Goal: Task Accomplishment & Management: Manage account settings

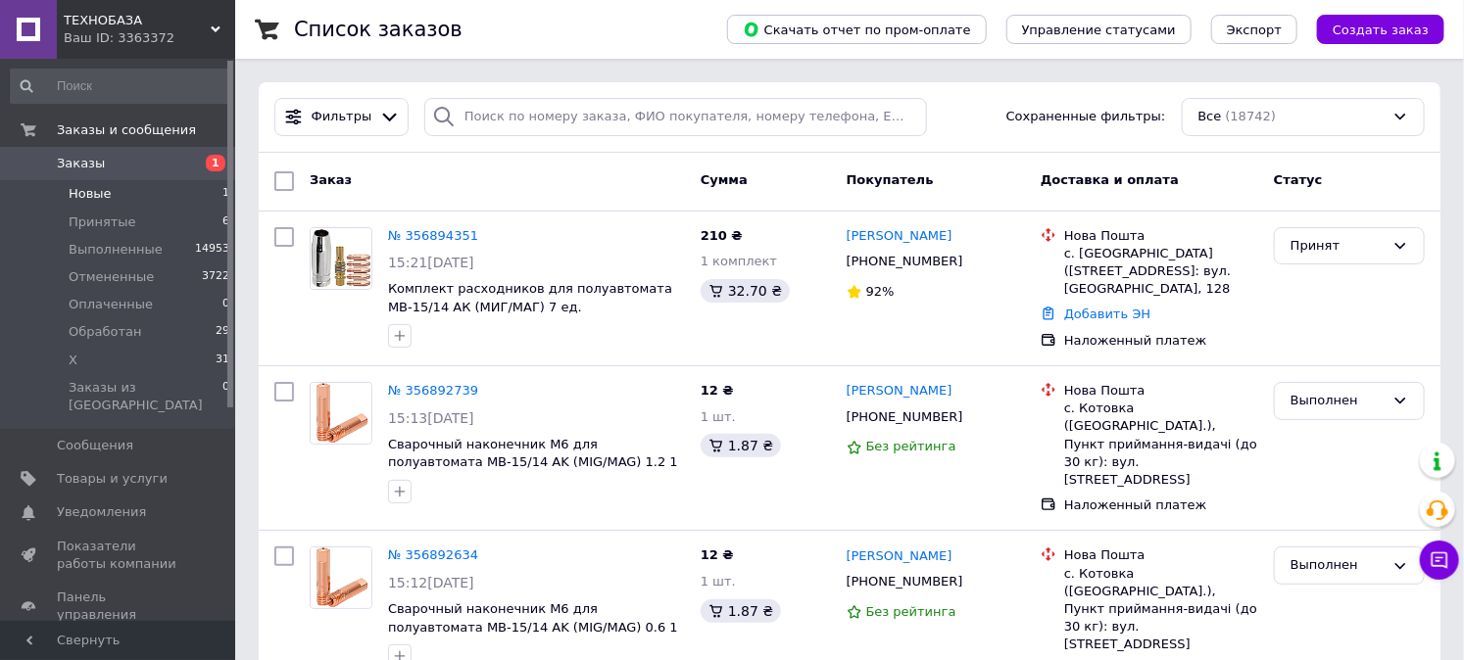
click at [173, 197] on li "Новые 1" at bounding box center [120, 193] width 241 height 27
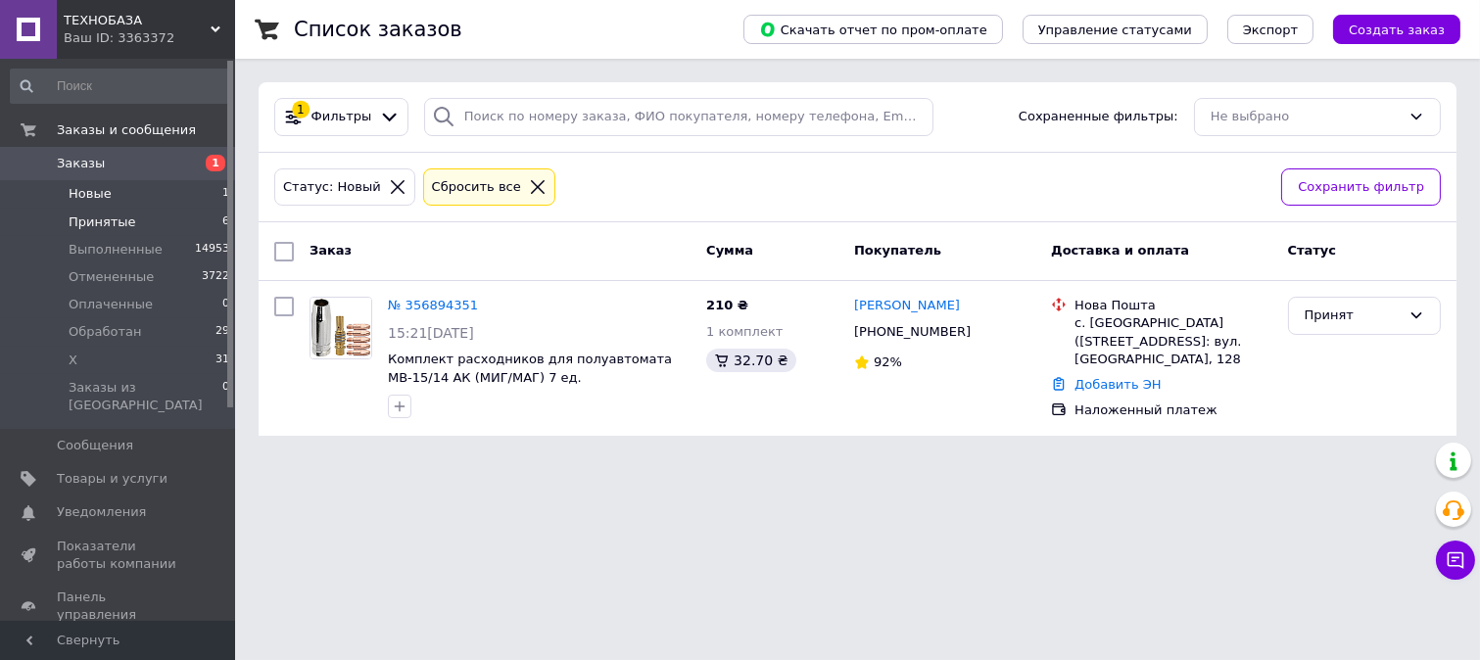
click at [113, 222] on span "Принятые" at bounding box center [103, 223] width 68 height 18
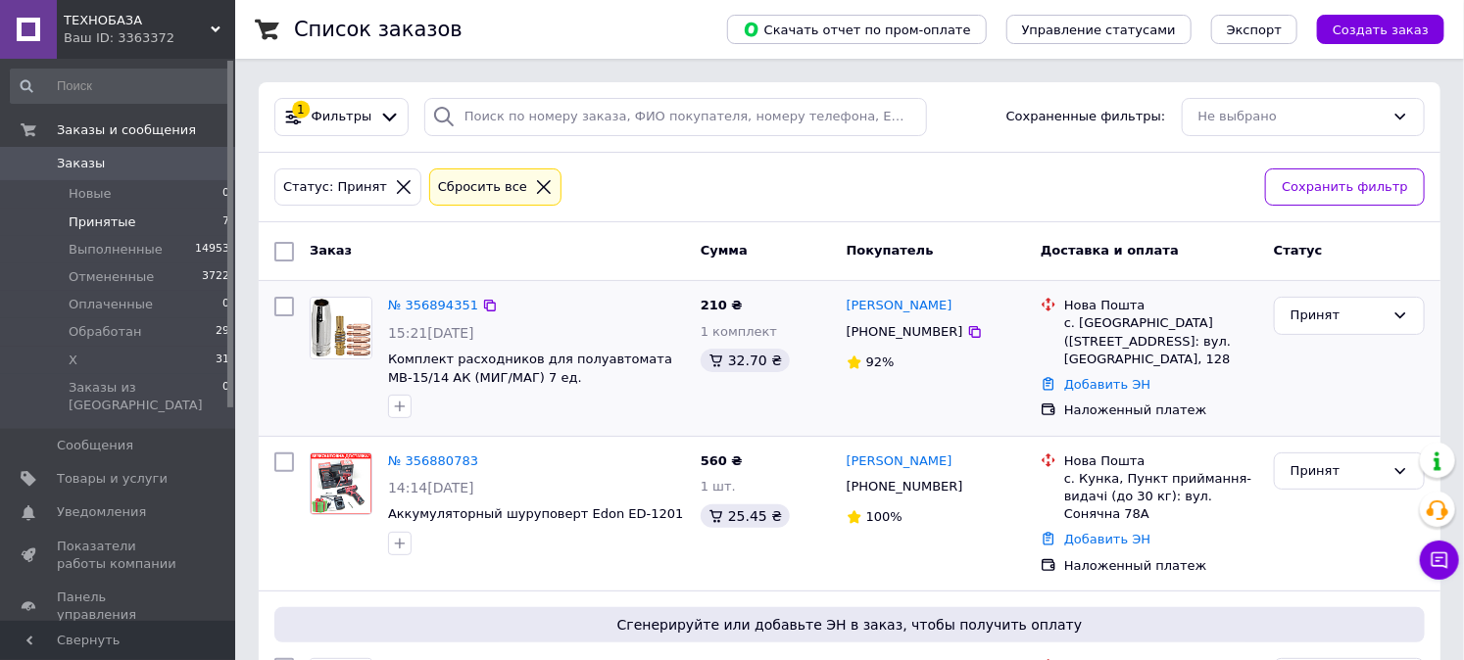
scroll to position [435, 0]
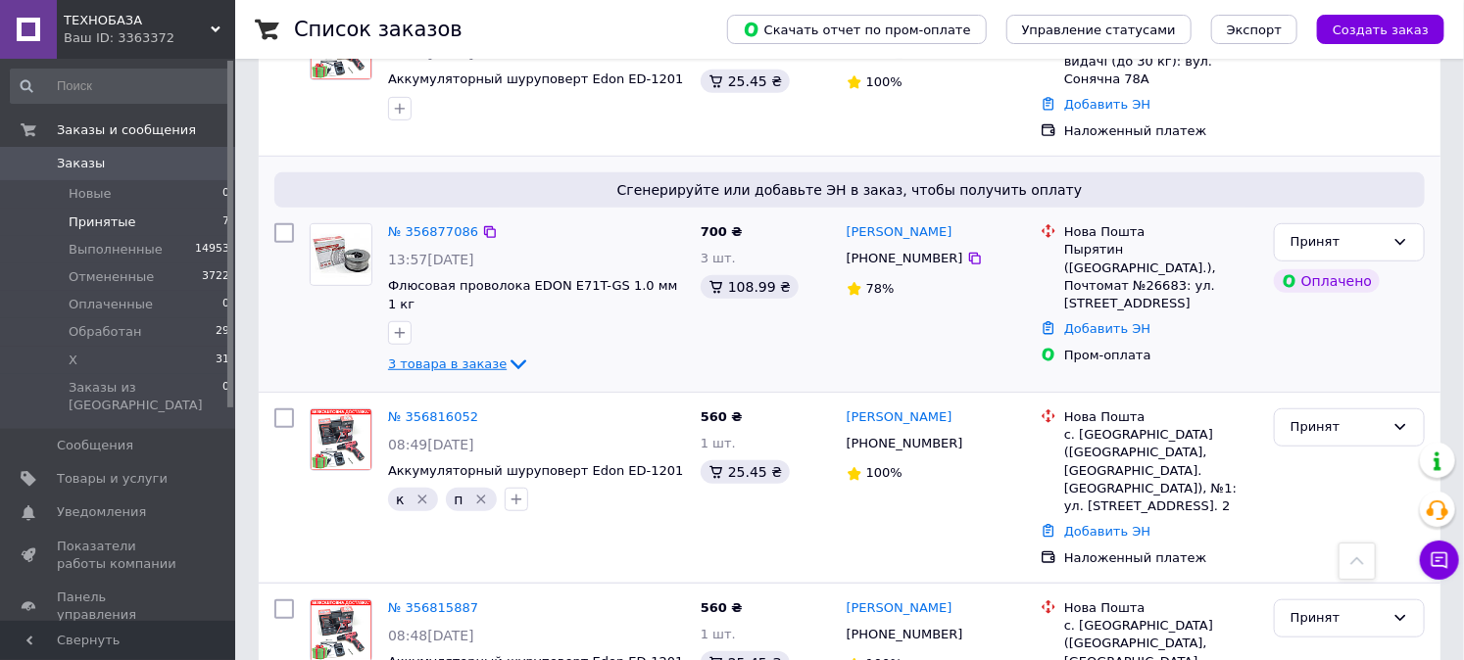
click at [475, 357] on span "3 товара в заказе" at bounding box center [447, 364] width 119 height 15
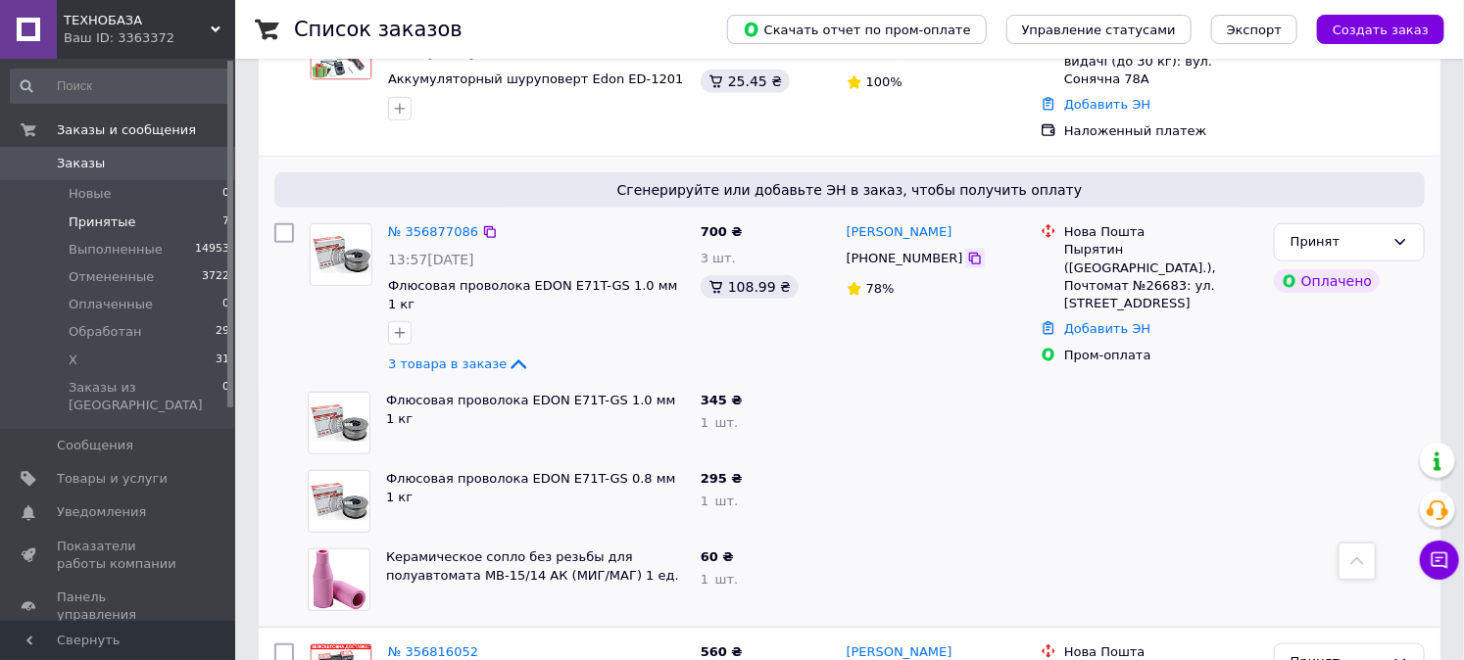
click at [967, 258] on icon at bounding box center [975, 259] width 16 height 16
click at [486, 230] on icon at bounding box center [490, 232] width 16 height 16
click at [1085, 248] on div "Пырятин (Полтавская обл.), Почтомат №26683: ул. Гребинковская, 20а, возле отдел…" at bounding box center [1161, 277] width 194 height 72
click at [1085, 247] on div "Пырятин (Полтавская обл.), Почтомат №26683: ул. Гребинковская, 20а, возле отдел…" at bounding box center [1161, 277] width 194 height 72
copy div "Пырятин"
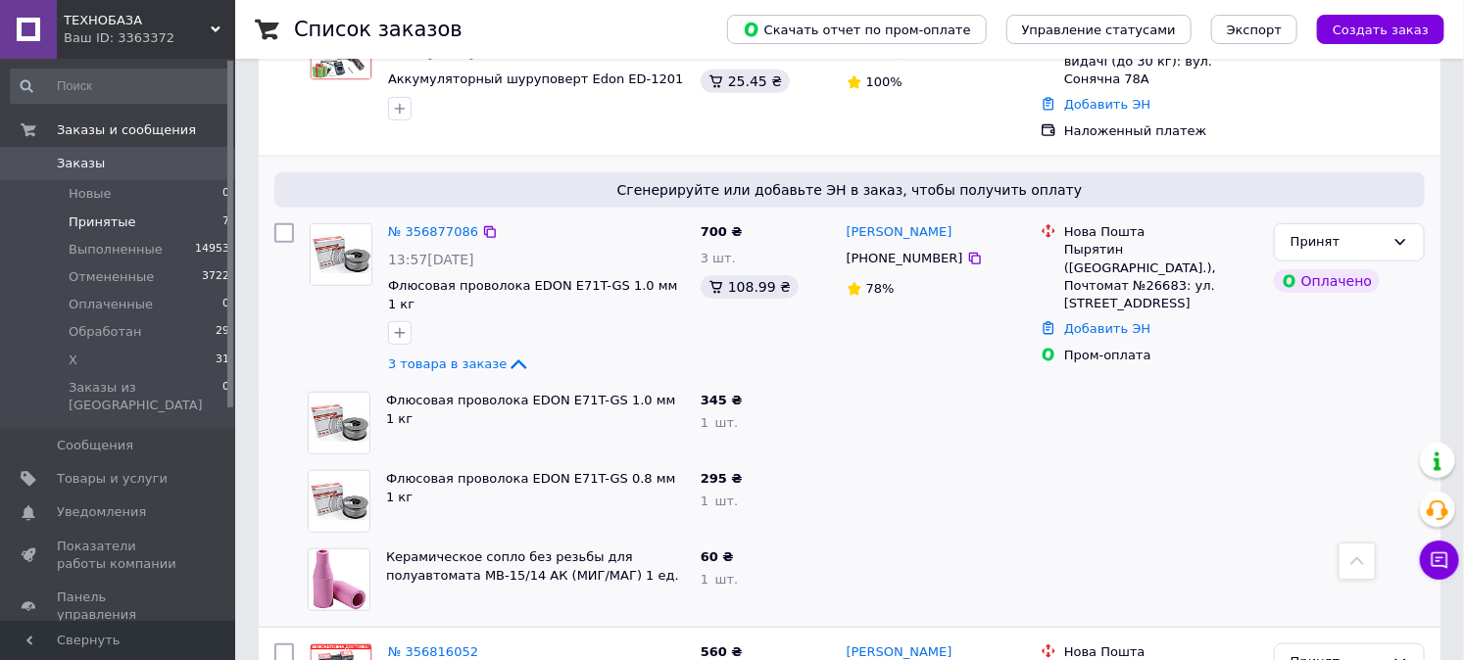
click at [1150, 262] on div "Пырятин (Полтавская обл.), Почтомат №26683: ул. Гребинковская, 20а, возле отдел…" at bounding box center [1161, 277] width 194 height 72
copy div "26683"
click at [1093, 321] on link "Добавить ЭН" at bounding box center [1107, 328] width 86 height 15
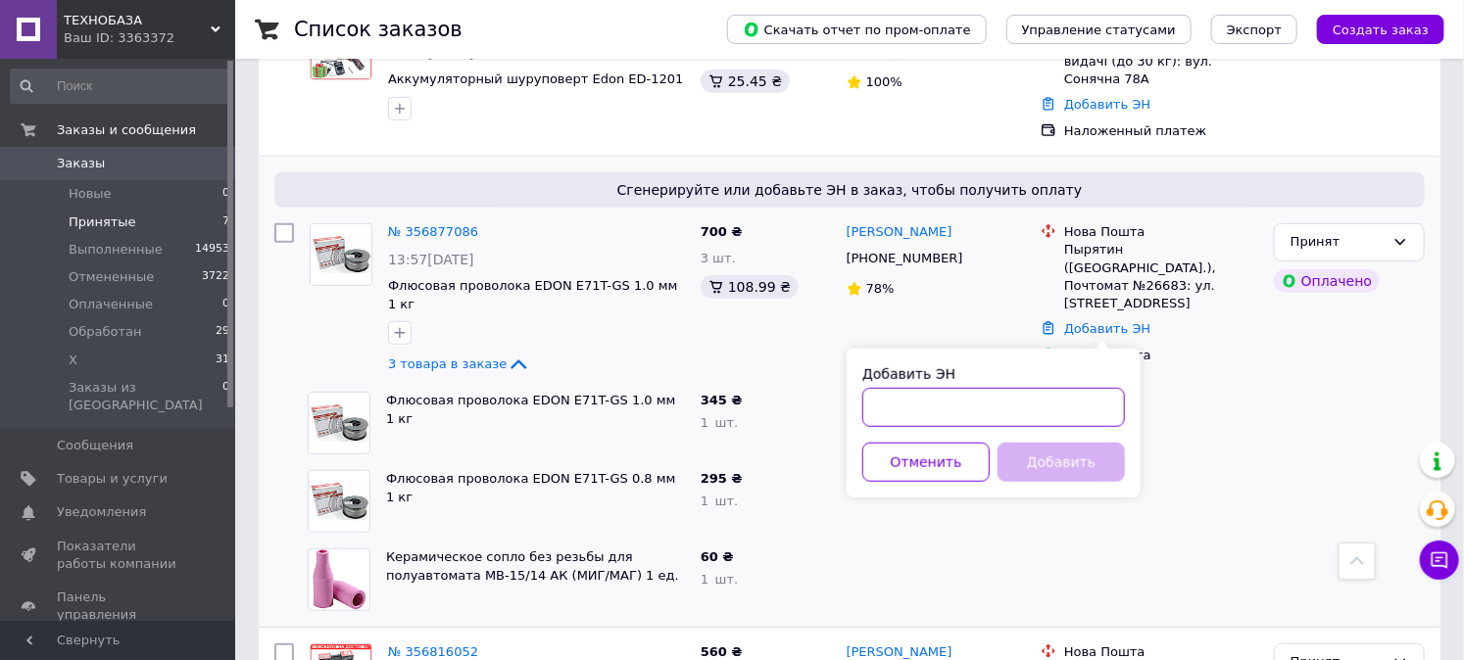
click at [996, 404] on input "Добавить ЭН" at bounding box center [993, 407] width 263 height 39
paste input "20451225172695"
type input "20451225172695"
click at [1041, 453] on button "Добавить" at bounding box center [1060, 462] width 127 height 39
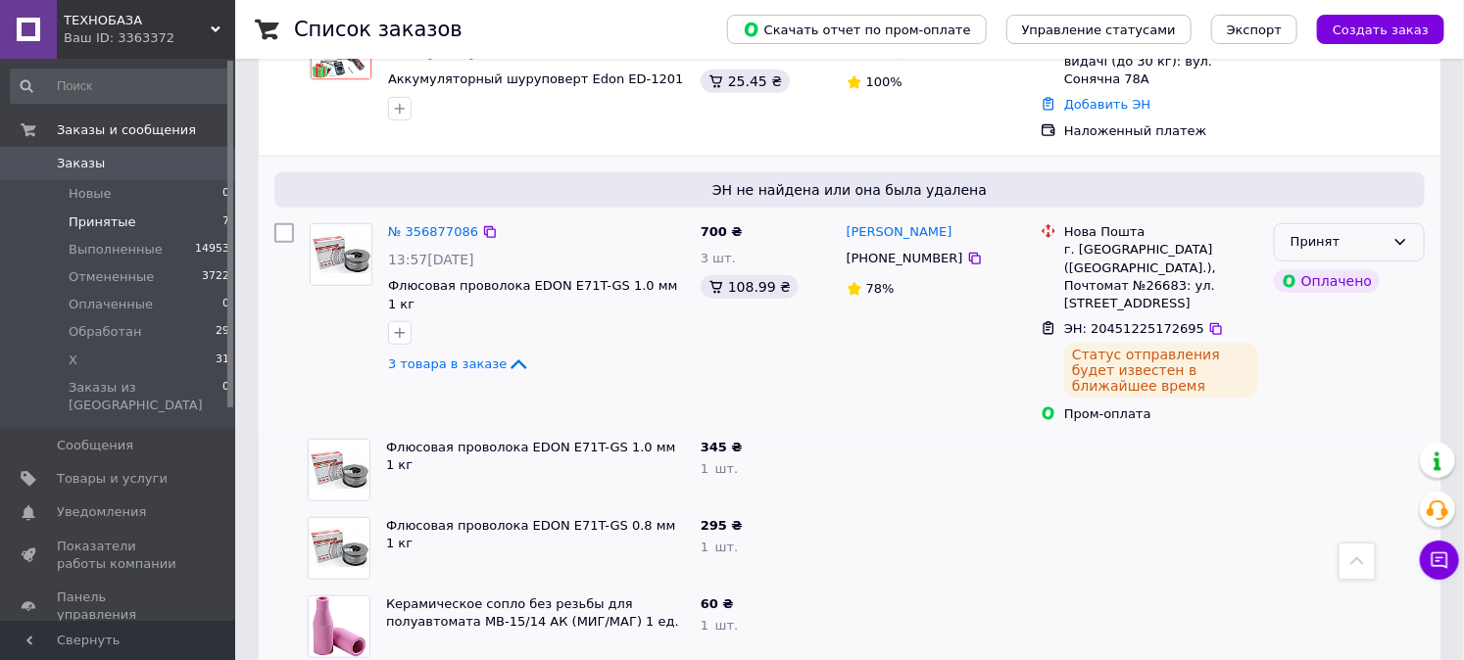
click at [1407, 238] on icon at bounding box center [1400, 242] width 16 height 16
click at [394, 325] on icon "button" at bounding box center [400, 333] width 16 height 16
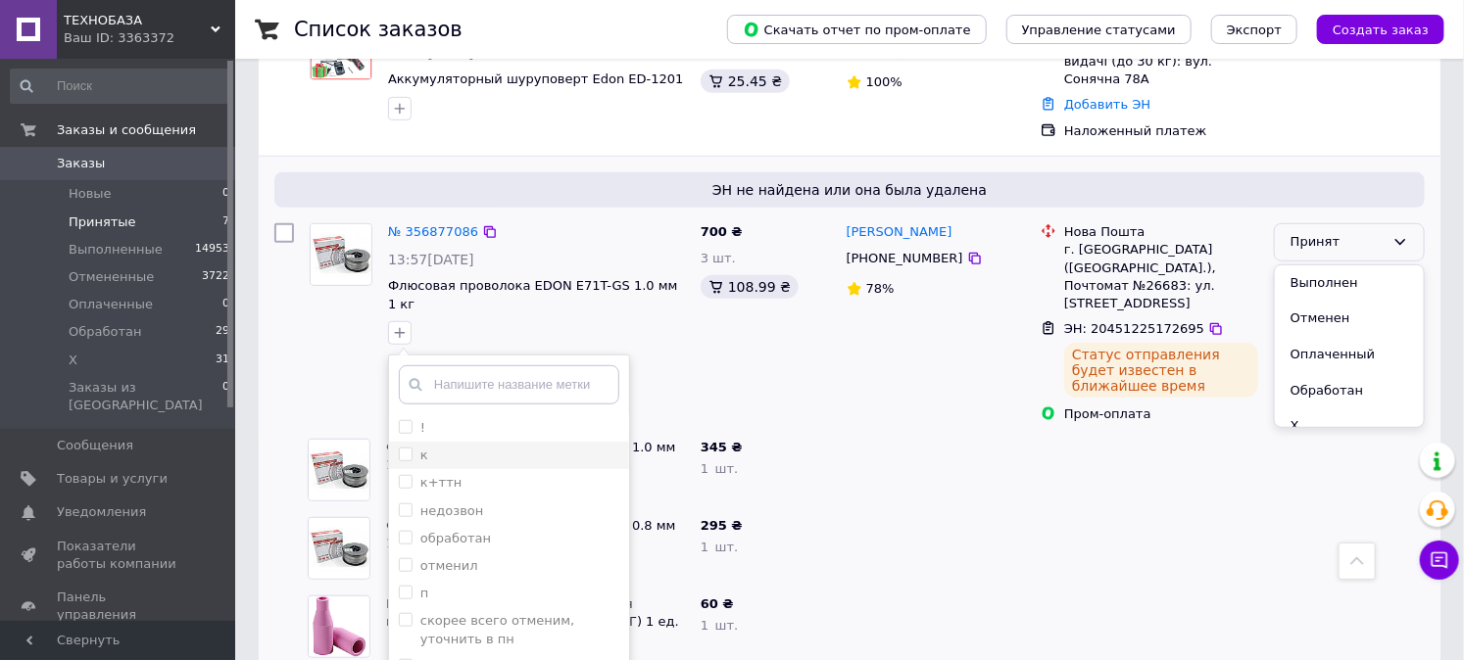
click at [402, 448] on input "к" at bounding box center [405, 454] width 13 height 13
checkbox input "true"
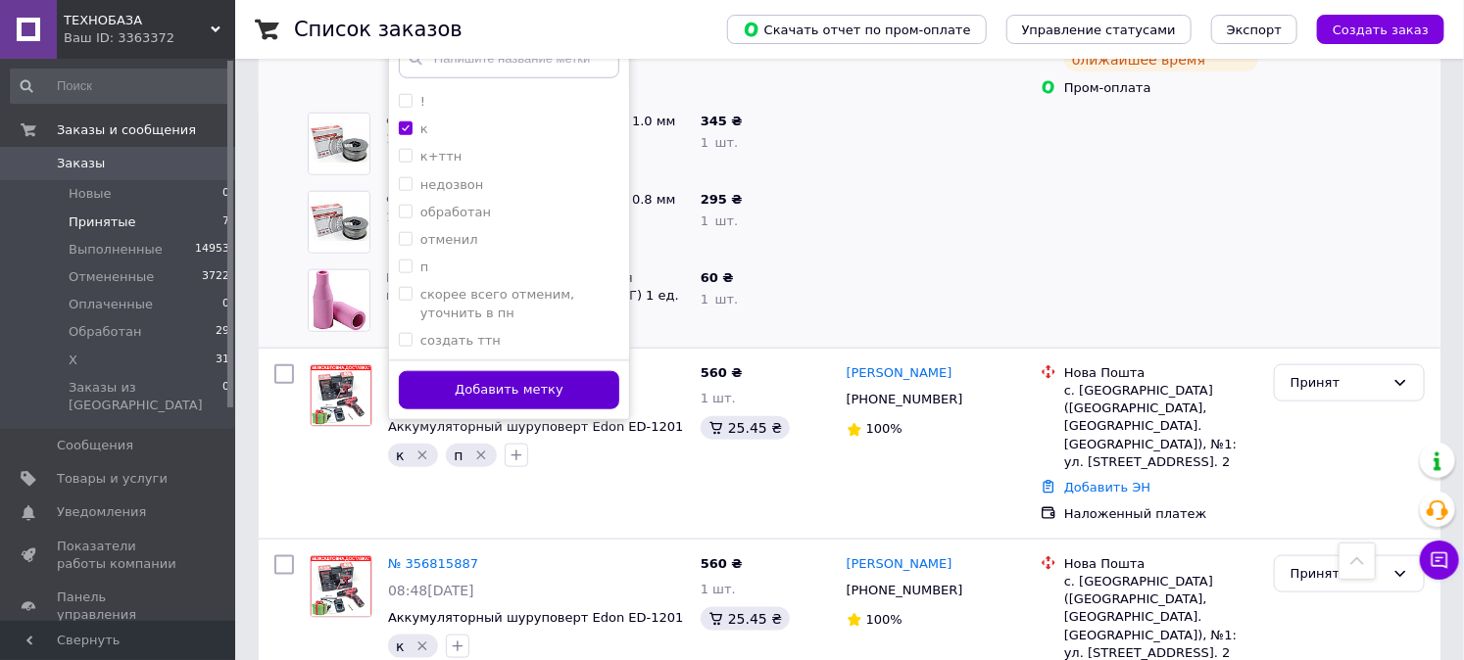
click at [444, 371] on button "Добавить метку" at bounding box center [509, 390] width 220 height 38
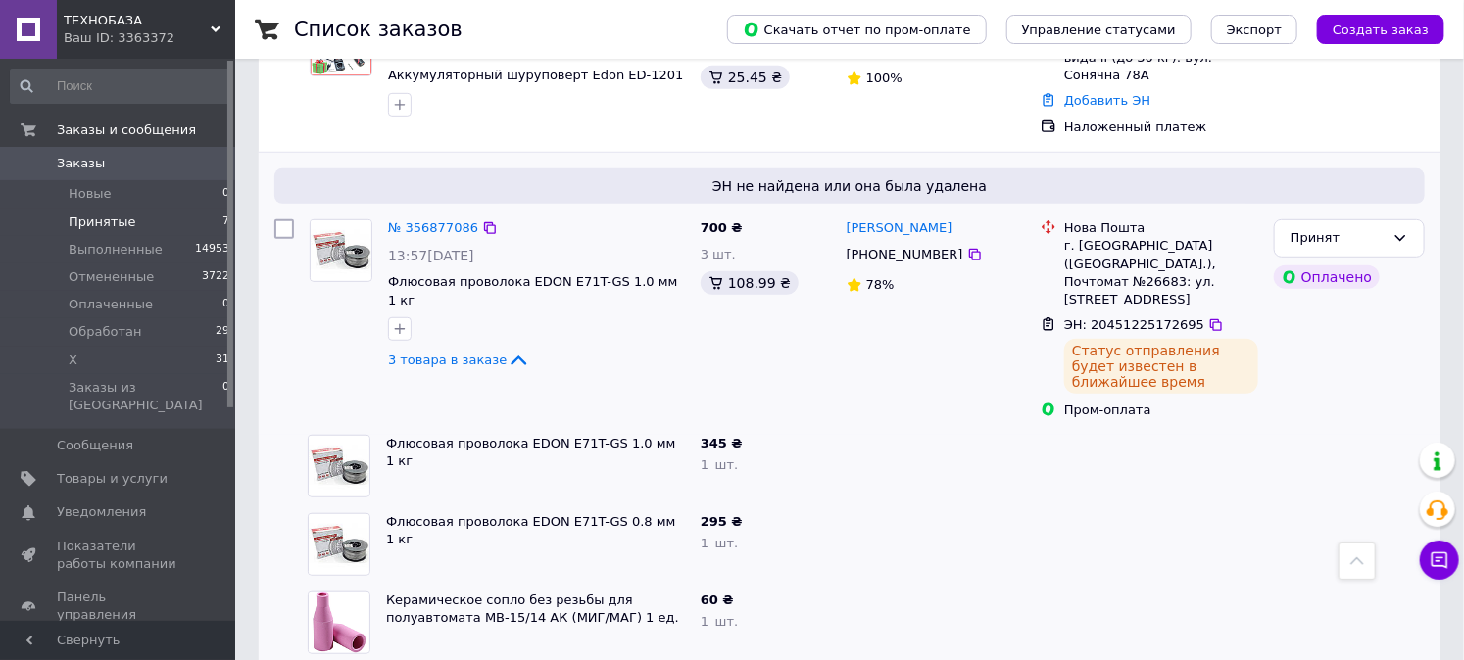
scroll to position [435, 0]
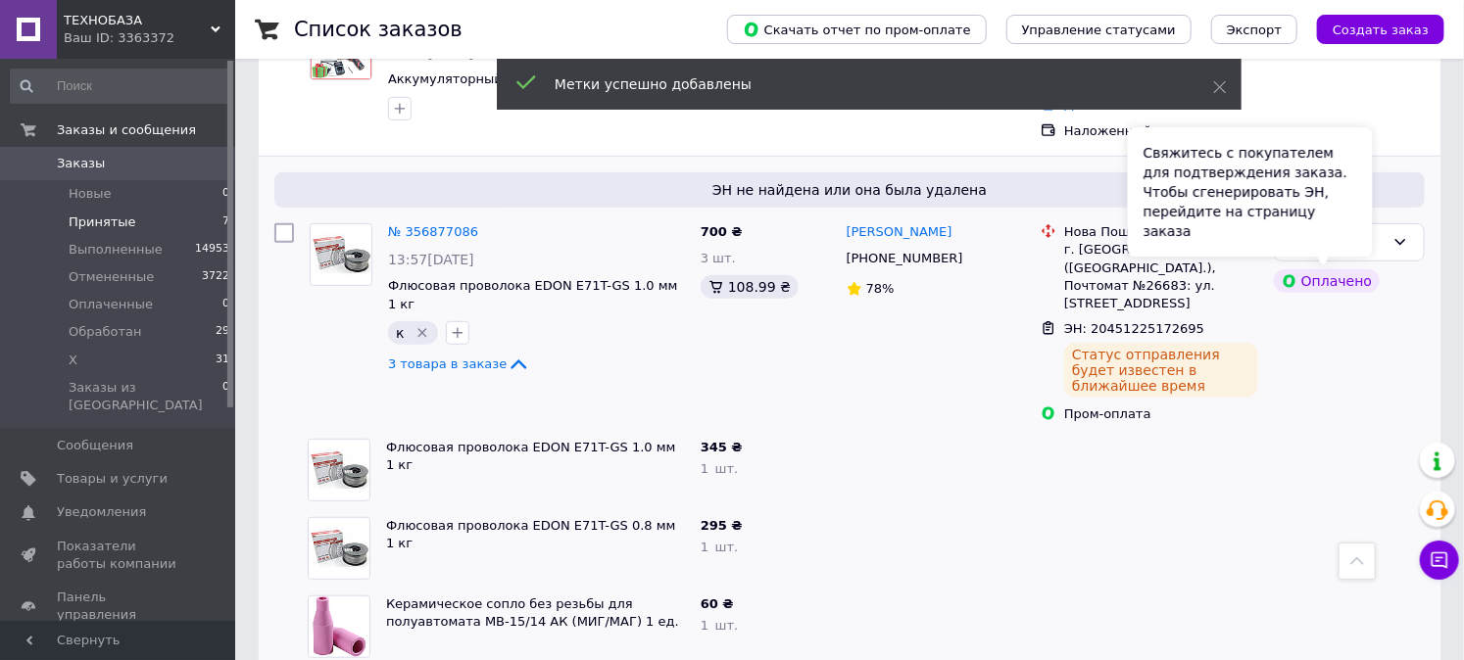
click at [1369, 235] on div "Свяжитесь с покупателем для подтверждения заказа. Чтобы сгенерировать ЭН, перей…" at bounding box center [1250, 191] width 245 height 129
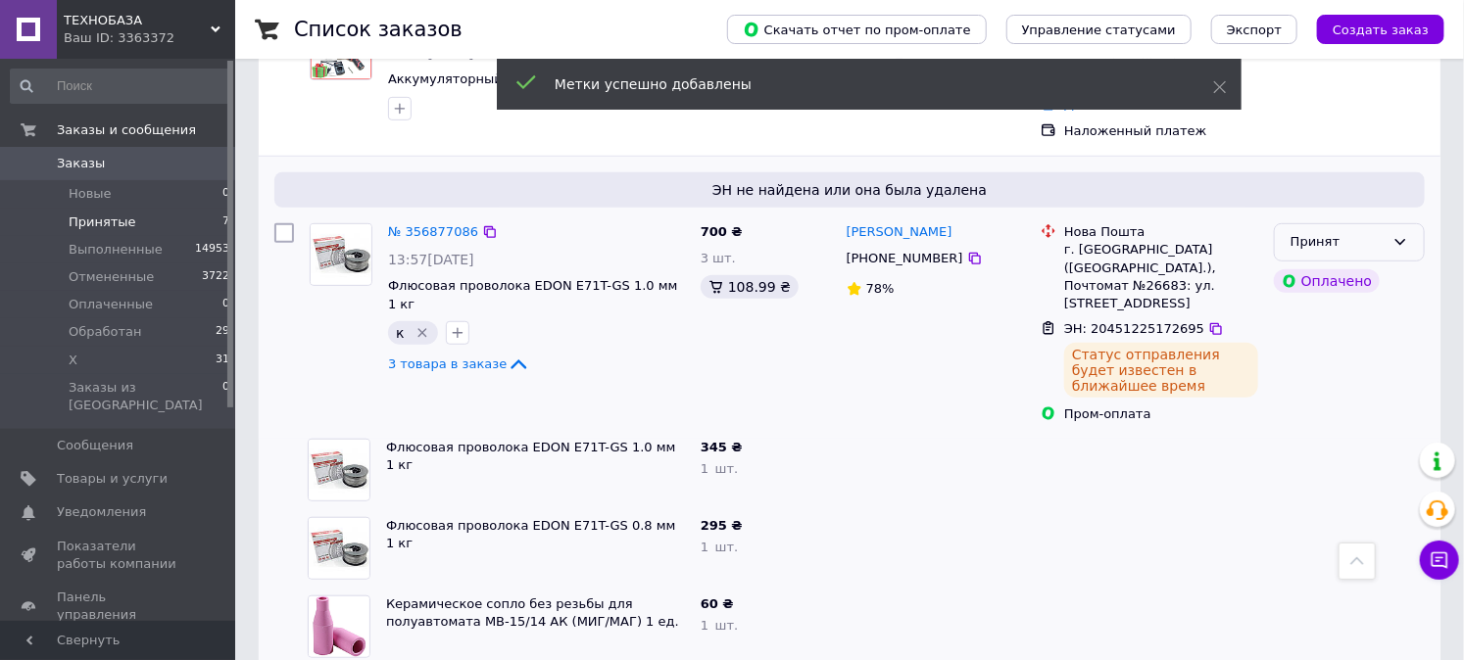
click at [1377, 232] on div "Принят" at bounding box center [1337, 242] width 94 height 21
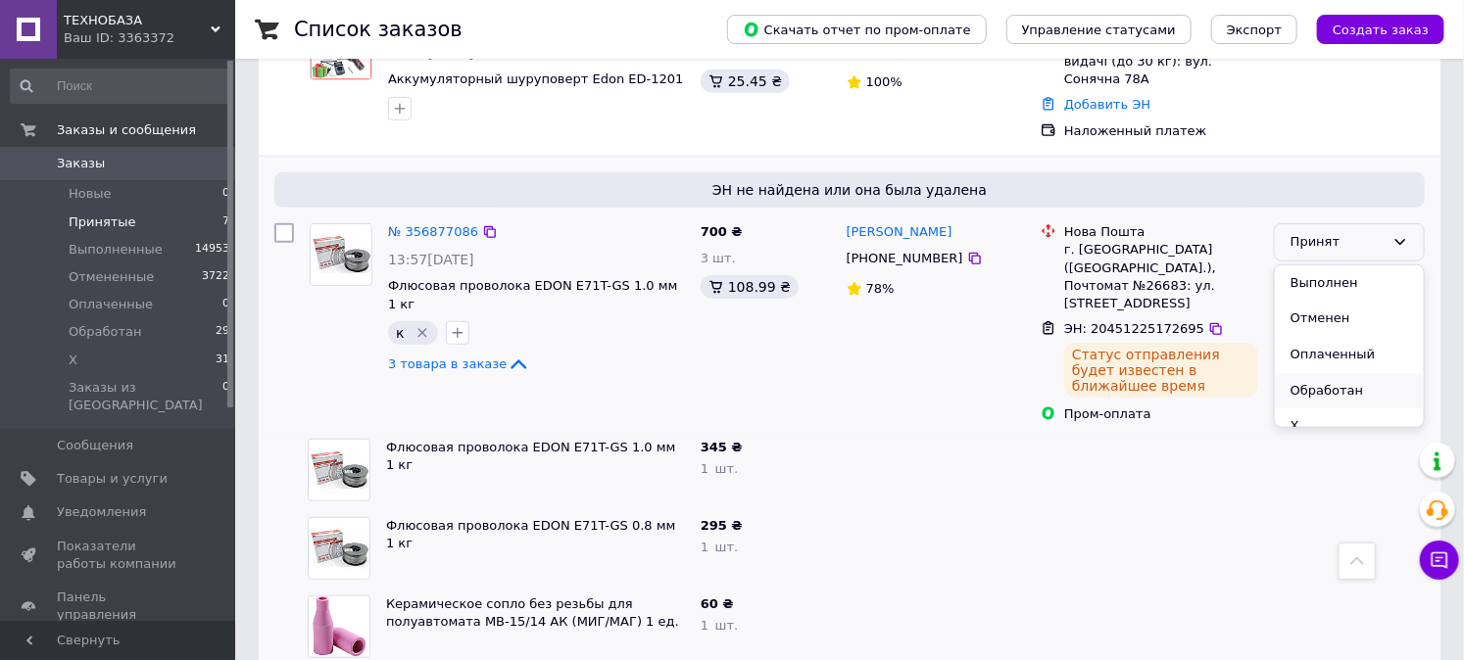
click at [1318, 385] on li "Обработан" at bounding box center [1349, 391] width 149 height 36
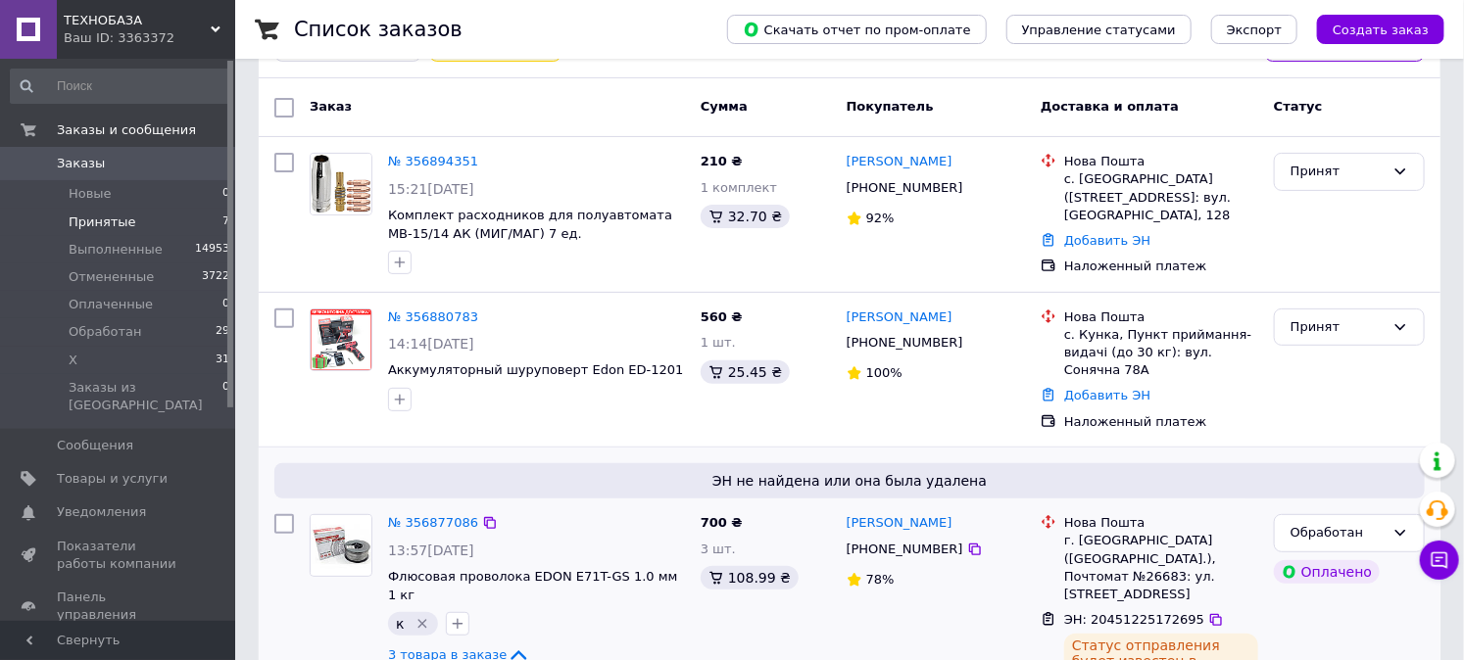
scroll to position [109, 0]
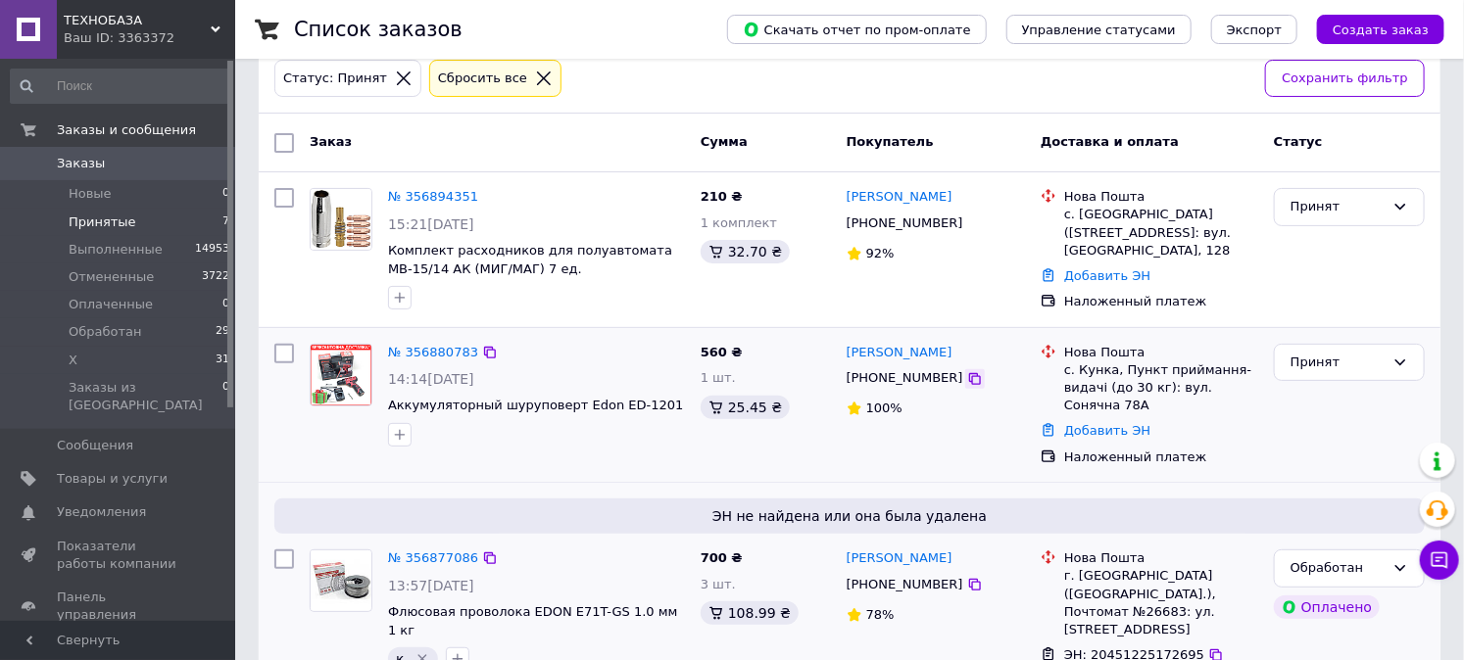
click at [969, 378] on icon at bounding box center [975, 379] width 12 height 12
click at [967, 375] on icon at bounding box center [975, 379] width 16 height 16
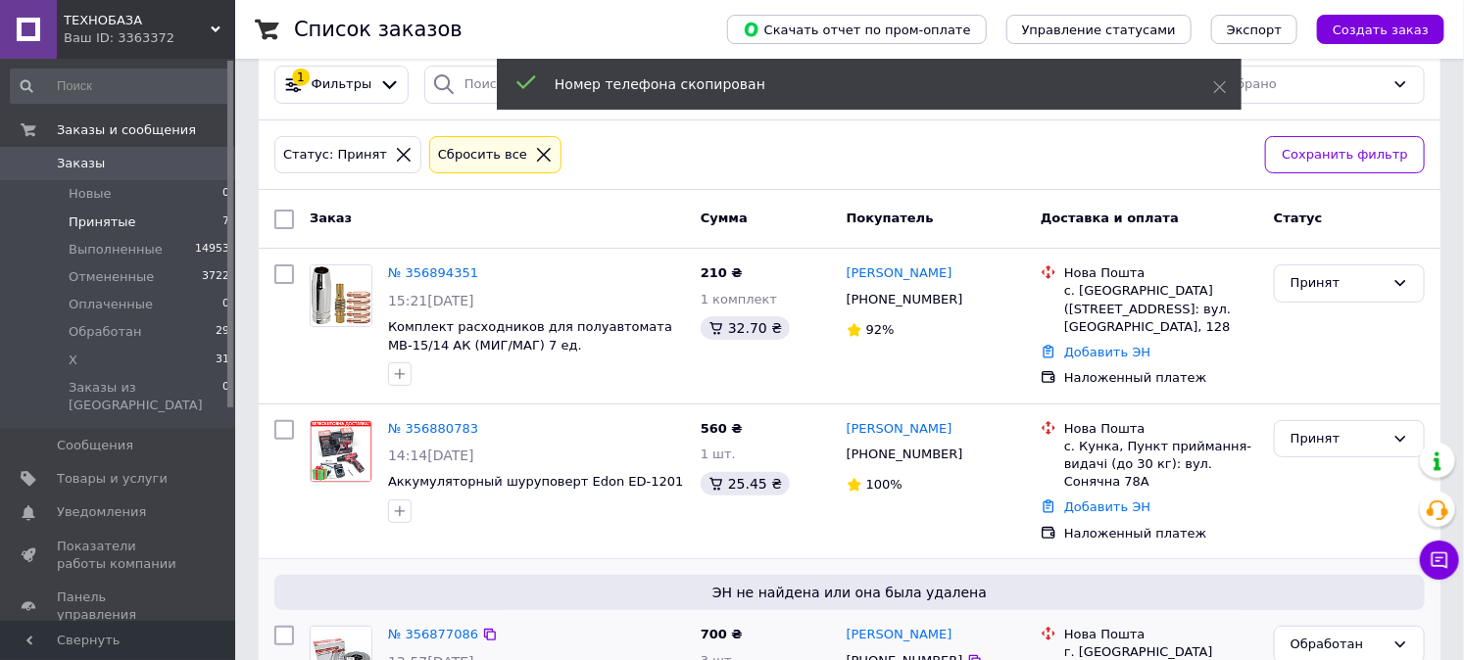
scroll to position [0, 0]
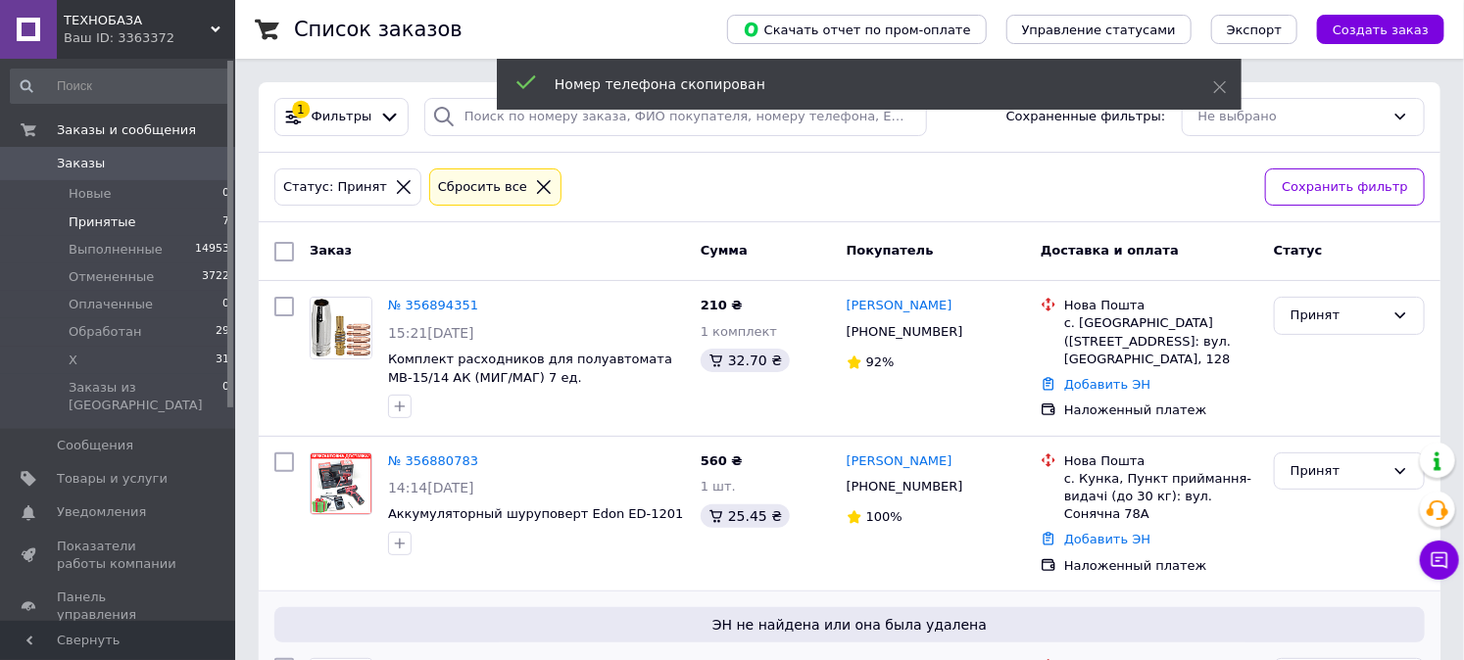
click at [535, 188] on icon at bounding box center [544, 187] width 18 height 18
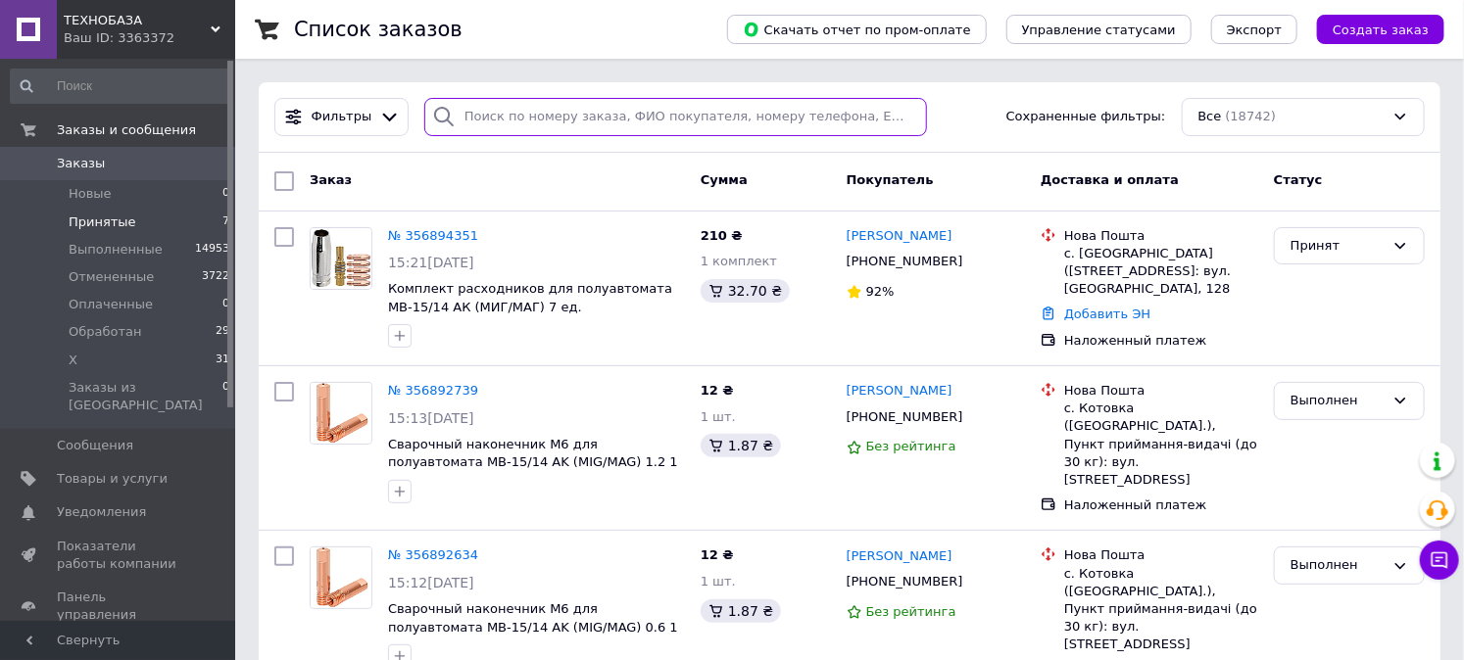
click at [507, 132] on input "search" at bounding box center [675, 117] width 503 height 38
paste input "[PHONE_NUMBER]"
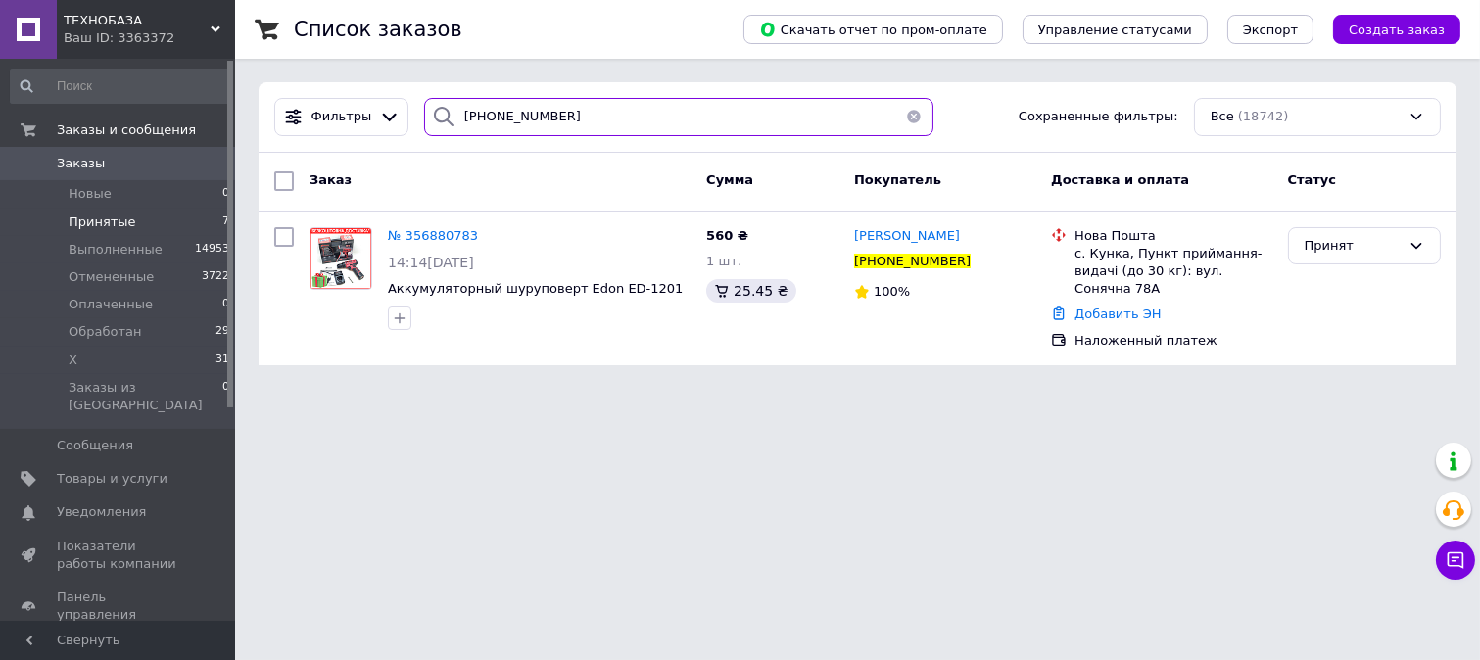
type input "[PHONE_NUMBER]"
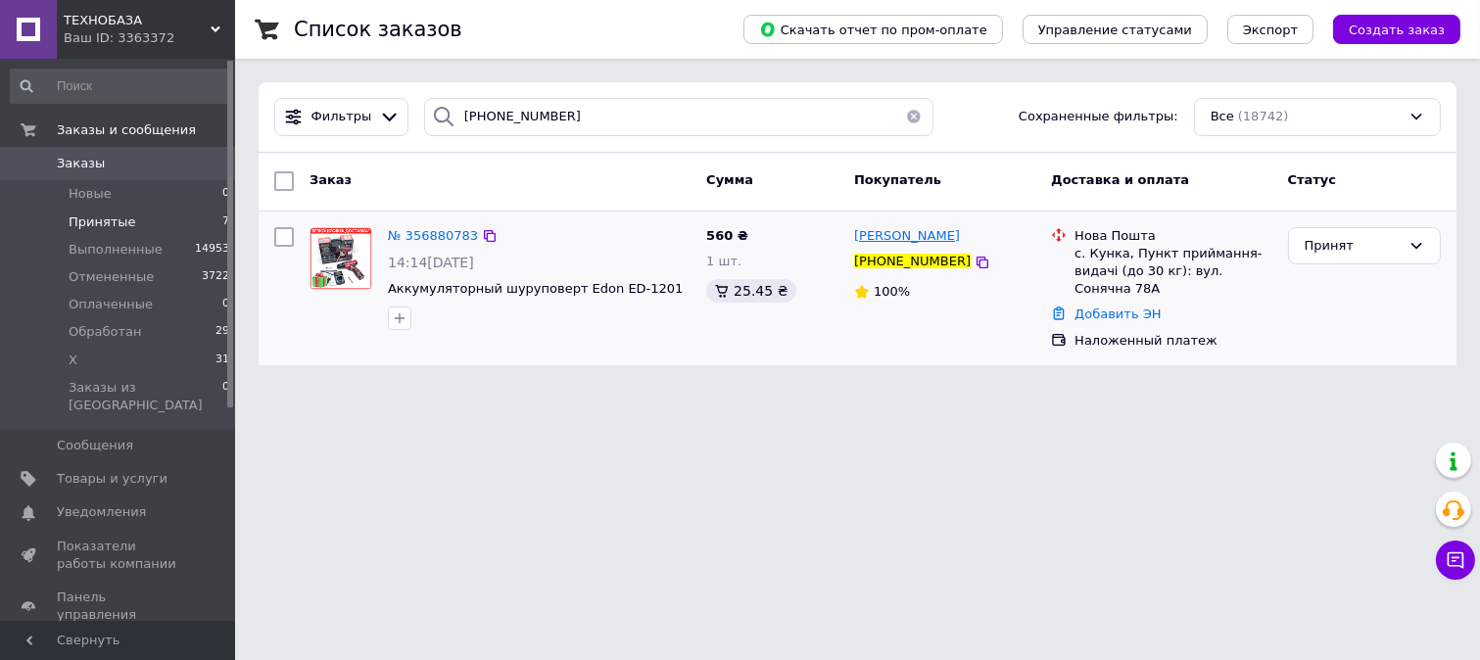
drag, startPoint x: 963, startPoint y: 235, endPoint x: 855, endPoint y: 228, distance: 108.0
click at [855, 228] on div "[PERSON_NAME]" at bounding box center [944, 236] width 185 height 23
copy span "[PERSON_NAME]"
drag, startPoint x: 642, startPoint y: 285, endPoint x: 595, endPoint y: 279, distance: 47.4
click at [595, 280] on span "Аккумуляторный шуруповерт Edon ЕD-1201" at bounding box center [539, 289] width 303 height 19
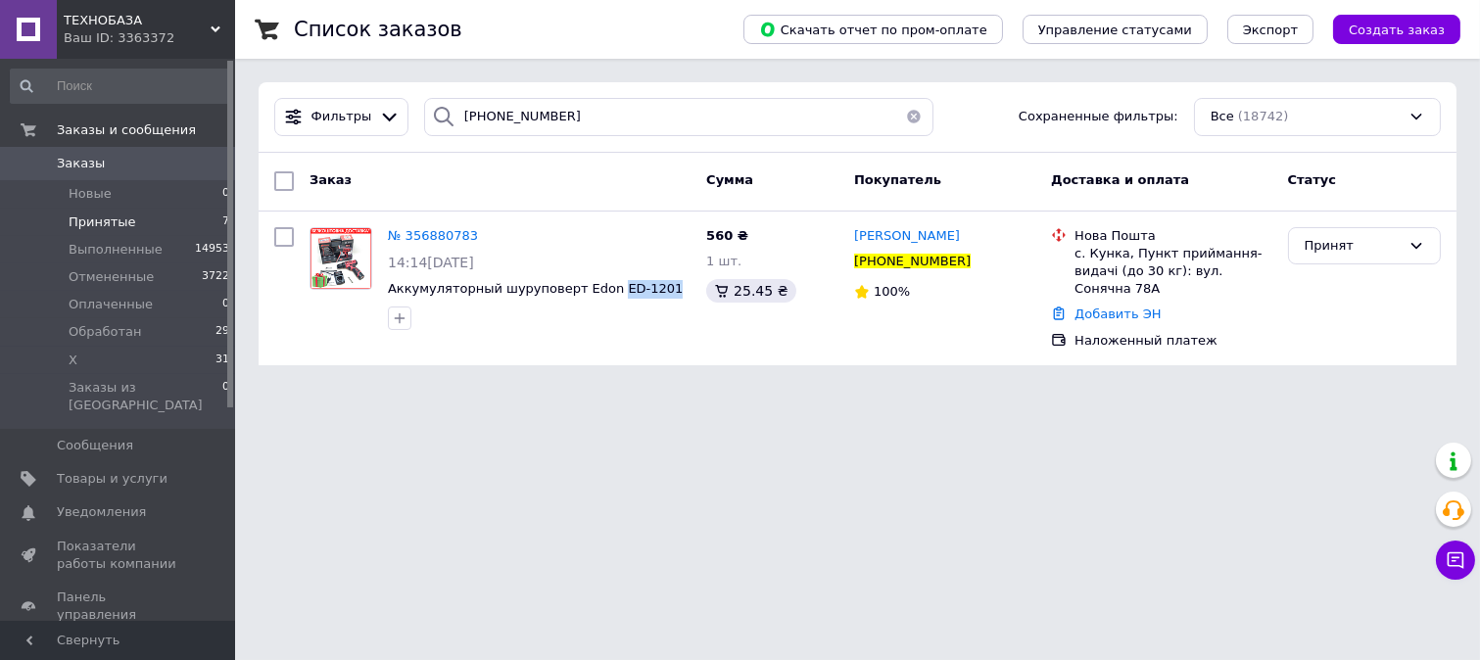
copy span "ЕD-1201"
click at [486, 250] on div "№ 356880783 14:14, 12.08.2025 Аккумуляторный шуруповерт Edon ЕD-1201" at bounding box center [539, 278] width 318 height 119
click at [486, 241] on icon at bounding box center [490, 236] width 16 height 16
click at [414, 316] on div at bounding box center [399, 318] width 31 height 31
click at [410, 316] on div at bounding box center [399, 318] width 31 height 31
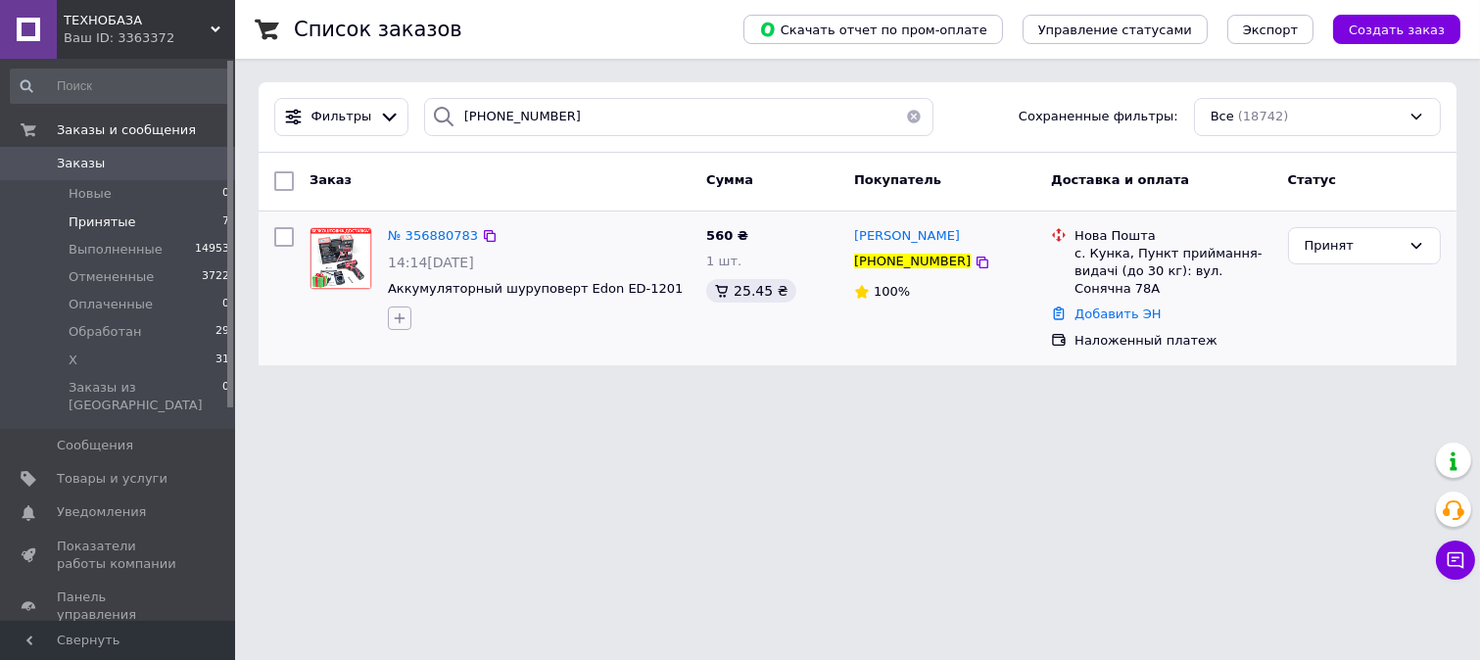
click at [403, 316] on icon "button" at bounding box center [400, 319] width 16 height 16
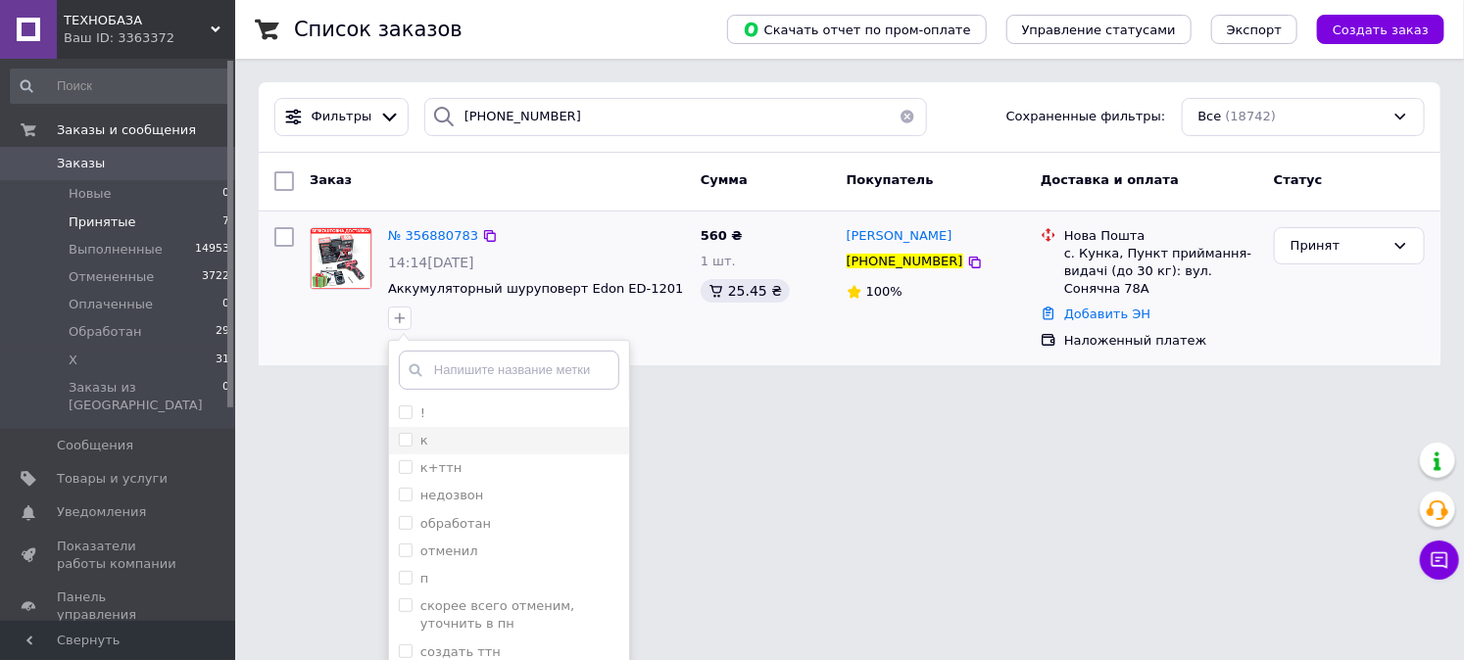
click at [405, 443] on input "к" at bounding box center [405, 439] width 13 height 13
checkbox input "true"
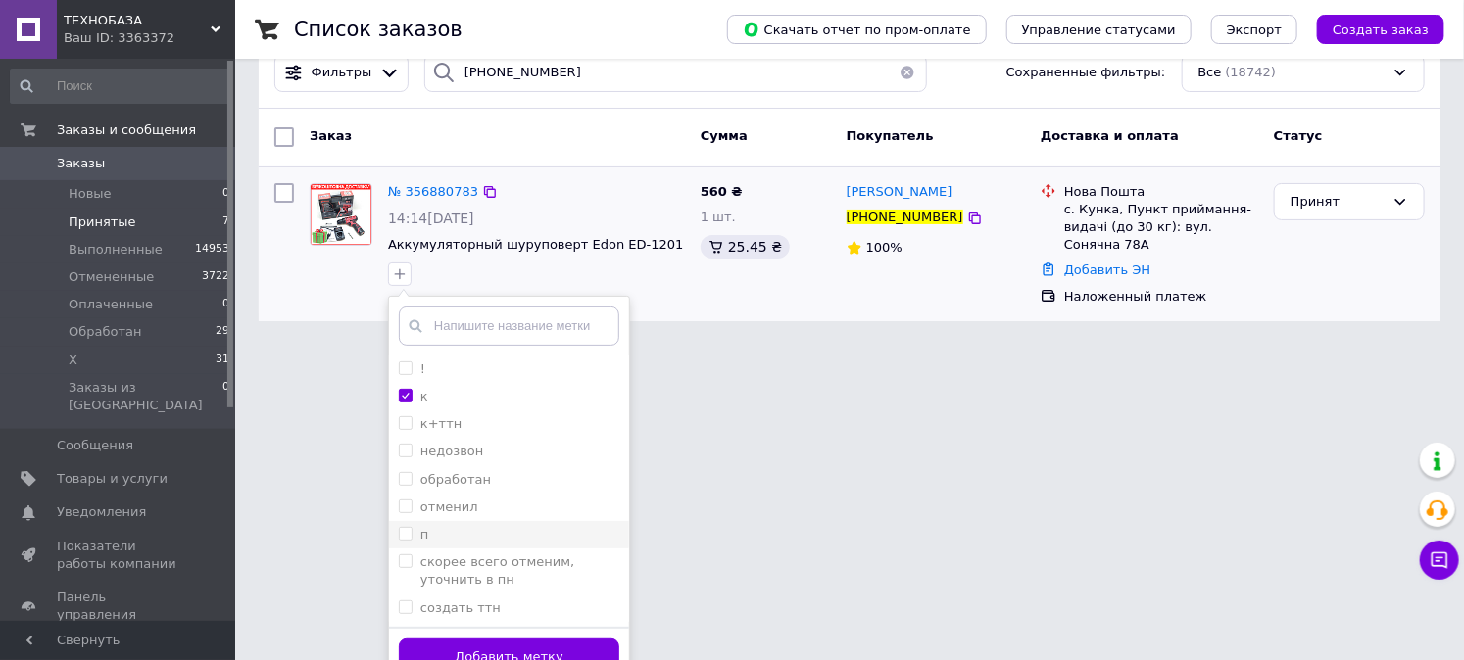
scroll to position [70, 0]
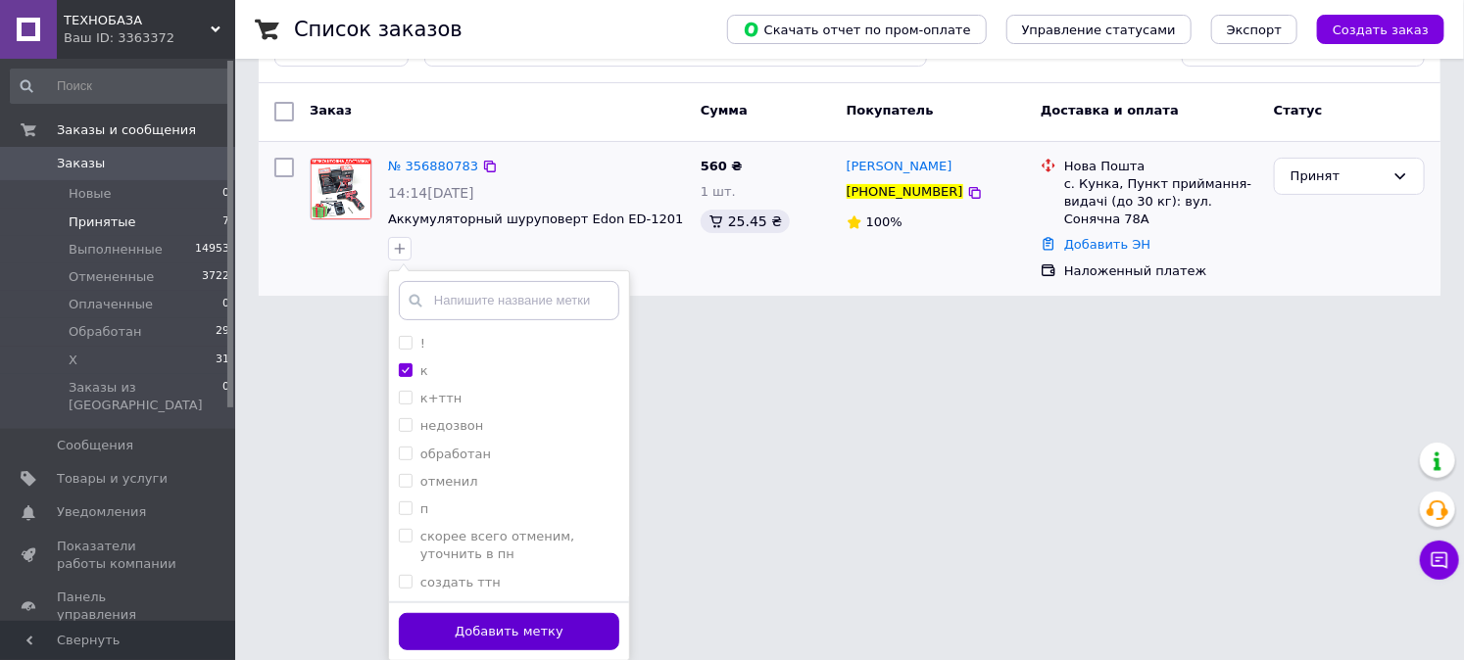
click at [445, 640] on button "Добавить метку" at bounding box center [509, 632] width 220 height 38
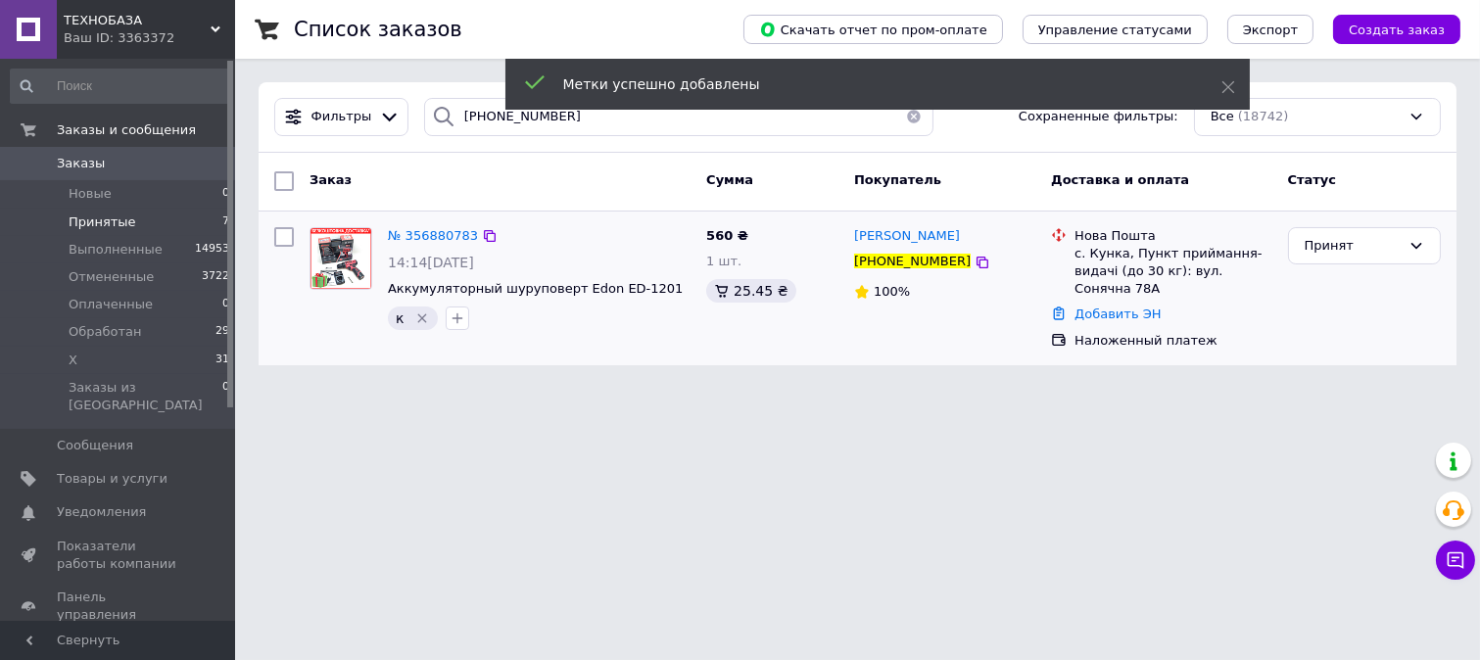
click at [94, 218] on span "Принятые" at bounding box center [103, 223] width 68 height 18
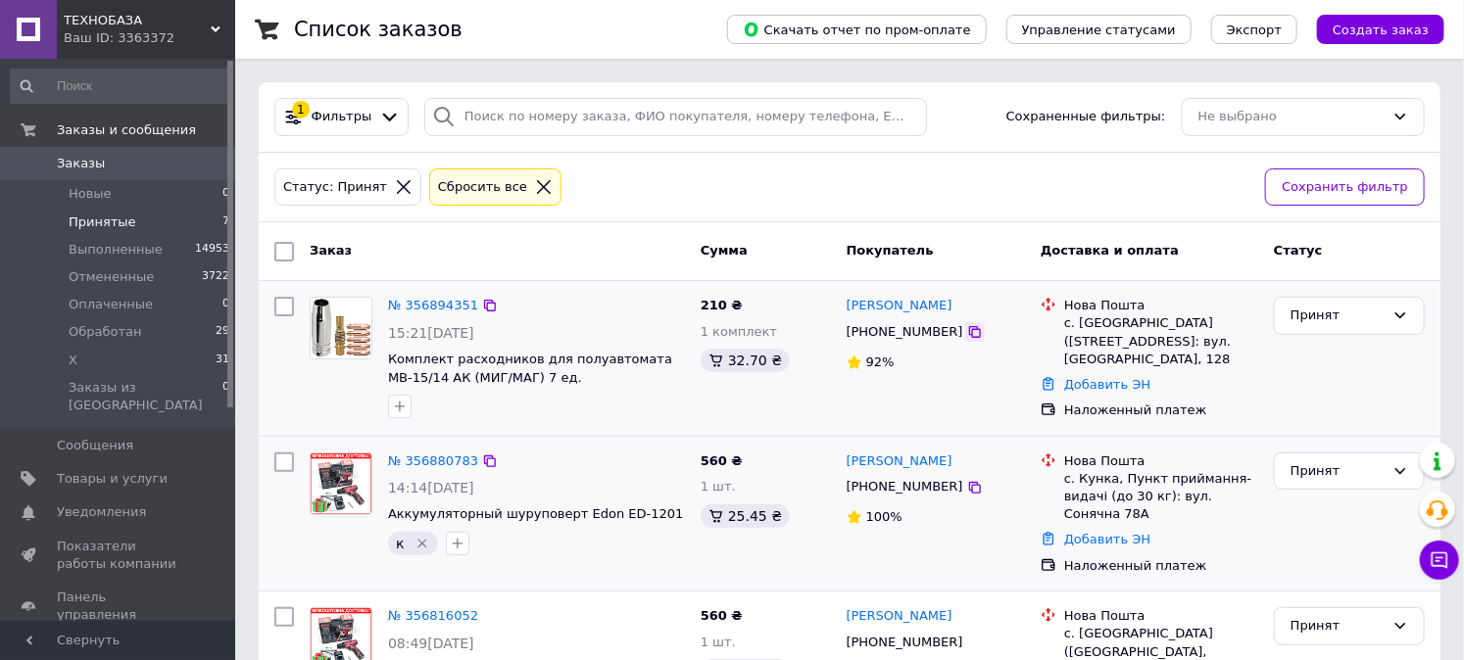
drag, startPoint x: 953, startPoint y: 327, endPoint x: 945, endPoint y: 358, distance: 31.4
click at [967, 328] on icon at bounding box center [975, 332] width 16 height 16
drag, startPoint x: 955, startPoint y: 316, endPoint x: 846, endPoint y: 312, distance: 108.9
click at [847, 312] on div "[PERSON_NAME]" at bounding box center [935, 306] width 182 height 23
copy link "[PERSON_NAME]"
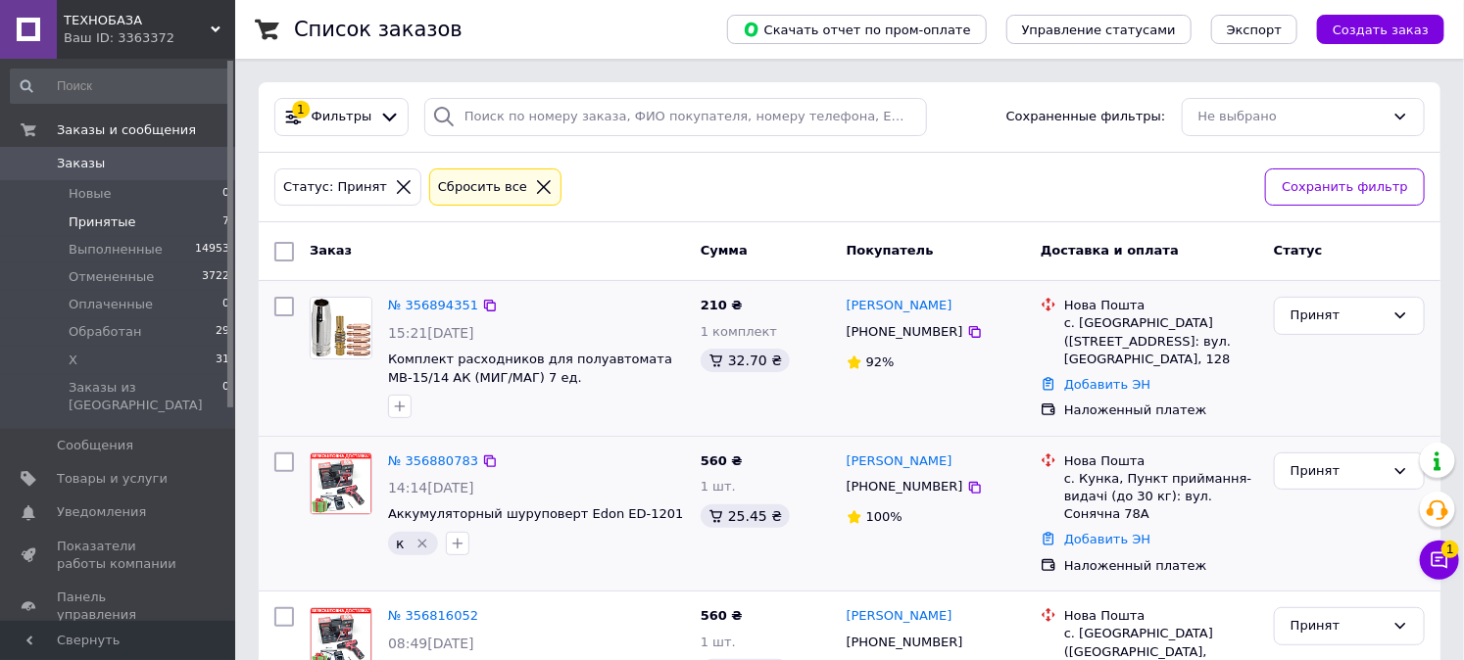
click at [1085, 324] on div "с. [GEOGRAPHIC_DATA] ([STREET_ADDRESS]: вул. [GEOGRAPHIC_DATA], 128" at bounding box center [1161, 341] width 194 height 54
copy div "Козин"
click at [1463, 571] on div "Список заказов Скачать отчет по пром-оплате Управление статусами Экспорт Создат…" at bounding box center [849, 670] width 1229 height 1341
click at [1446, 563] on icon at bounding box center [1439, 561] width 17 height 17
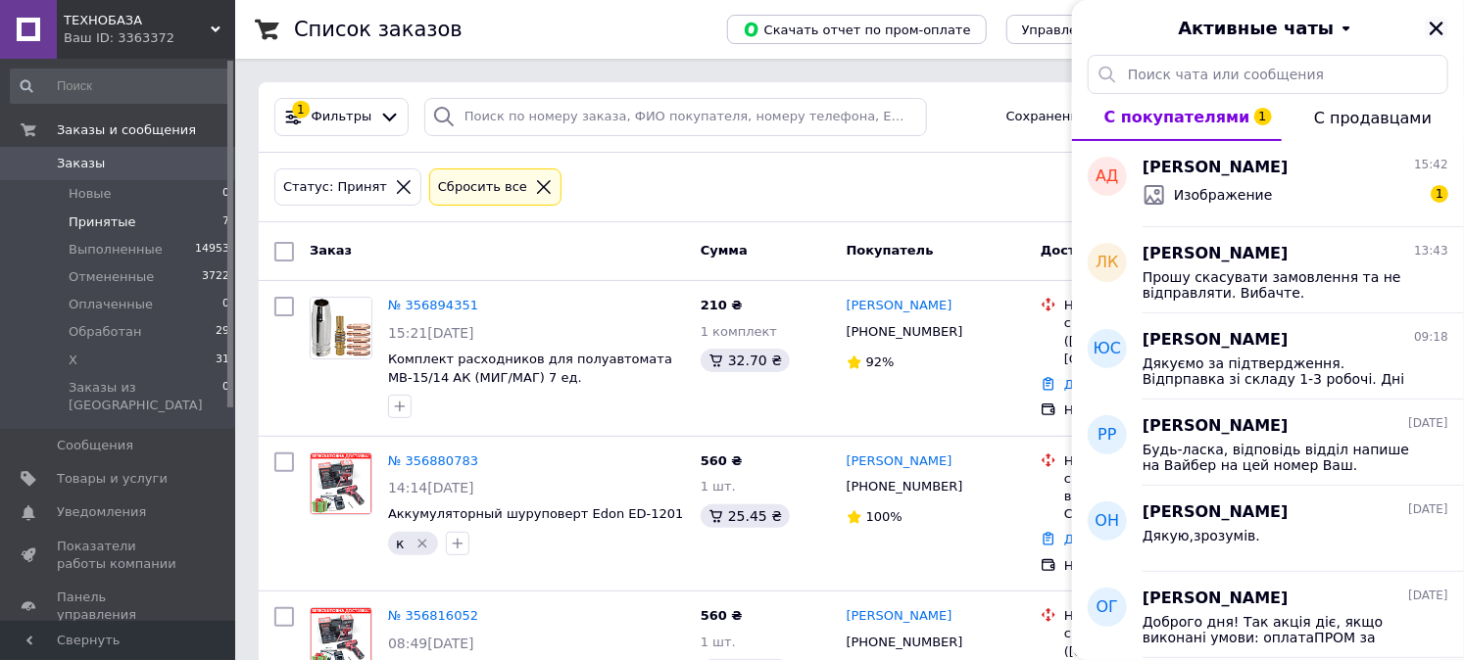
click at [1433, 25] on icon "Закрыть" at bounding box center [1436, 29] width 18 height 18
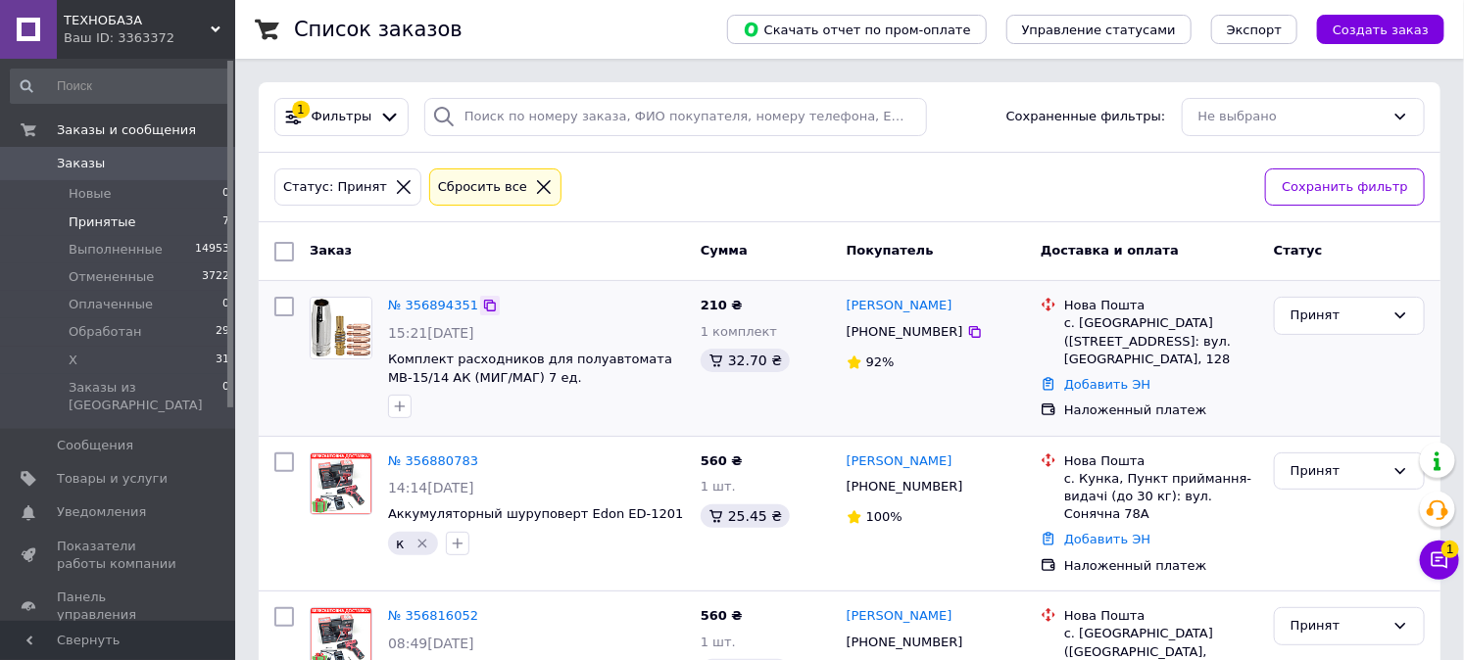
click at [484, 310] on icon at bounding box center [490, 306] width 12 height 12
click at [1090, 320] on div "с. [GEOGRAPHIC_DATA] ([STREET_ADDRESS]: вул. [GEOGRAPHIC_DATA], 128" at bounding box center [1161, 341] width 194 height 54
copy div "Козин"
click at [400, 408] on icon "button" at bounding box center [400, 407] width 16 height 16
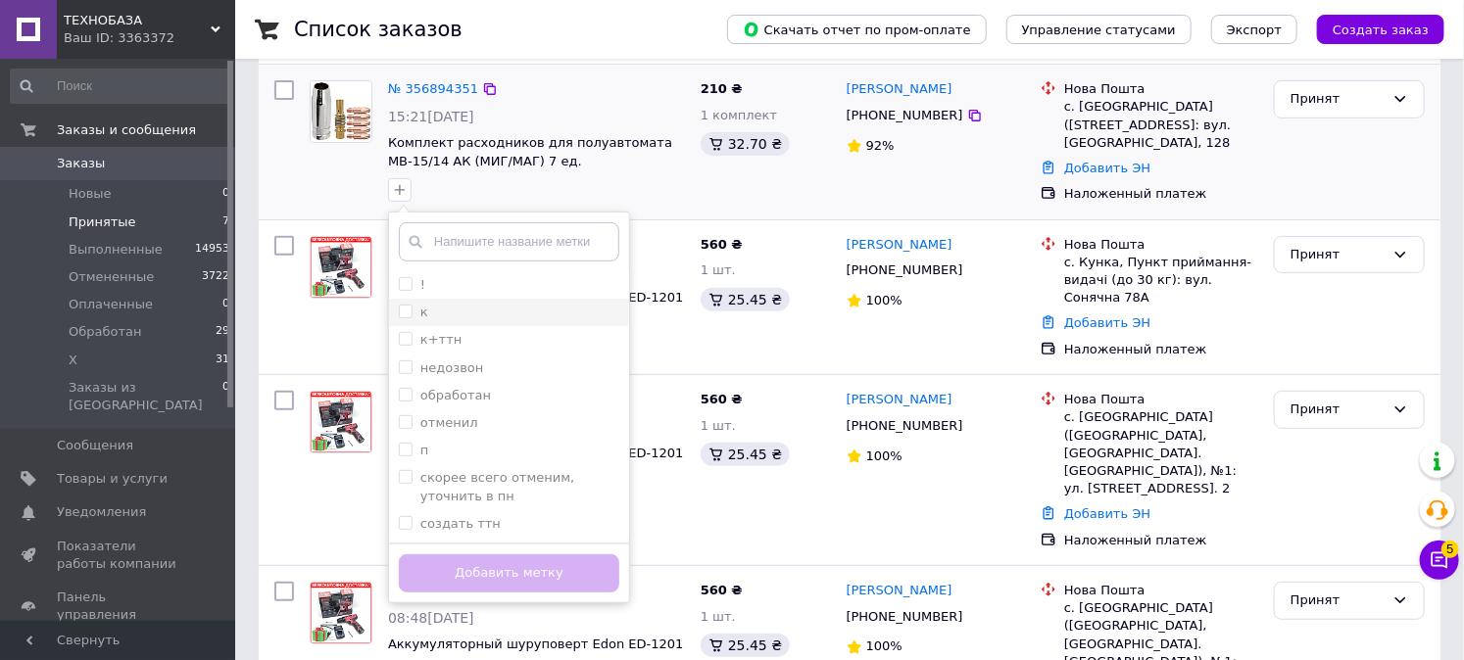
scroll to position [217, 0]
click at [408, 303] on label "к" at bounding box center [413, 312] width 29 height 18
click at [408, 304] on input "к" at bounding box center [405, 310] width 13 height 13
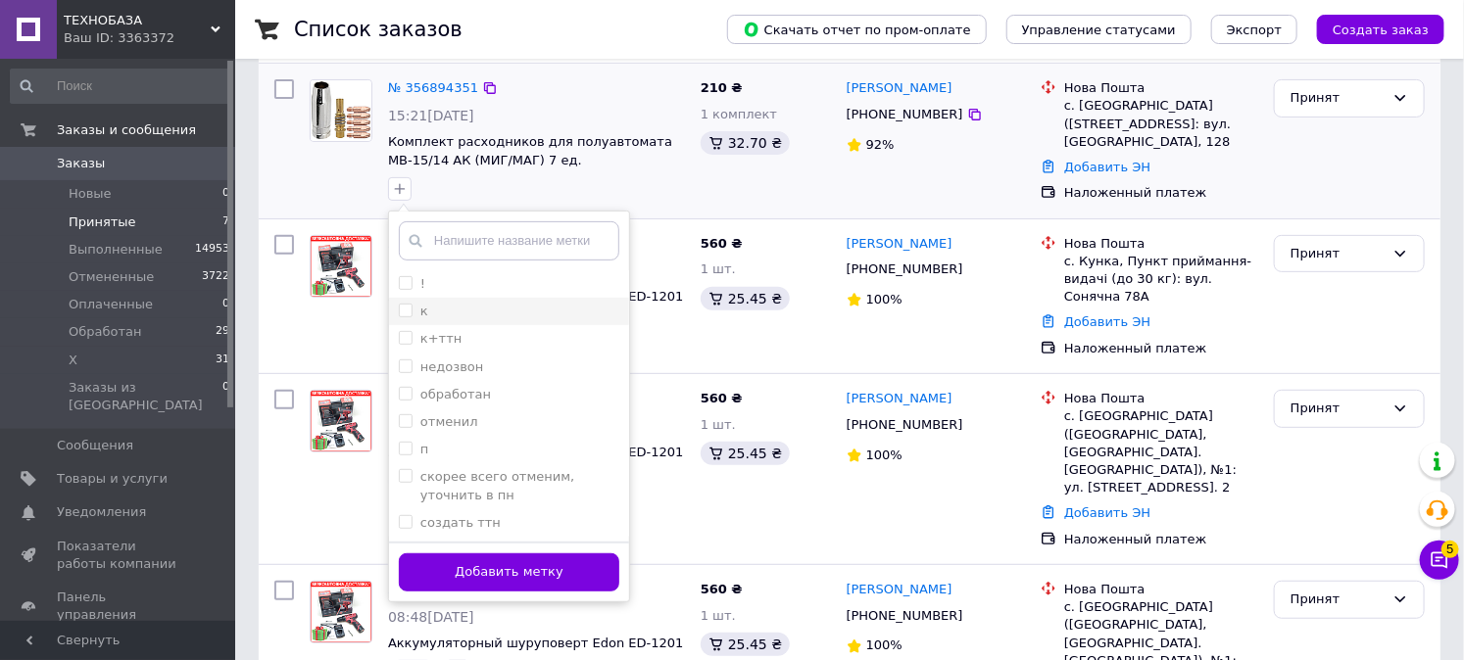
click at [399, 314] on input "к" at bounding box center [405, 310] width 13 height 13
checkbox input "true"
click at [399, 442] on input "п" at bounding box center [405, 448] width 13 height 13
checkbox input "true"
click at [400, 425] on input "отменил" at bounding box center [405, 420] width 13 height 13
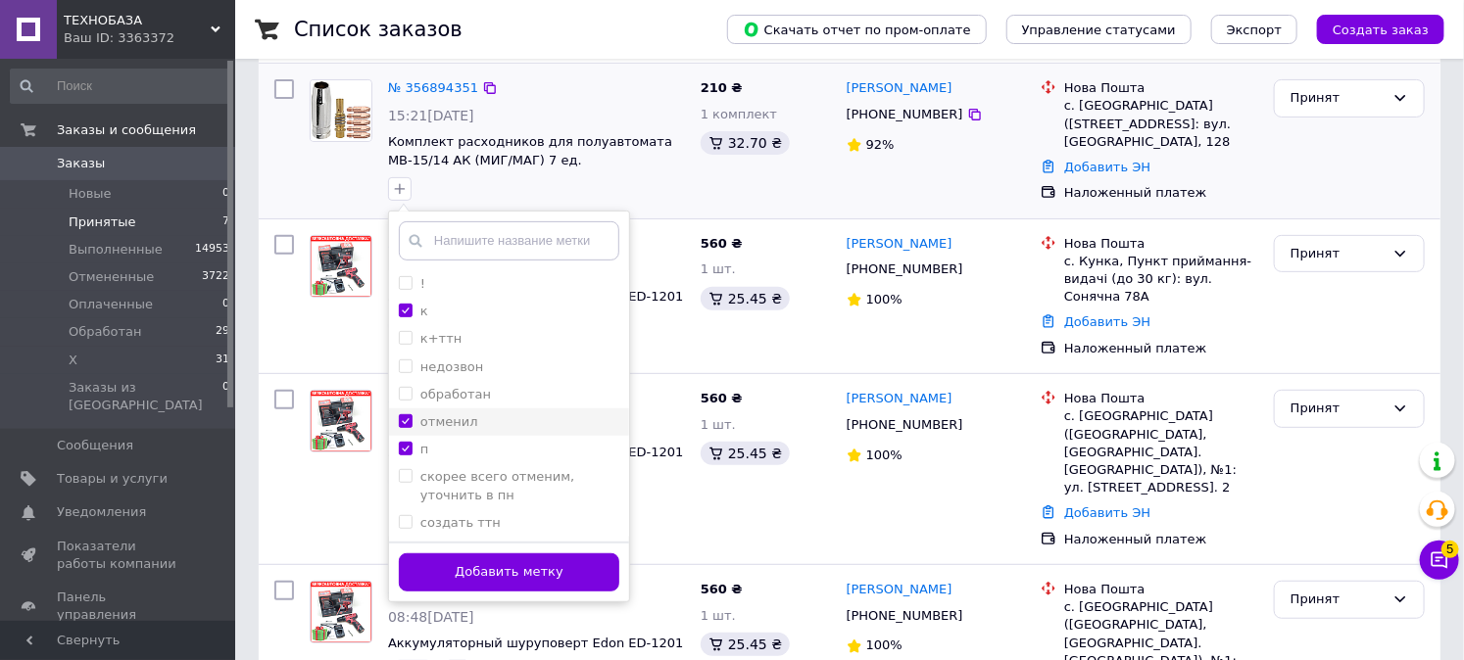
checkbox input "true"
click at [466, 571] on button "Добавить метку" at bounding box center [509, 573] width 220 height 38
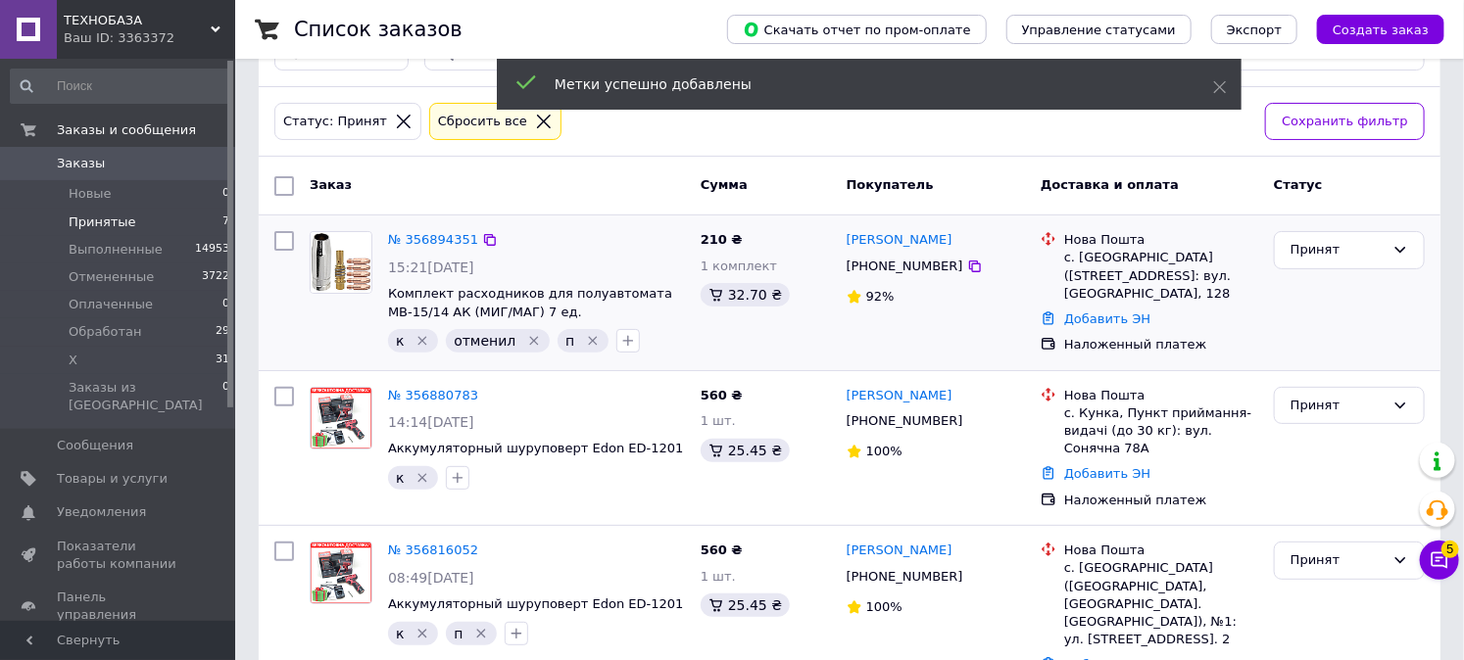
scroll to position [0, 0]
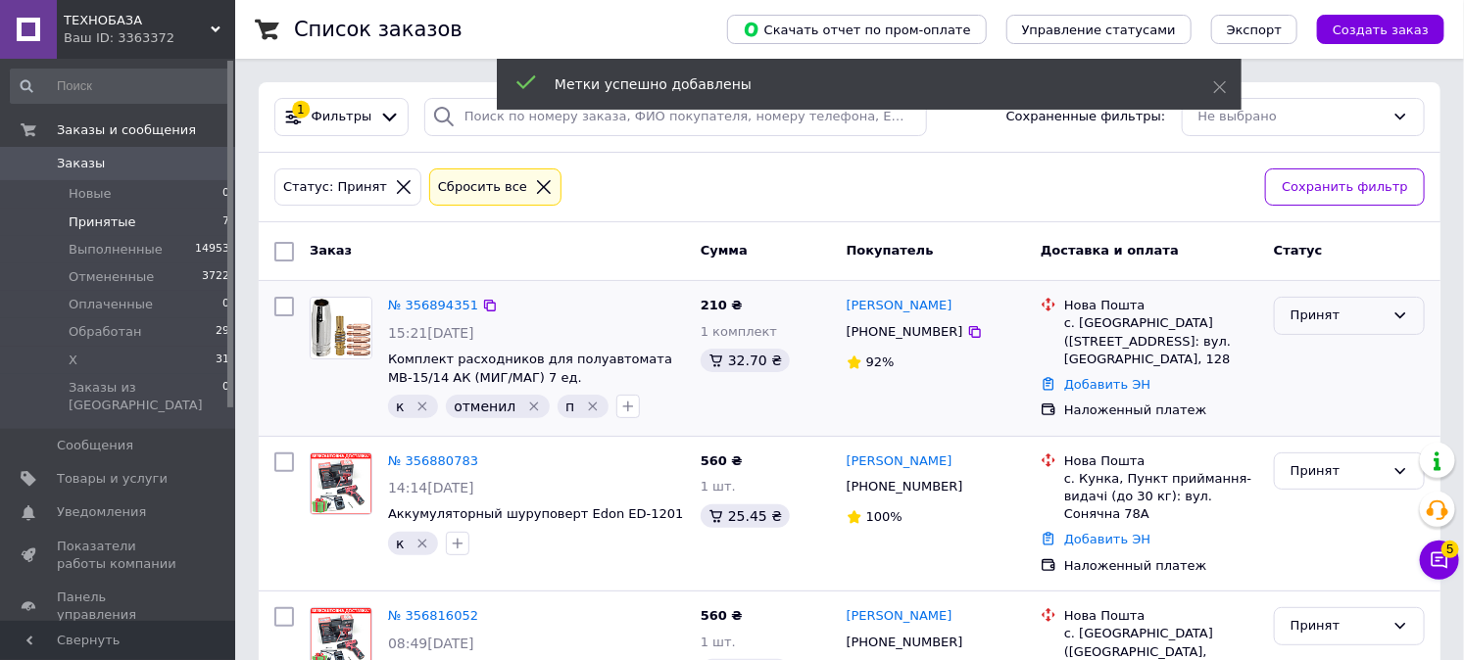
click at [1316, 314] on div "Принят" at bounding box center [1337, 316] width 94 height 21
click at [1305, 493] on li "Х" at bounding box center [1349, 500] width 149 height 36
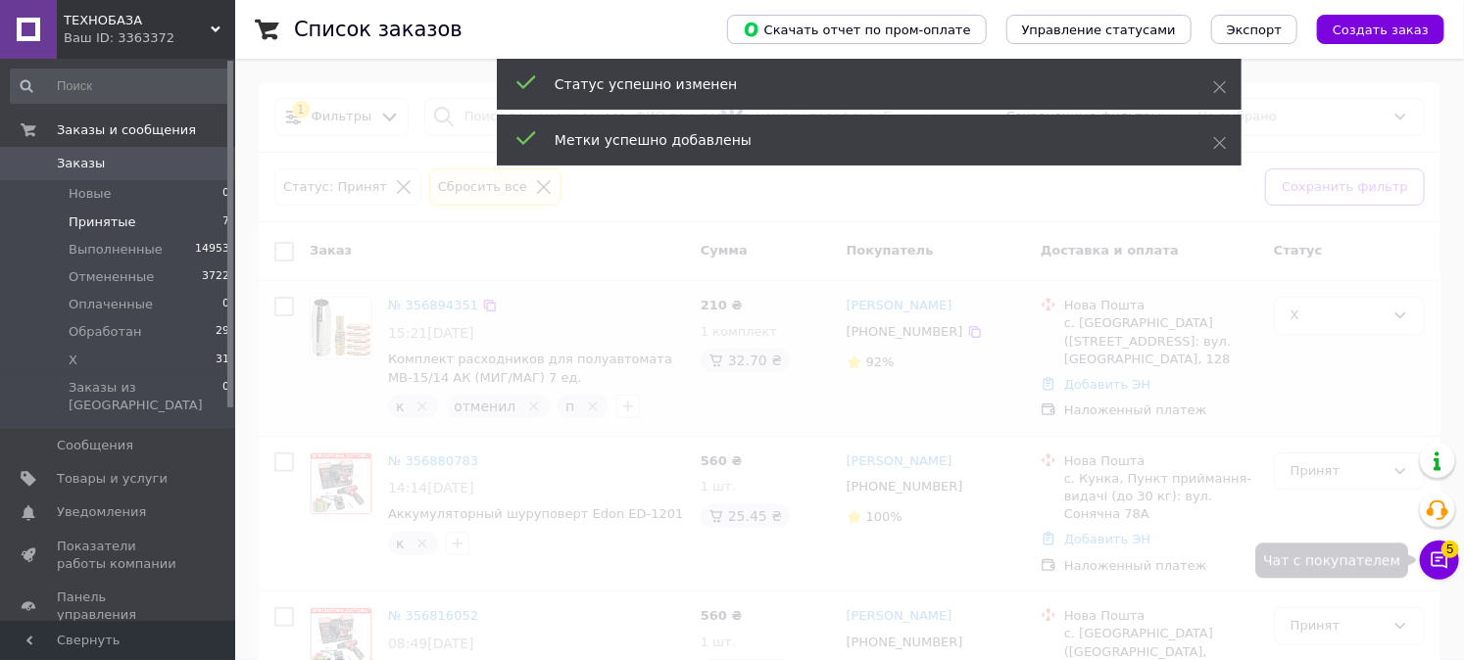
click at [1435, 554] on icon at bounding box center [1439, 561] width 17 height 17
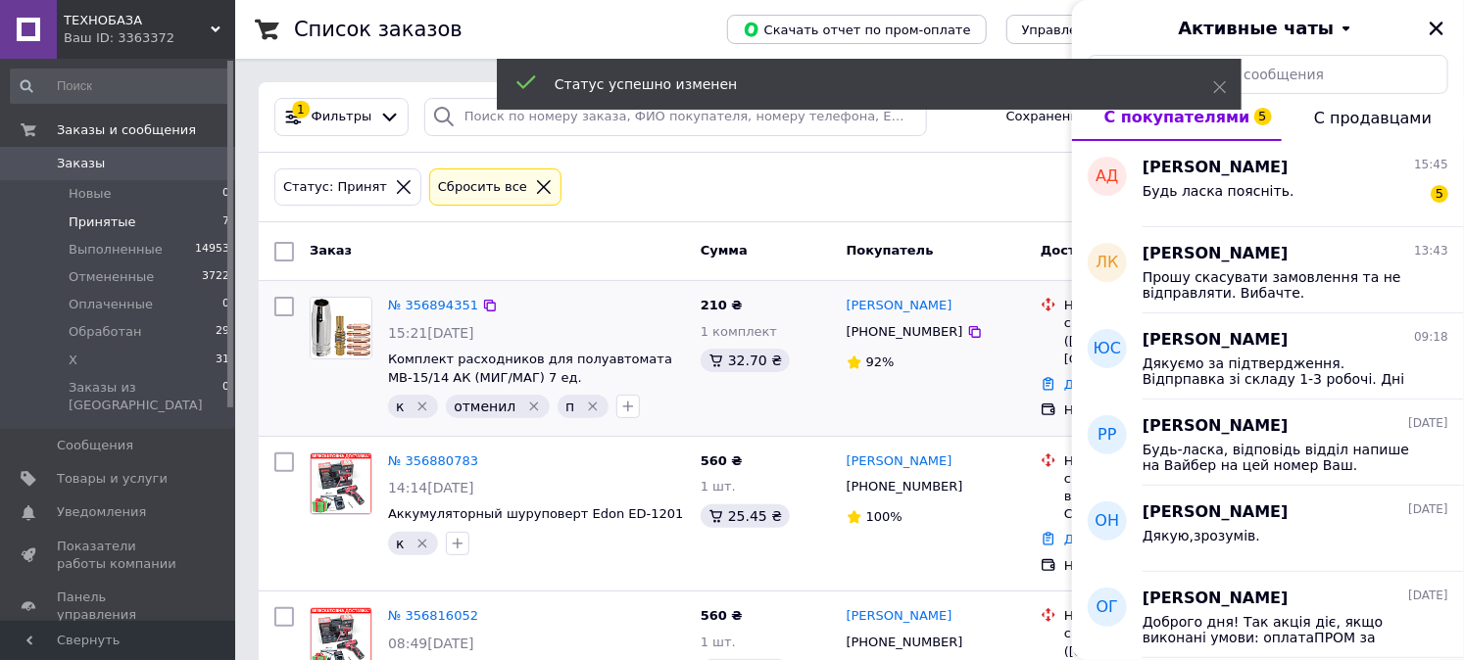
drag, startPoint x: 1257, startPoint y: 180, endPoint x: 1479, endPoint y: 106, distance: 234.5
click at [1258, 180] on div "Будь ласка поясніть. 5" at bounding box center [1295, 194] width 306 height 31
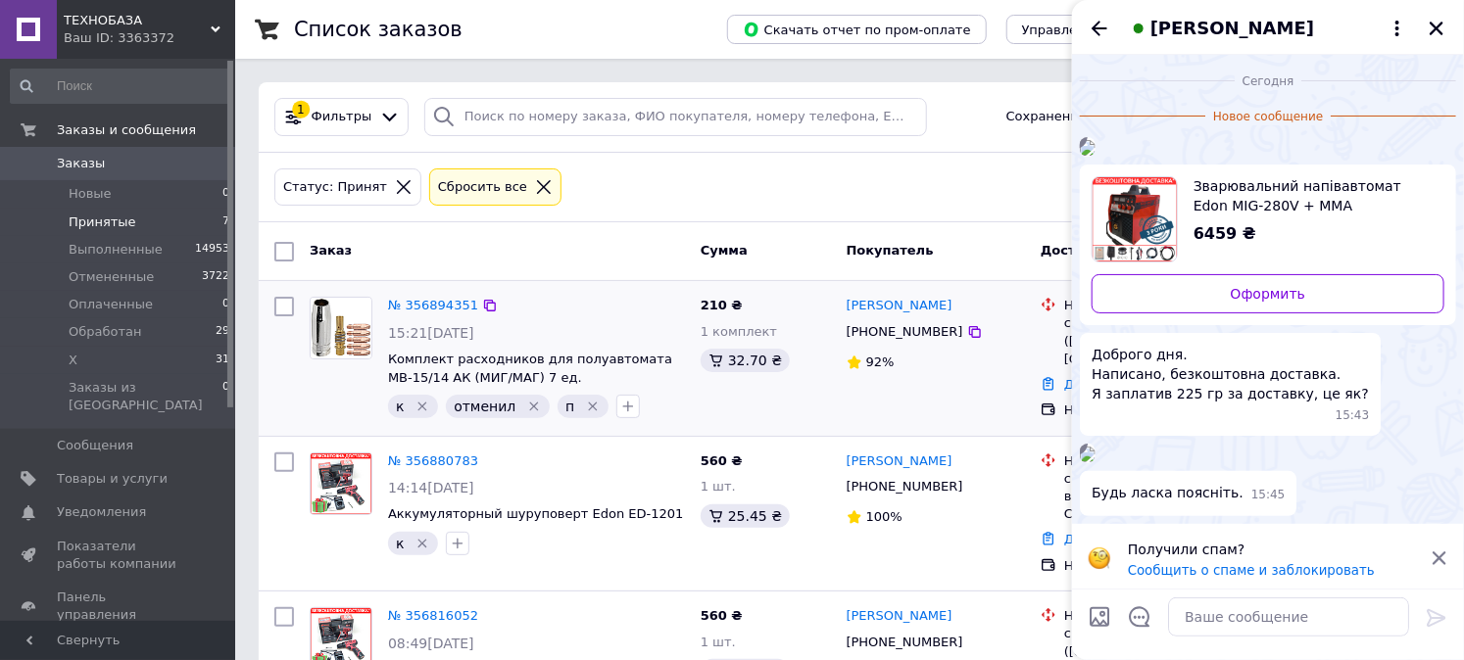
click at [1122, 25] on div "[PERSON_NAME]" at bounding box center [1268, 27] width 392 height 55
click at [1085, 34] on div "[PERSON_NAME]" at bounding box center [1268, 27] width 392 height 55
click at [1098, 26] on icon "Назад" at bounding box center [1099, 29] width 24 height 24
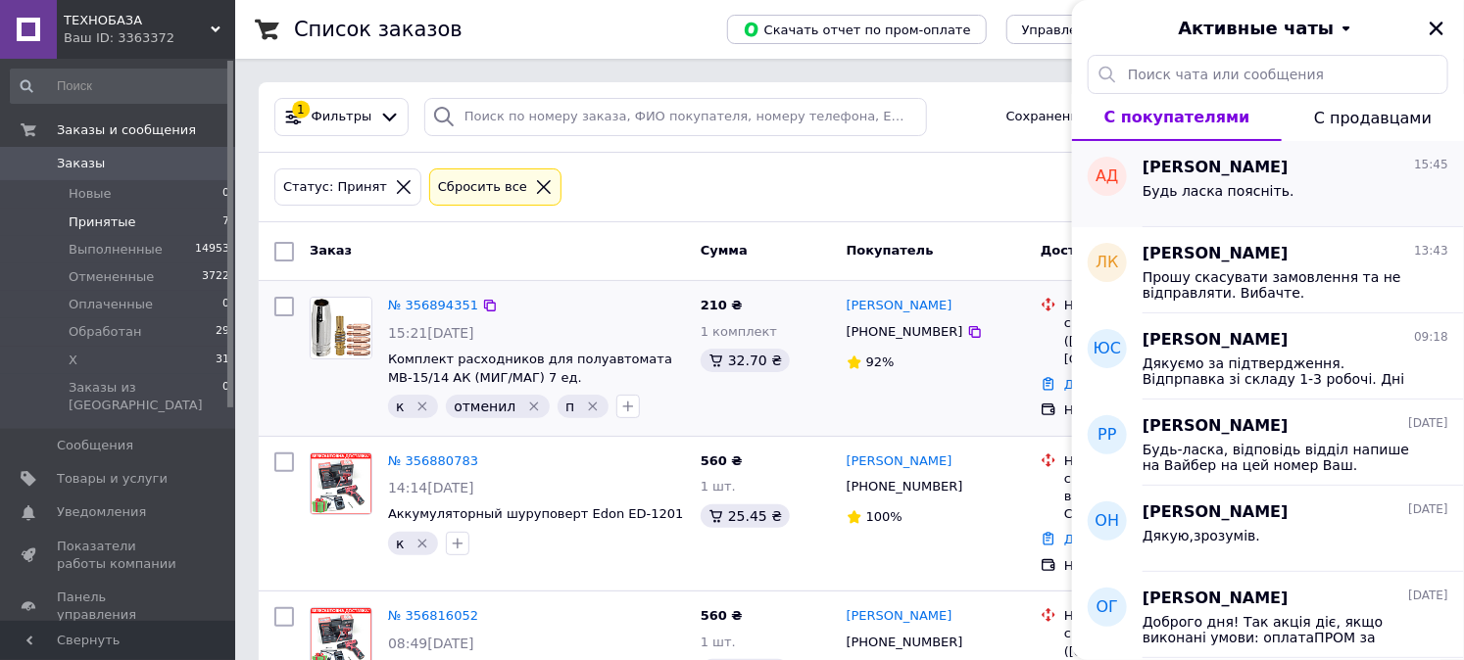
click at [1210, 173] on span "[PERSON_NAME]" at bounding box center [1215, 168] width 146 height 23
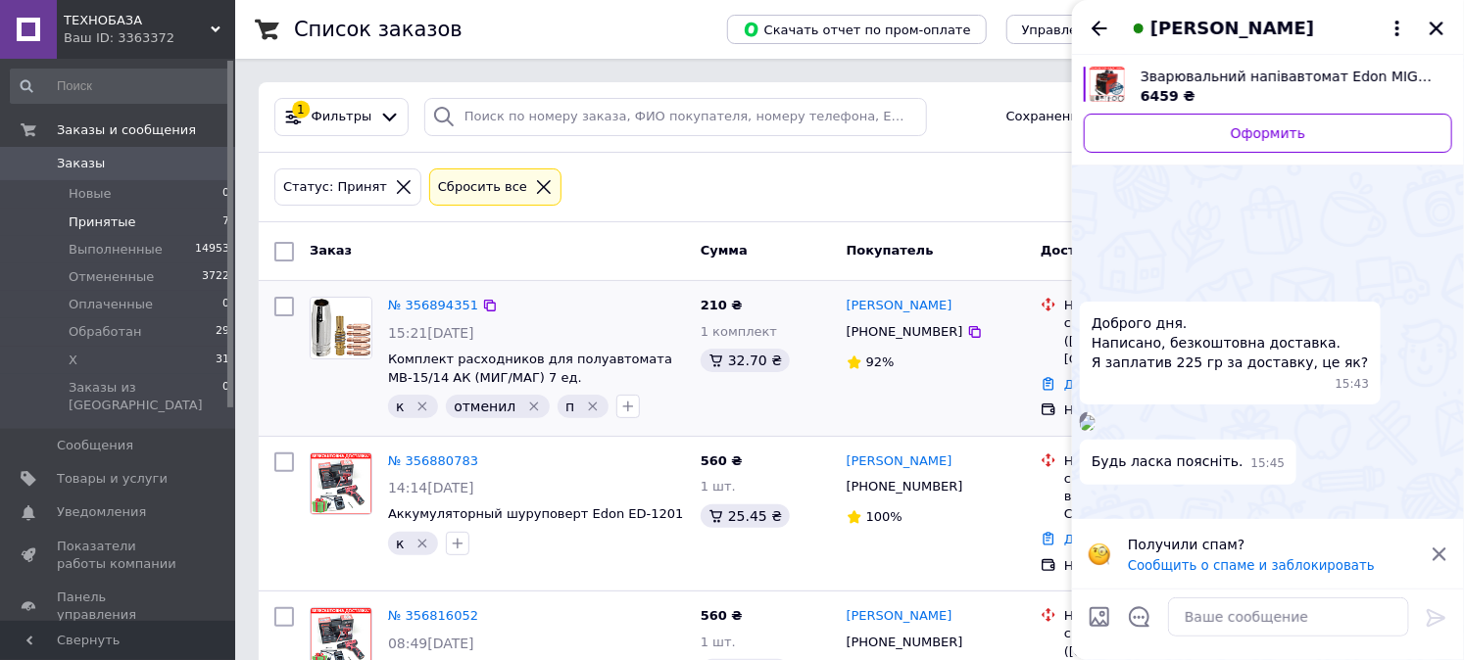
scroll to position [382, 0]
click at [1201, 20] on span "[PERSON_NAME]" at bounding box center [1232, 28] width 164 height 25
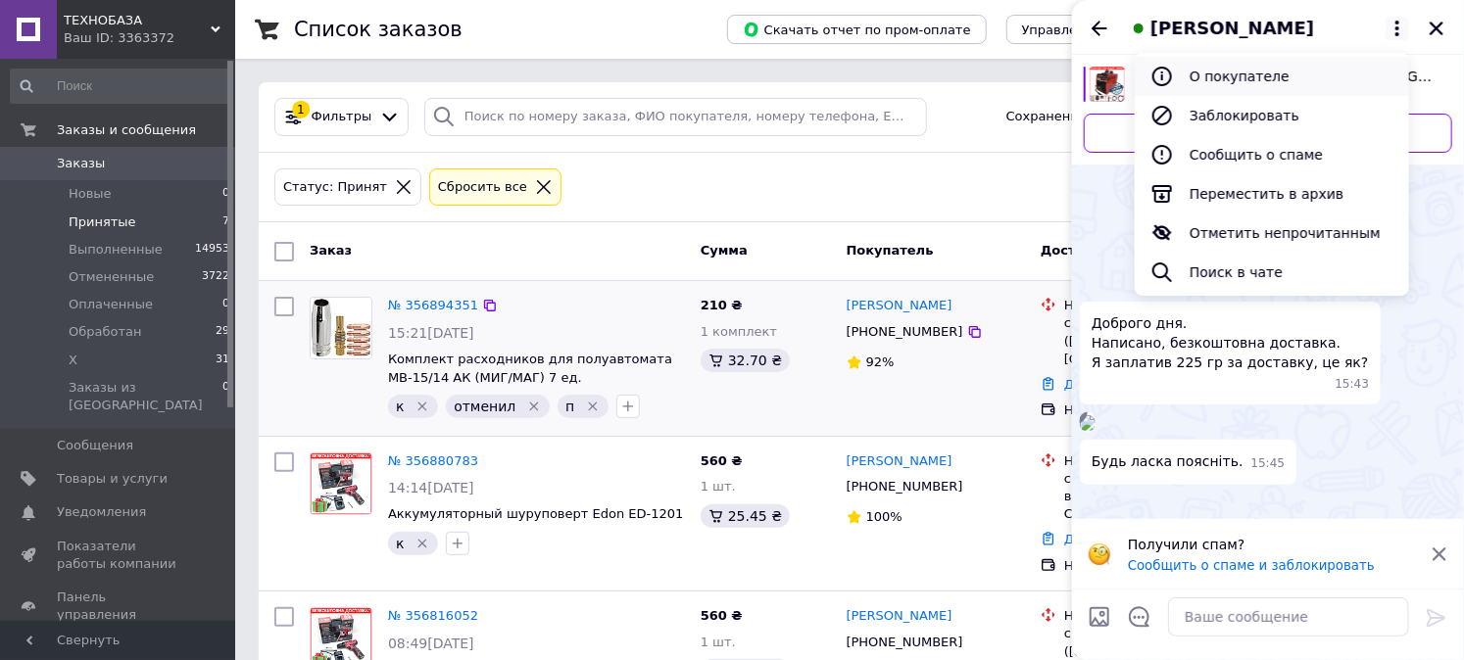
click at [1262, 78] on button "О покупателе" at bounding box center [1271, 76] width 274 height 39
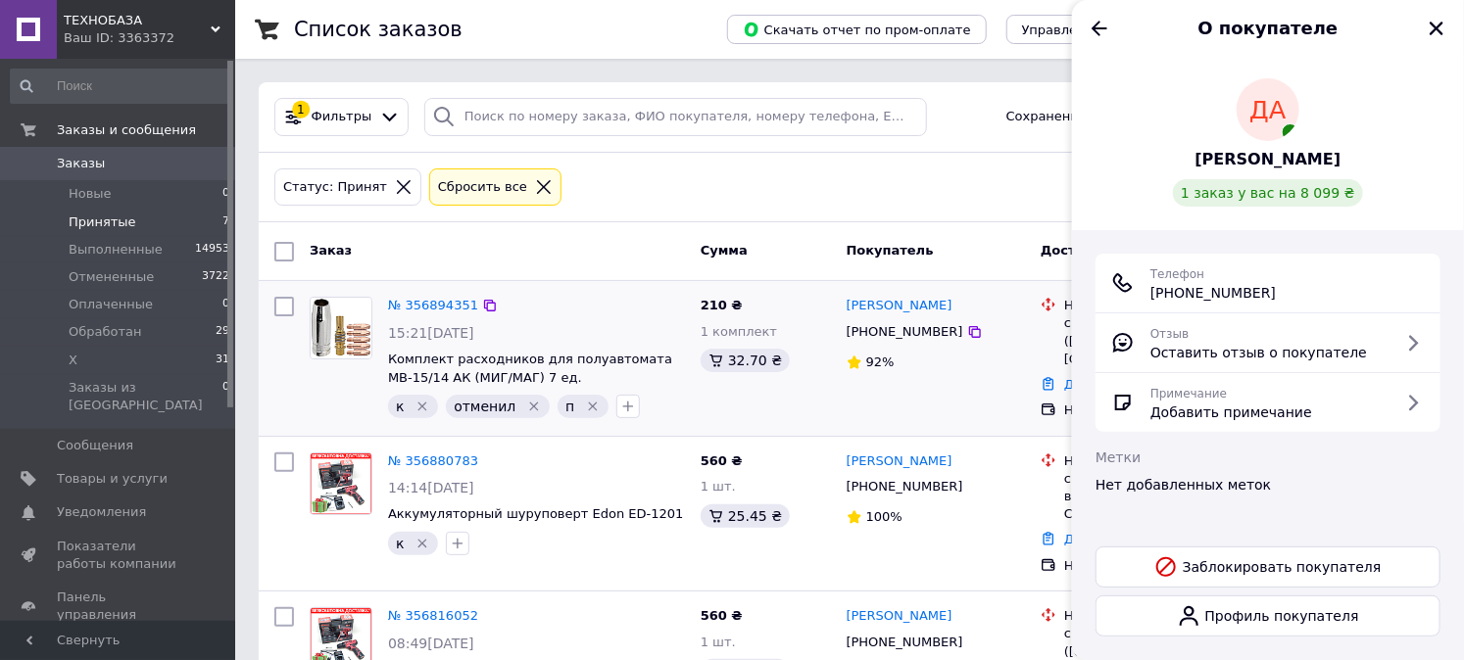
click at [1210, 290] on span "+380 (68) 864-32-63" at bounding box center [1212, 293] width 125 height 20
click at [1210, 291] on span "+380 (68) 864-32-63" at bounding box center [1212, 293] width 125 height 20
copy ul "+380 (68) 864-32-63"
click at [535, 190] on icon at bounding box center [544, 187] width 18 height 18
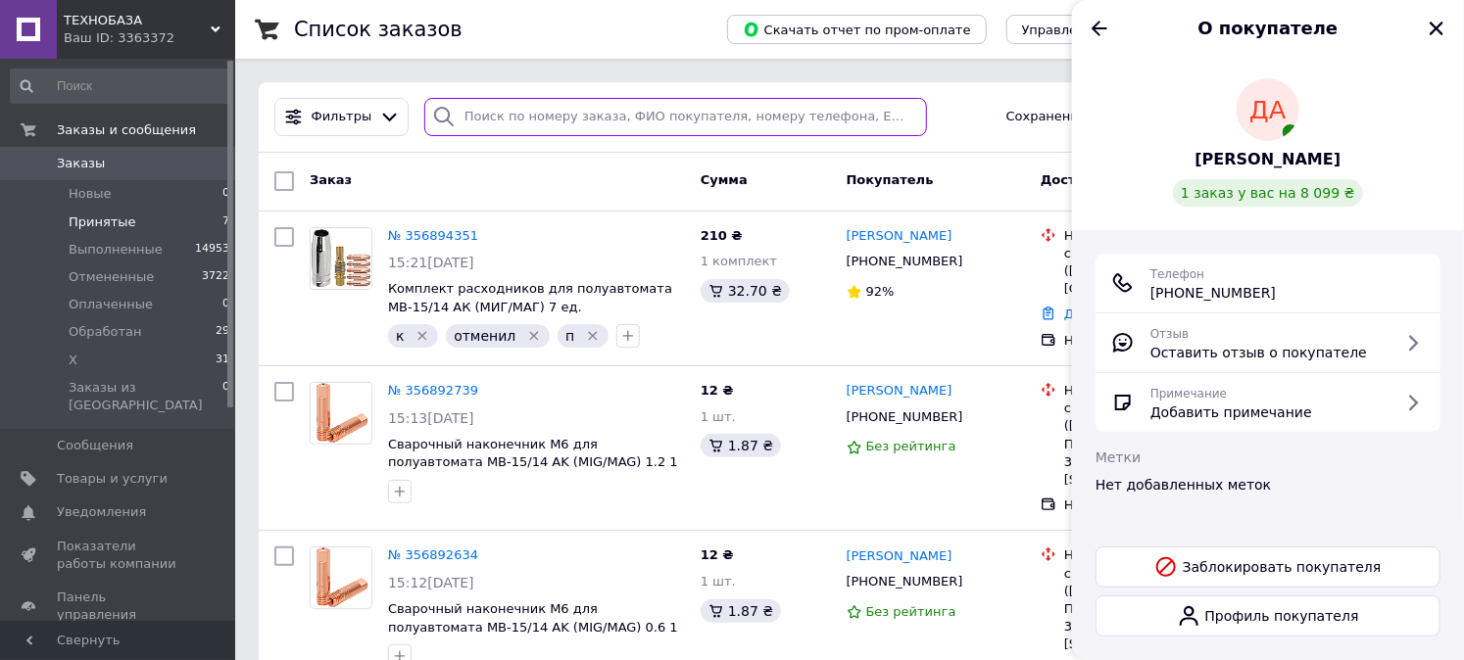
click at [584, 114] on input "search" at bounding box center [675, 117] width 503 height 38
paste input "+380 (68) 864-32-63"
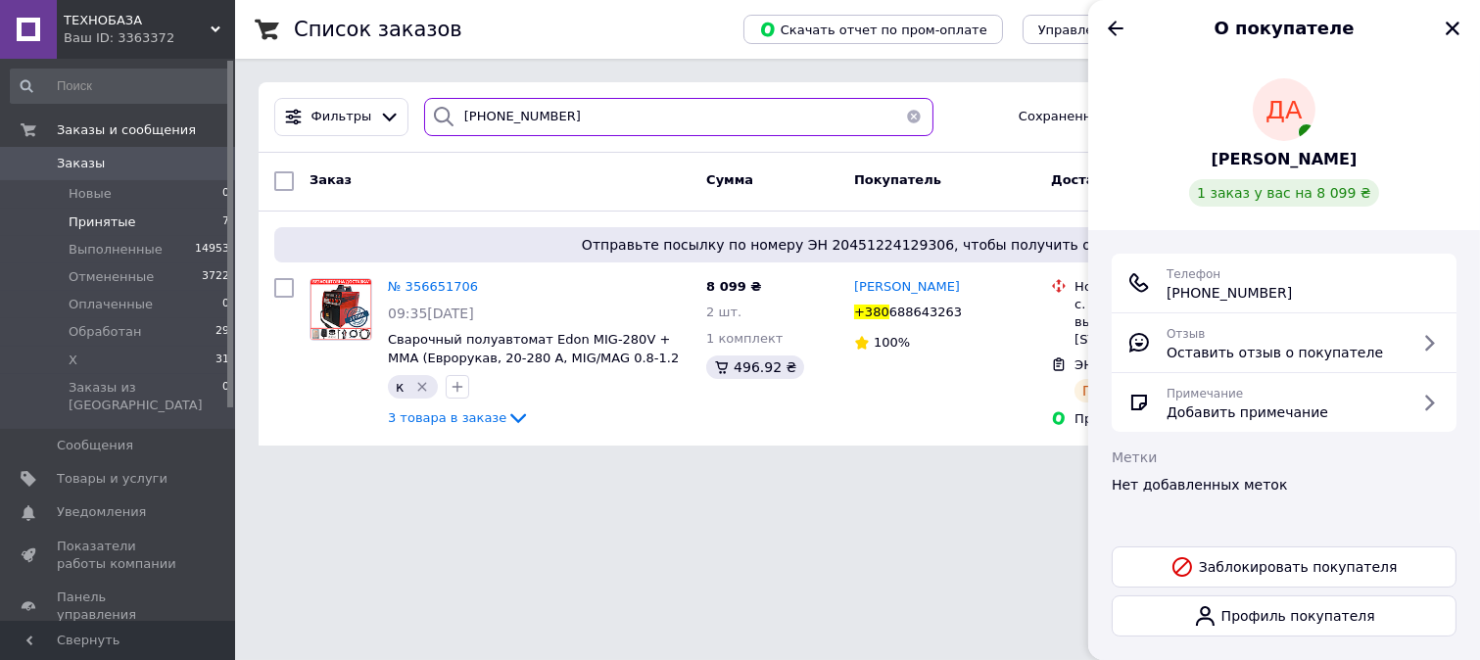
type input "+380 (68) 864-32-63"
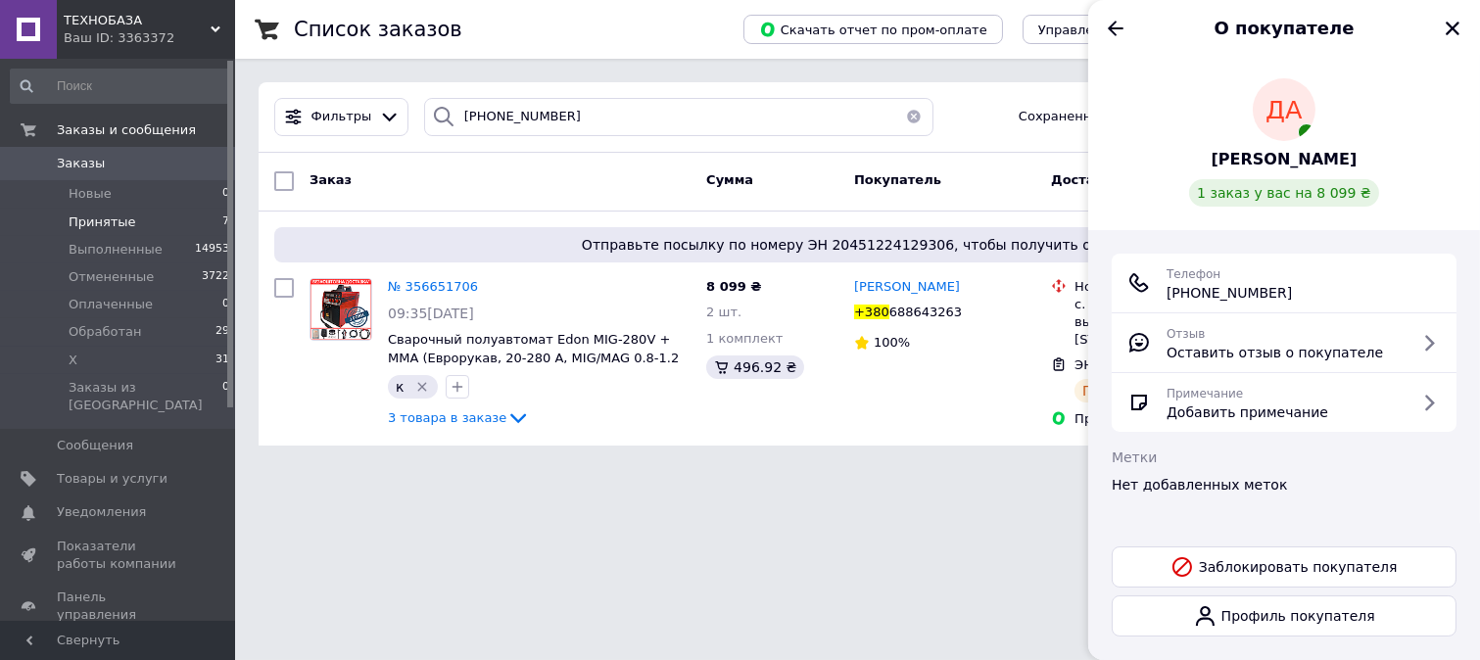
click at [939, 469] on html "ТЕХНОБАЗА Ваш ID: 3363372 Сайт ТЕХНОБАЗА Кабинет покупателя Проверить состояние…" at bounding box center [740, 234] width 1480 height 469
click at [1458, 25] on icon "Закрыть" at bounding box center [1453, 29] width 18 height 18
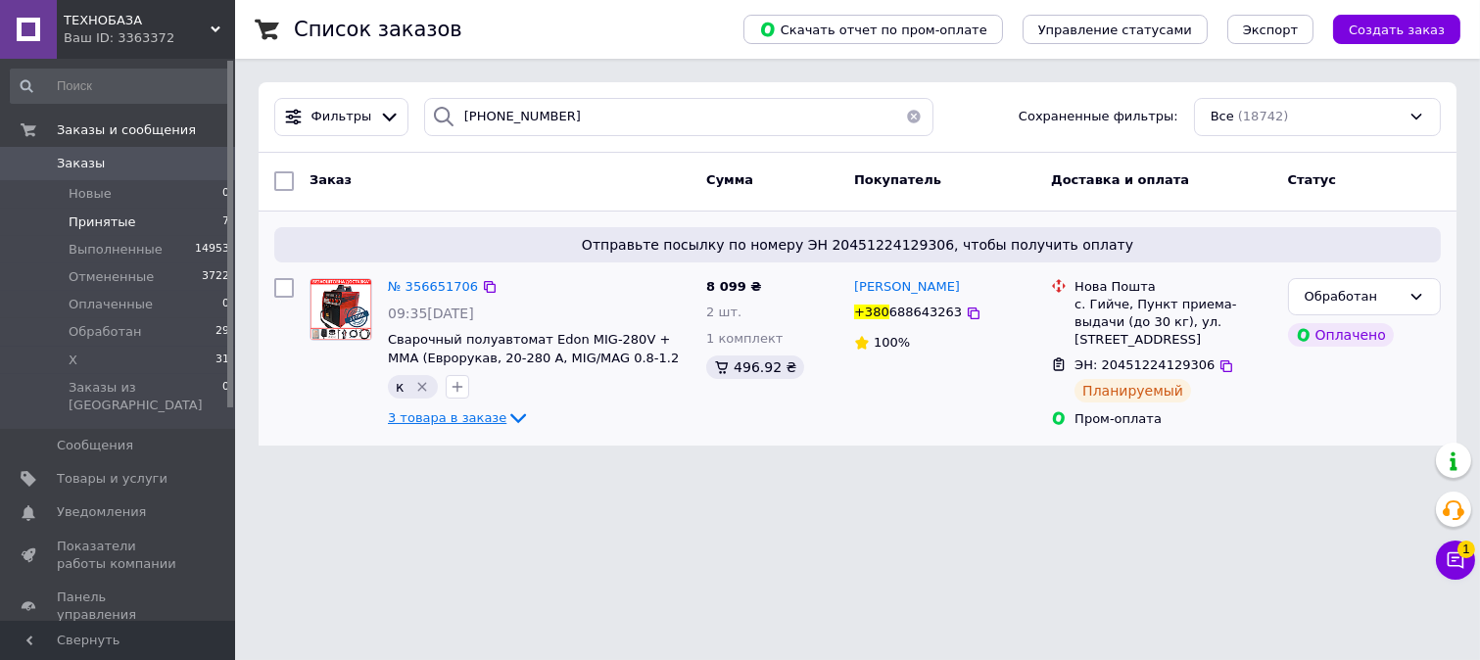
click at [453, 413] on span "3 товара в заказе" at bounding box center [447, 417] width 119 height 15
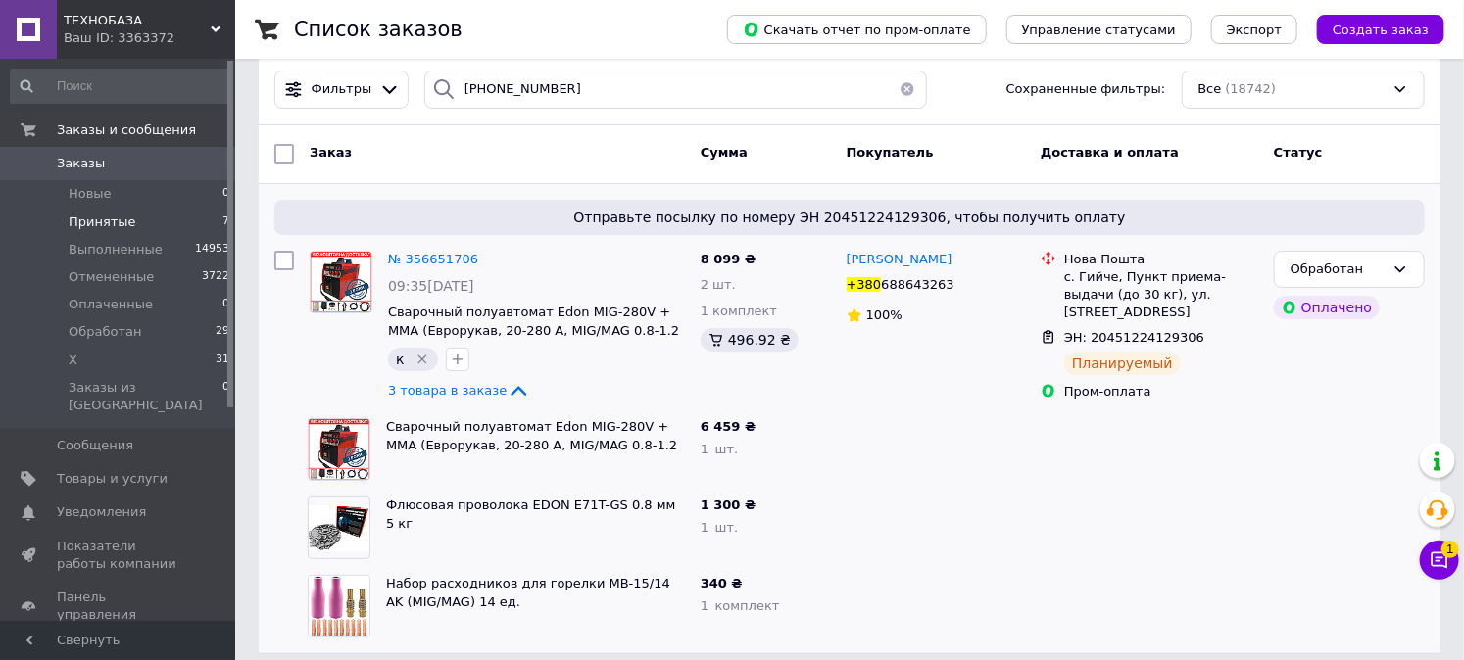
scroll to position [44, 0]
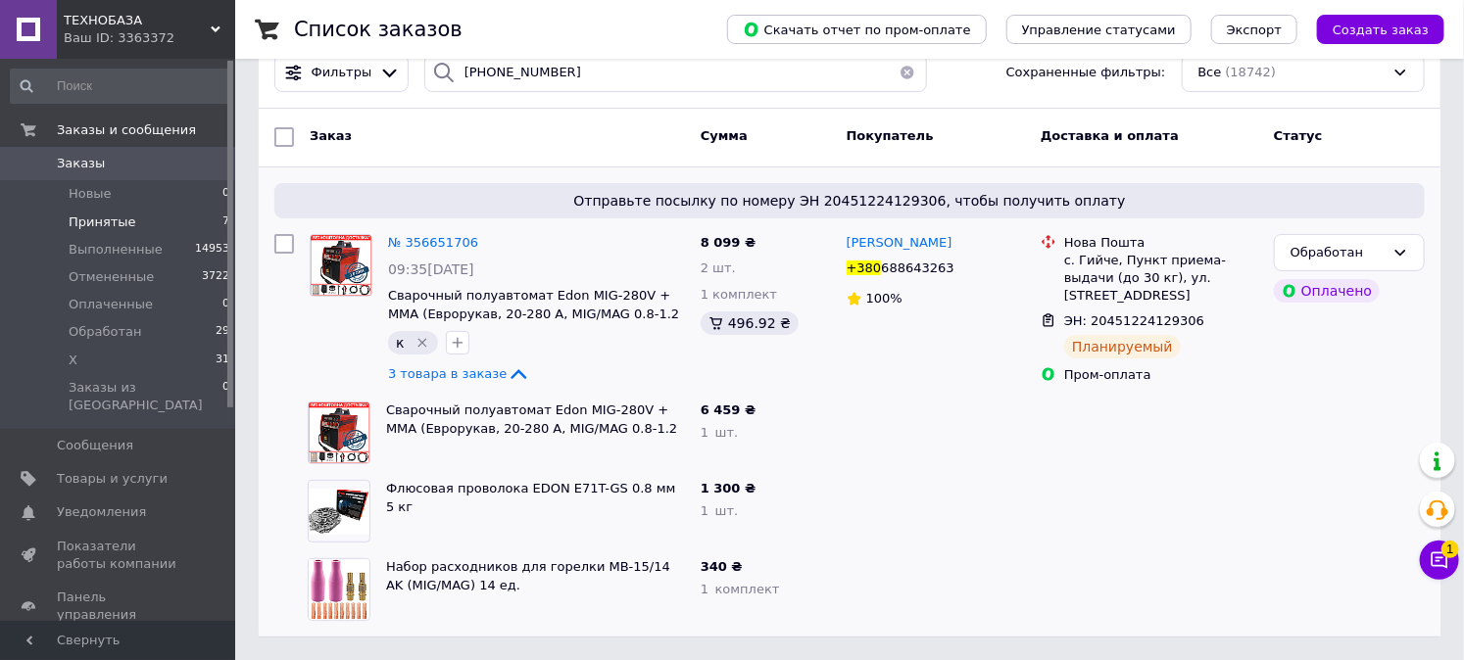
click at [805, 421] on div "6 459 ₴ 1   шт." at bounding box center [766, 433] width 146 height 78
click at [818, 421] on div "6 459 ₴ 1   шт." at bounding box center [766, 433] width 146 height 78
click at [1458, 566] on div "Чат с покупателем 1" at bounding box center [1439, 560] width 39 height 39
click at [1448, 564] on icon at bounding box center [1439, 561] width 20 height 20
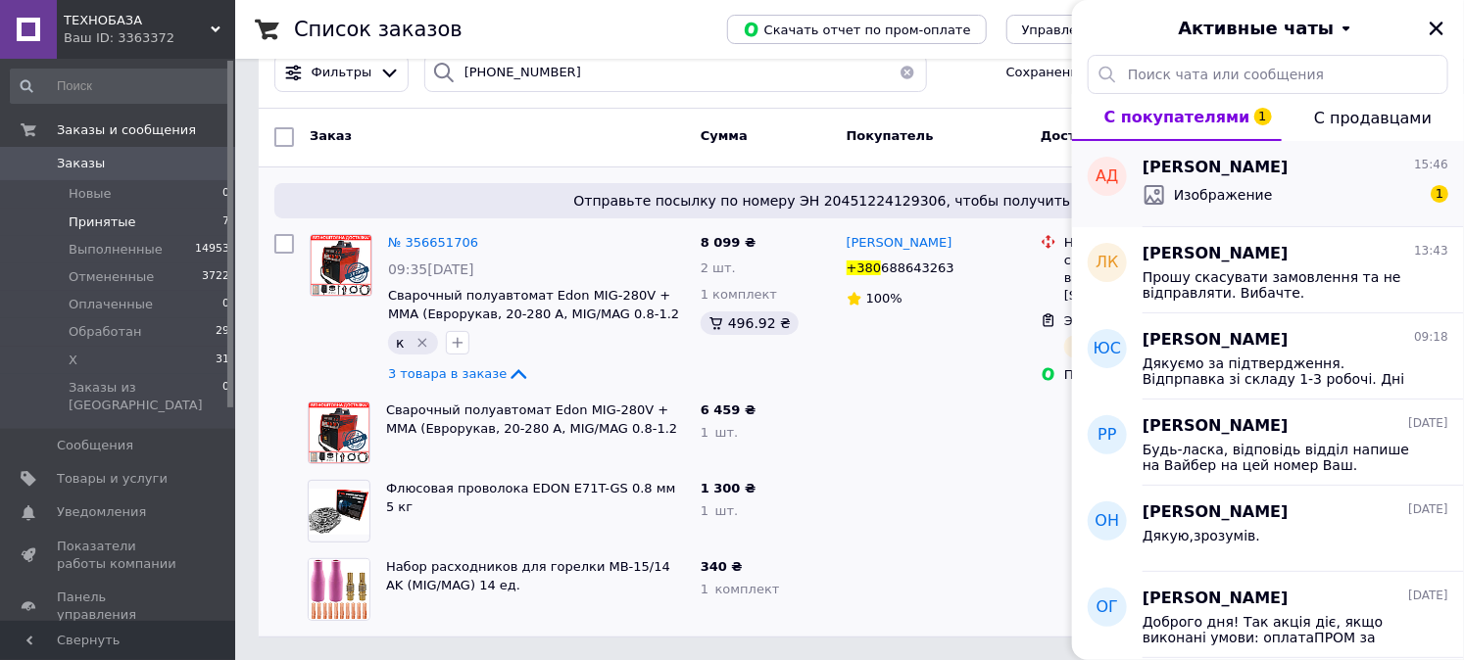
click at [1261, 180] on div "Изображение 1" at bounding box center [1295, 194] width 306 height 31
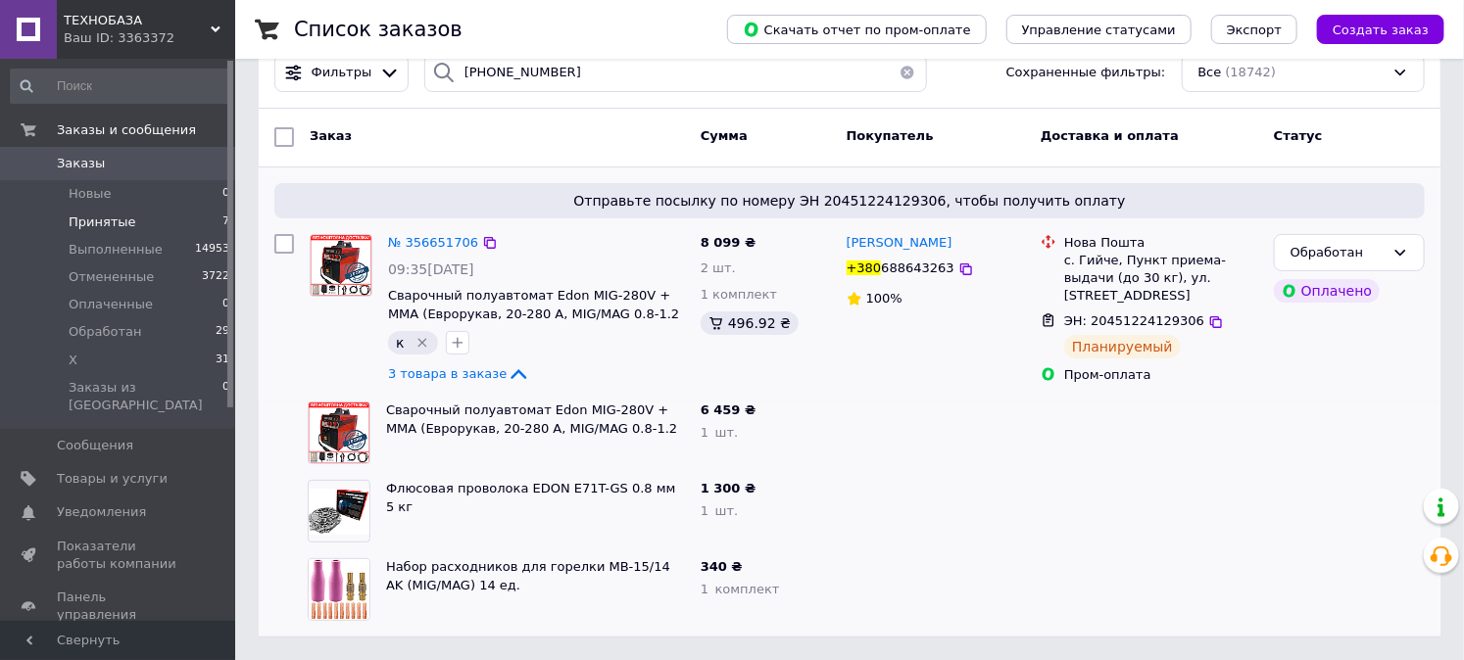
click at [326, 241] on img at bounding box center [341, 265] width 61 height 61
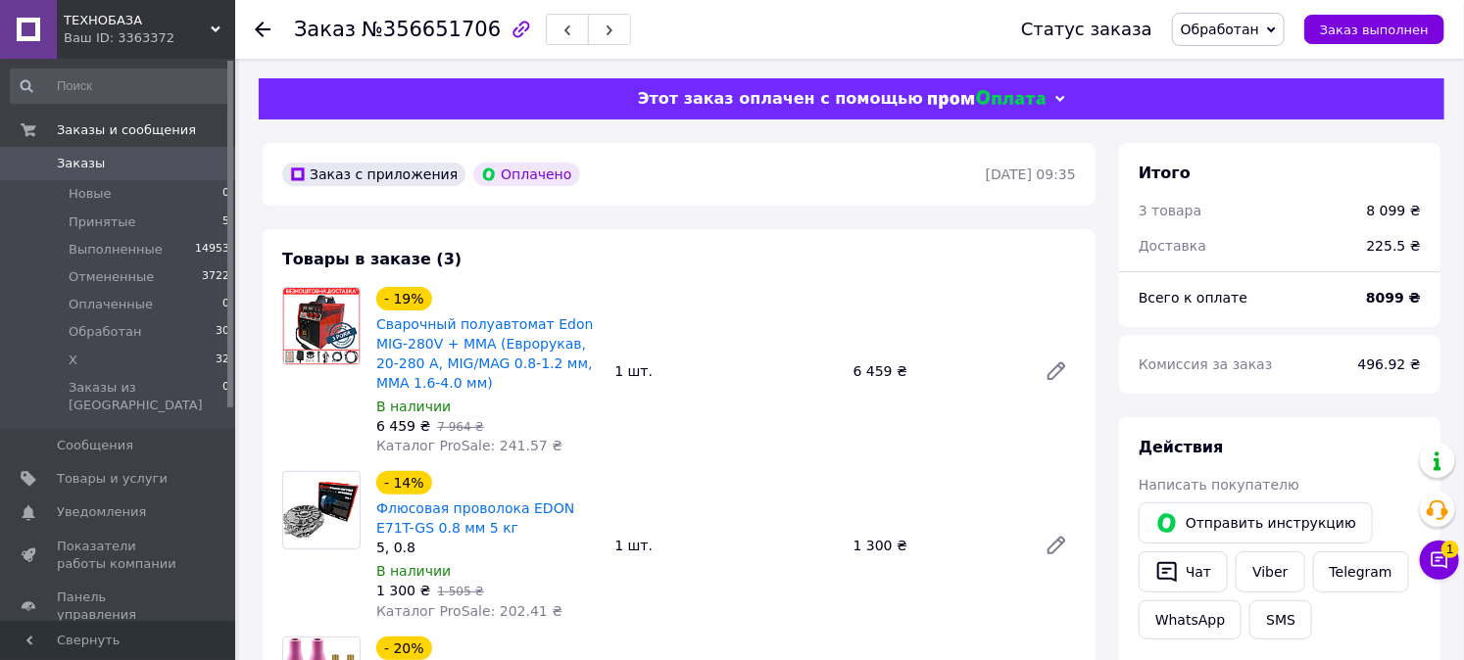
click at [318, 300] on img at bounding box center [321, 326] width 76 height 76
click at [393, 336] on link "Сварочный полуавтомат Edon MIG-280V + MMA (Еврорукав, 20-280 А, MIG/MAG 0.8-1.2…" at bounding box center [484, 353] width 217 height 74
click at [1445, 554] on span "1" at bounding box center [1450, 550] width 18 height 18
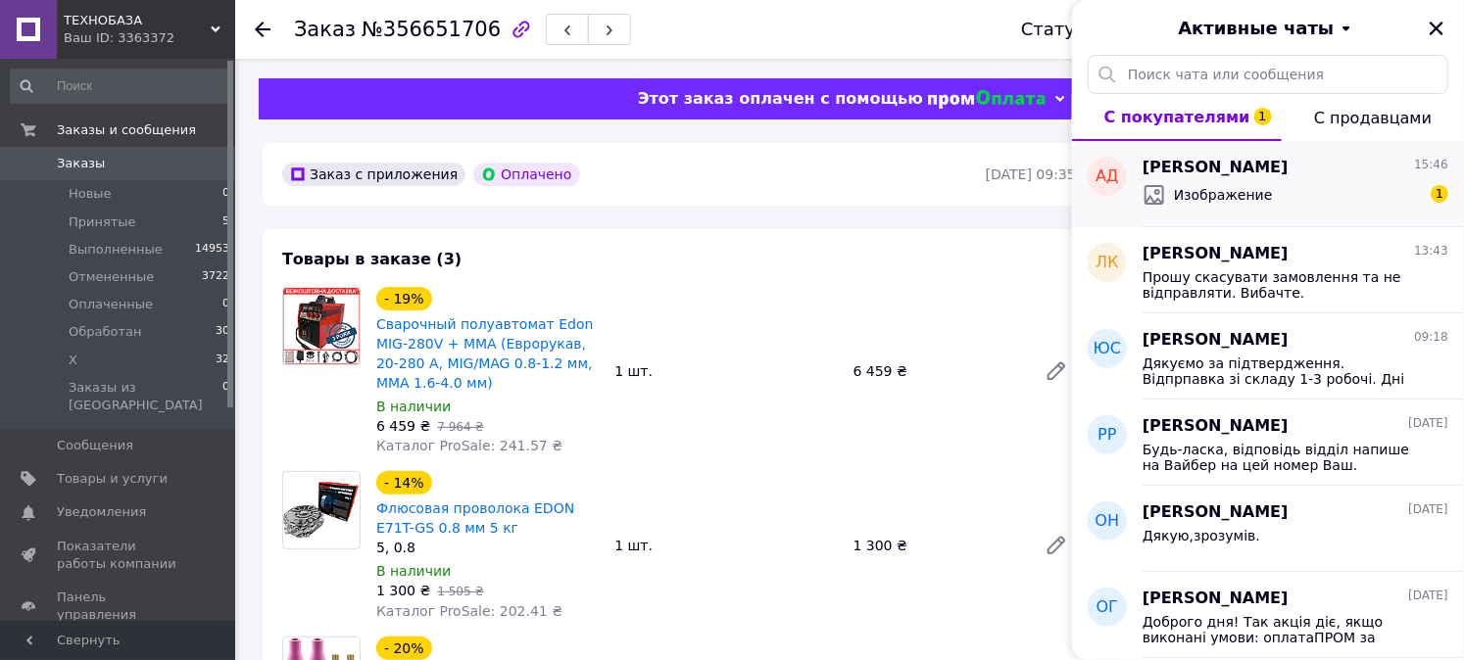
click at [1192, 177] on span "АНДРІЙ Долгих" at bounding box center [1215, 168] width 146 height 23
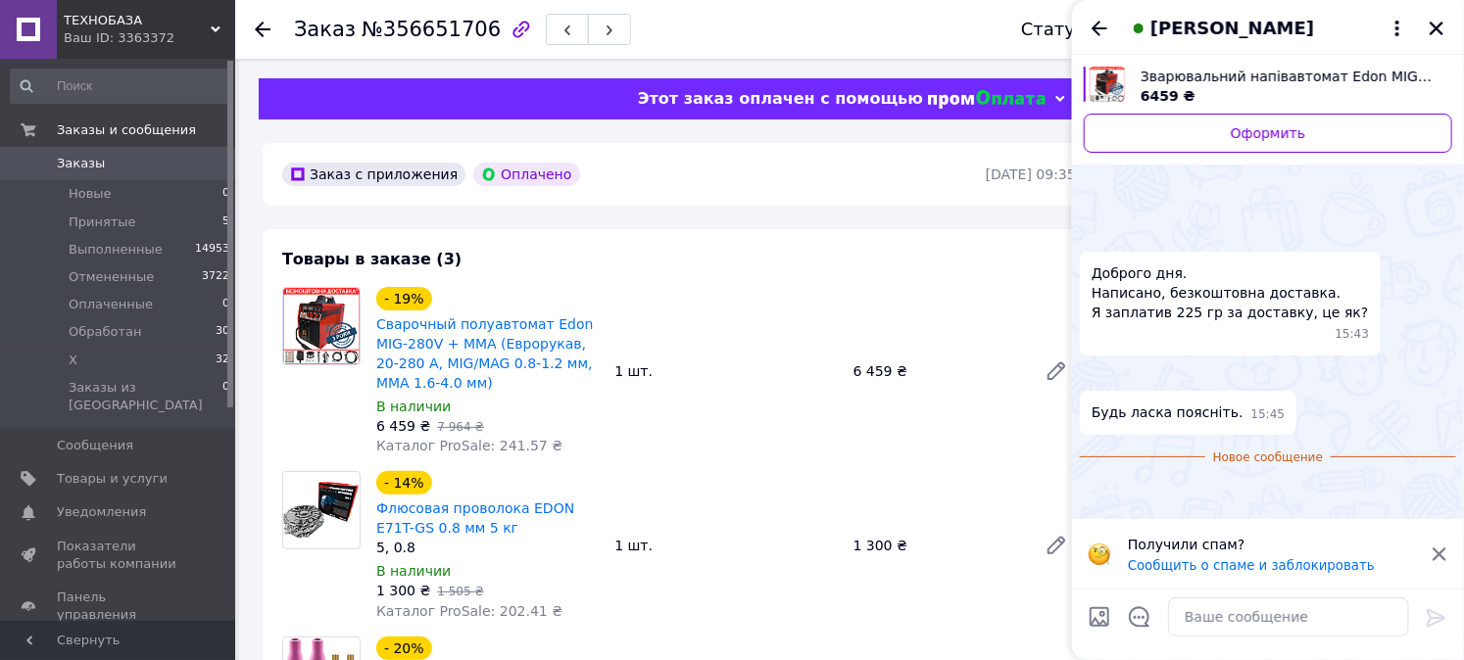
scroll to position [790, 0]
click at [1430, 24] on icon "Закрыть" at bounding box center [1436, 29] width 18 height 18
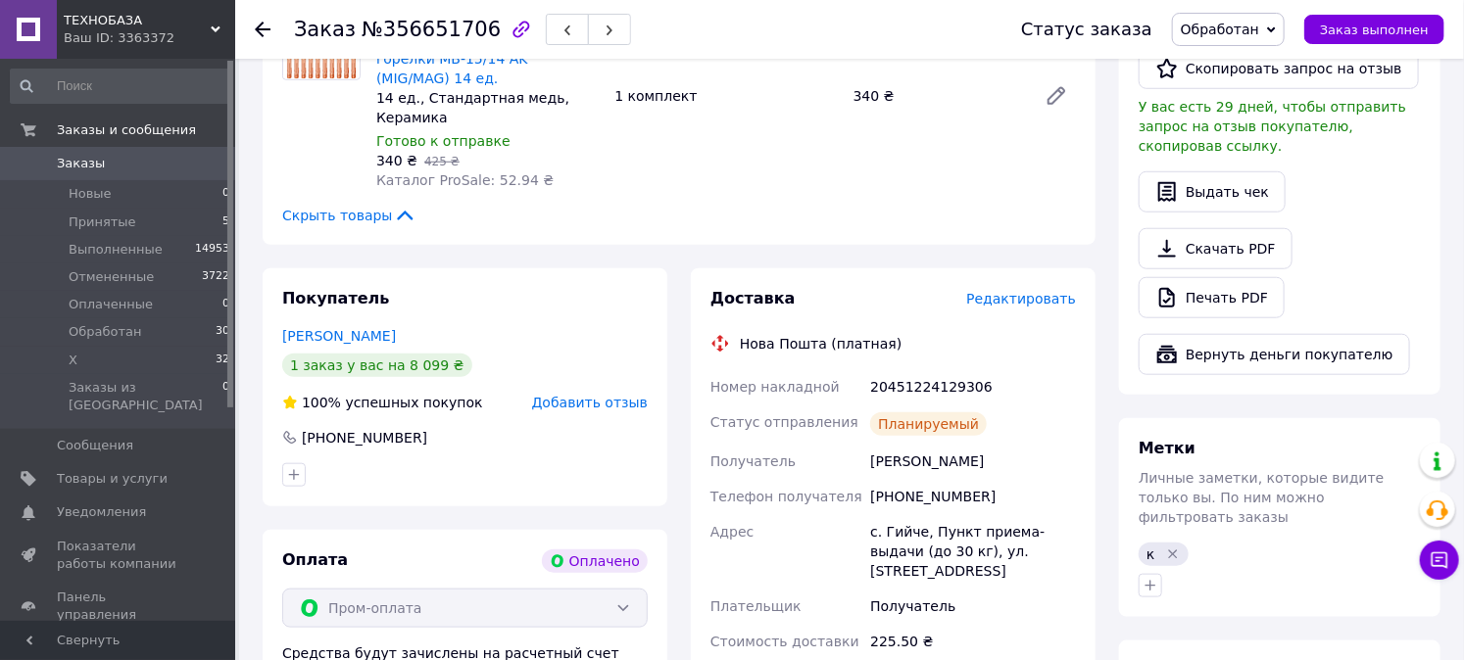
scroll to position [652, 0]
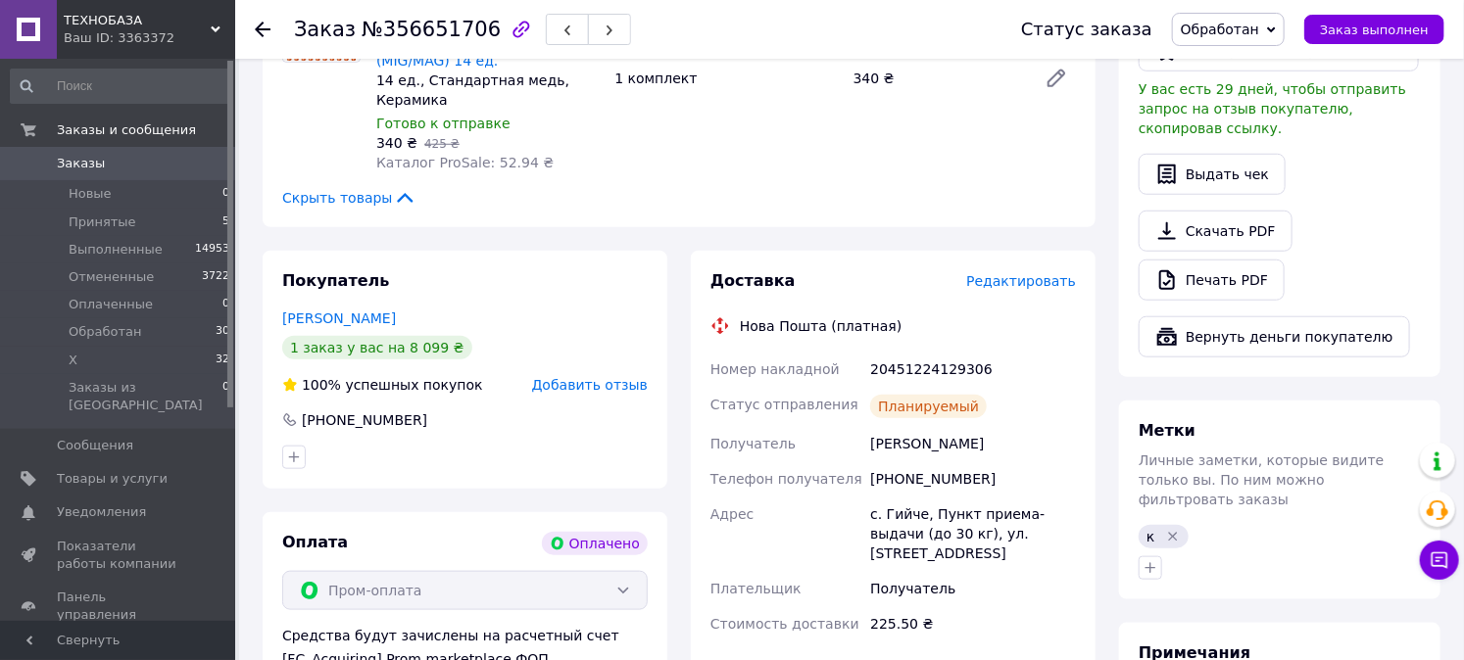
click at [887, 461] on div "+380688643263" at bounding box center [973, 478] width 214 height 35
copy div "+380688643263"
click at [556, 252] on div "Покупатель Долгих Андрій 1 заказ у вас на 8 099 ₴ 100% успешных покупок Добавит…" at bounding box center [465, 370] width 405 height 238
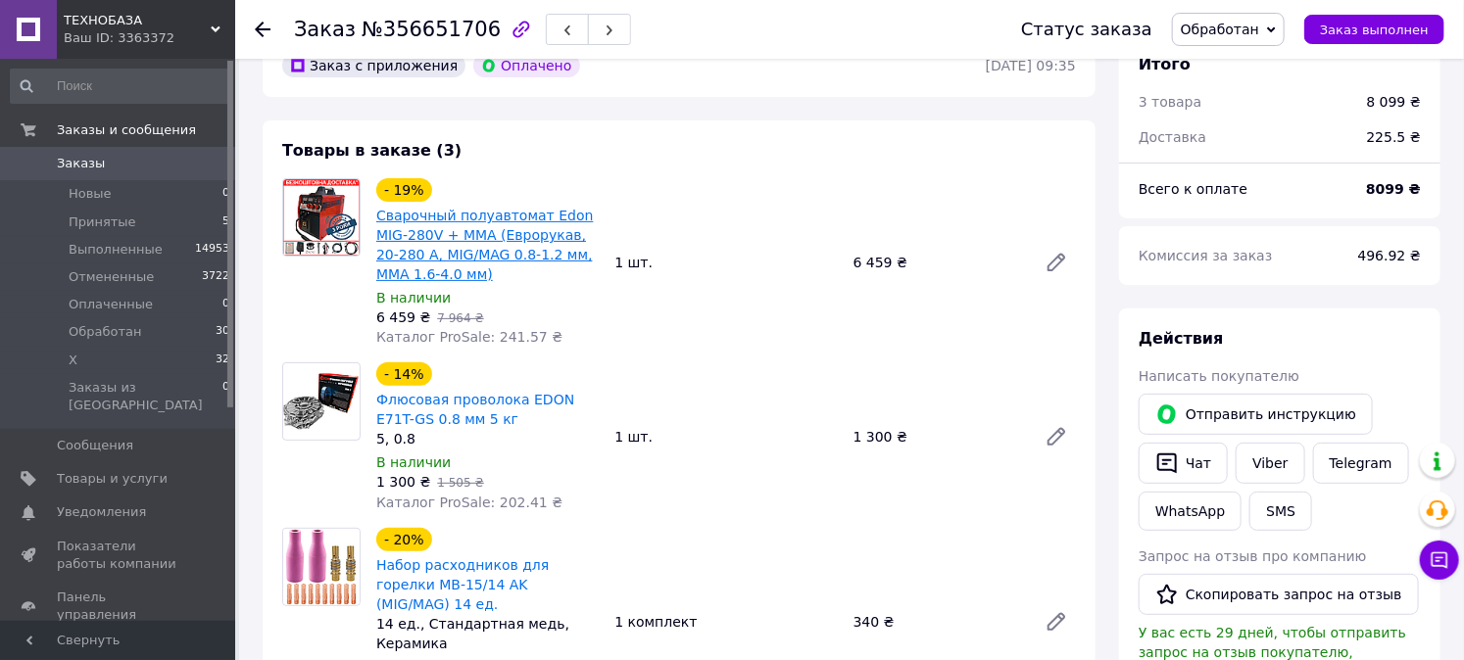
scroll to position [0, 0]
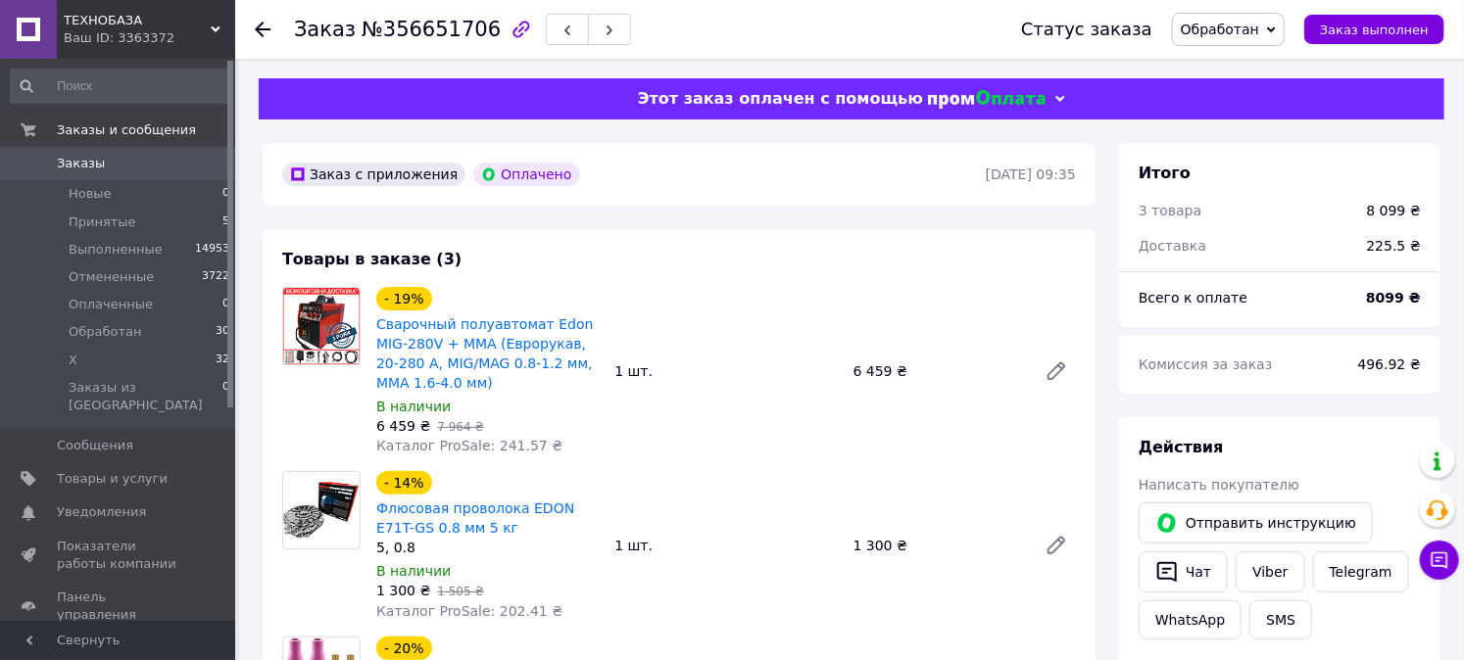
click at [526, 251] on div "Товары в заказе (3) - 19% Сварочный полуавтомат Edon MIG-280V + MMA (Еврорукав,…" at bounding box center [679, 554] width 833 height 650
click at [526, 250] on div "Товары в заказе (3) - 19% Сварочный полуавтомат Edon MIG-280V + MMA (Еврорукав,…" at bounding box center [679, 554] width 833 height 650
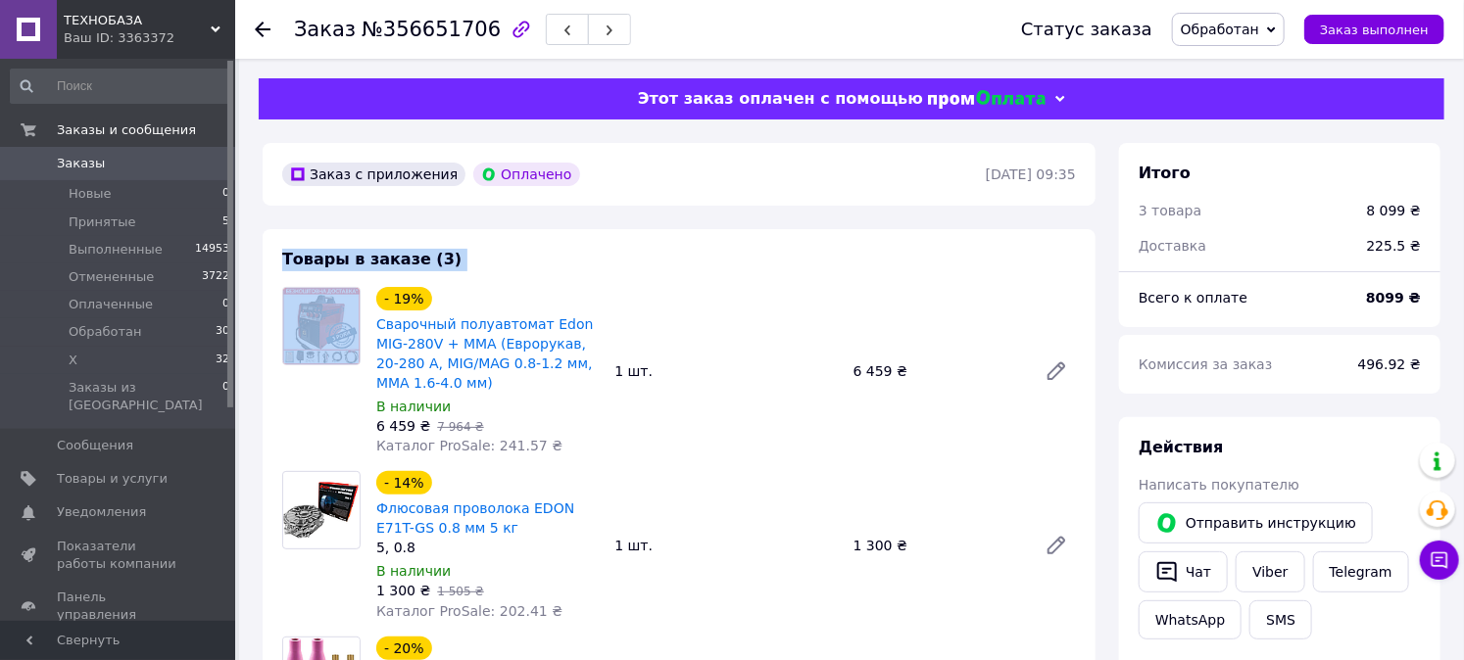
click at [526, 250] on div "Товары в заказе (3) - 19% Сварочный полуавтомат Edon MIG-280V + MMA (Еврорукав,…" at bounding box center [679, 554] width 833 height 650
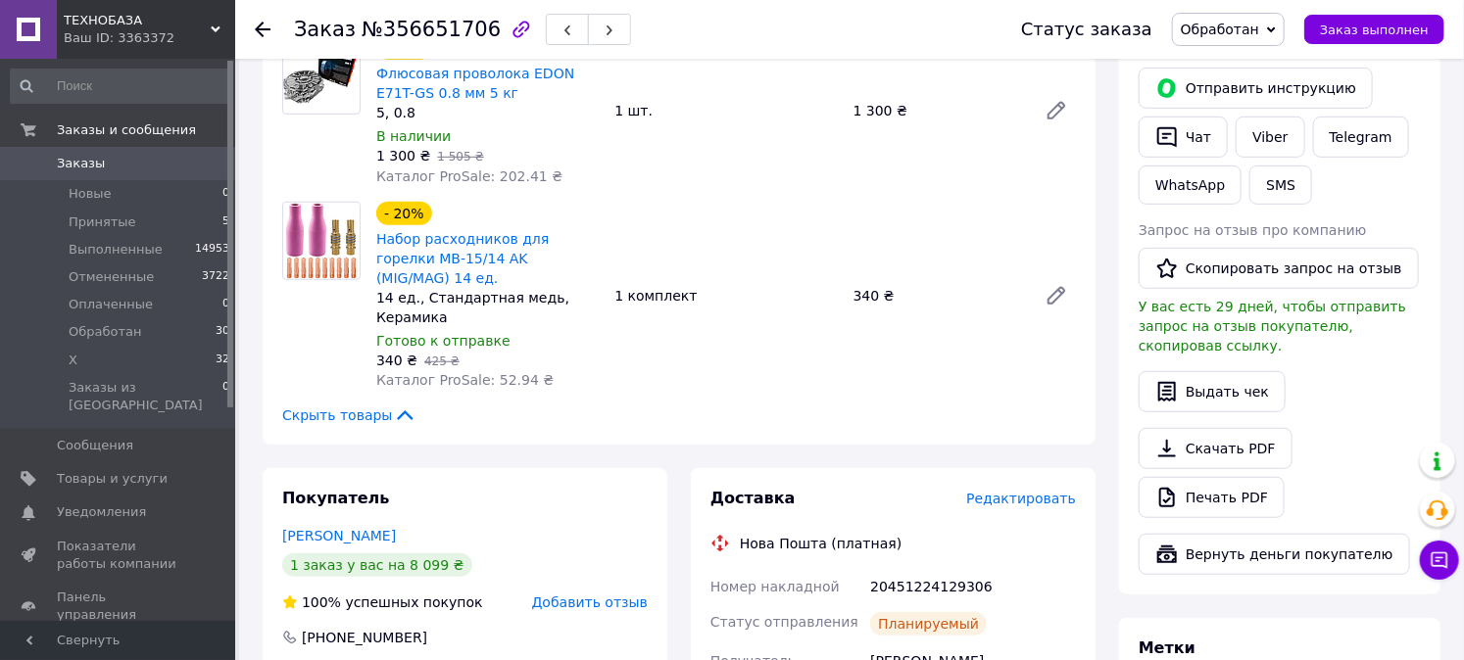
scroll to position [652, 0]
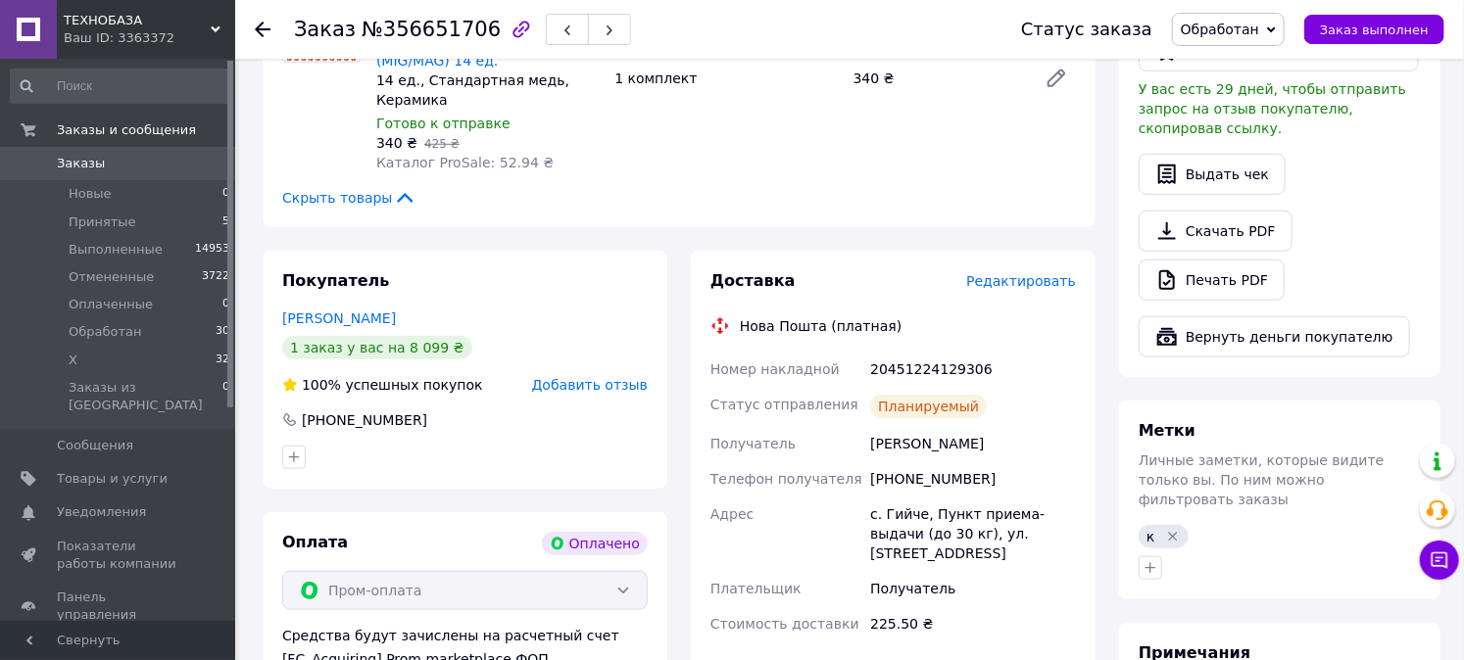
click at [584, 214] on div "Заказ с приложения Оплачено 11.08.2025 | 09:35 Товары в заказе (3) - 19% Свароч…" at bounding box center [679, 311] width 856 height 1640
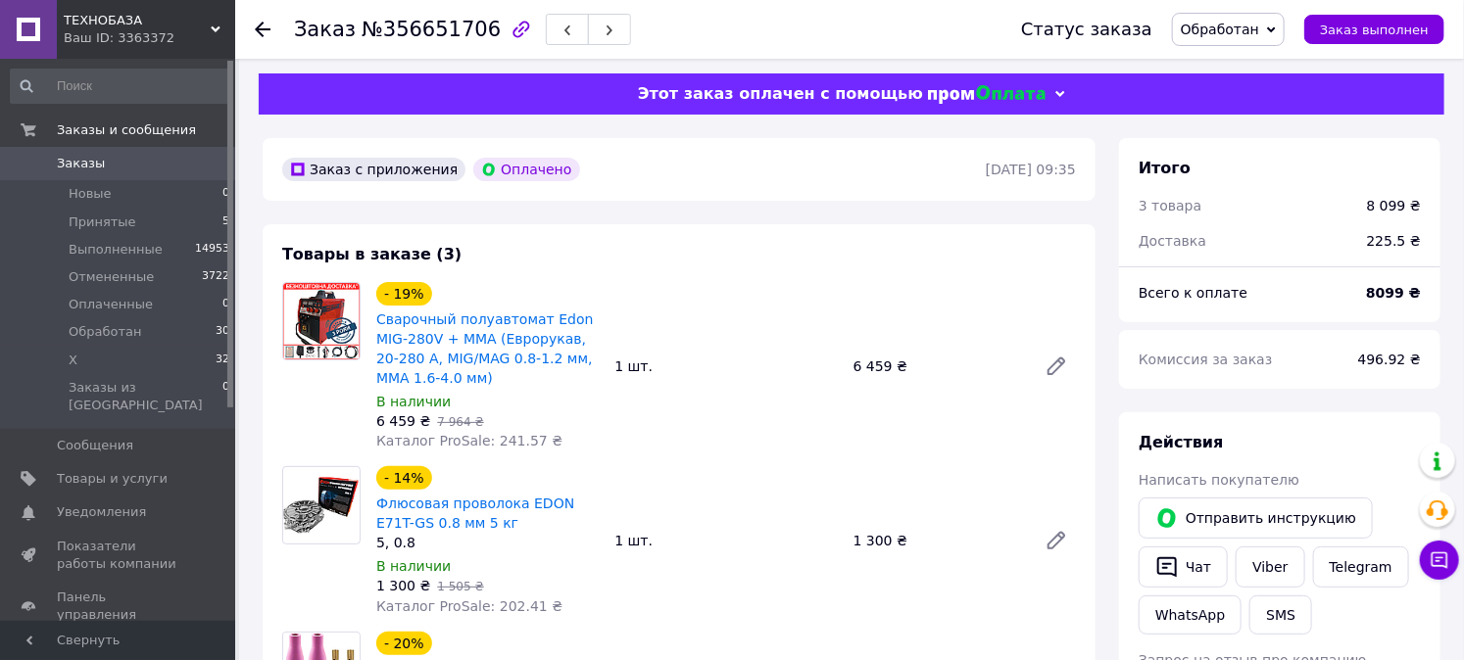
scroll to position [0, 0]
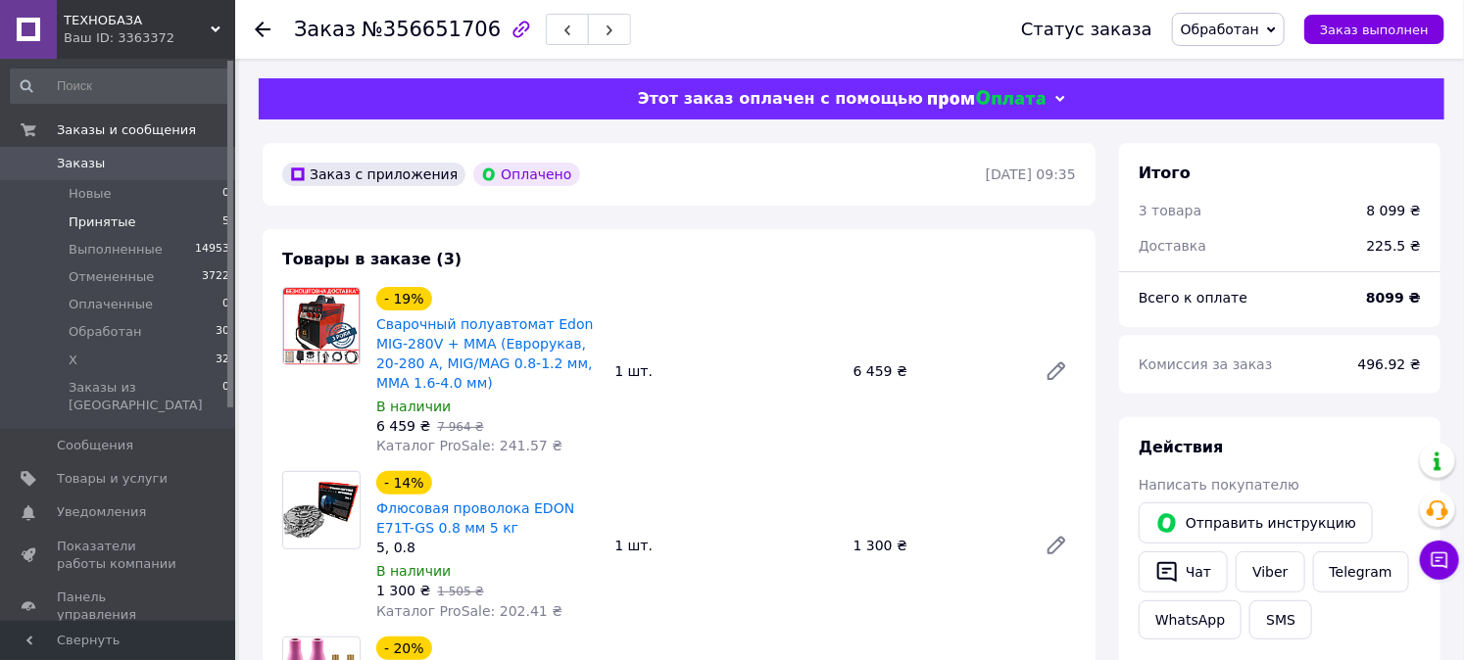
click at [144, 214] on li "Принятые 5" at bounding box center [120, 222] width 241 height 27
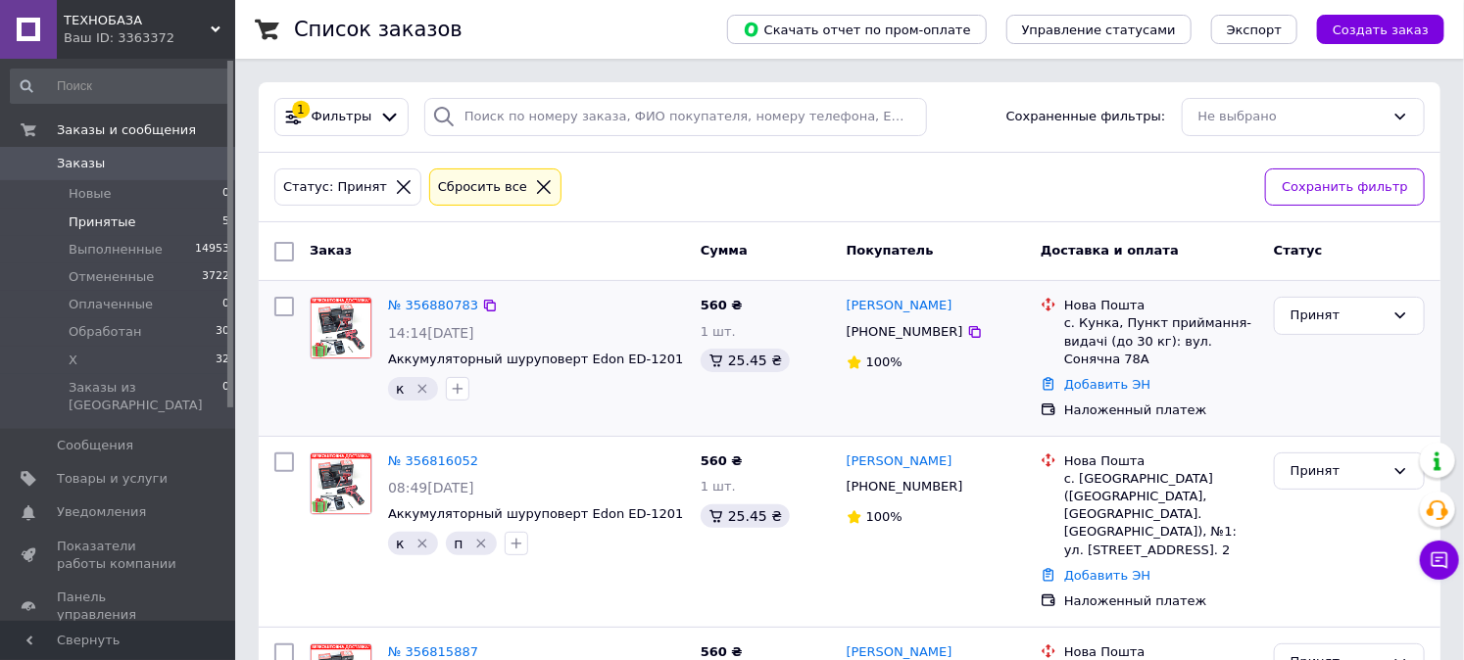
click at [1378, 372] on div "Принят" at bounding box center [1349, 358] width 167 height 139
click at [967, 339] on icon at bounding box center [975, 332] width 16 height 16
click at [1088, 328] on div "с. Кунка, Пункт приймання-видачі (до 30 кг): вул. Сонячна 78А" at bounding box center [1161, 341] width 194 height 54
copy div "Кунка"
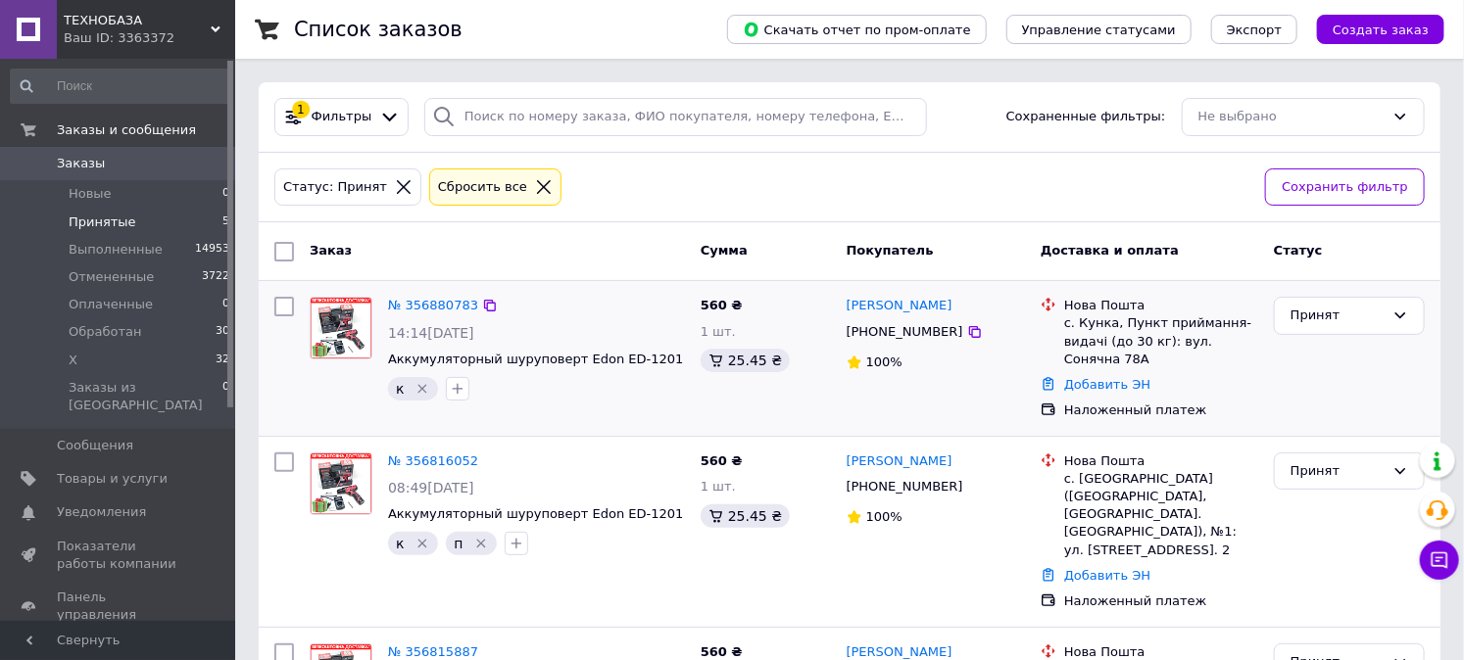
click at [1255, 368] on li "Нова Пошта с. Кунка, Пункт приймання-видачі (до 30 кг): вул. Сонячна 78А" at bounding box center [1148, 332] width 217 height 79
click at [1081, 388] on link "Добавить ЭН" at bounding box center [1107, 384] width 86 height 15
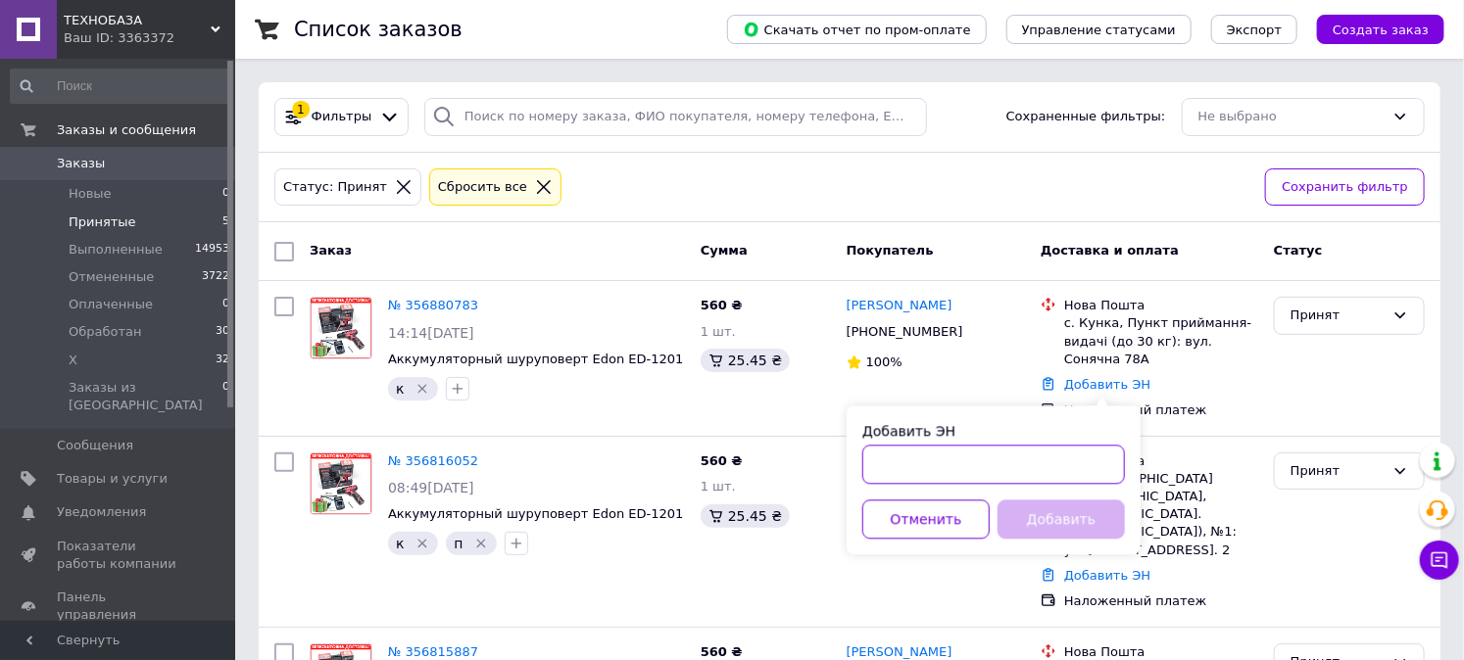
click at [1001, 467] on input "Добавить ЭН" at bounding box center [993, 464] width 263 height 39
paste input "20451225205365"
type input "20451225205365"
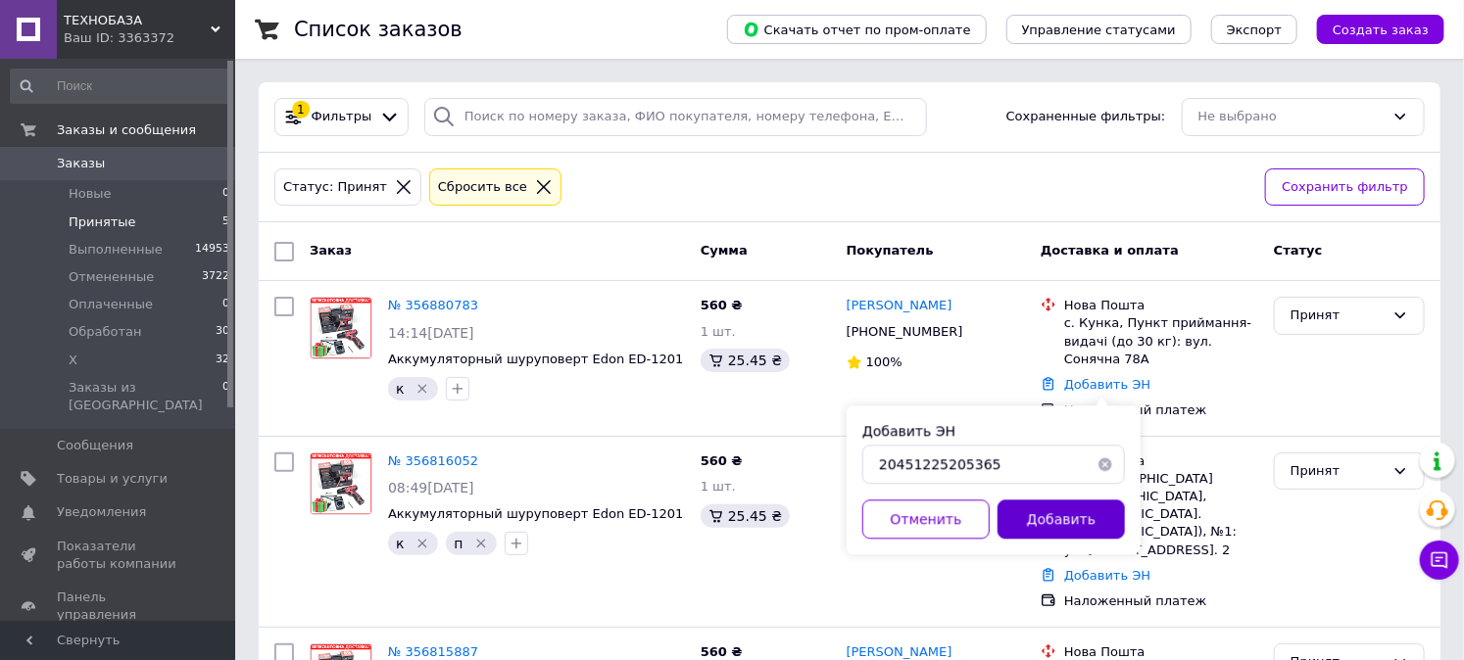
click at [1041, 515] on button "Добавить" at bounding box center [1060, 519] width 127 height 39
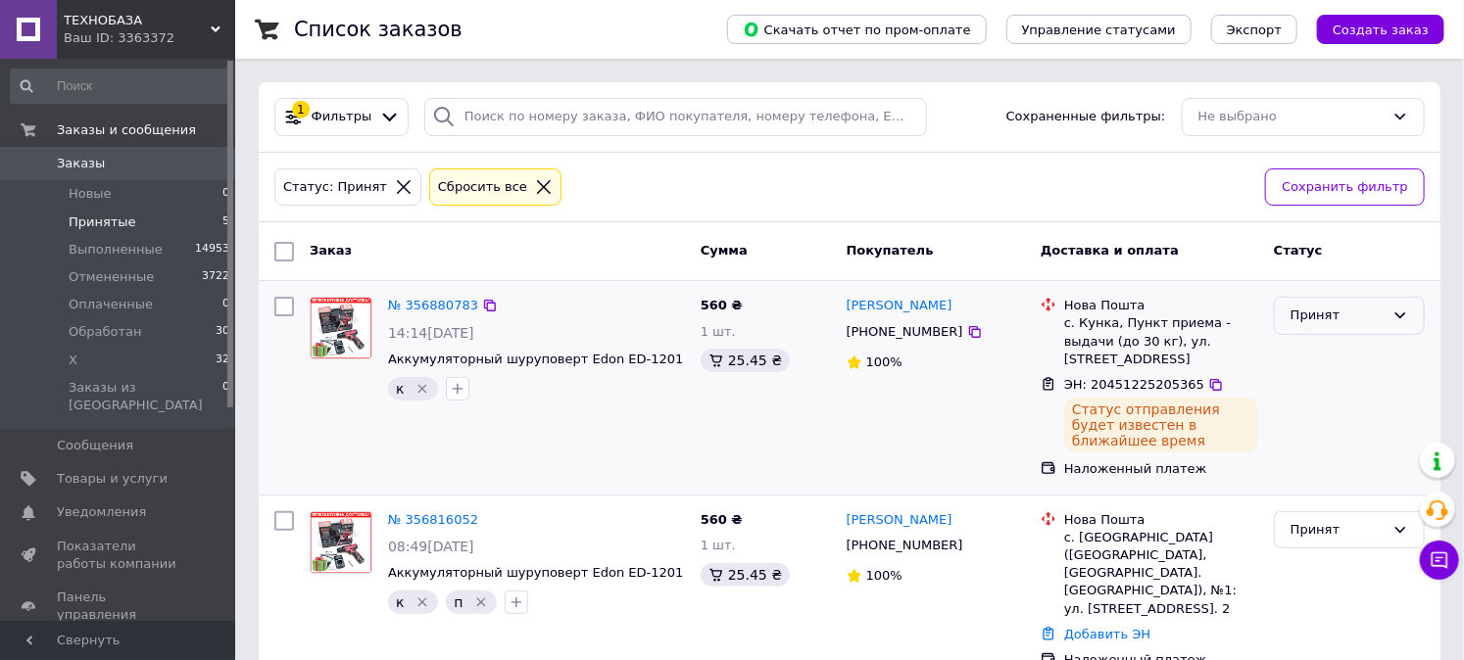
click at [1304, 319] on div "Принят" at bounding box center [1337, 316] width 94 height 21
click at [1301, 462] on li "Обработан" at bounding box center [1349, 464] width 149 height 36
click at [189, 227] on li "Принятые 5" at bounding box center [120, 222] width 241 height 27
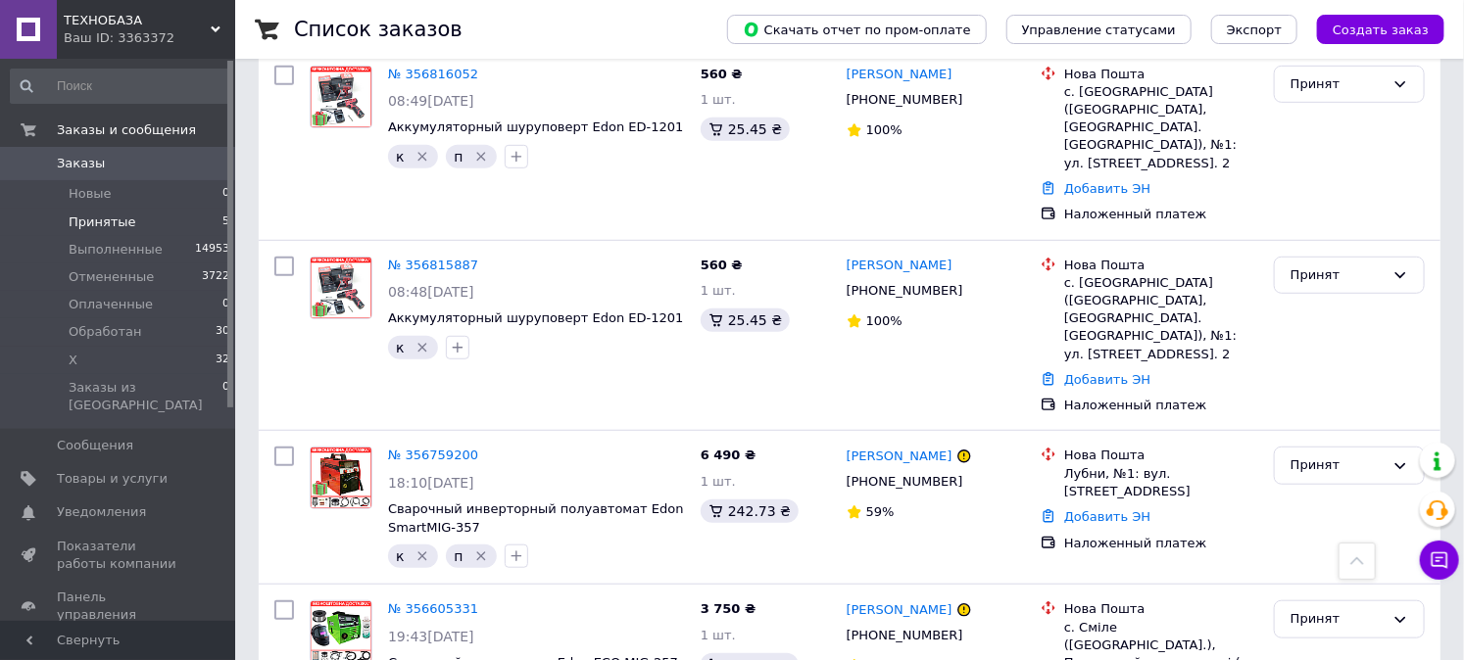
scroll to position [495, 0]
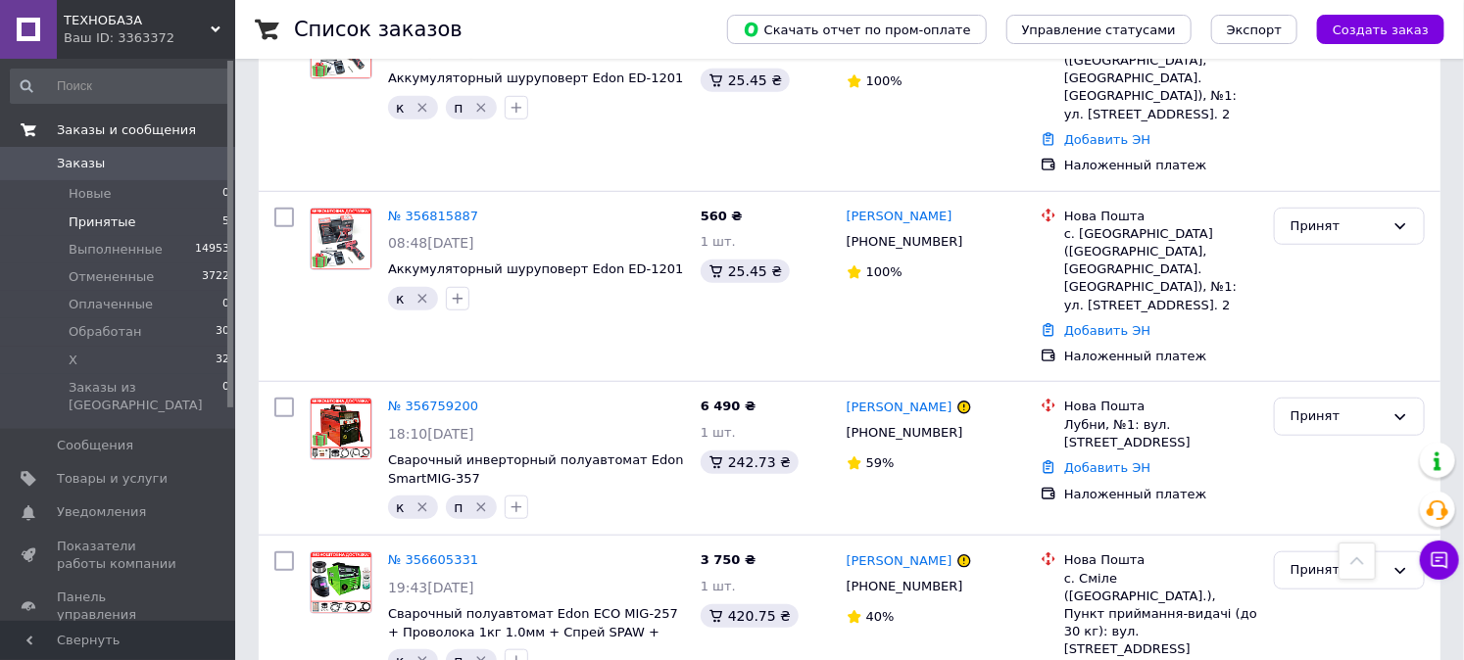
click at [110, 143] on link "Заказы и сообщения" at bounding box center [120, 130] width 241 height 33
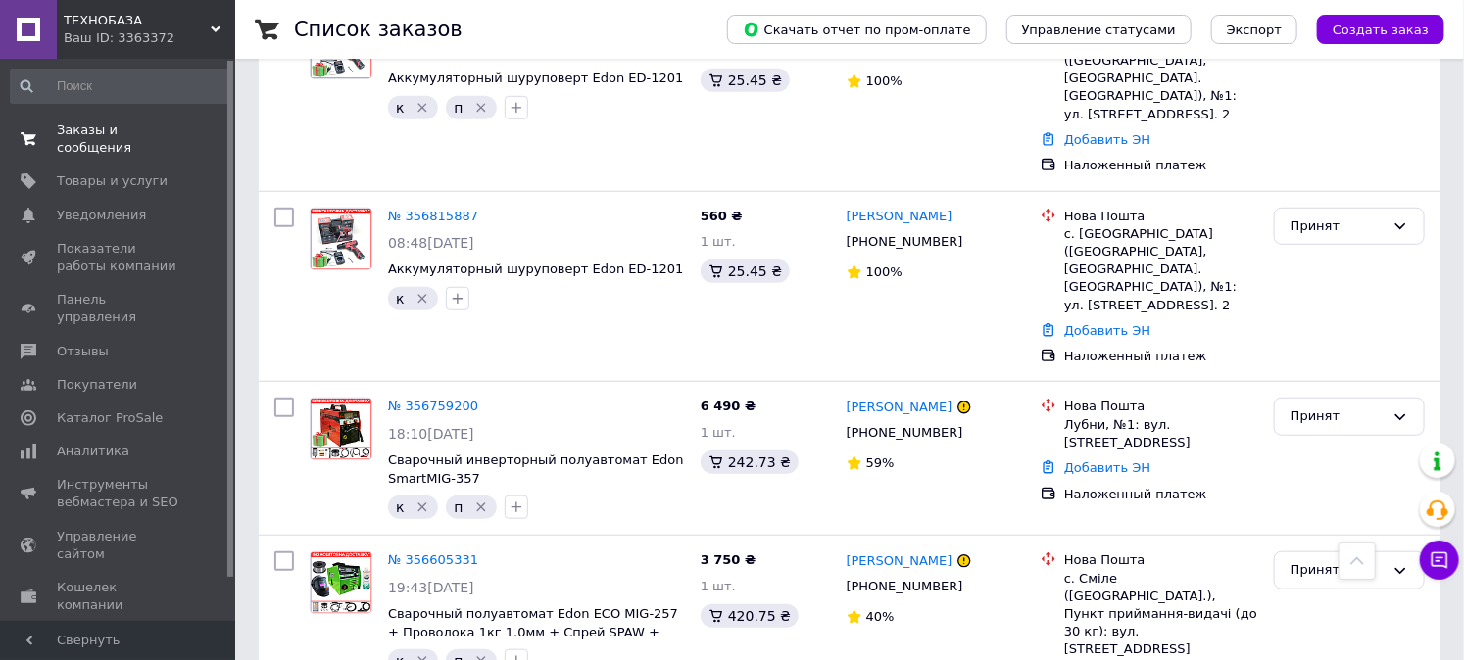
click at [106, 138] on span "Заказы и сообщения" at bounding box center [119, 138] width 124 height 35
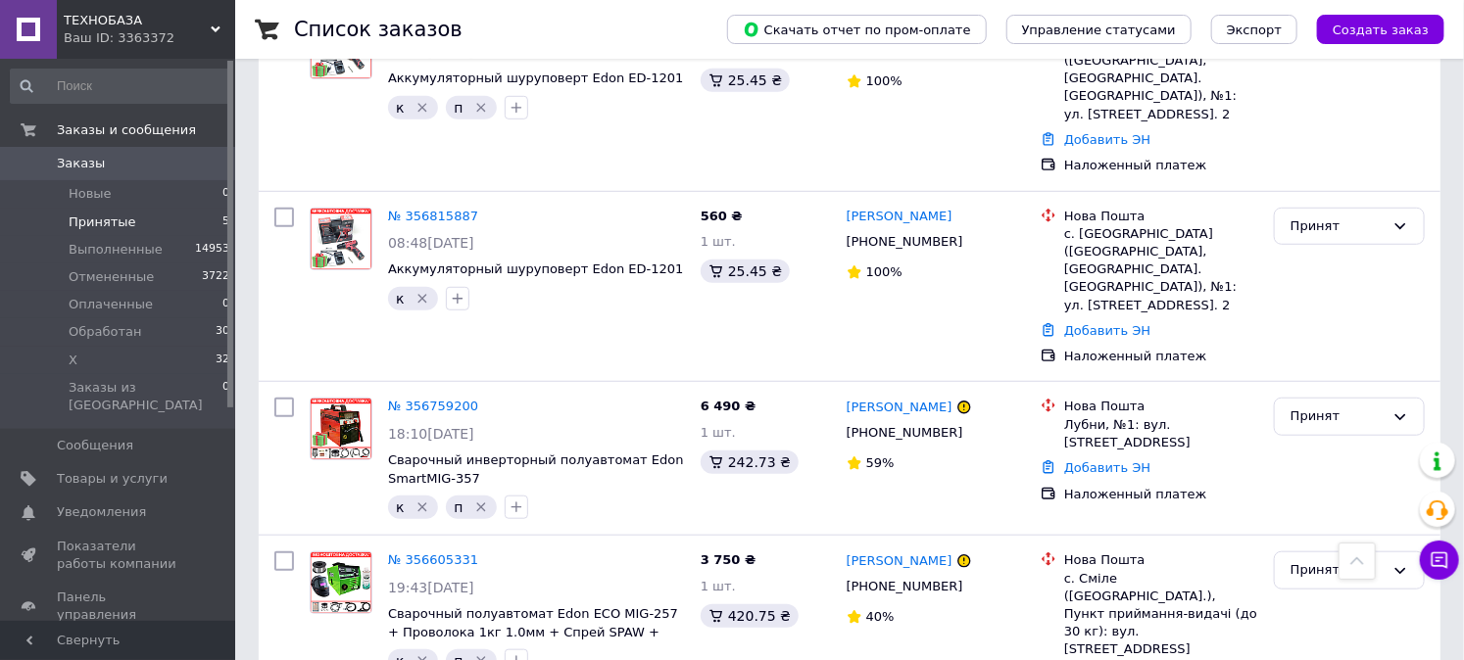
click at [108, 169] on span "Заказы" at bounding box center [119, 164] width 124 height 18
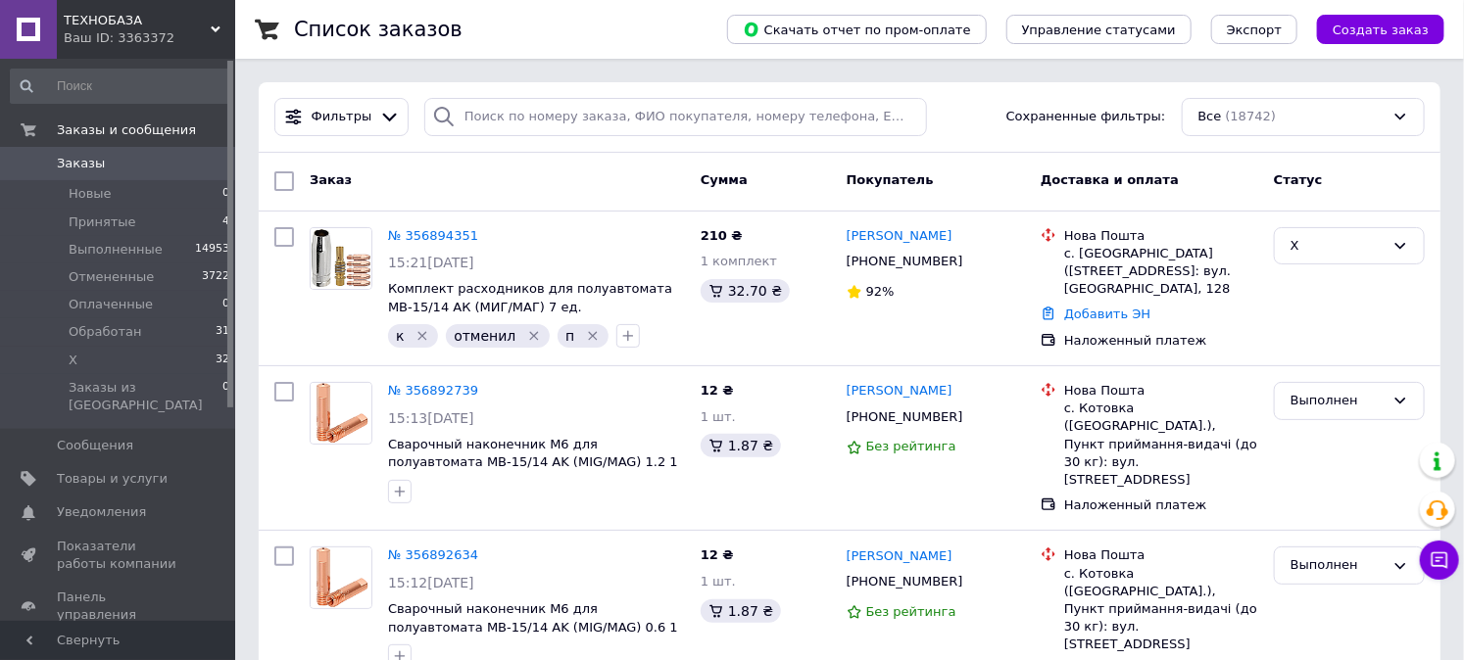
click at [110, 160] on span "Заказы" at bounding box center [119, 164] width 124 height 18
click at [173, 217] on li "Принятые 4" at bounding box center [120, 222] width 241 height 27
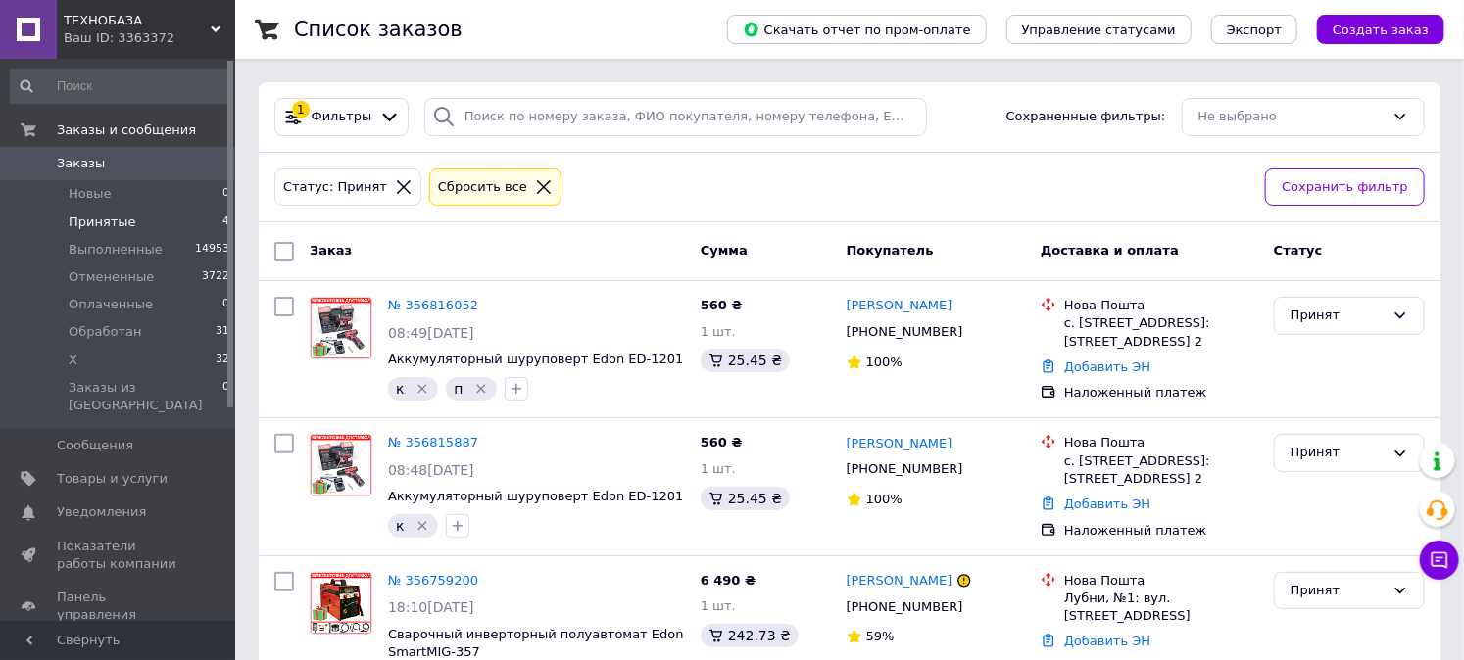
click at [152, 157] on span "Заказы" at bounding box center [119, 164] width 124 height 18
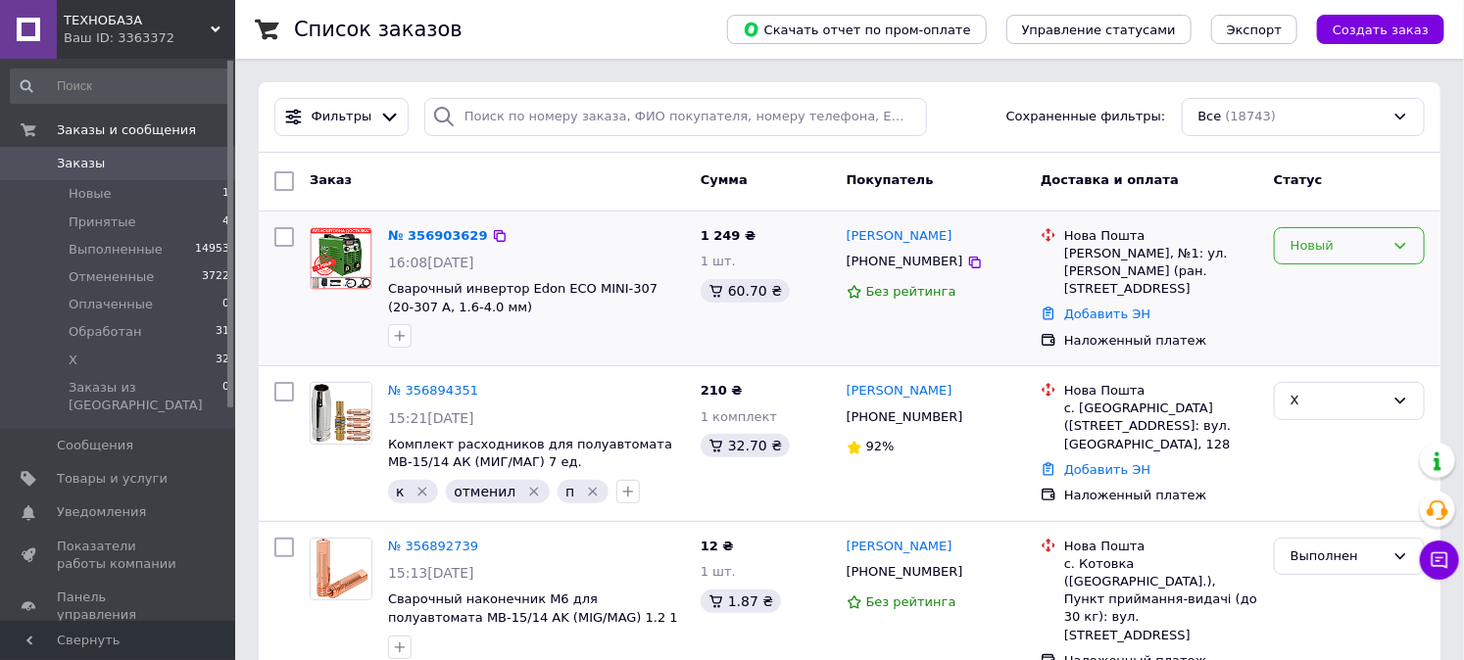
click at [1323, 240] on div "Новый" at bounding box center [1337, 246] width 94 height 21
click at [1324, 277] on li "Принят" at bounding box center [1349, 286] width 149 height 36
click at [967, 262] on icon at bounding box center [975, 263] width 16 height 16
drag, startPoint x: 964, startPoint y: 238, endPoint x: 846, endPoint y: 241, distance: 117.6
click at [846, 241] on div "[PERSON_NAME]" at bounding box center [935, 236] width 182 height 23
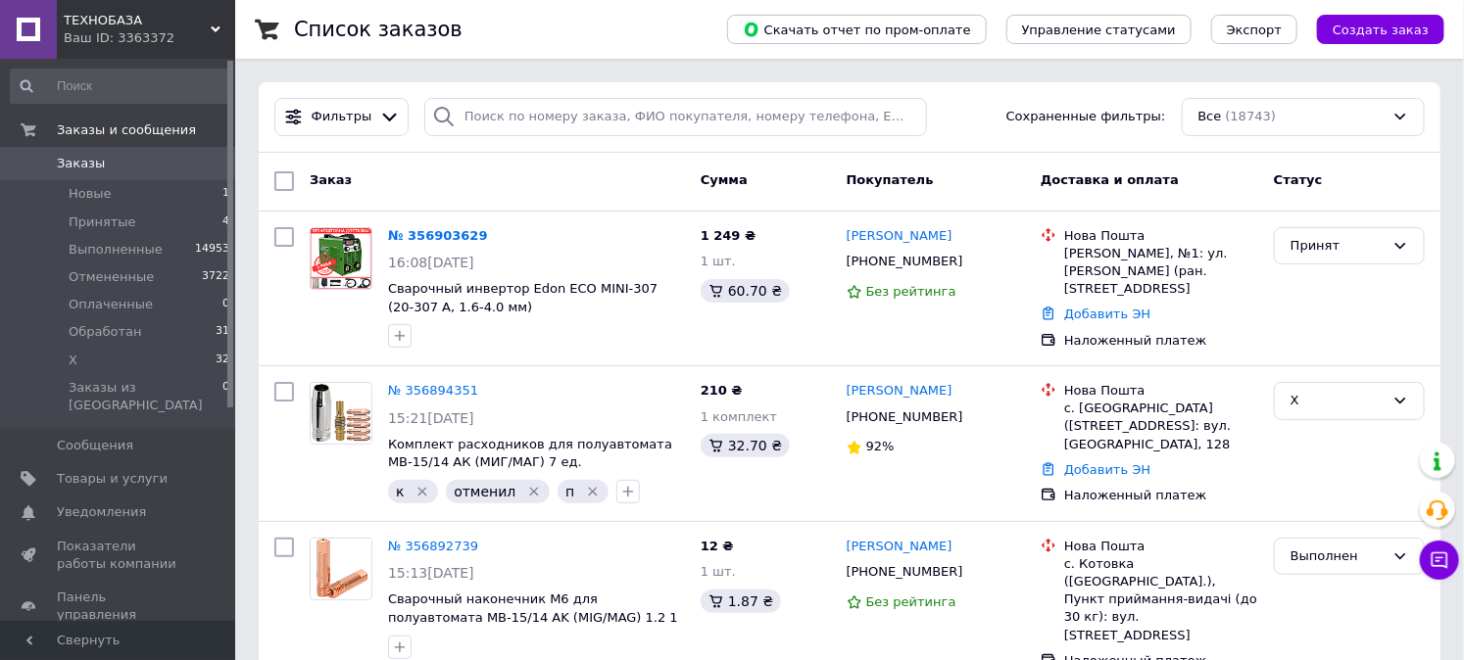
copy link "[PERSON_NAME]"
click at [494, 232] on icon at bounding box center [500, 236] width 12 height 12
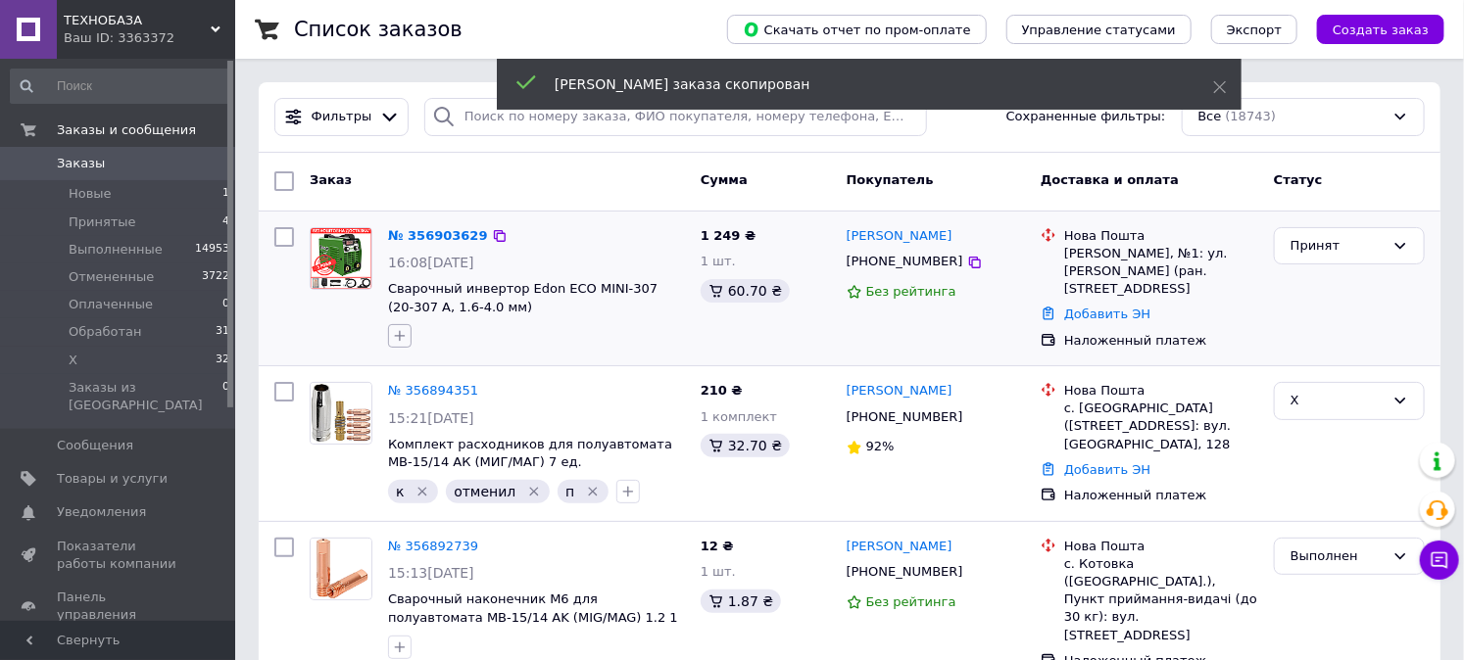
click at [404, 330] on icon "button" at bounding box center [400, 336] width 16 height 16
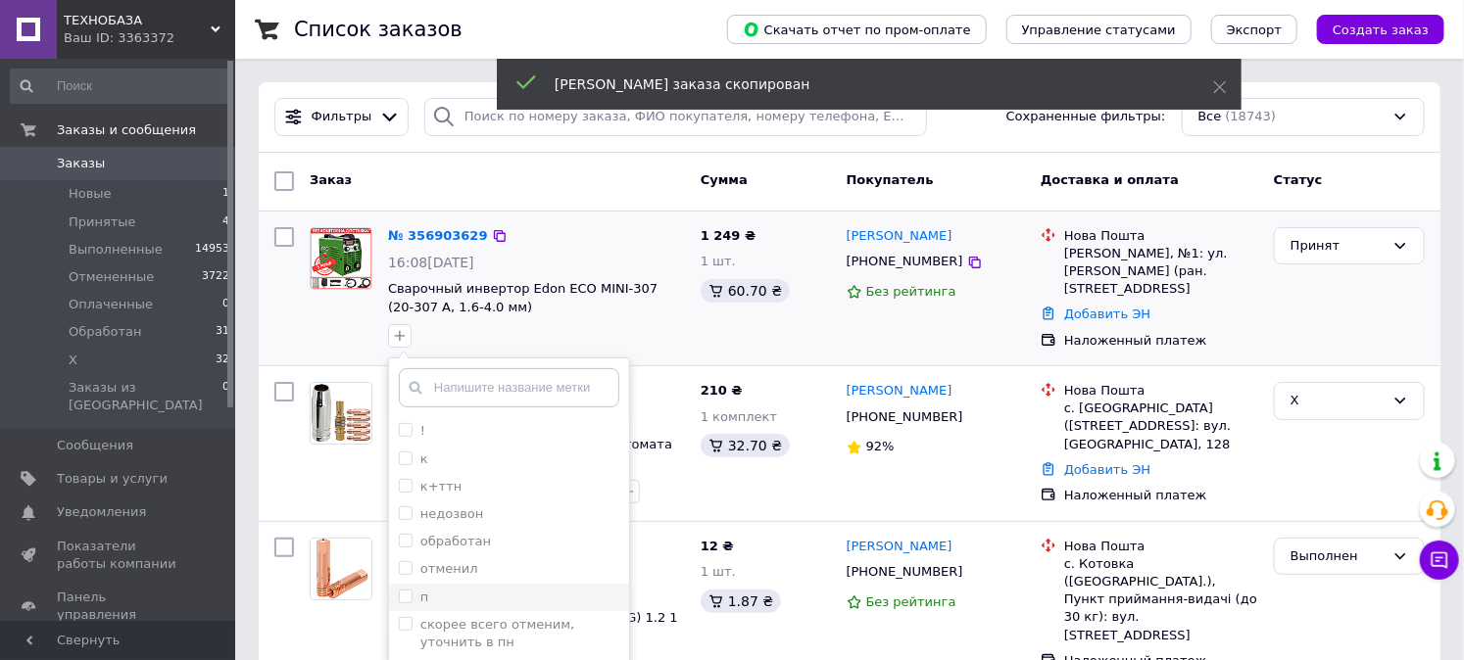
click at [400, 602] on input "п" at bounding box center [405, 596] width 13 height 13
checkbox input "true"
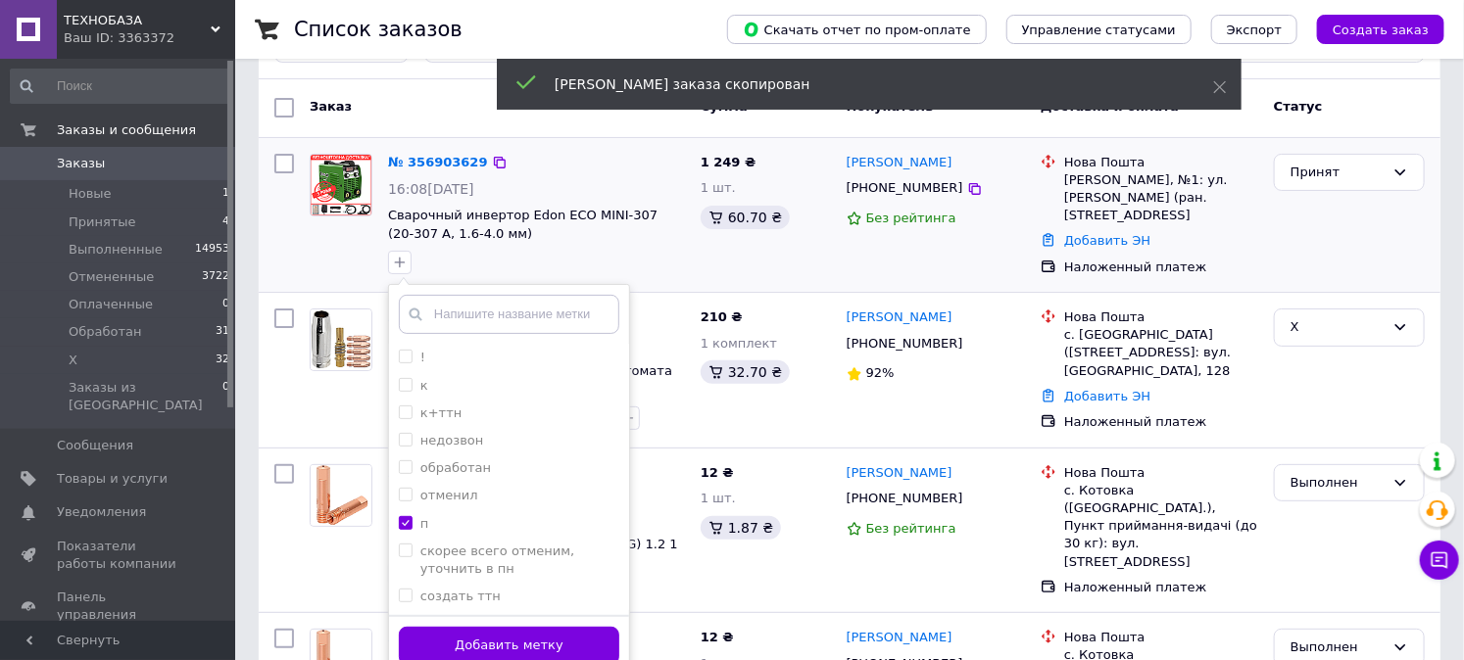
scroll to position [109, 0]
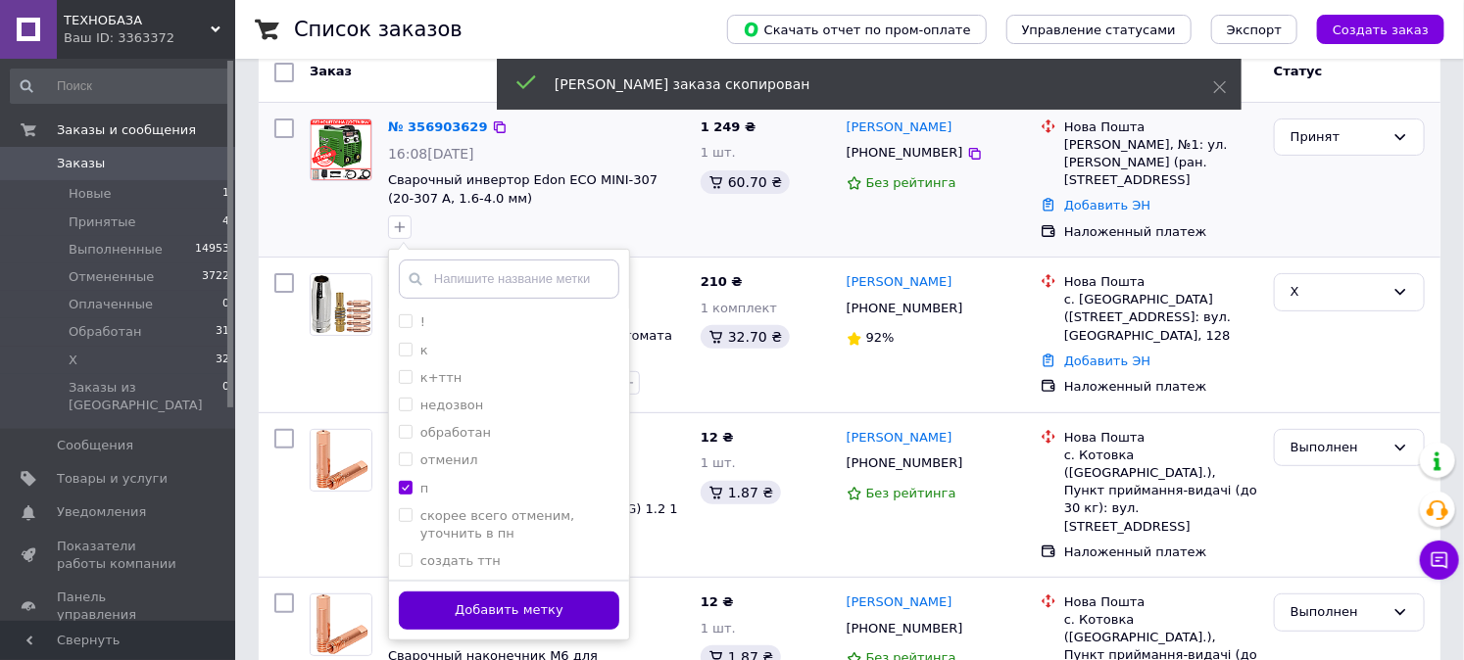
click at [443, 608] on button "Добавить метку" at bounding box center [509, 611] width 220 height 38
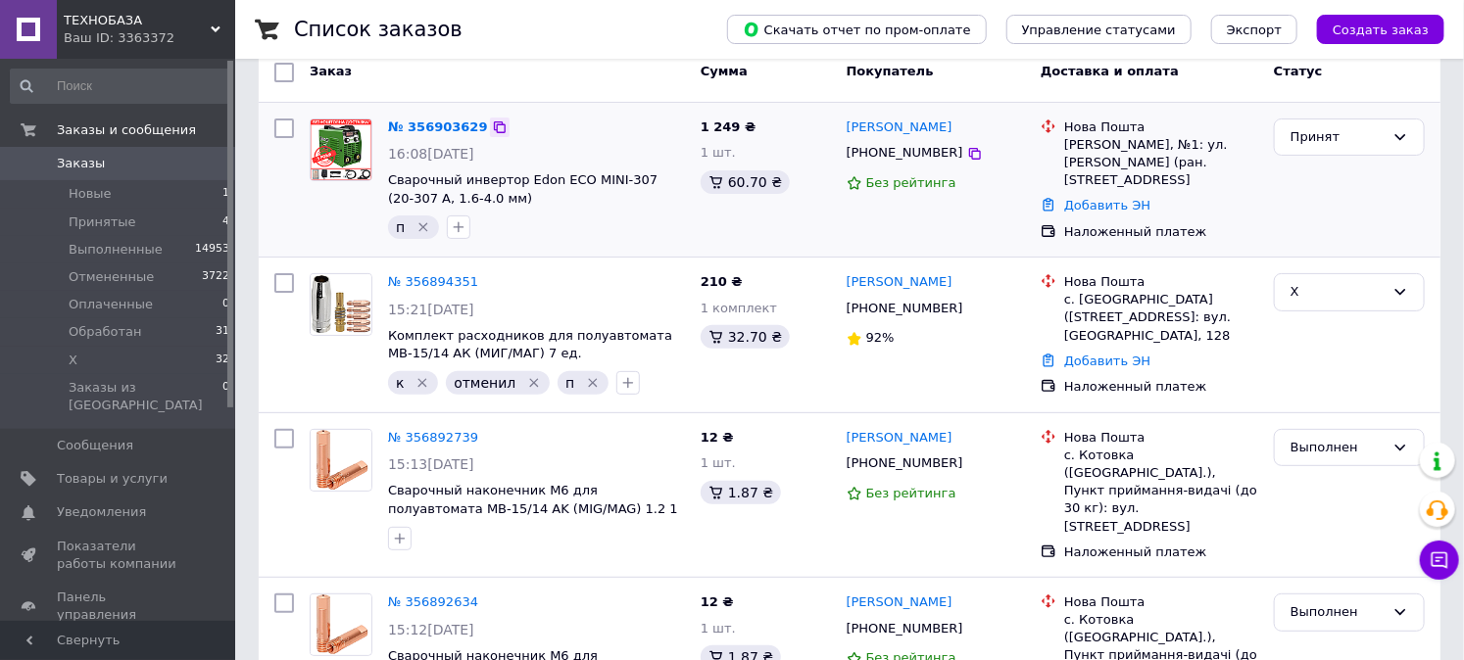
click at [492, 121] on icon at bounding box center [500, 128] width 16 height 16
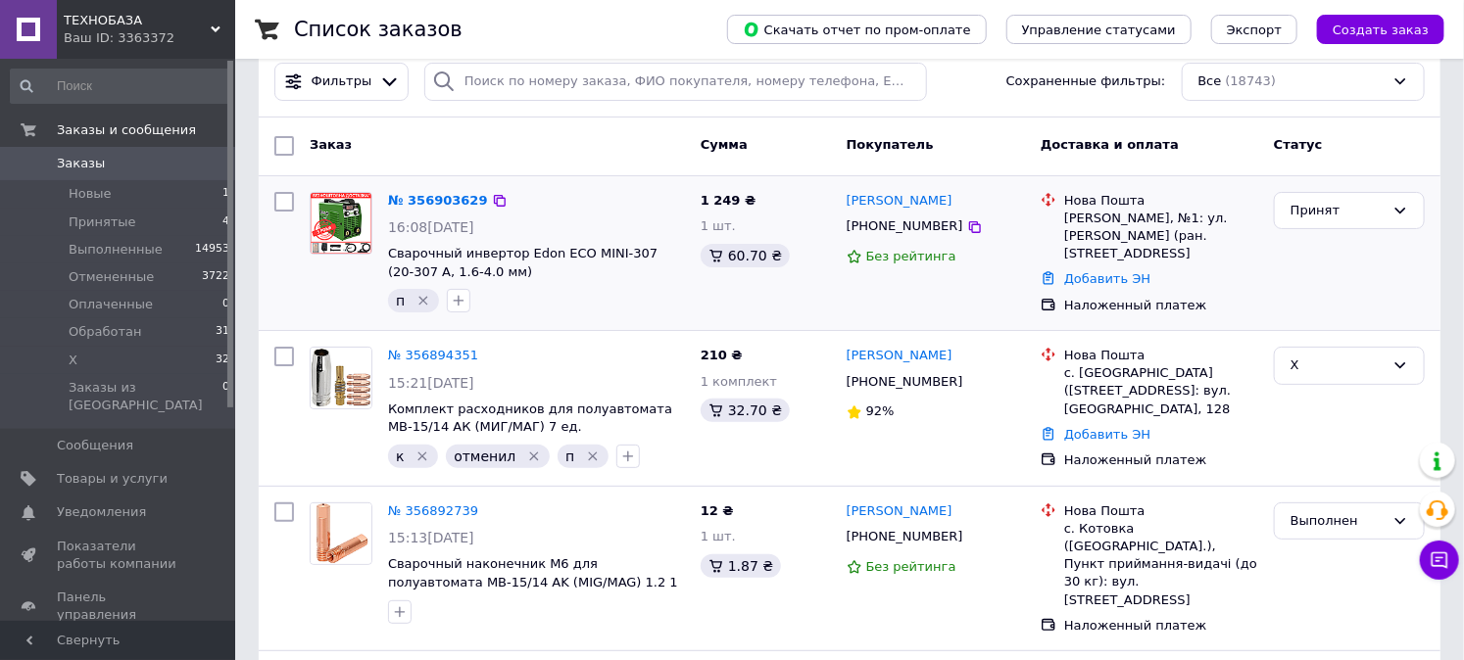
scroll to position [0, 0]
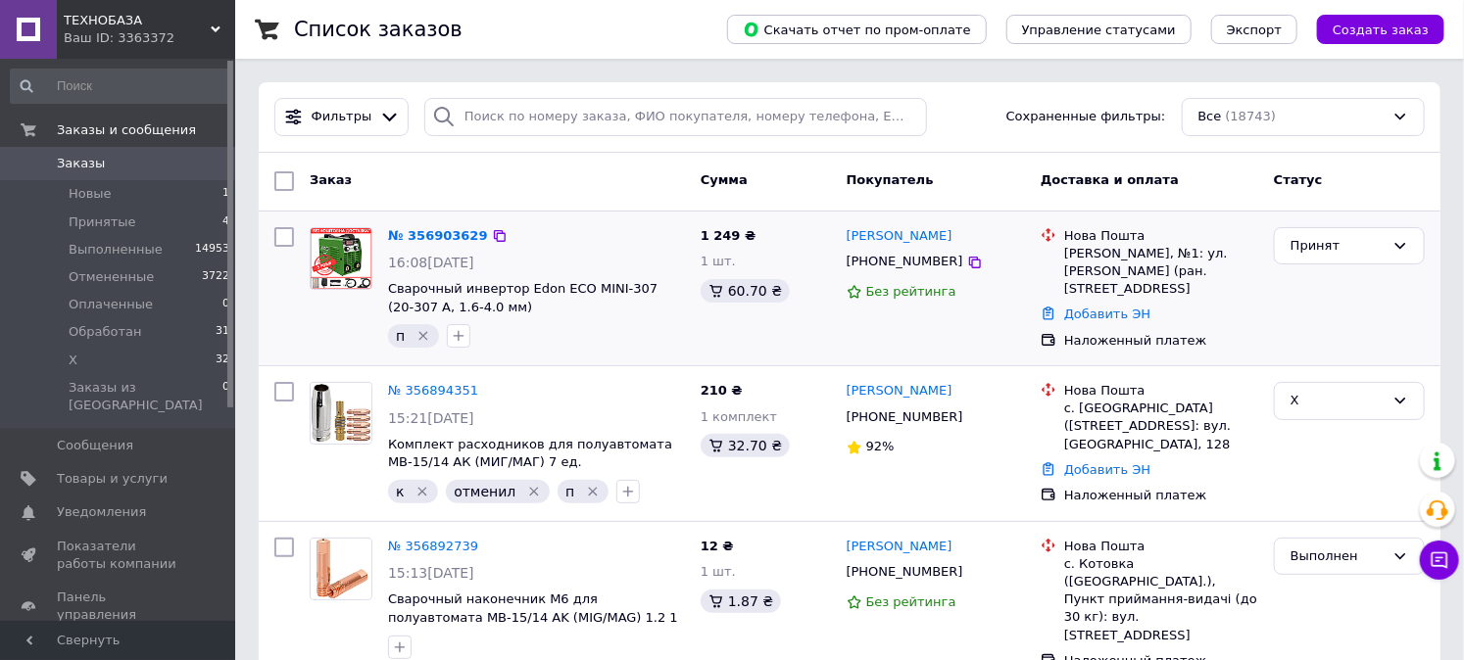
click at [1101, 256] on div "Кропивницкий, №1: ул. Олега Паршутина (ран. Аэрофлотская), 28" at bounding box center [1161, 272] width 194 height 54
copy div "Кропивницкий"
click at [465, 339] on button "button" at bounding box center [459, 336] width 24 height 24
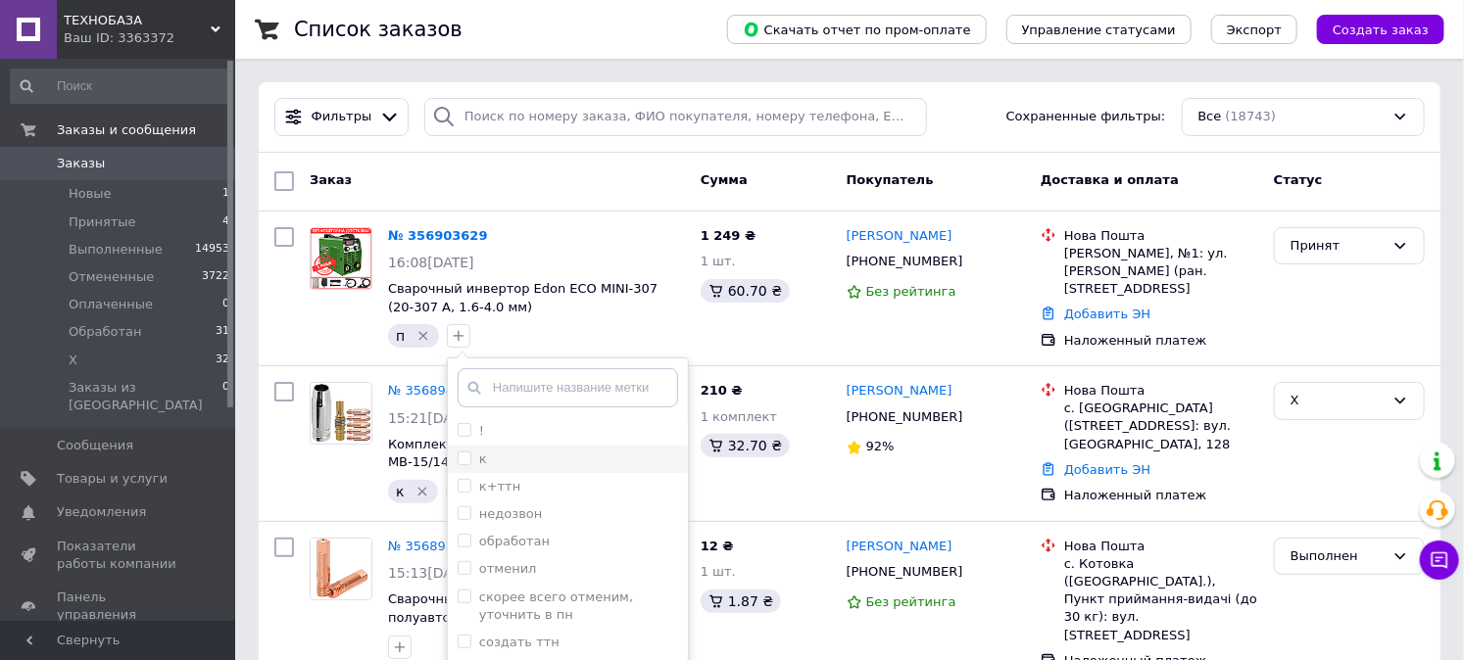
click at [460, 455] on input "к" at bounding box center [464, 458] width 13 height 13
checkbox input "true"
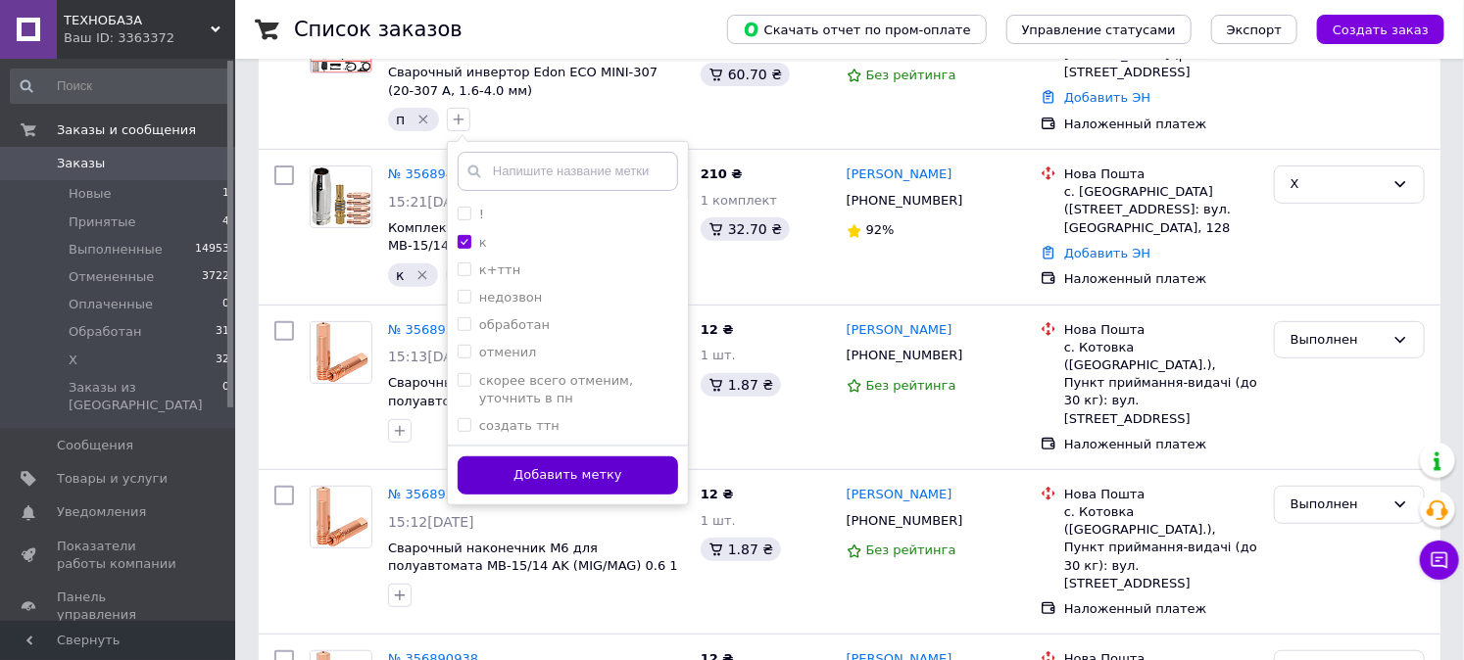
scroll to position [217, 0]
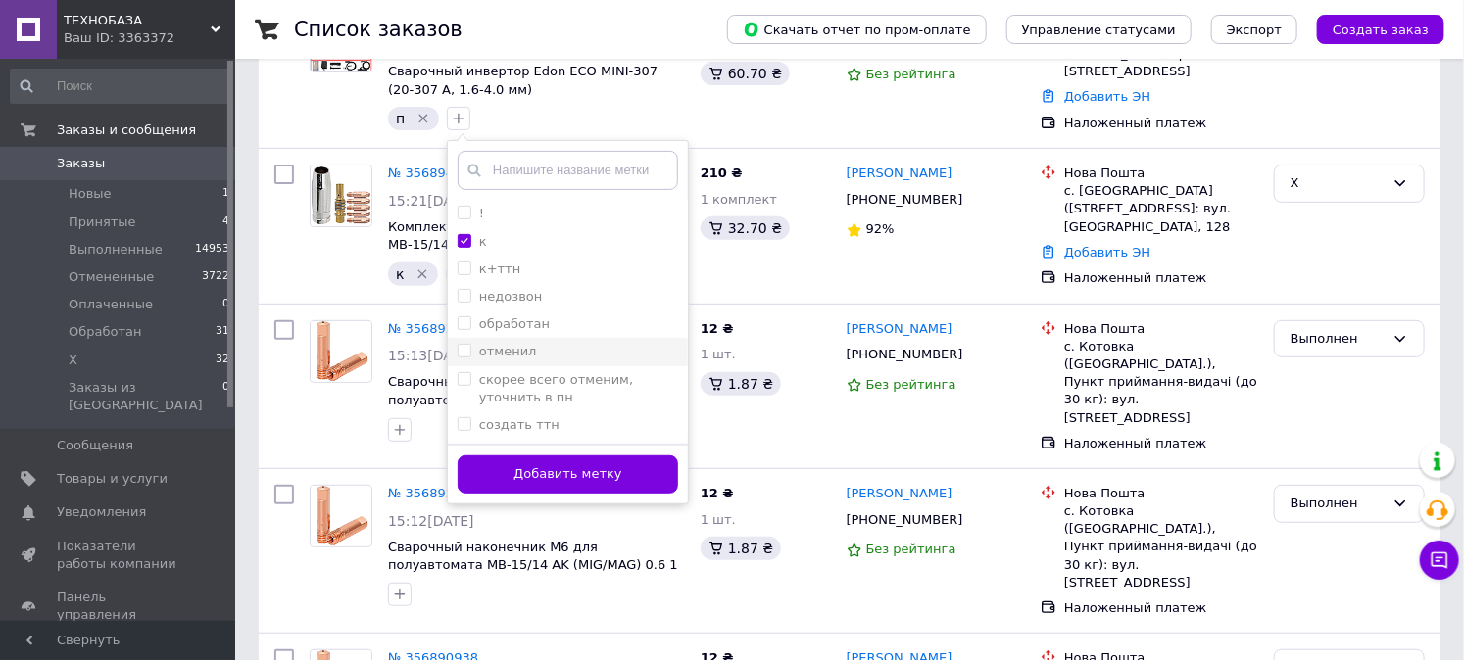
click at [461, 353] on input "отменил" at bounding box center [464, 350] width 13 height 13
checkbox input "true"
click at [492, 464] on button "Добавить метку" at bounding box center [568, 475] width 220 height 38
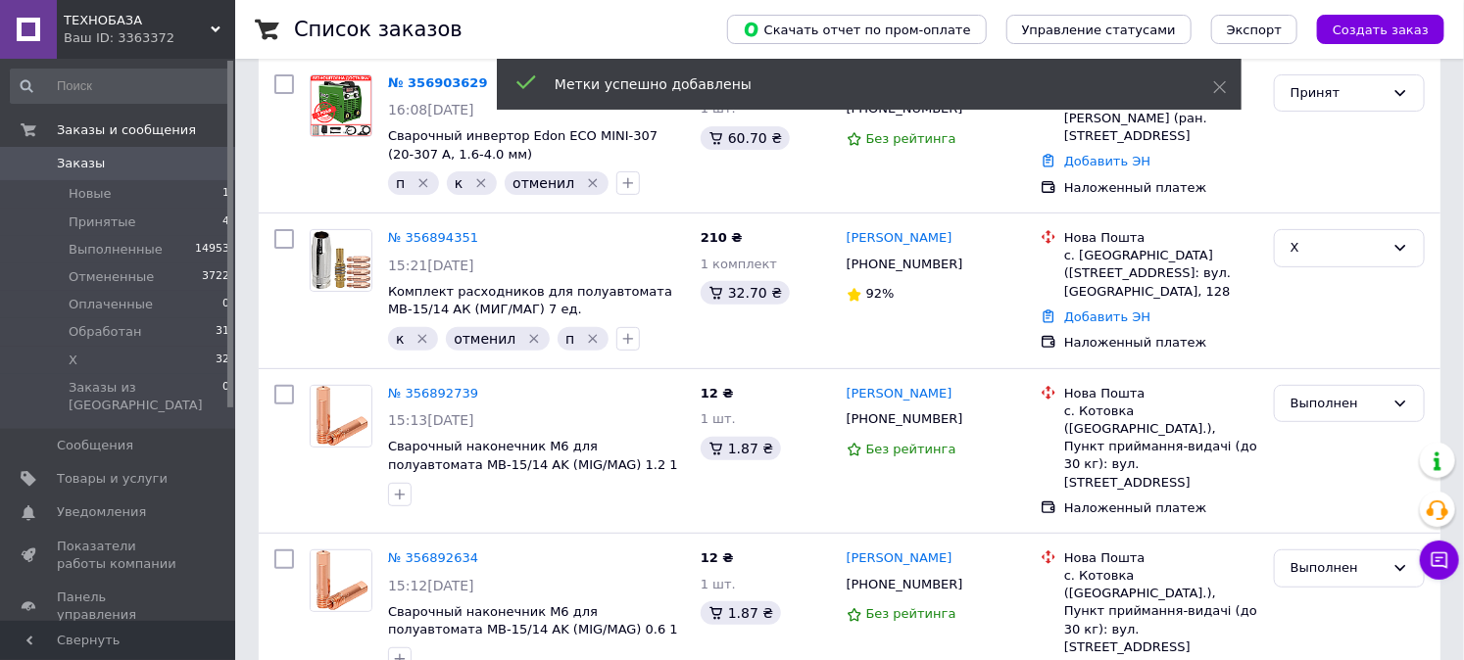
scroll to position [0, 0]
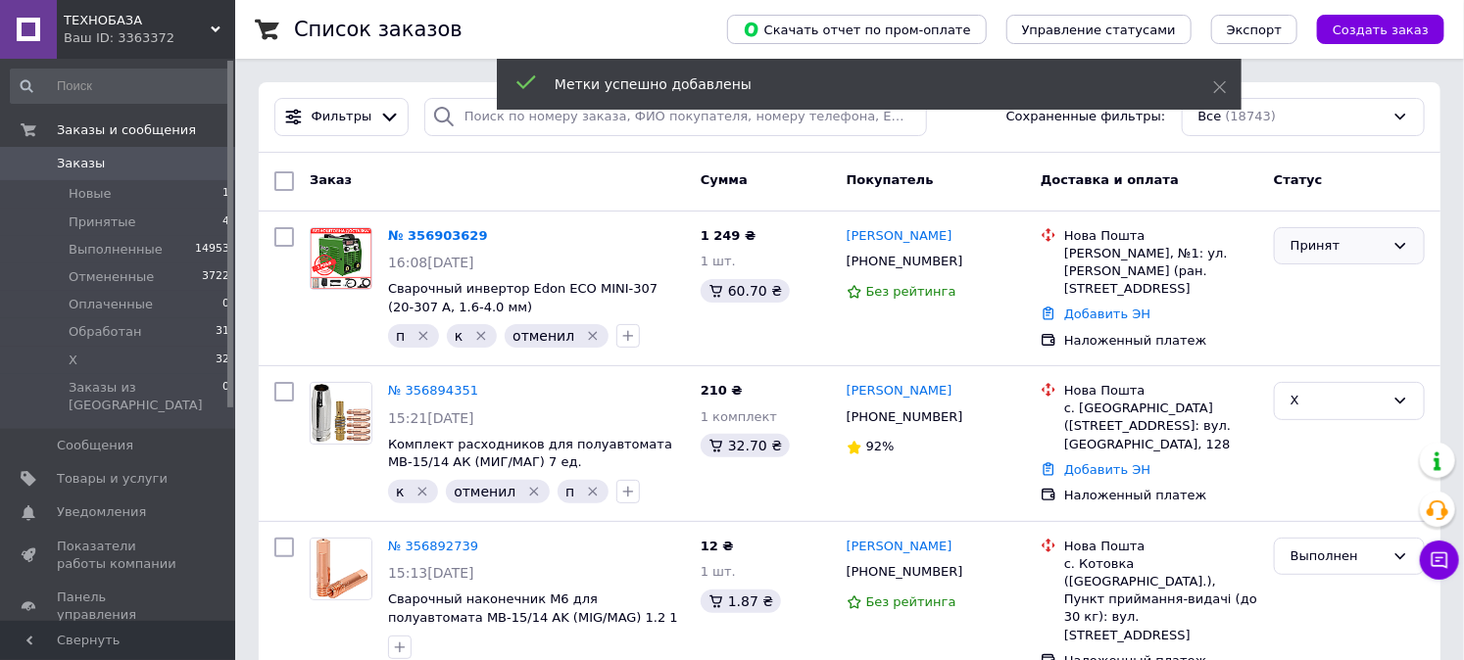
click at [1348, 243] on div "Принят" at bounding box center [1337, 246] width 94 height 21
click at [1299, 418] on li "Х" at bounding box center [1349, 429] width 149 height 36
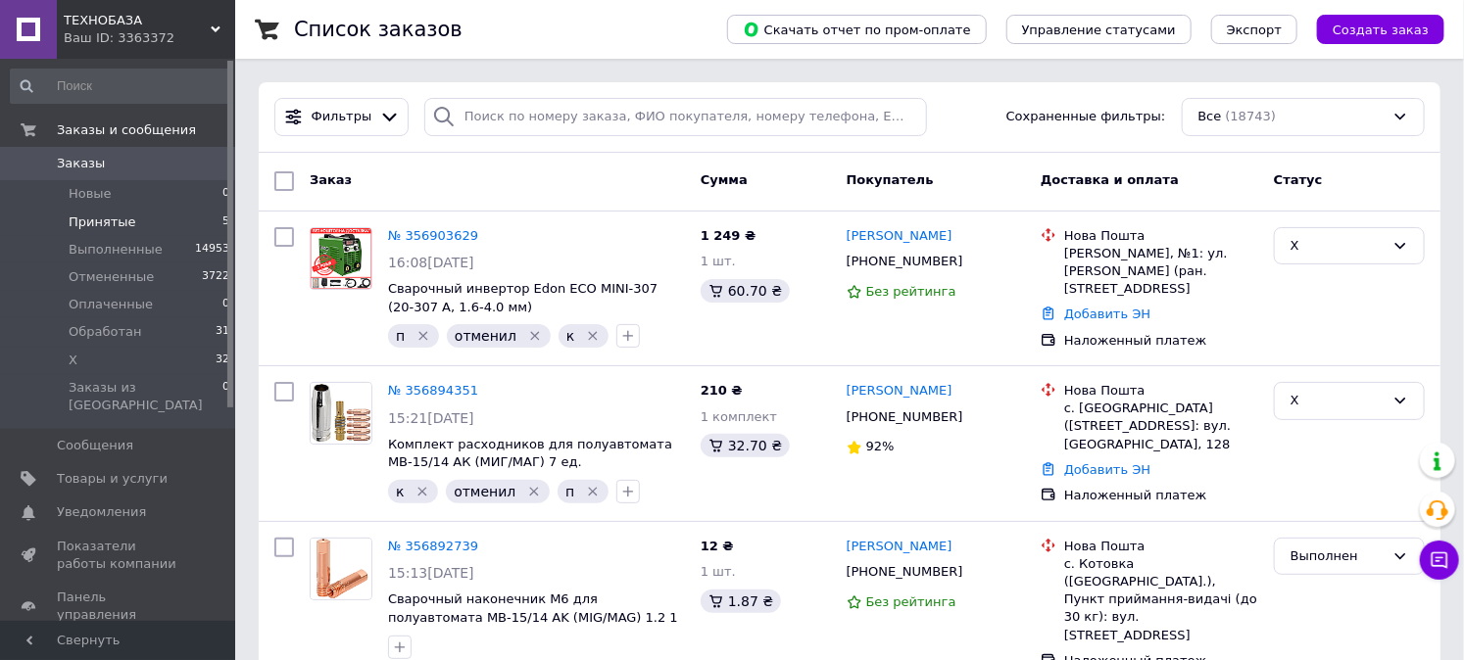
click at [121, 223] on span "Принятые" at bounding box center [103, 223] width 68 height 18
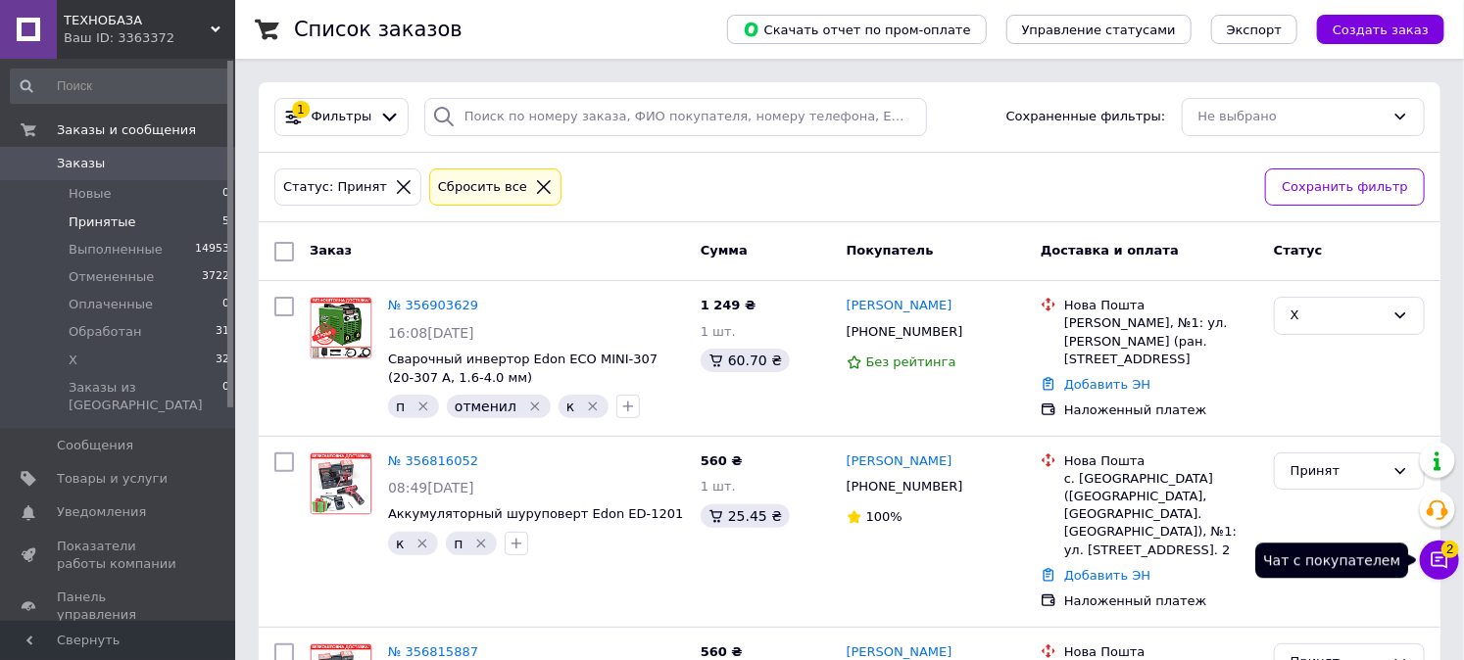
click at [1448, 556] on span "2" at bounding box center [1450, 549] width 18 height 18
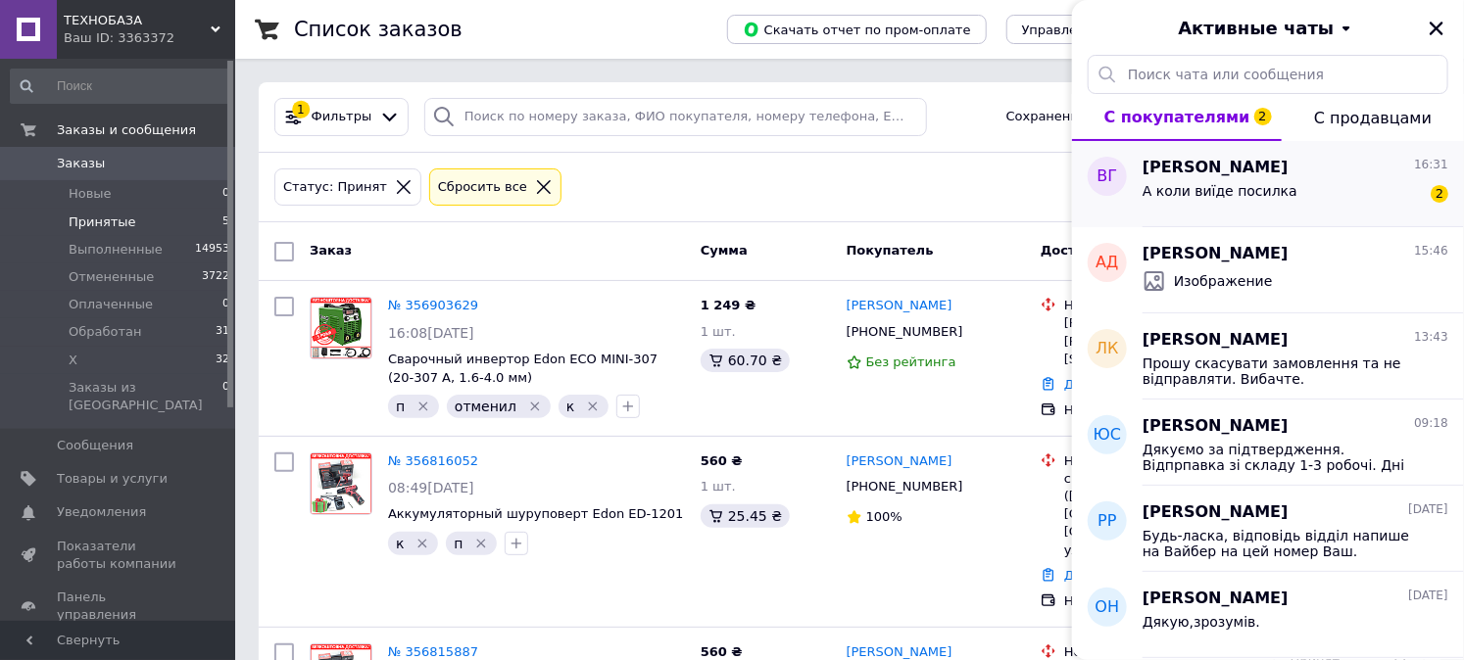
click at [1237, 191] on span "А коли виїде посилка" at bounding box center [1219, 191] width 155 height 16
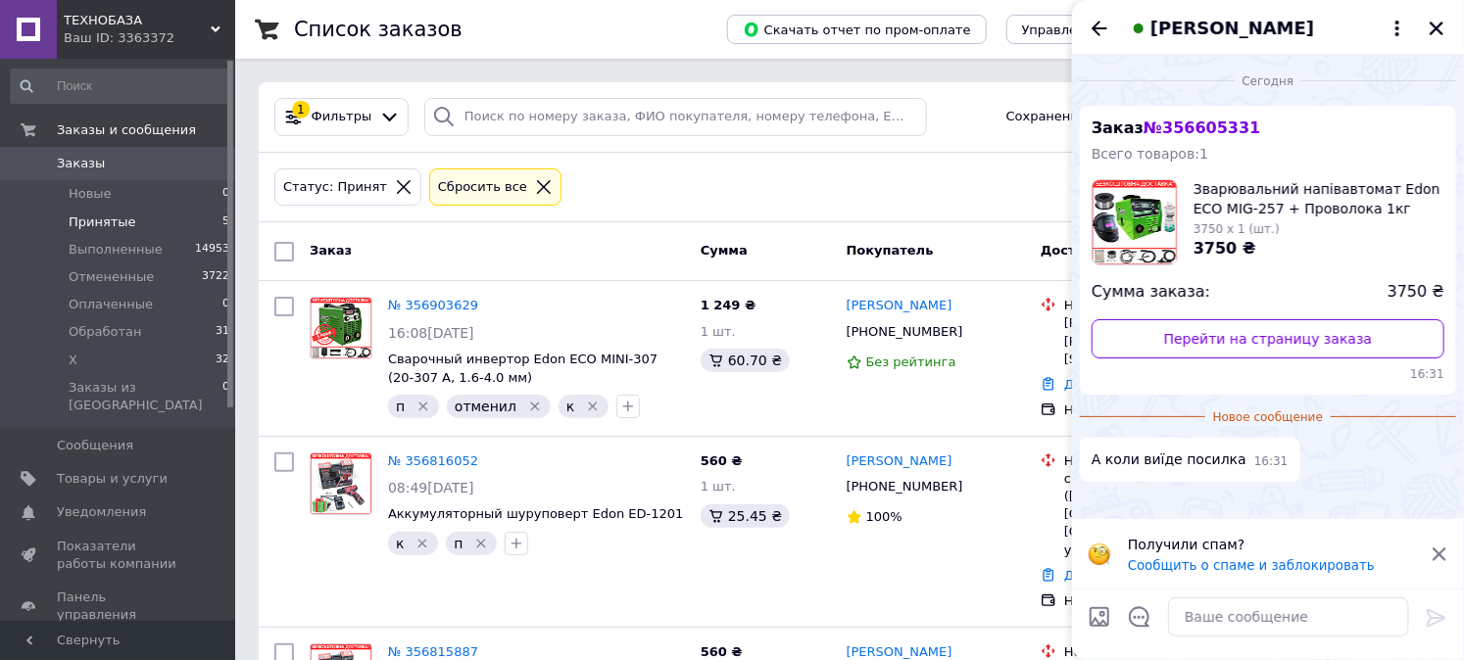
click at [1219, 33] on span "[PERSON_NAME]" at bounding box center [1232, 28] width 164 height 25
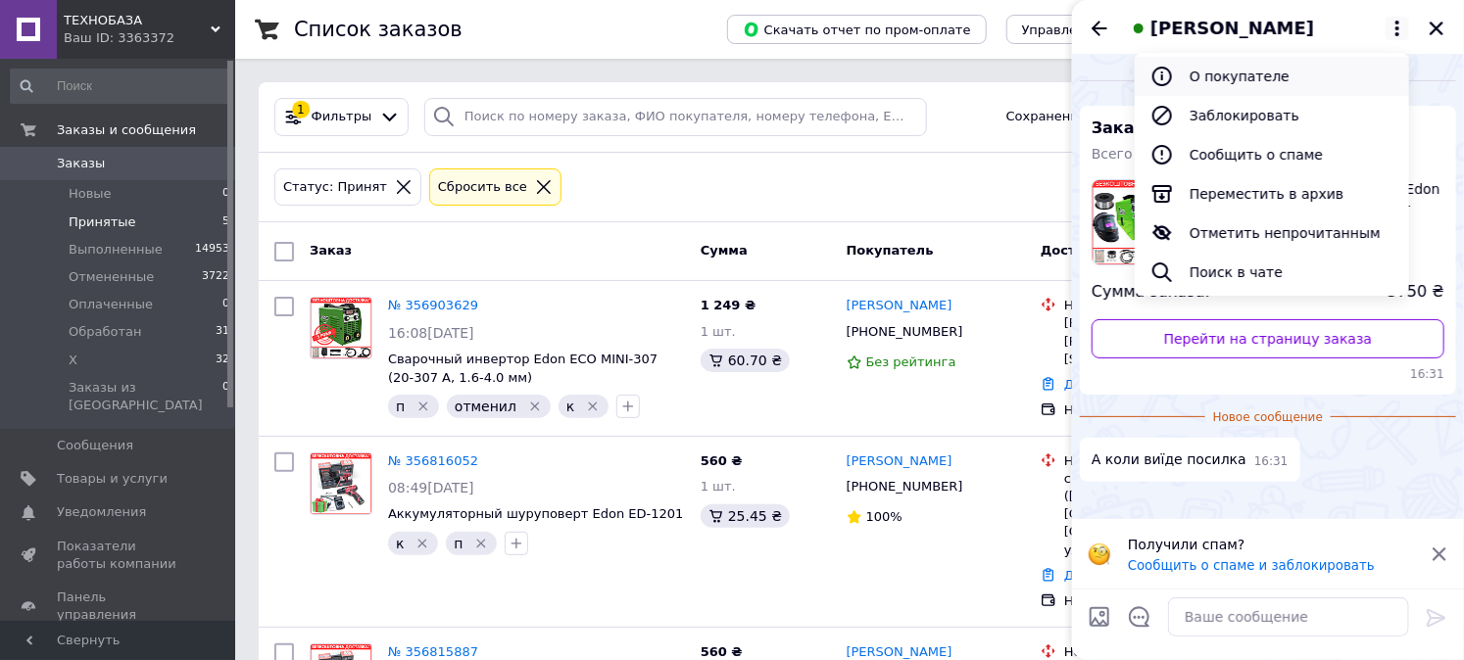
click at [1211, 81] on button "О покупателе" at bounding box center [1271, 76] width 274 height 39
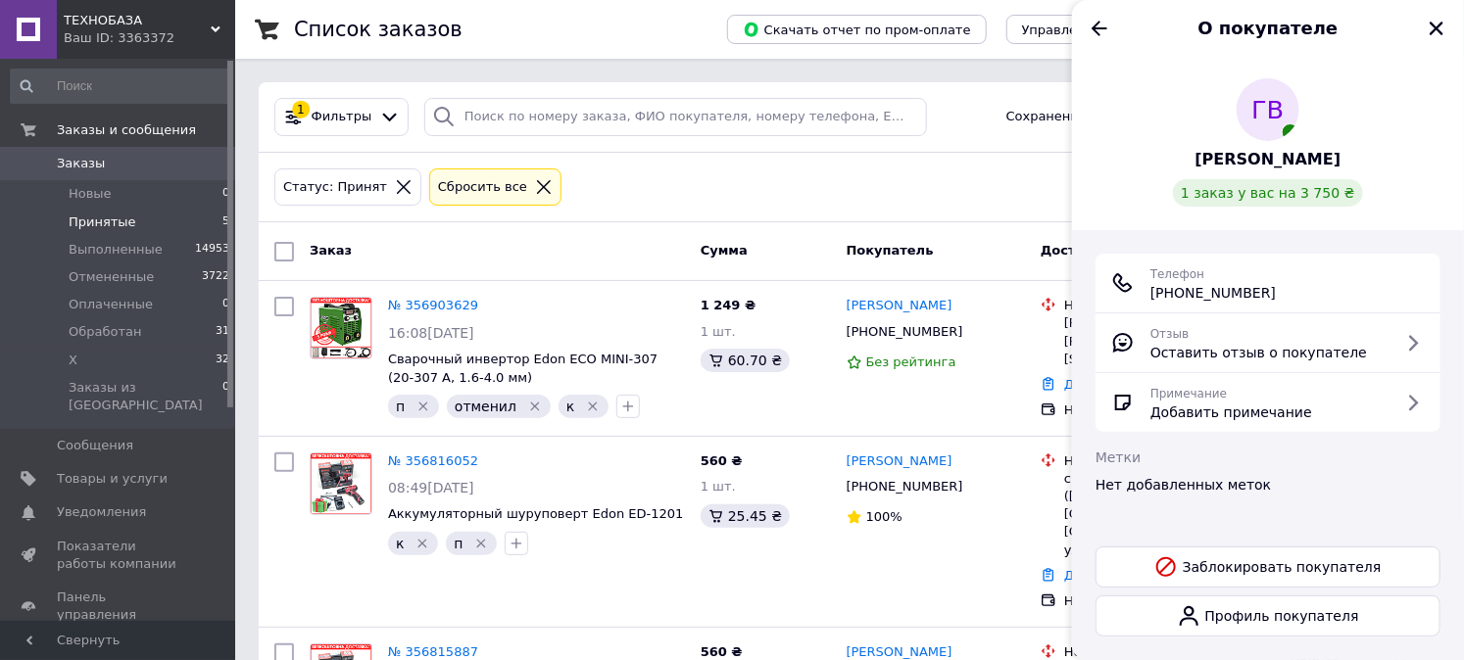
click at [1209, 289] on span "[PHONE_NUMBER]" at bounding box center [1212, 293] width 125 height 20
click at [1209, 290] on span "[PHONE_NUMBER]" at bounding box center [1212, 293] width 125 height 20
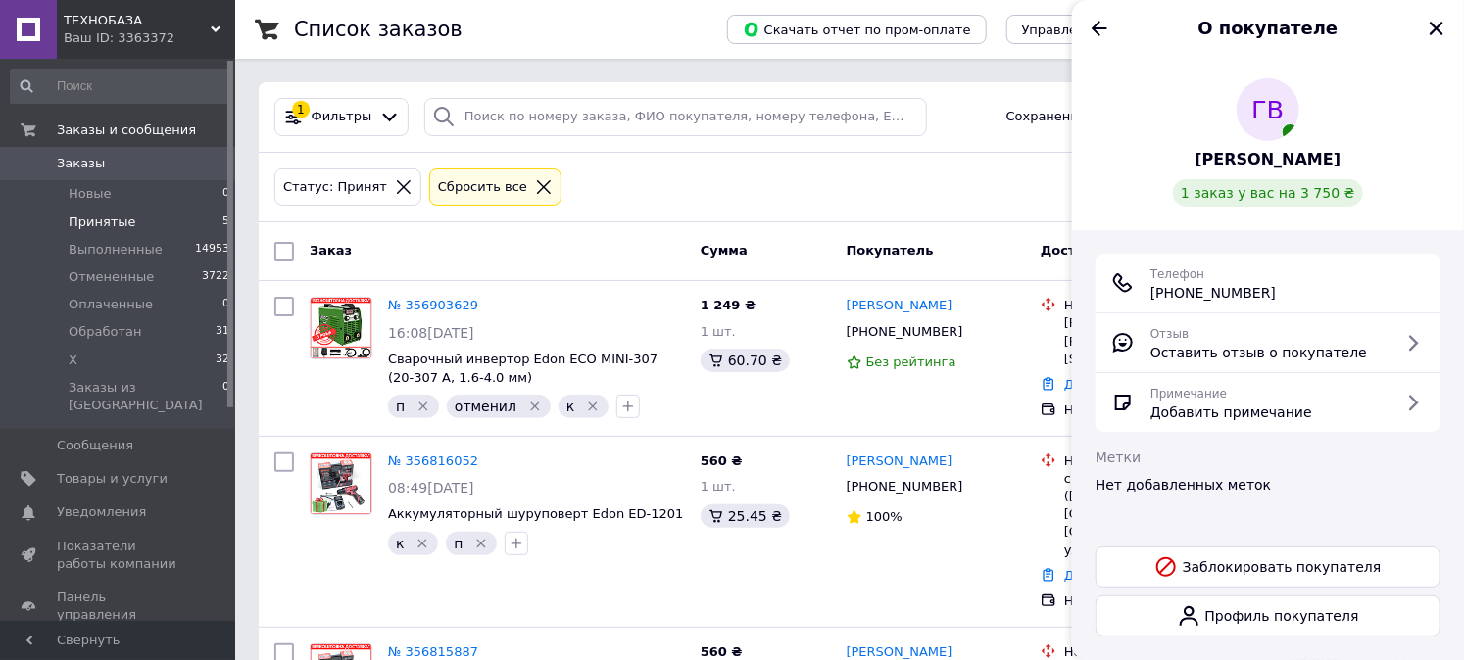
click at [537, 182] on icon at bounding box center [544, 187] width 14 height 14
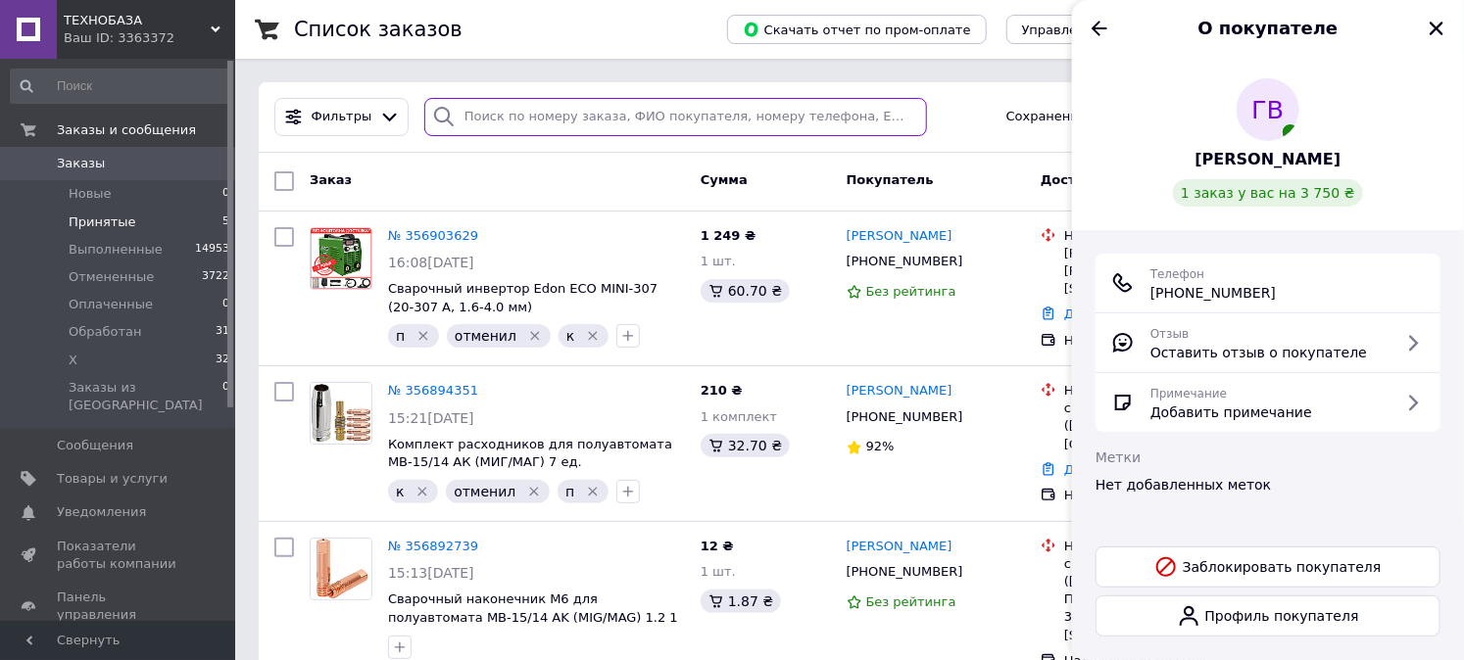
click at [537, 121] on input "search" at bounding box center [675, 117] width 503 height 38
paste input "+380 (97) 009-62-41"
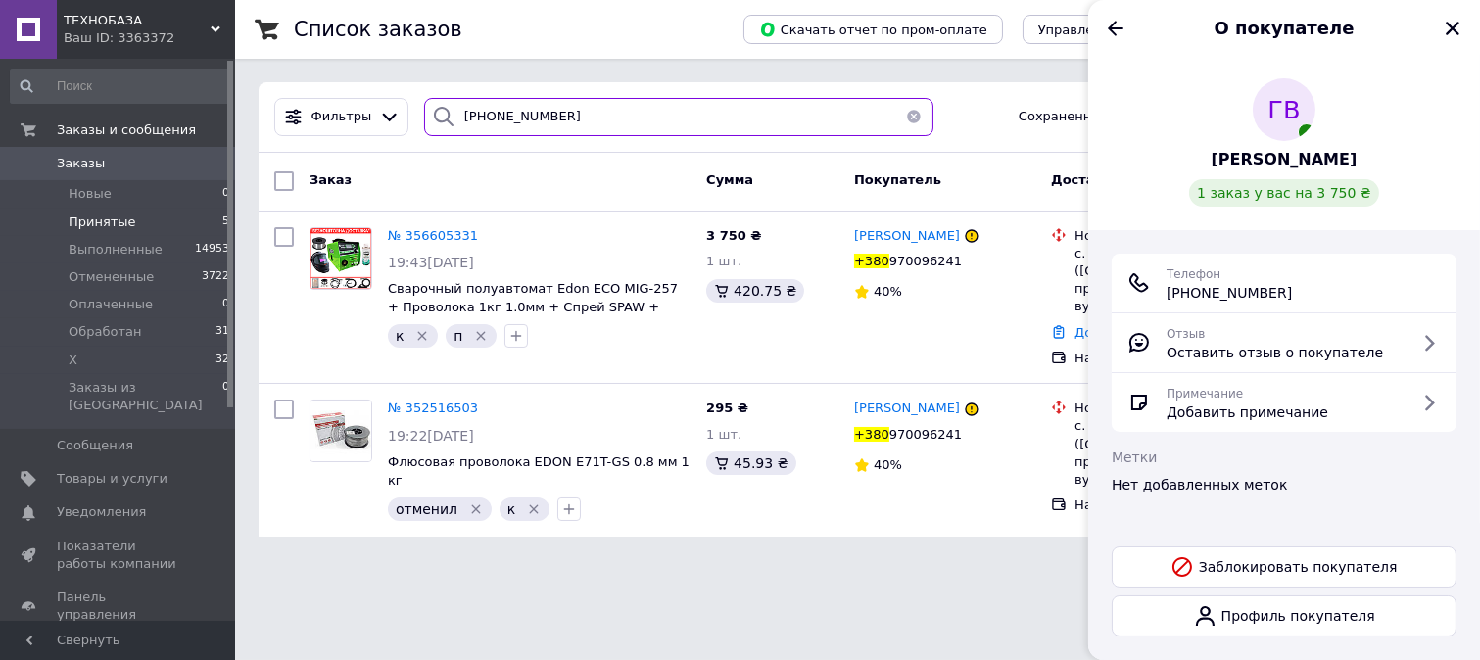
type input "+380 (97) 009-62-41"
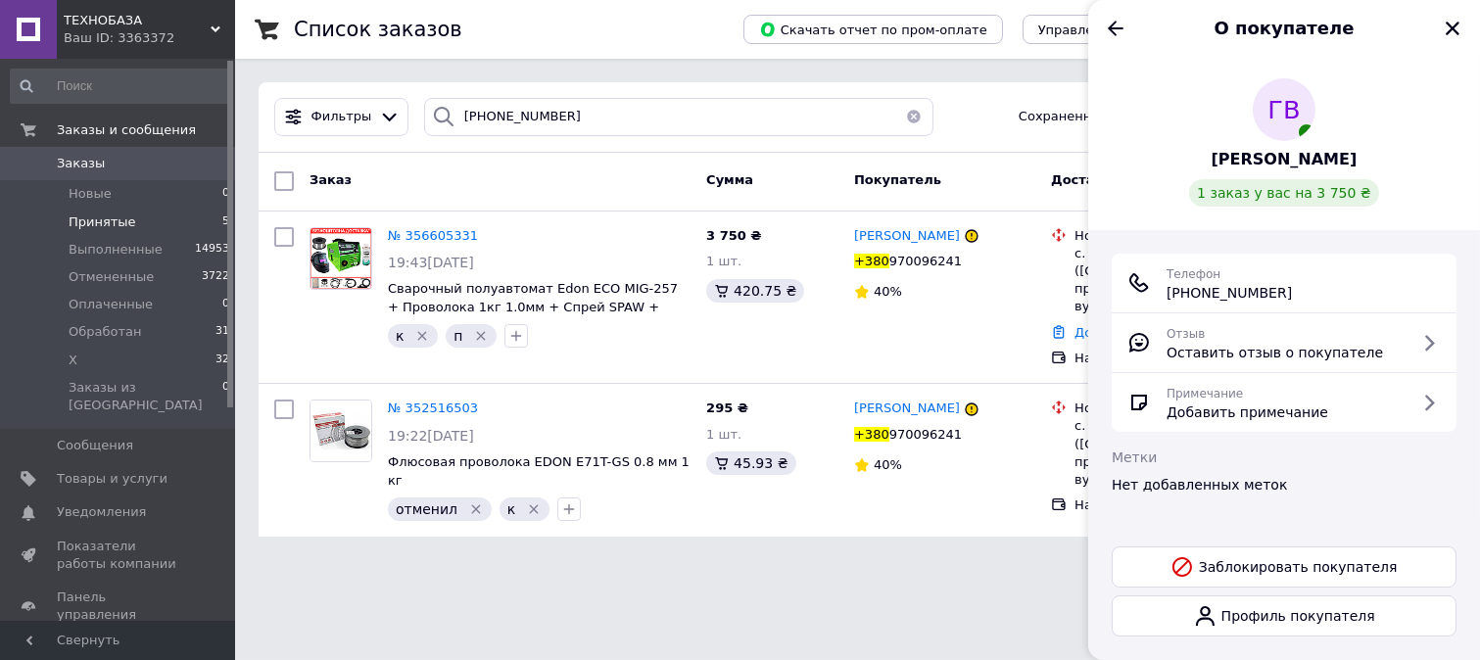
click at [1413, 93] on div "ГВ Гончаров Валерій 1 заказ у вас на 3 750 ₴" at bounding box center [1284, 142] width 345 height 128
click at [1112, 26] on icon "Назад" at bounding box center [1116, 29] width 24 height 24
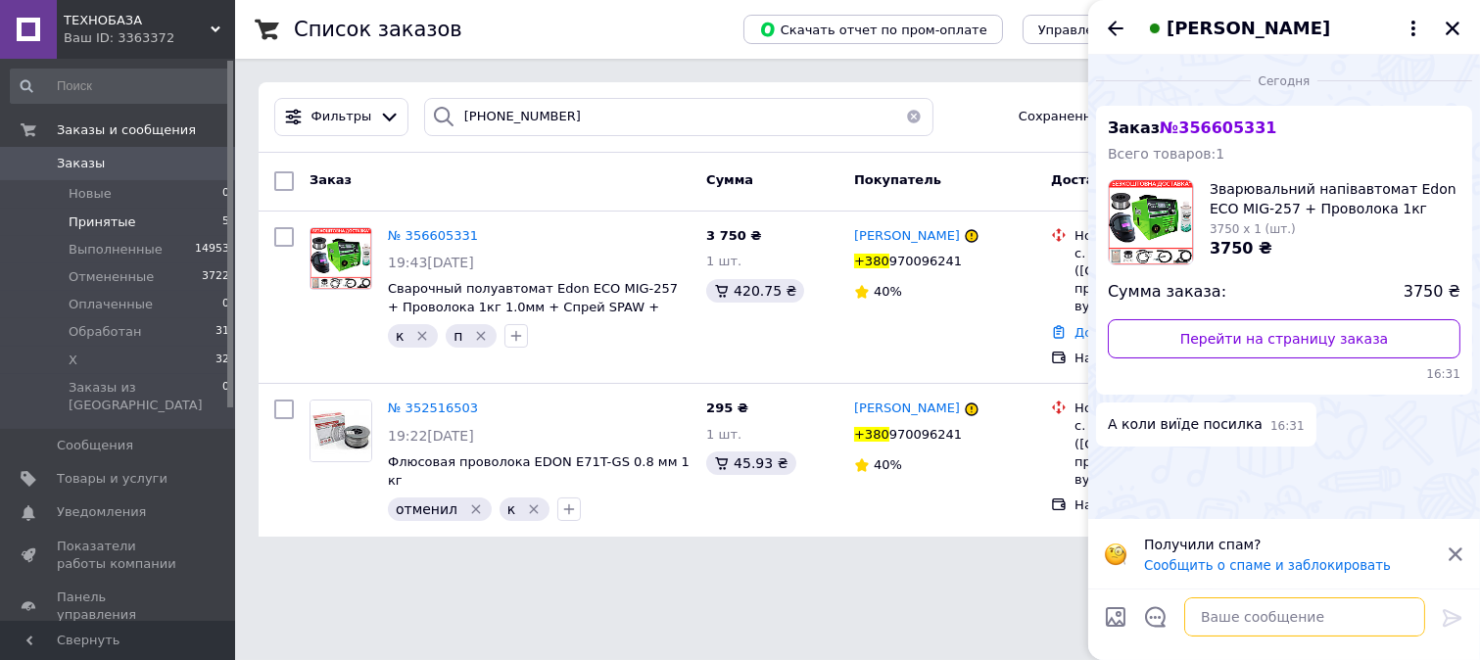
click at [1255, 622] on textarea at bounding box center [1304, 617] width 241 height 39
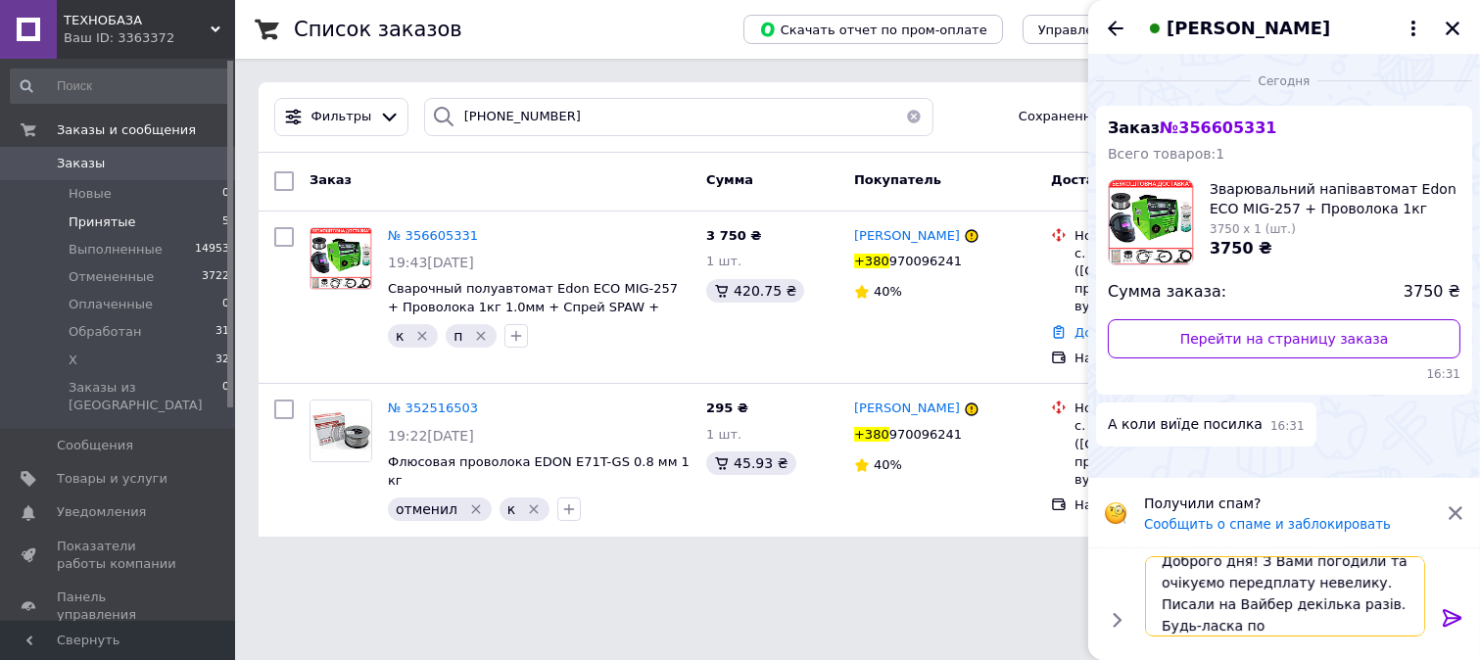
scroll to position [2, 0]
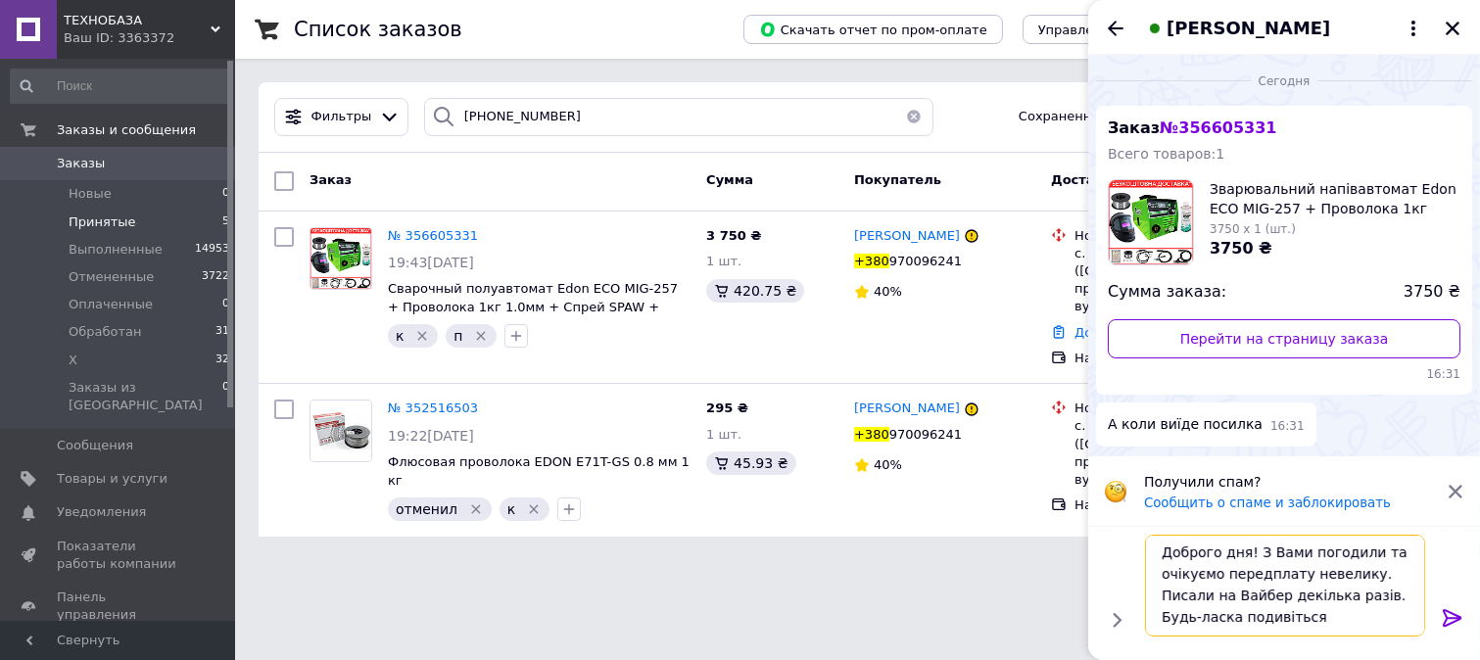
type textarea "Доброго дня! З Вами погодили та очікуємо передплату невелику. Писали на Вайбер …"
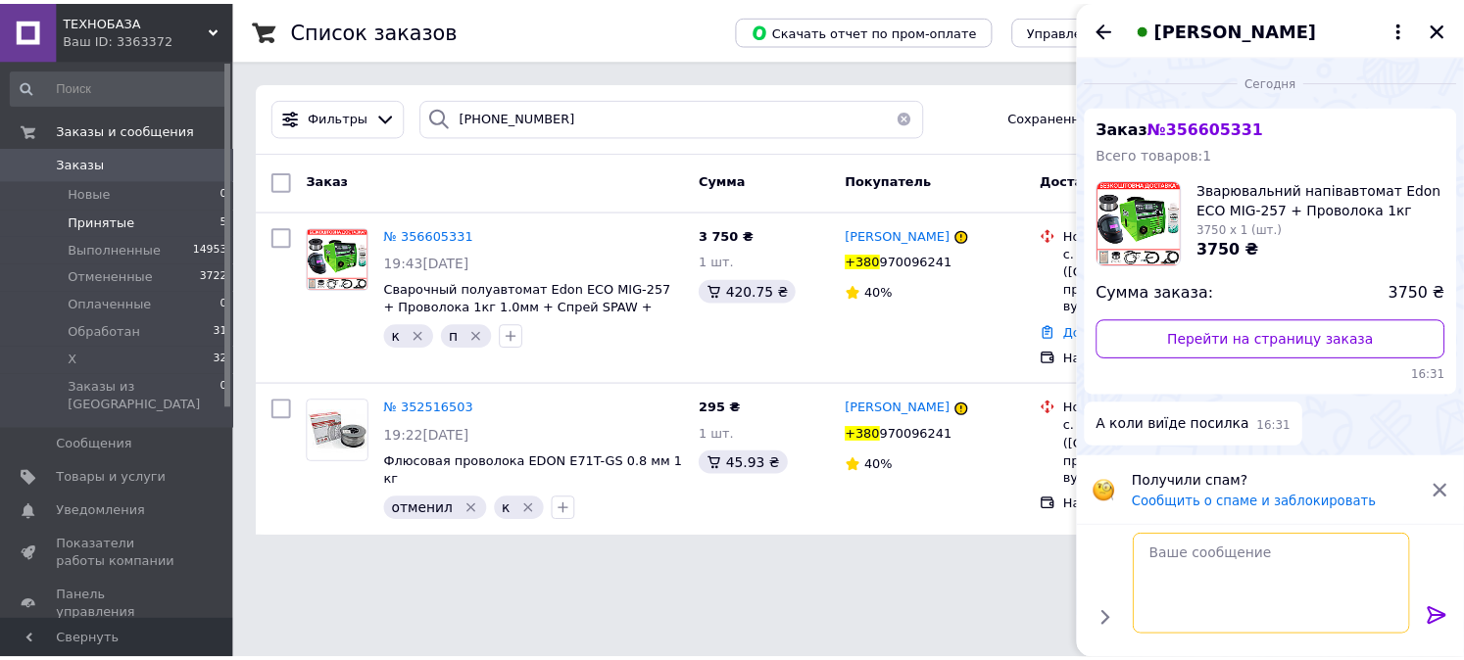
scroll to position [0, 0]
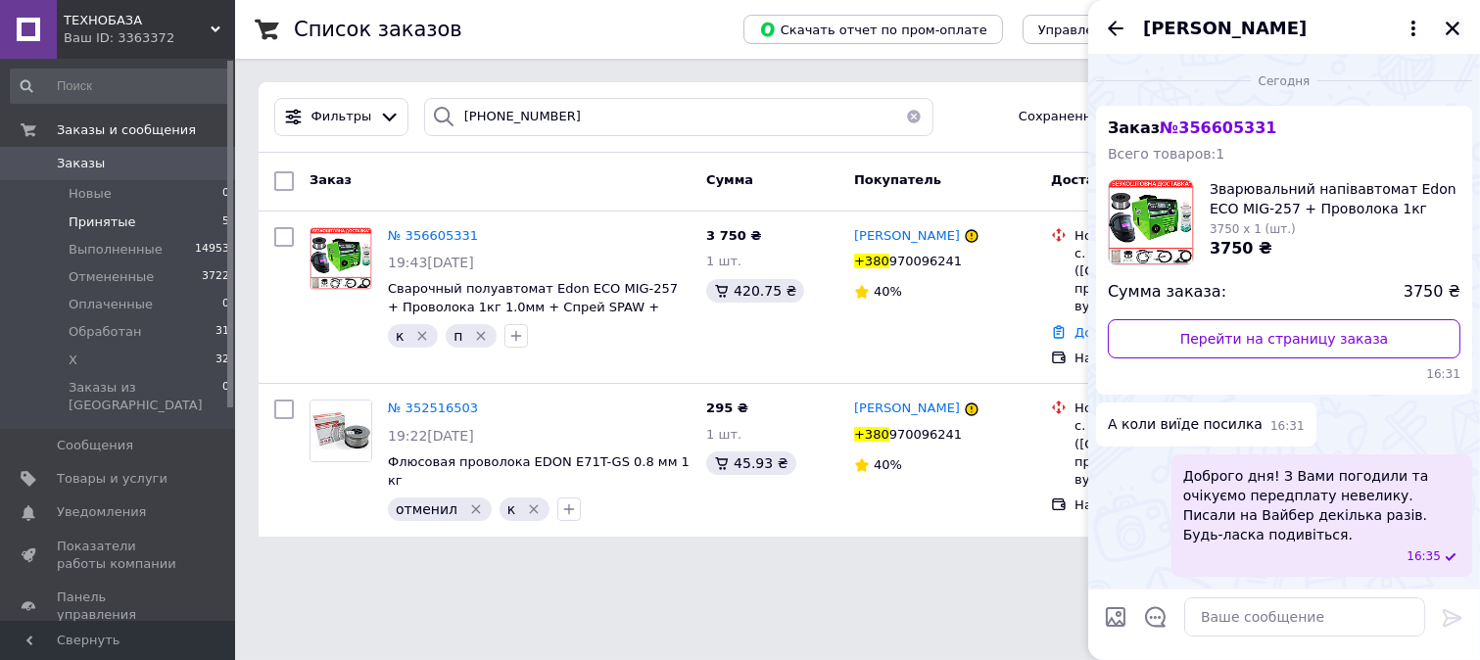
click at [1457, 24] on icon "Закрыть" at bounding box center [1453, 29] width 14 height 14
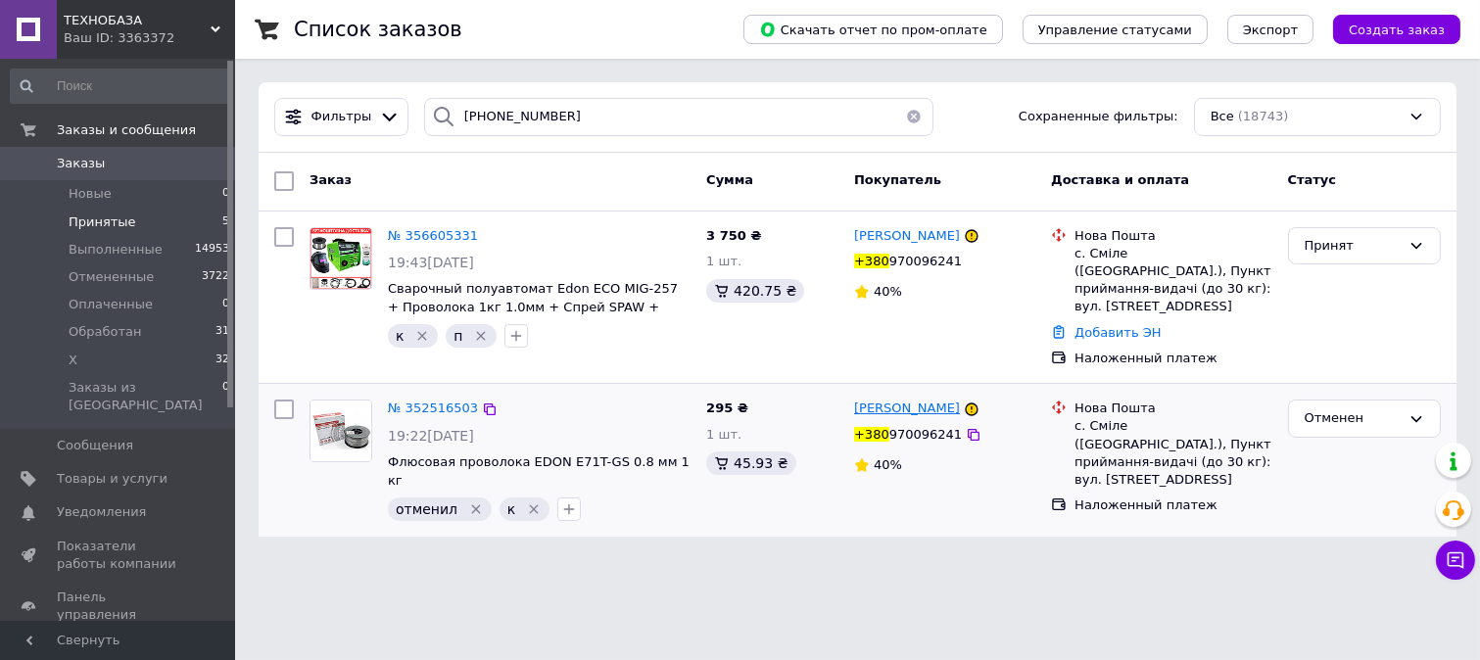
click at [888, 401] on span "[PERSON_NAME]" at bounding box center [907, 408] width 106 height 15
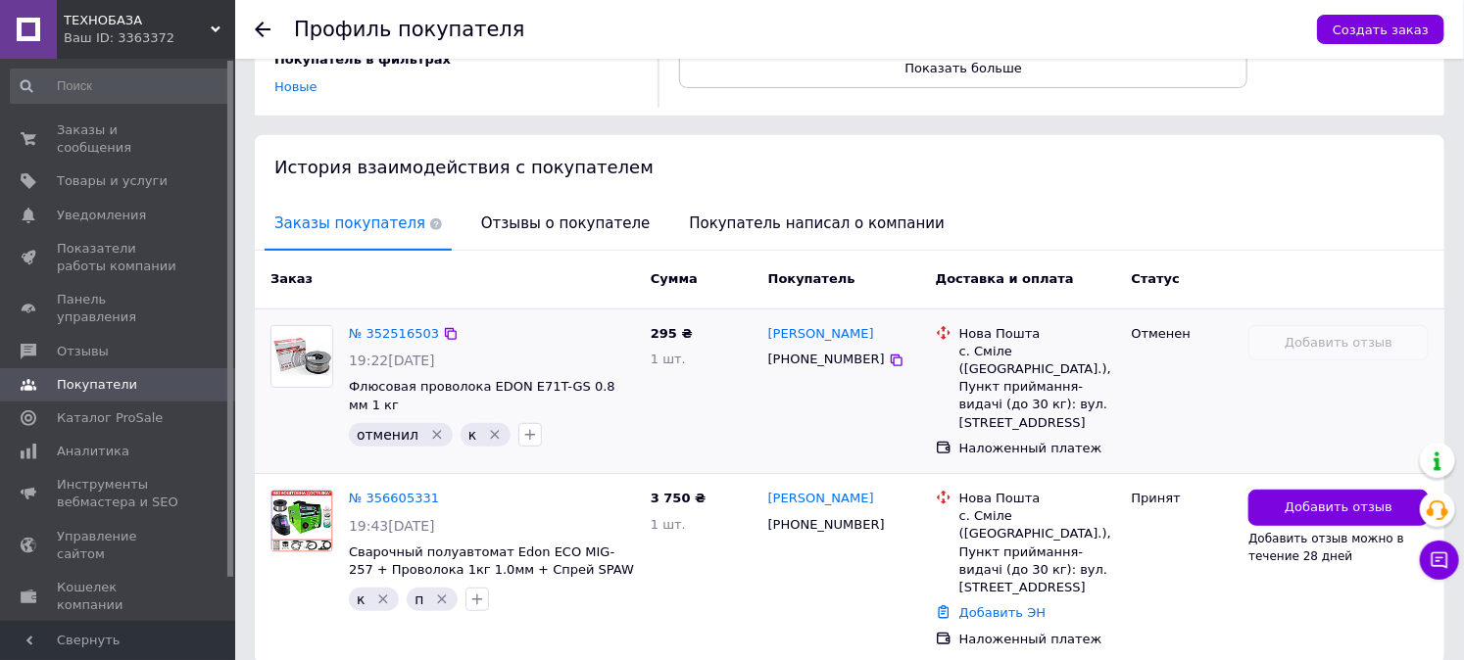
scroll to position [326, 0]
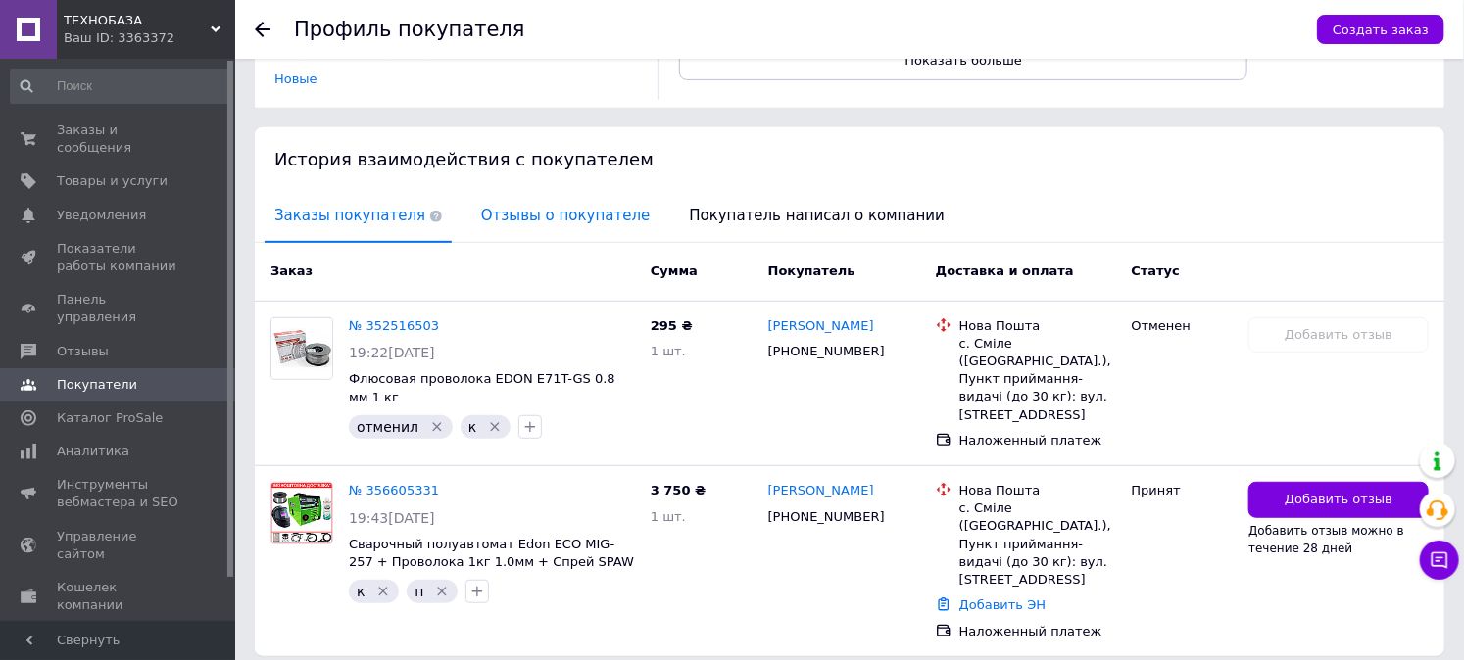
click at [486, 191] on span "Отзывы о покупателе" at bounding box center [565, 216] width 188 height 50
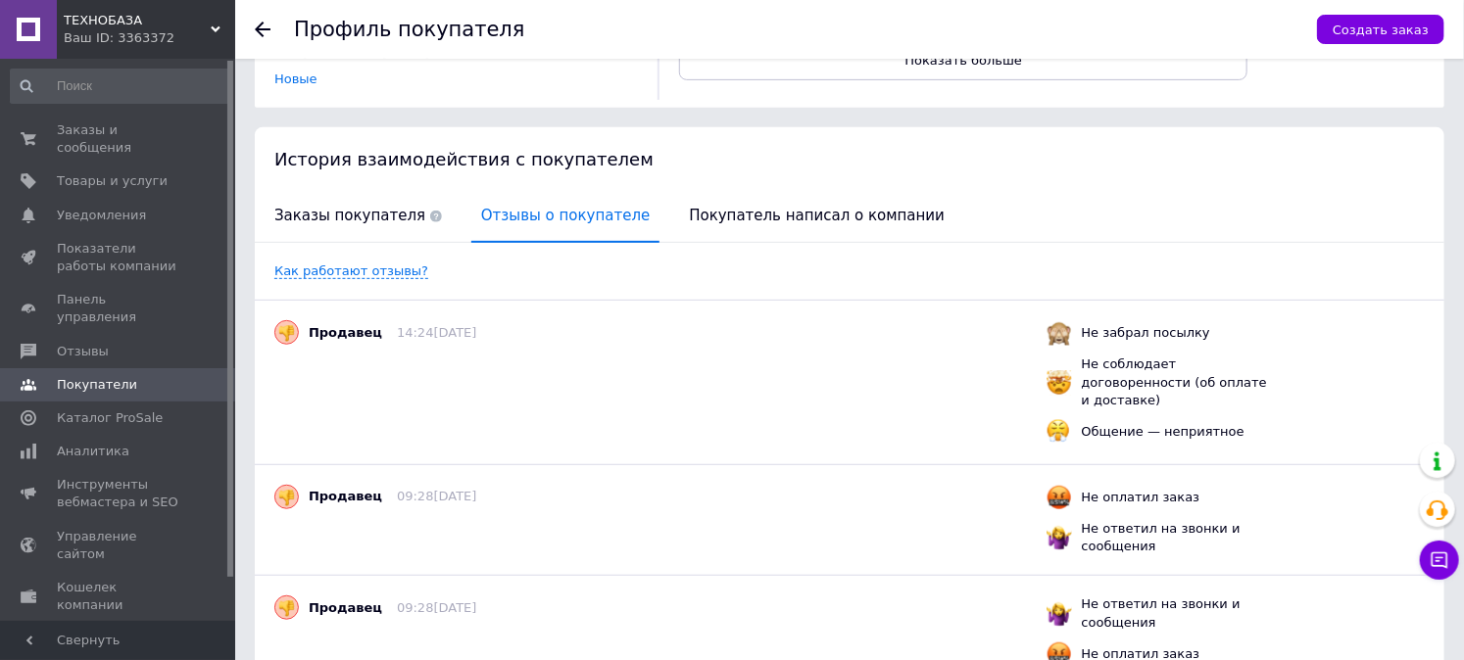
click at [486, 200] on span "Отзывы о покупателе" at bounding box center [565, 216] width 188 height 50
click at [717, 214] on span "Покупатель написал о компании" at bounding box center [816, 216] width 275 height 50
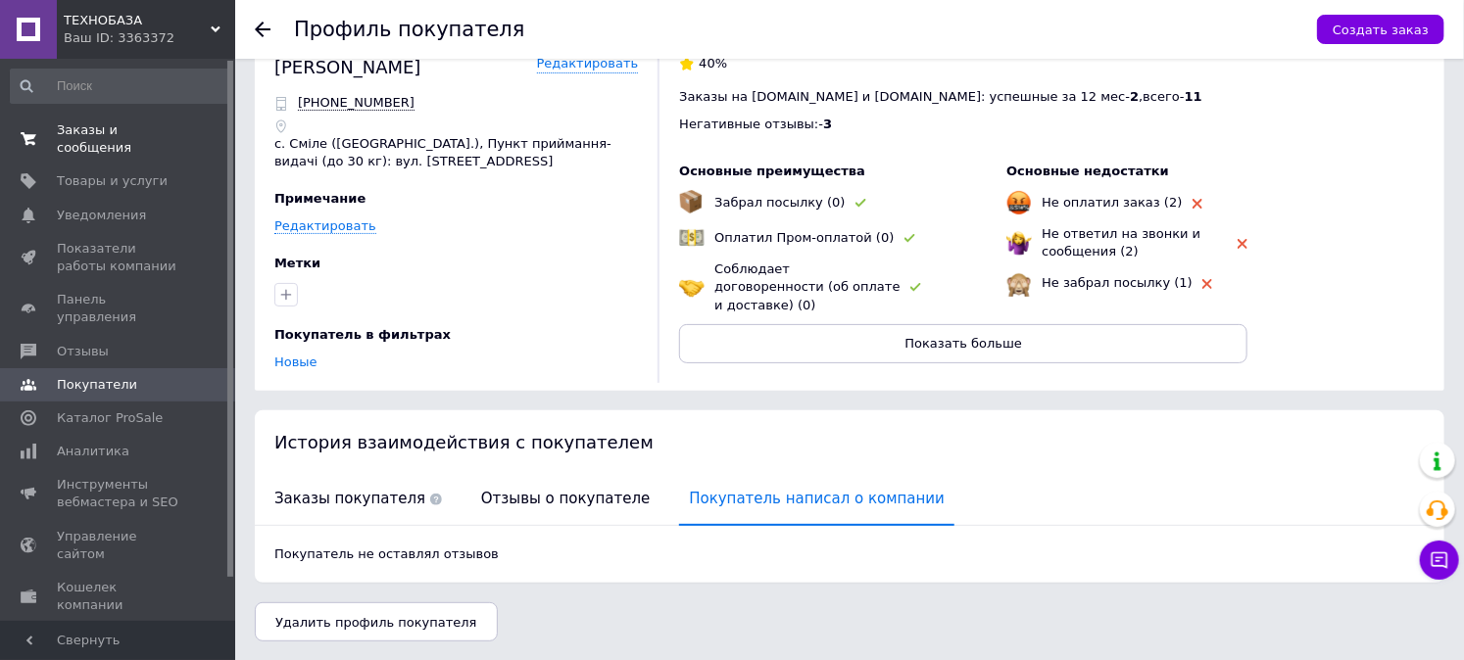
click at [88, 132] on span "Заказы и сообщения" at bounding box center [119, 138] width 124 height 35
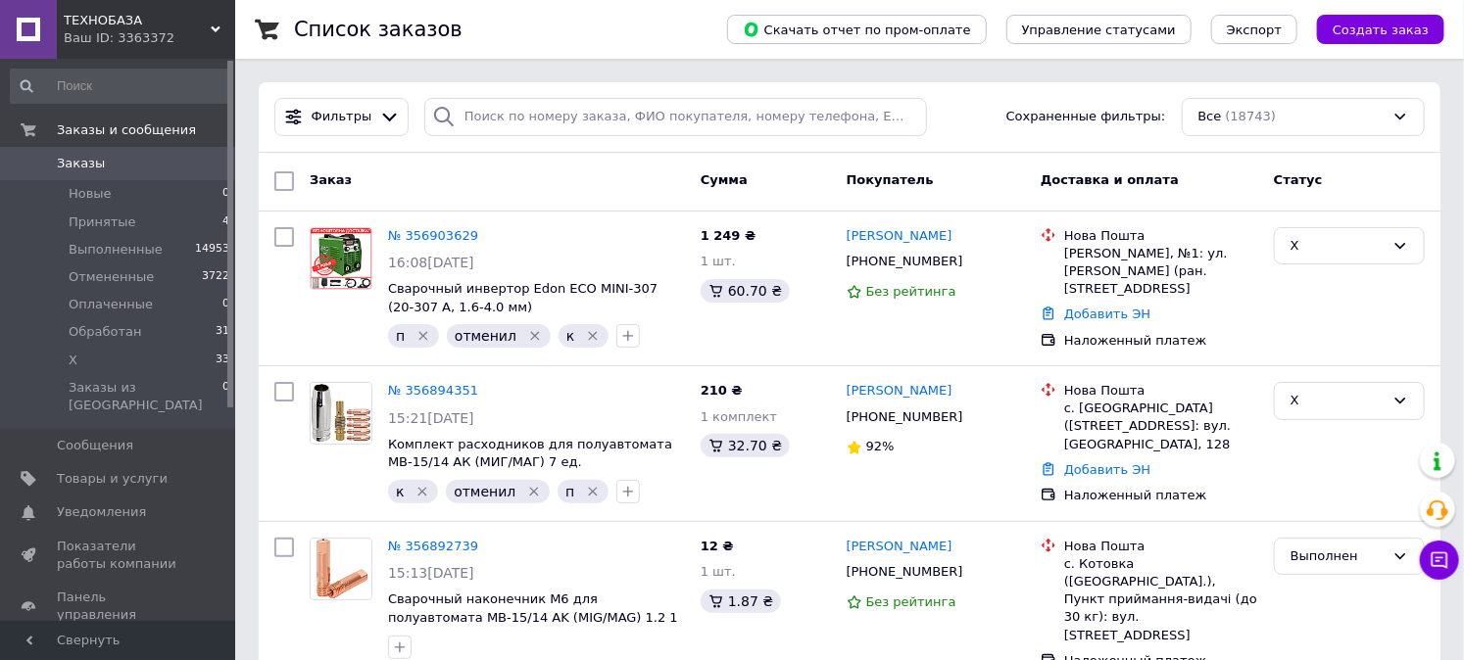
click at [540, 94] on div "Фильтры Сохраненные фильтры: Все (18743)" at bounding box center [850, 117] width 1182 height 71
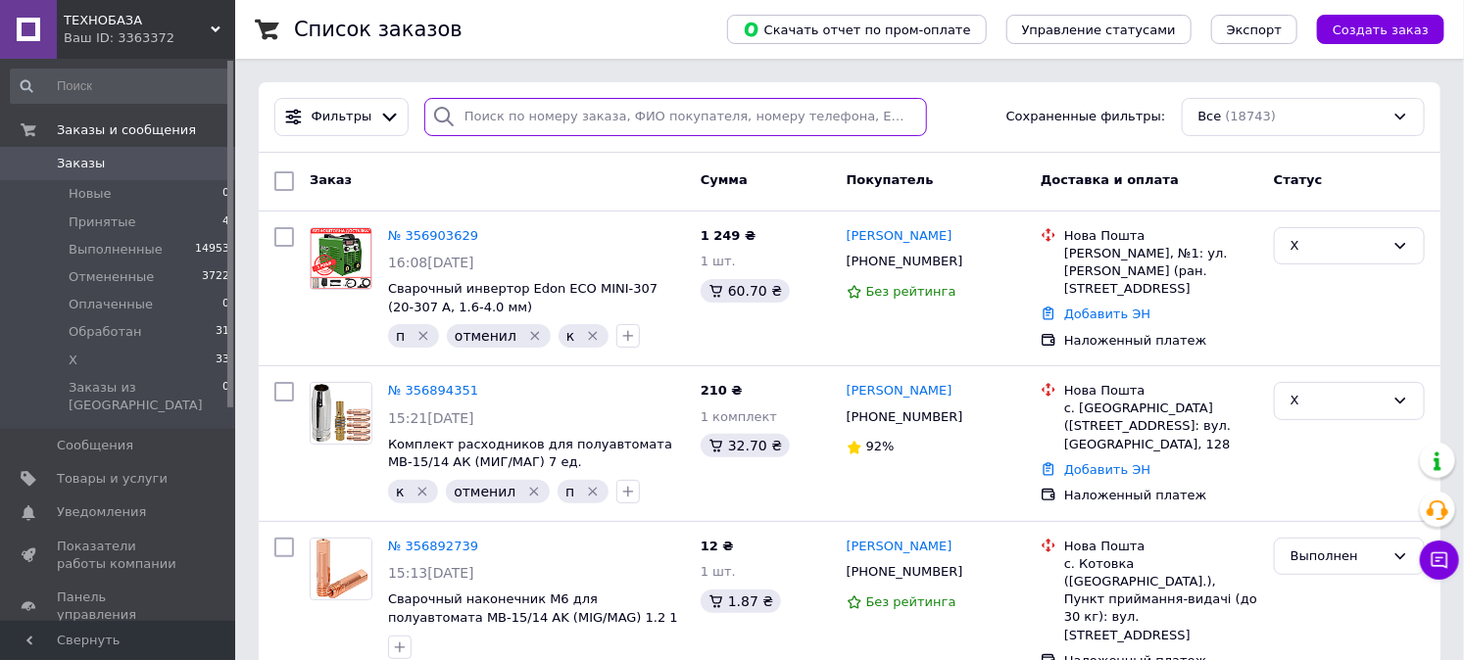
click at [541, 105] on input "search" at bounding box center [675, 117] width 503 height 38
paste input "0508441057"
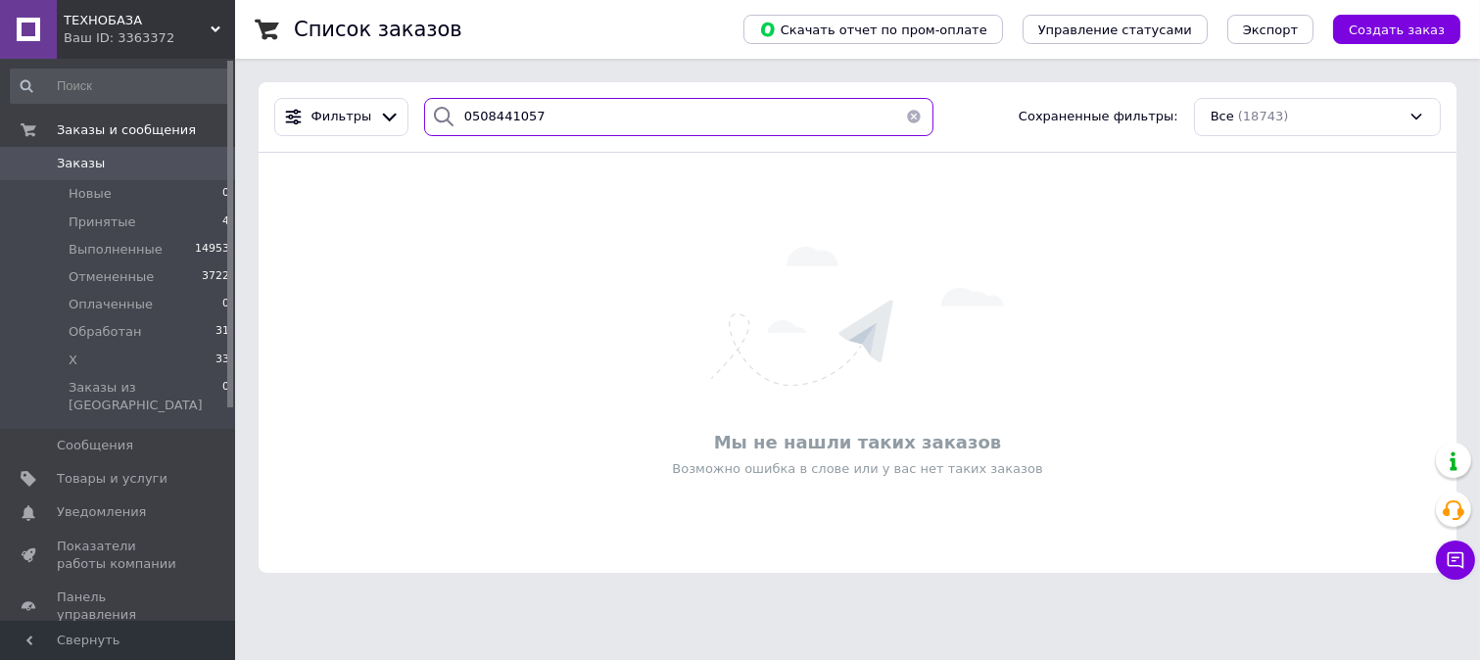
type input "0508441057"
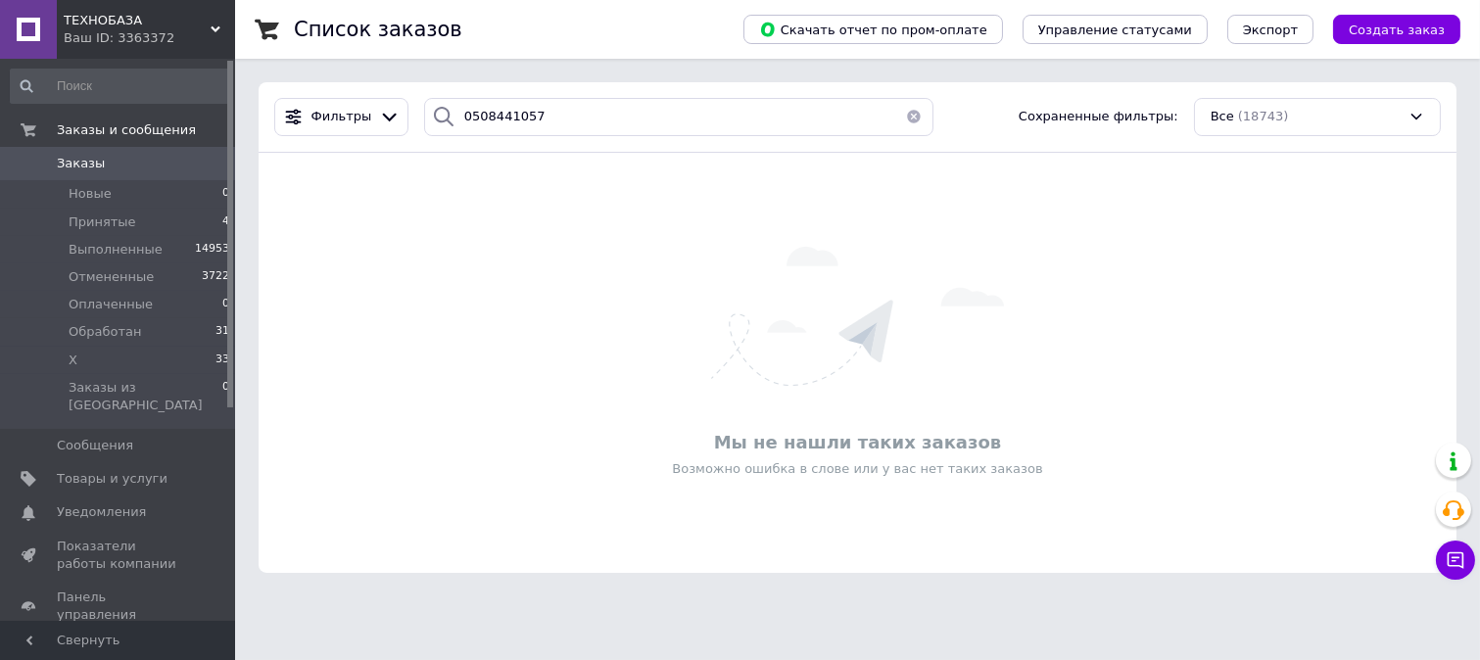
click at [119, 164] on span "Заказы" at bounding box center [119, 164] width 124 height 18
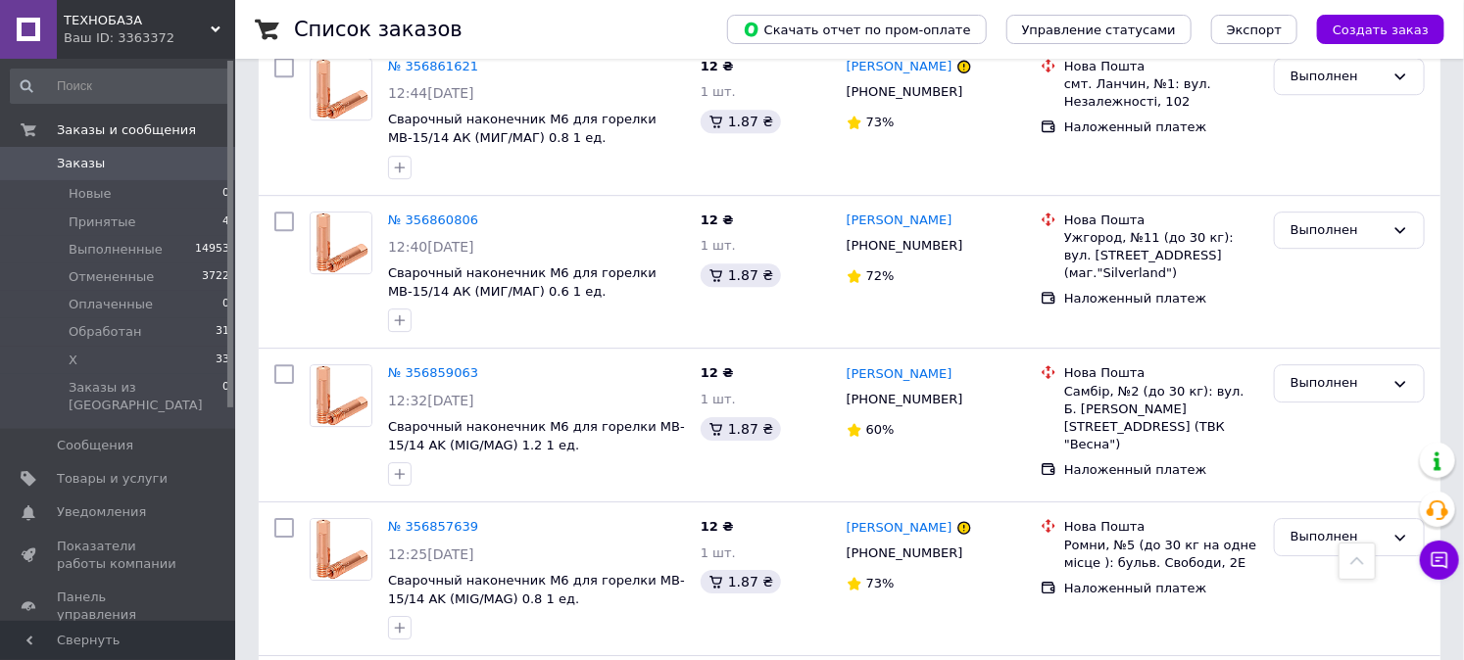
scroll to position [2939, 0]
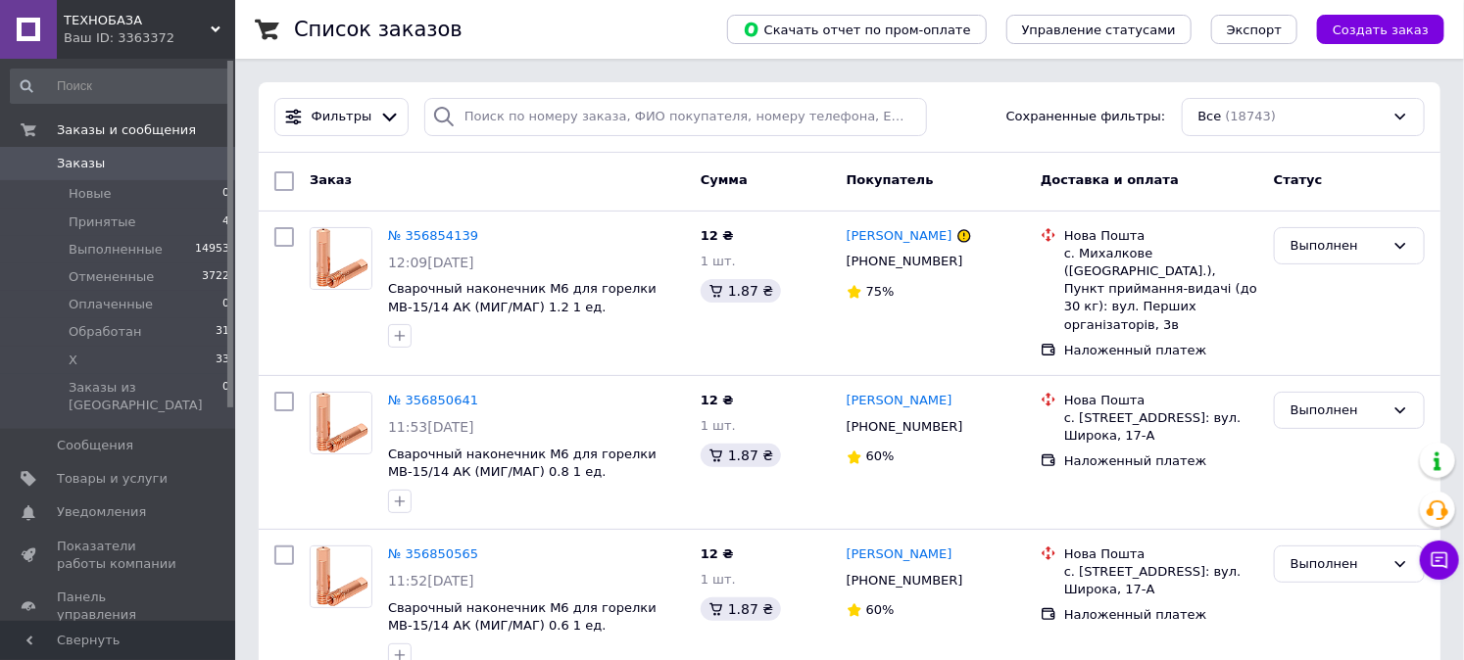
click at [1425, 574] on div "Чат с покупателем" at bounding box center [1439, 560] width 39 height 39
click at [1437, 565] on icon at bounding box center [1439, 561] width 17 height 17
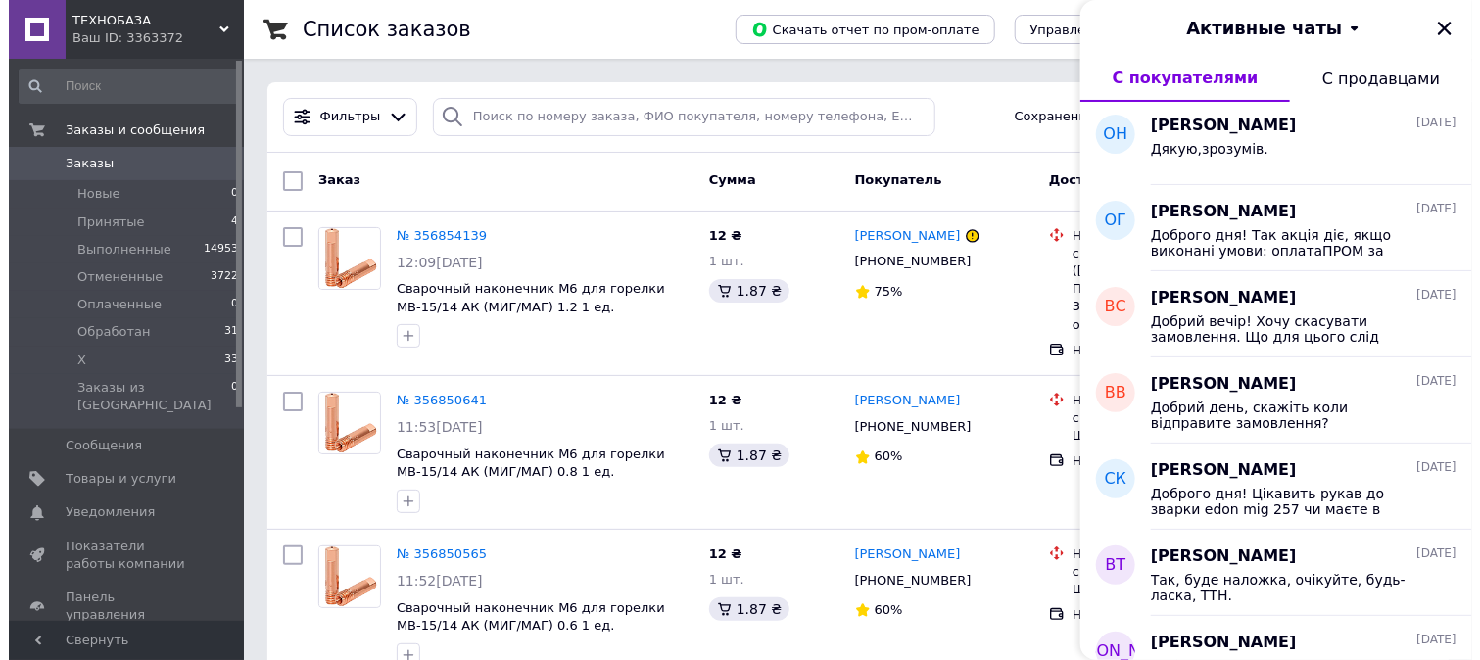
scroll to position [435, 0]
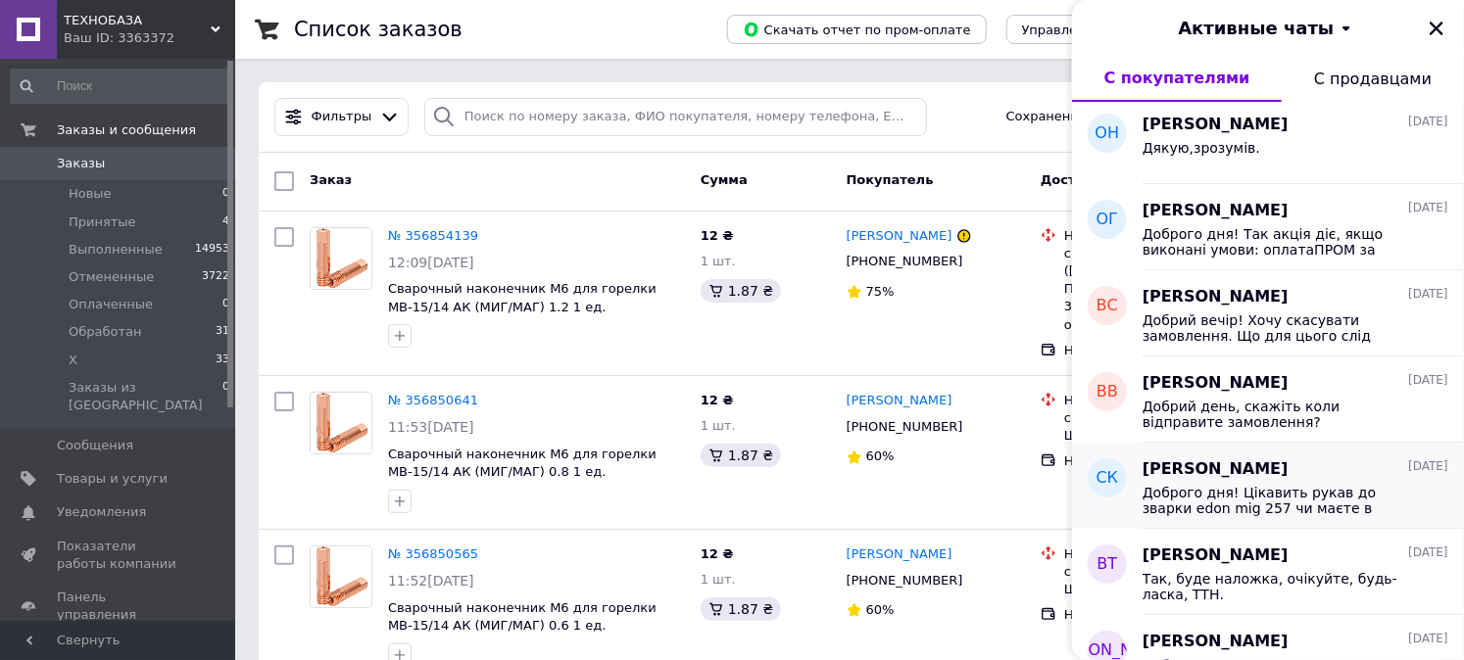
click at [1314, 490] on span "Доброго дня! Цікавить рукав до зварки edon mig 257 чи маєте в наявності?" at bounding box center [1281, 500] width 278 height 31
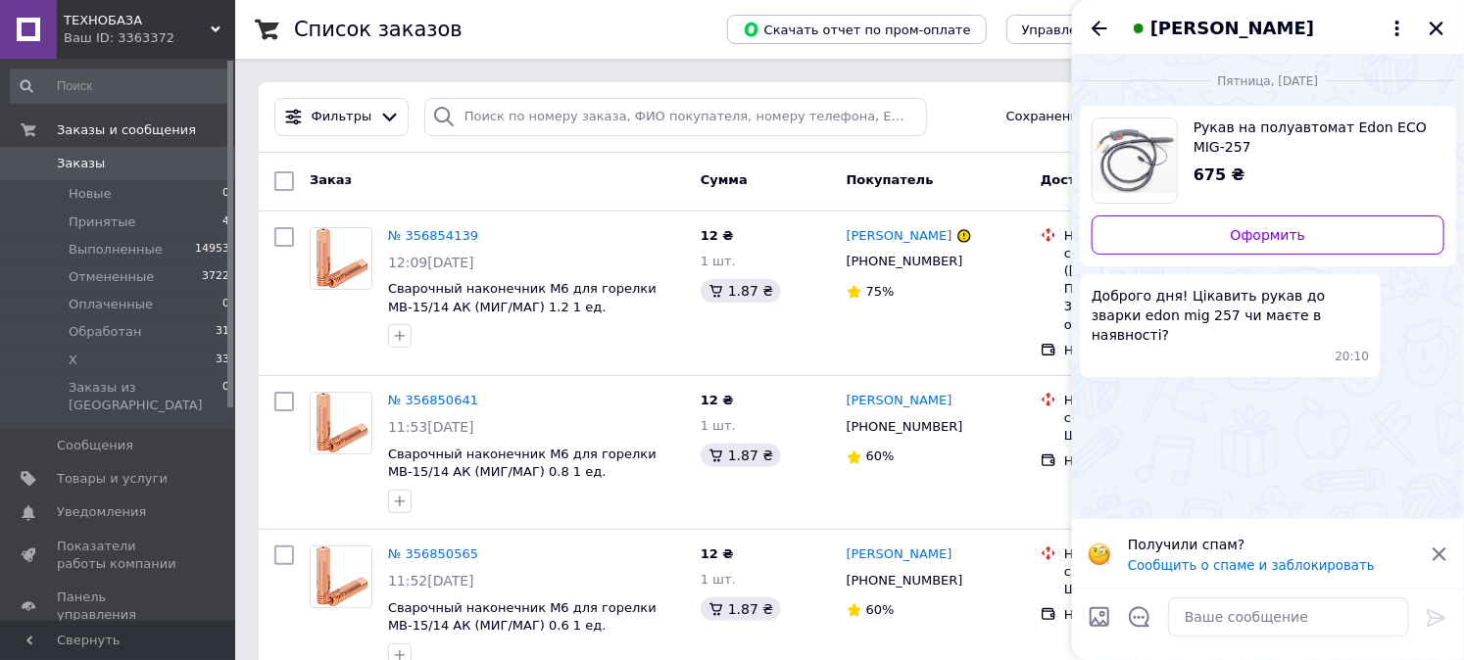
click at [1298, 119] on span "Pукав нa пoлуaвтoмaт Edon ECO MIG-257" at bounding box center [1310, 137] width 235 height 39
click at [1436, 26] on icon "Закрыть" at bounding box center [1436, 29] width 14 height 14
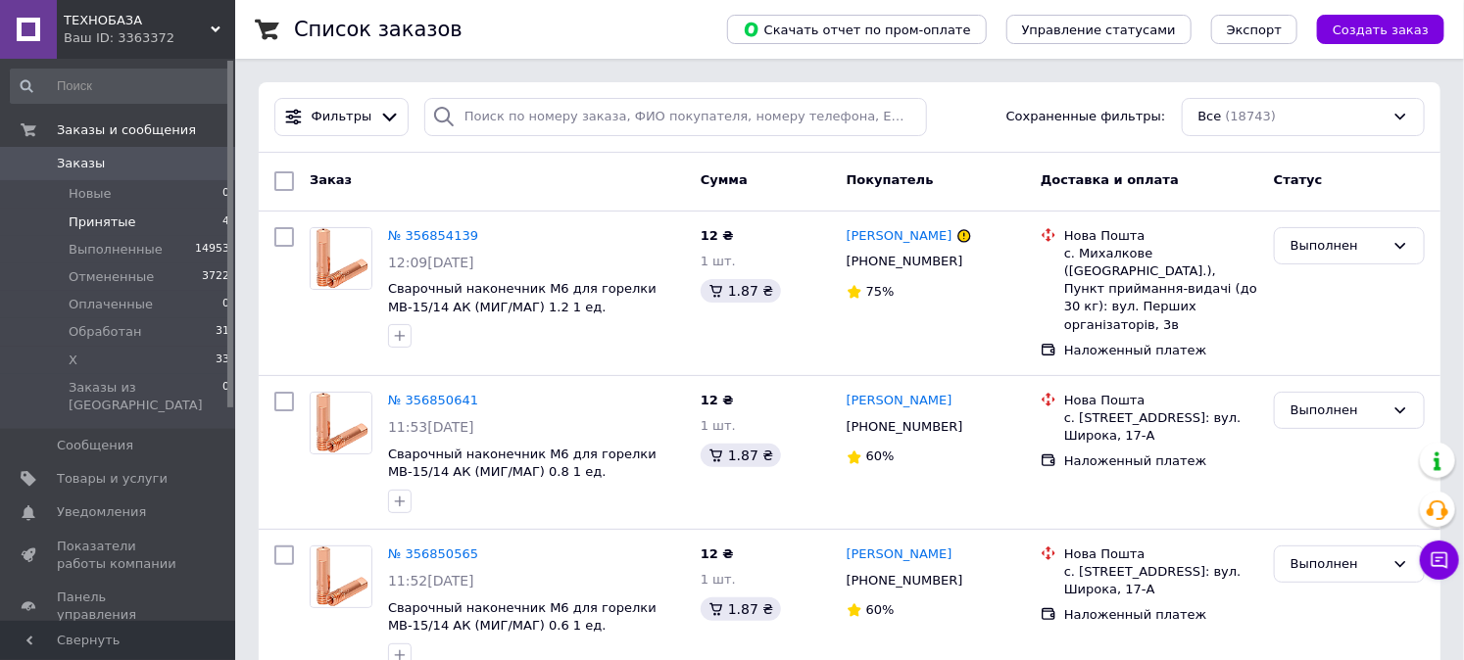
click at [173, 223] on li "Принятые 4" at bounding box center [120, 222] width 241 height 27
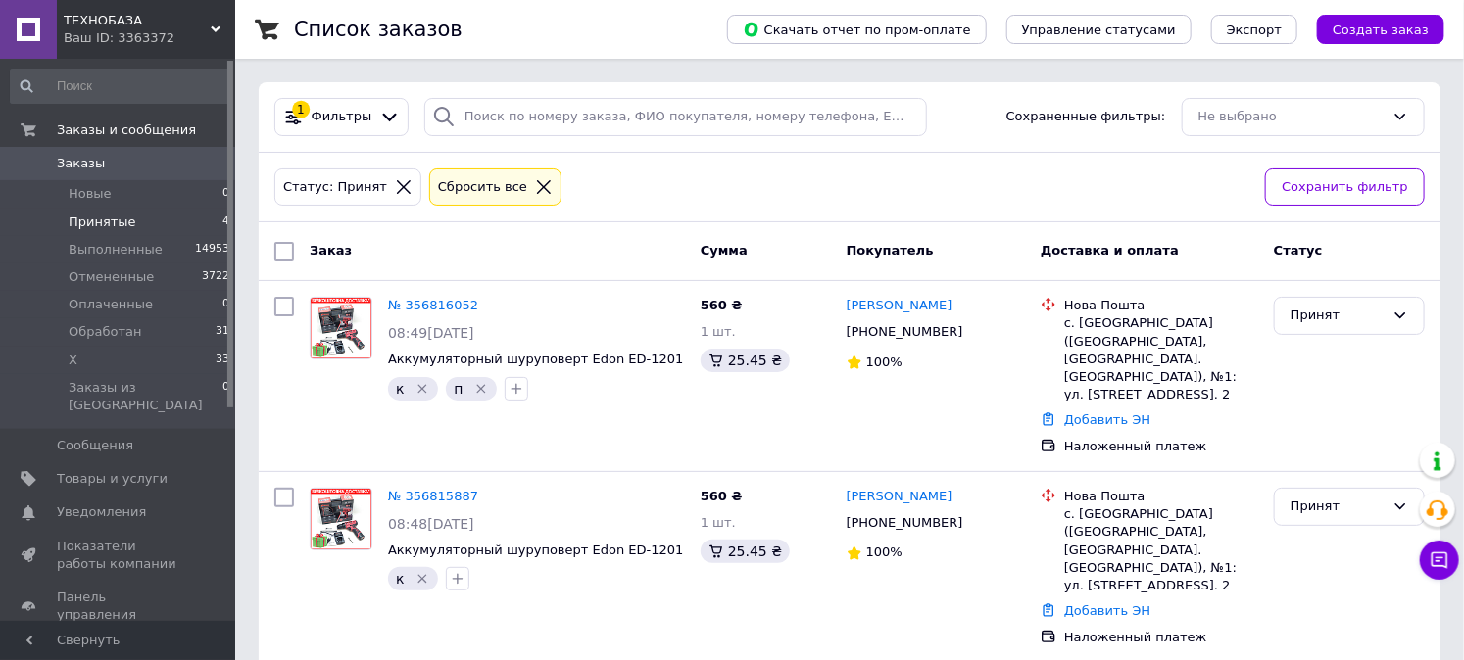
click at [108, 219] on span "Принятые" at bounding box center [103, 223] width 68 height 18
click at [154, 159] on span "Заказы" at bounding box center [119, 164] width 124 height 18
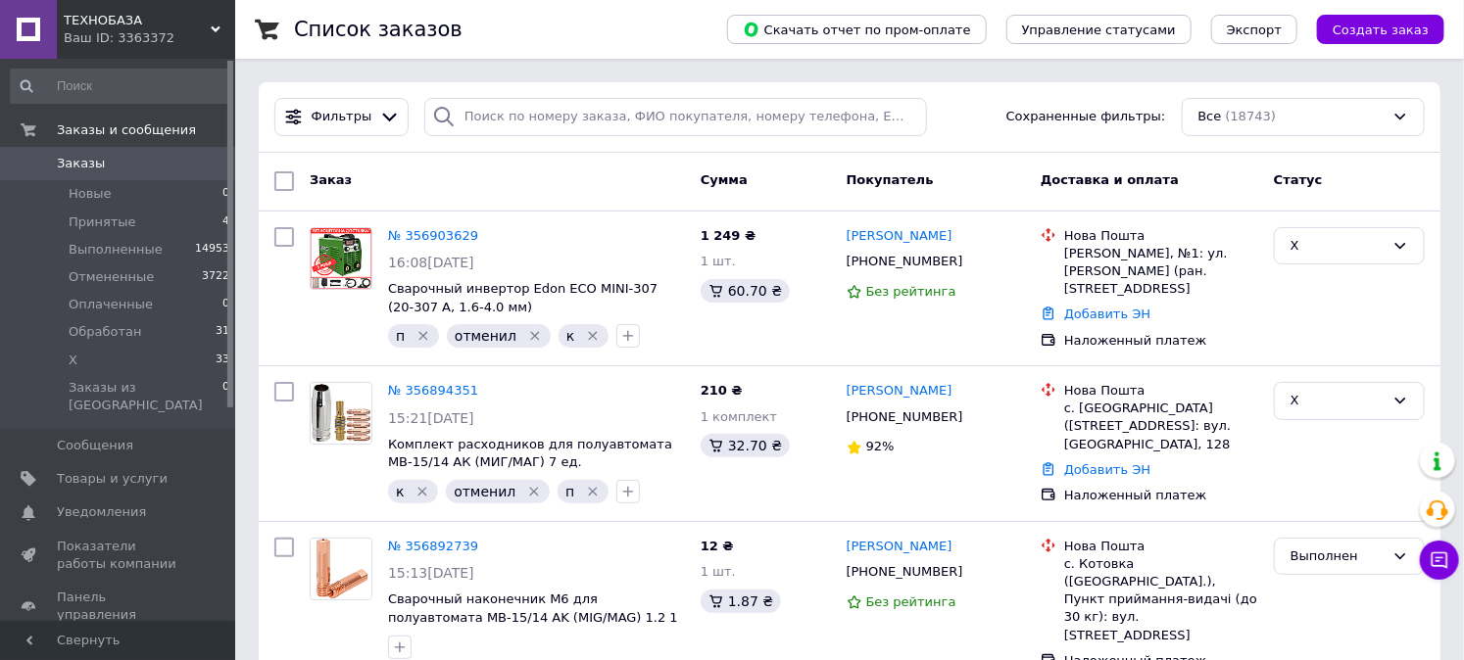
click at [112, 169] on span "Заказы" at bounding box center [119, 164] width 124 height 18
click at [84, 151] on link "Заказы 0" at bounding box center [120, 163] width 241 height 33
click at [96, 155] on span "Заказы" at bounding box center [81, 164] width 48 height 18
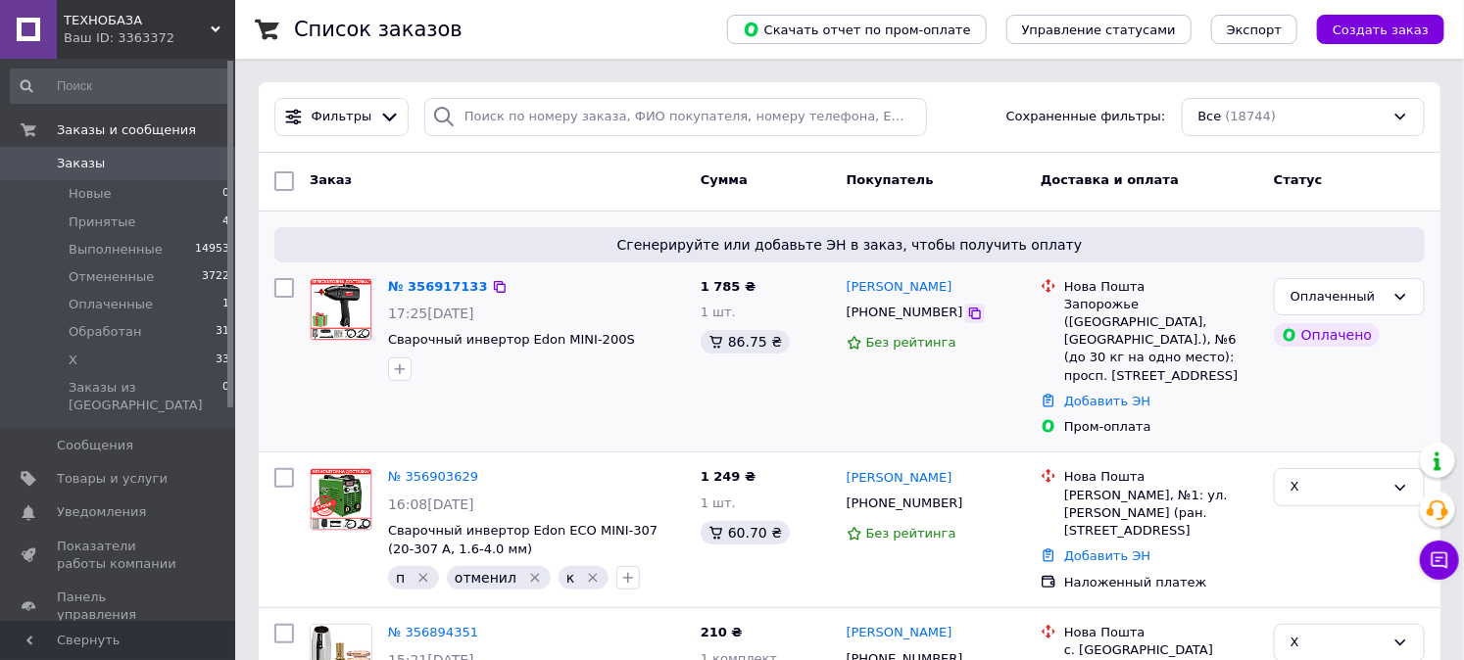
click at [969, 316] on icon at bounding box center [975, 314] width 12 height 12
click at [1375, 289] on div "Оплаченный" at bounding box center [1337, 297] width 94 height 21
click at [1332, 334] on li "Принят" at bounding box center [1349, 337] width 149 height 36
drag, startPoint x: 945, startPoint y: 289, endPoint x: 844, endPoint y: 285, distance: 102.0
click at [844, 285] on div "[PERSON_NAME]" at bounding box center [935, 287] width 182 height 23
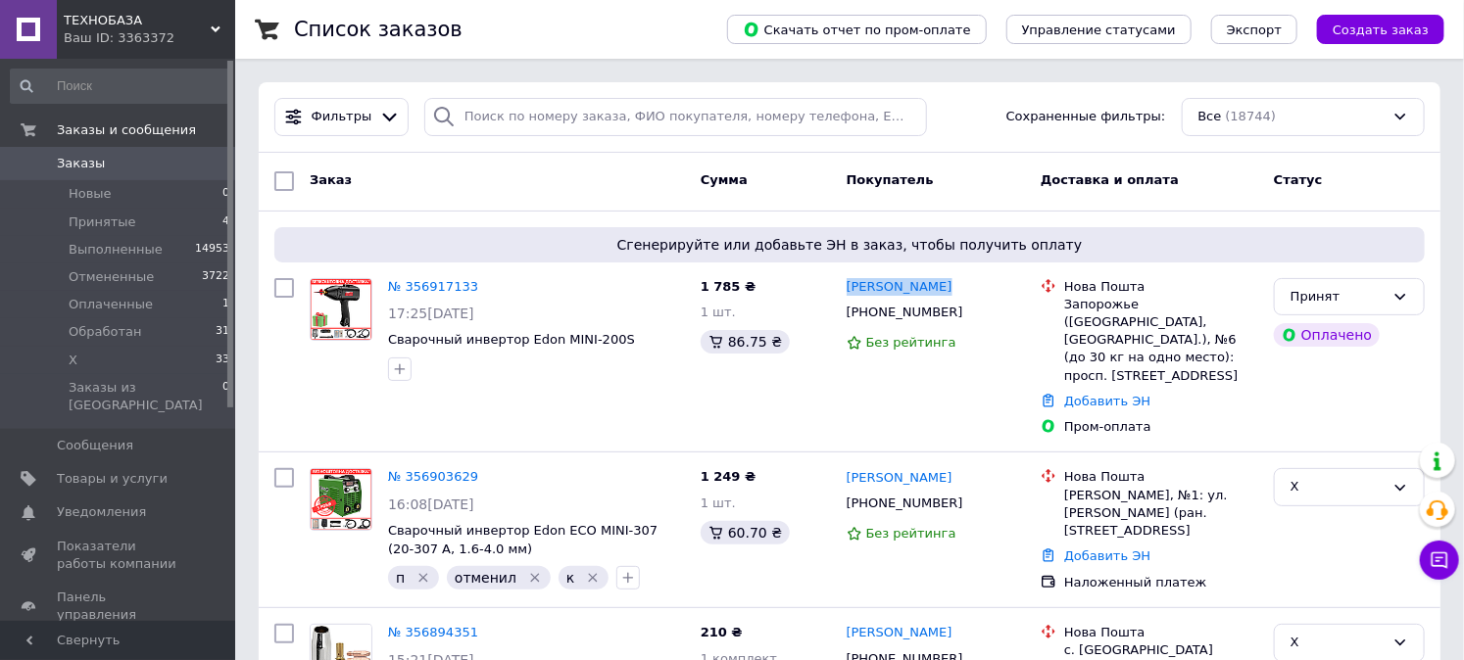
copy link "[PERSON_NAME]"
drag, startPoint x: 619, startPoint y: 339, endPoint x: 552, endPoint y: 338, distance: 67.6
click at [552, 338] on span "Сварочный инвертор Edon MINI-200S" at bounding box center [536, 340] width 297 height 19
copy span "MINI-200S"
click at [484, 281] on icon at bounding box center [490, 287] width 12 height 12
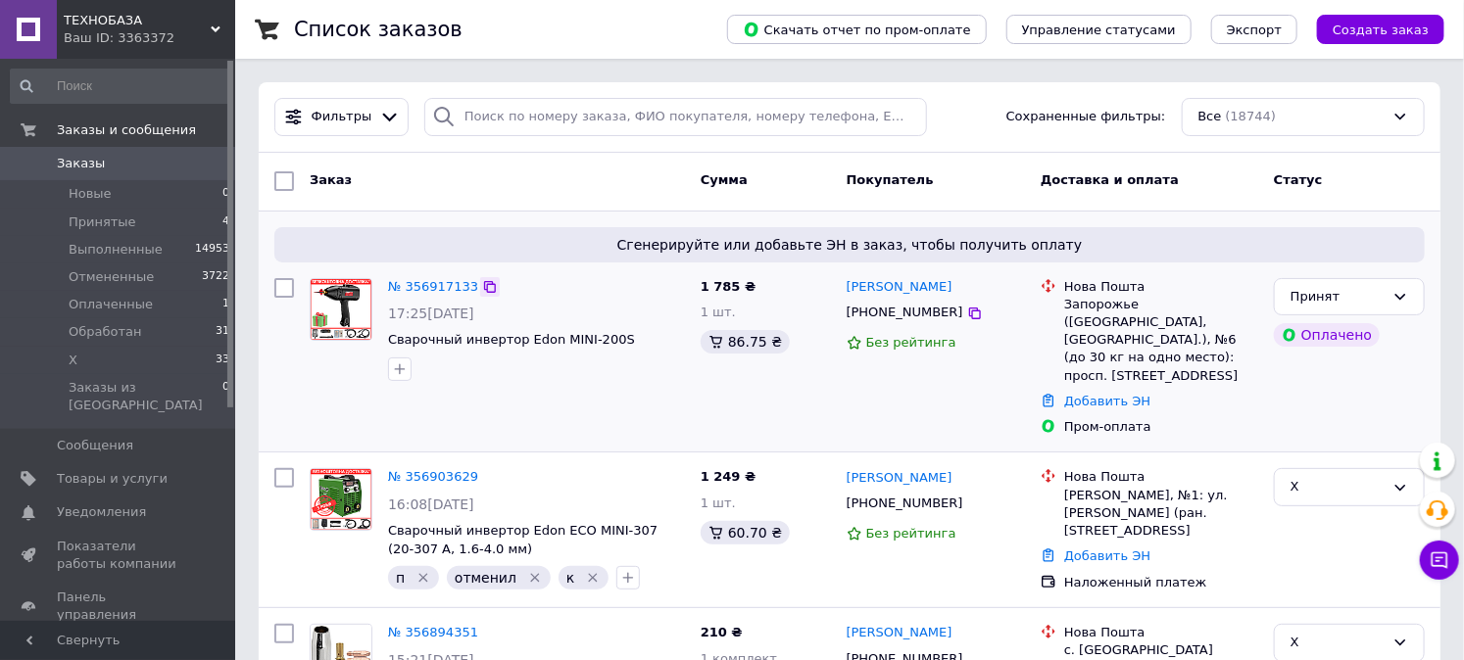
click at [484, 284] on icon at bounding box center [490, 287] width 12 height 12
drag, startPoint x: 130, startPoint y: 168, endPoint x: 93, endPoint y: 94, distance: 82.4
click at [130, 167] on span "Заказы" at bounding box center [119, 164] width 124 height 18
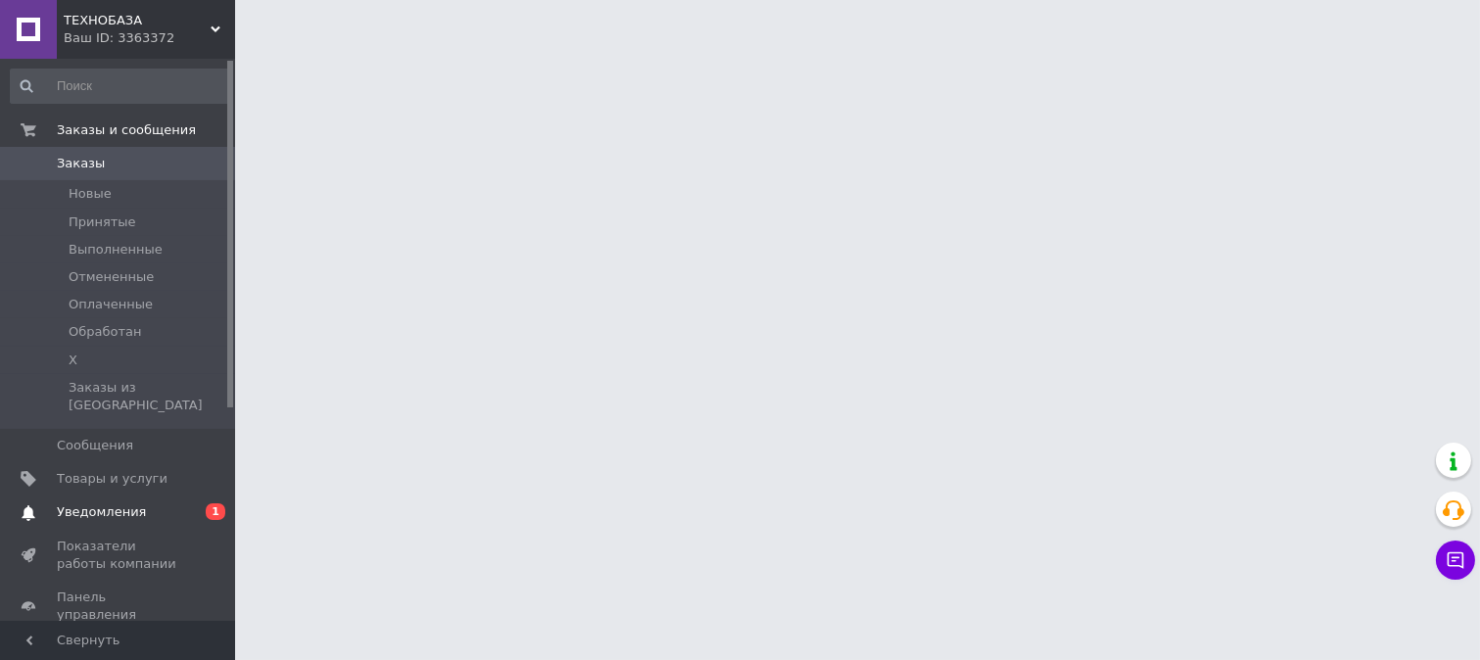
click at [127, 504] on span "Уведомления" at bounding box center [101, 513] width 89 height 18
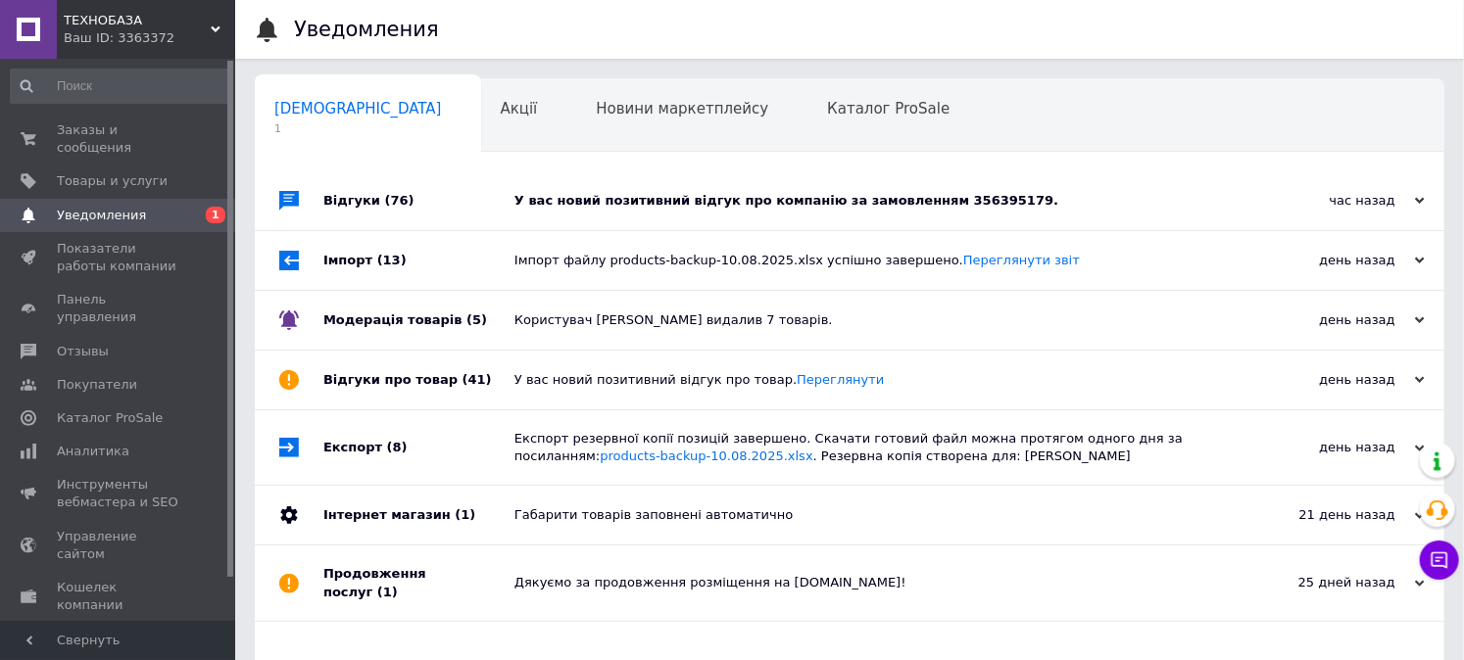
click at [834, 190] on div "У вас новий позитивний відгук про компанію за замовленням 356395179." at bounding box center [871, 200] width 714 height 59
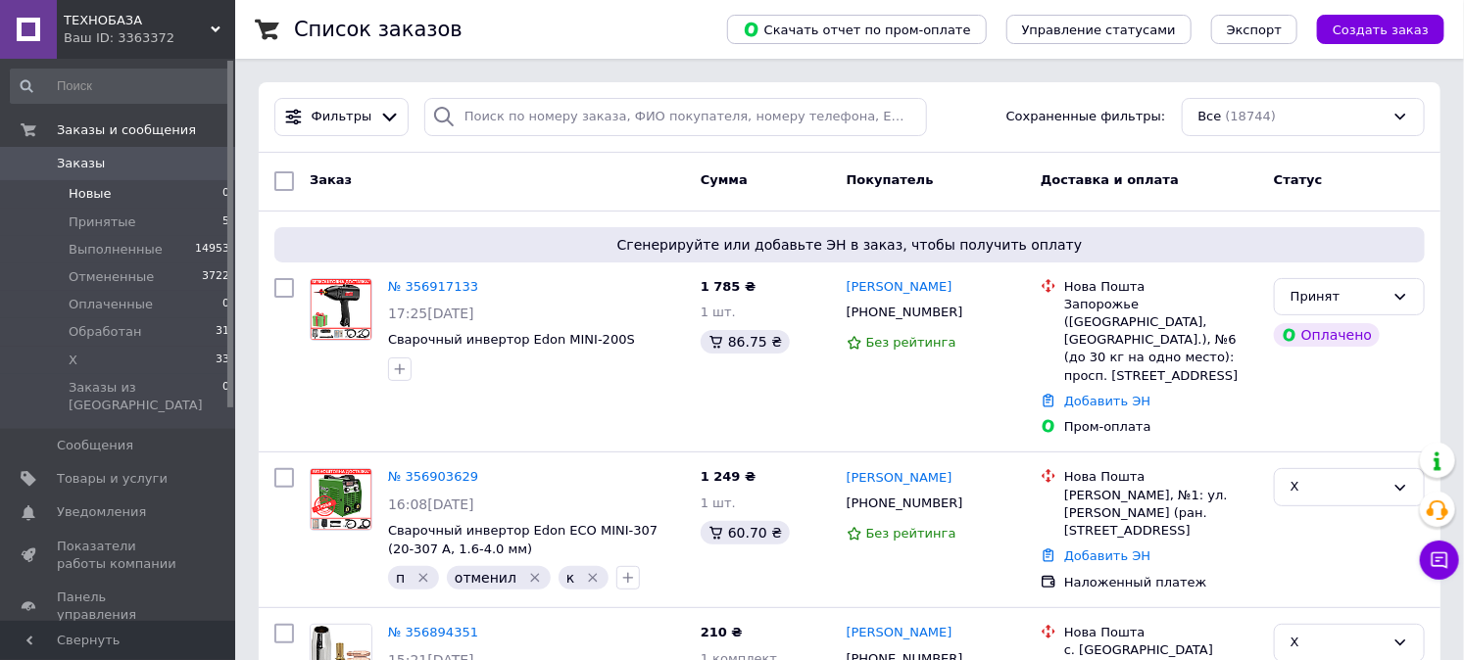
click at [128, 207] on li "Новые 0" at bounding box center [120, 193] width 241 height 27
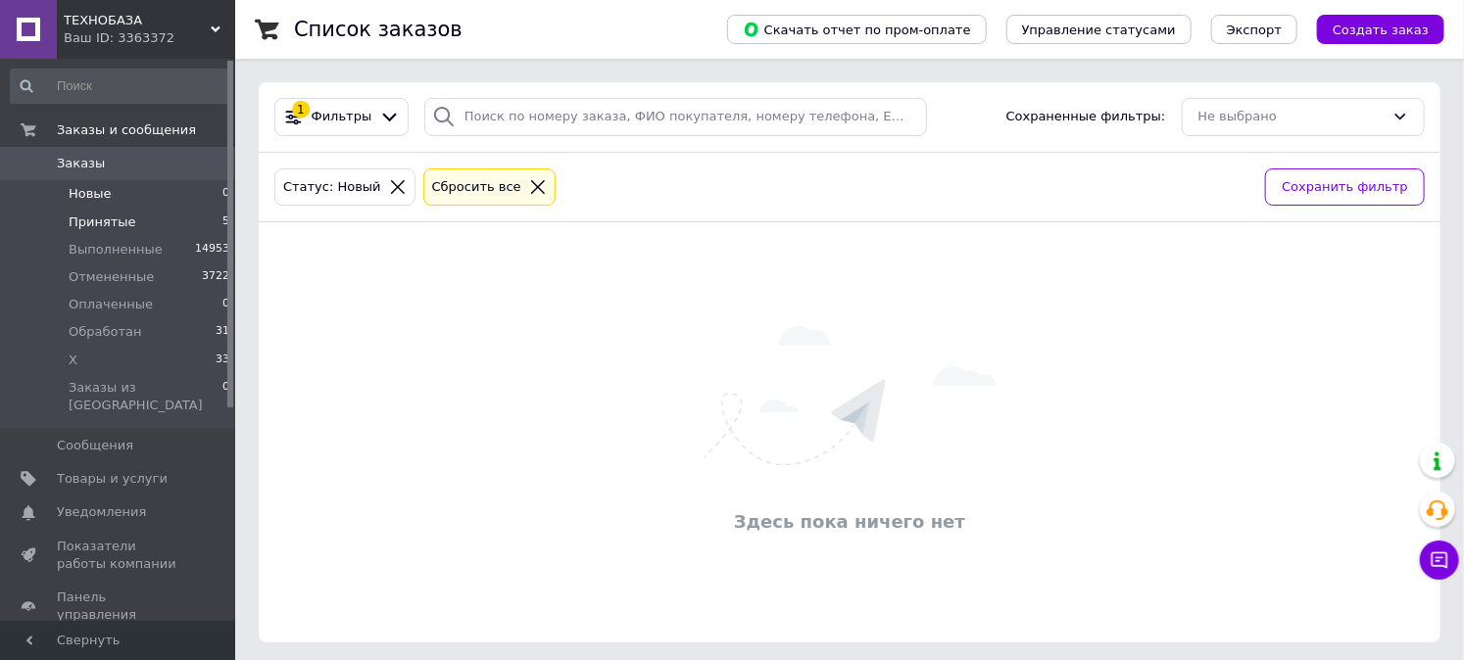
click at [128, 212] on li "Принятые 5" at bounding box center [120, 222] width 241 height 27
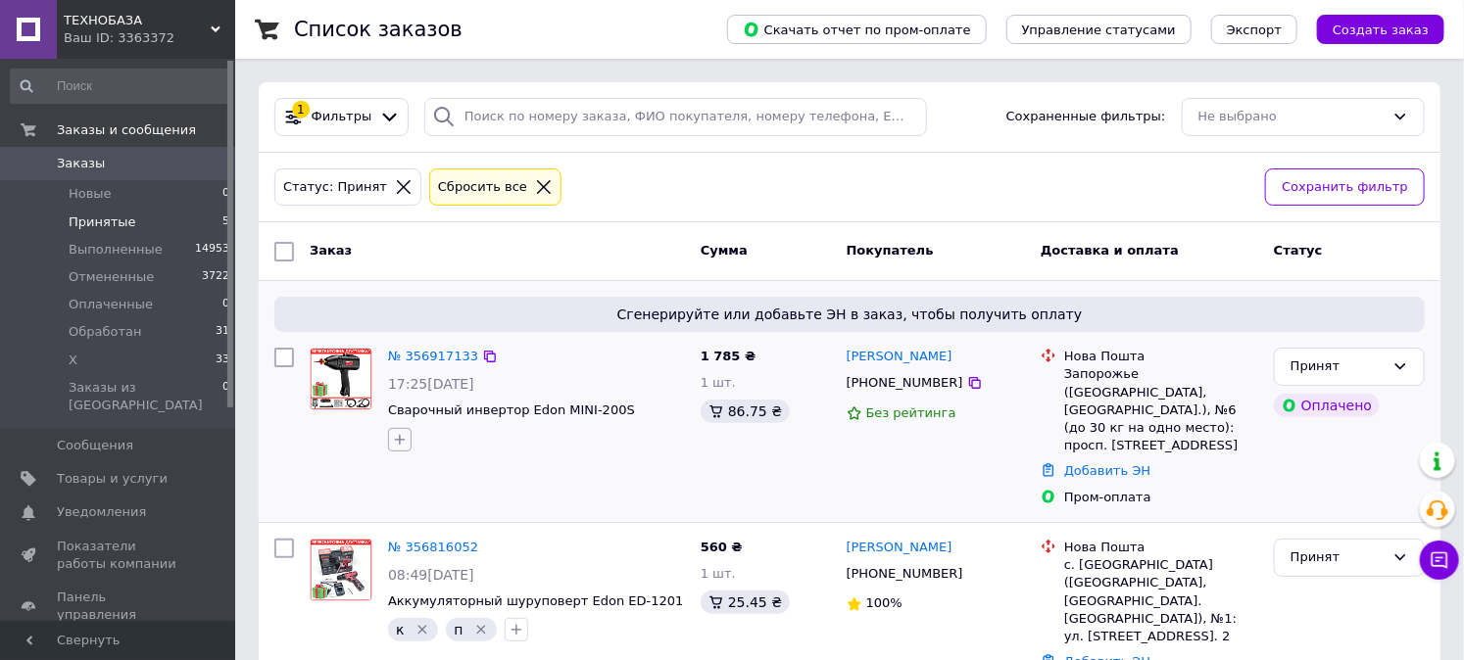
click at [398, 439] on icon "button" at bounding box center [400, 439] width 11 height 11
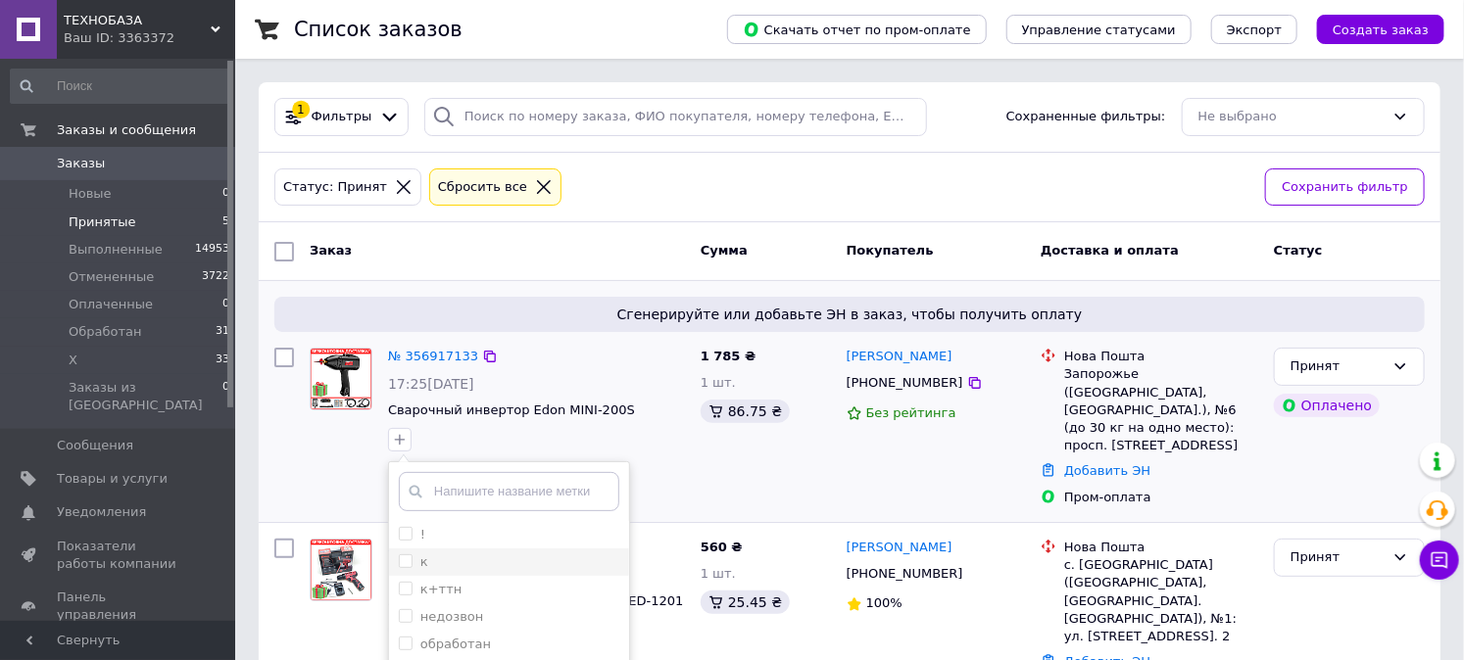
click at [403, 558] on input "к" at bounding box center [405, 561] width 13 height 13
checkbox input "true"
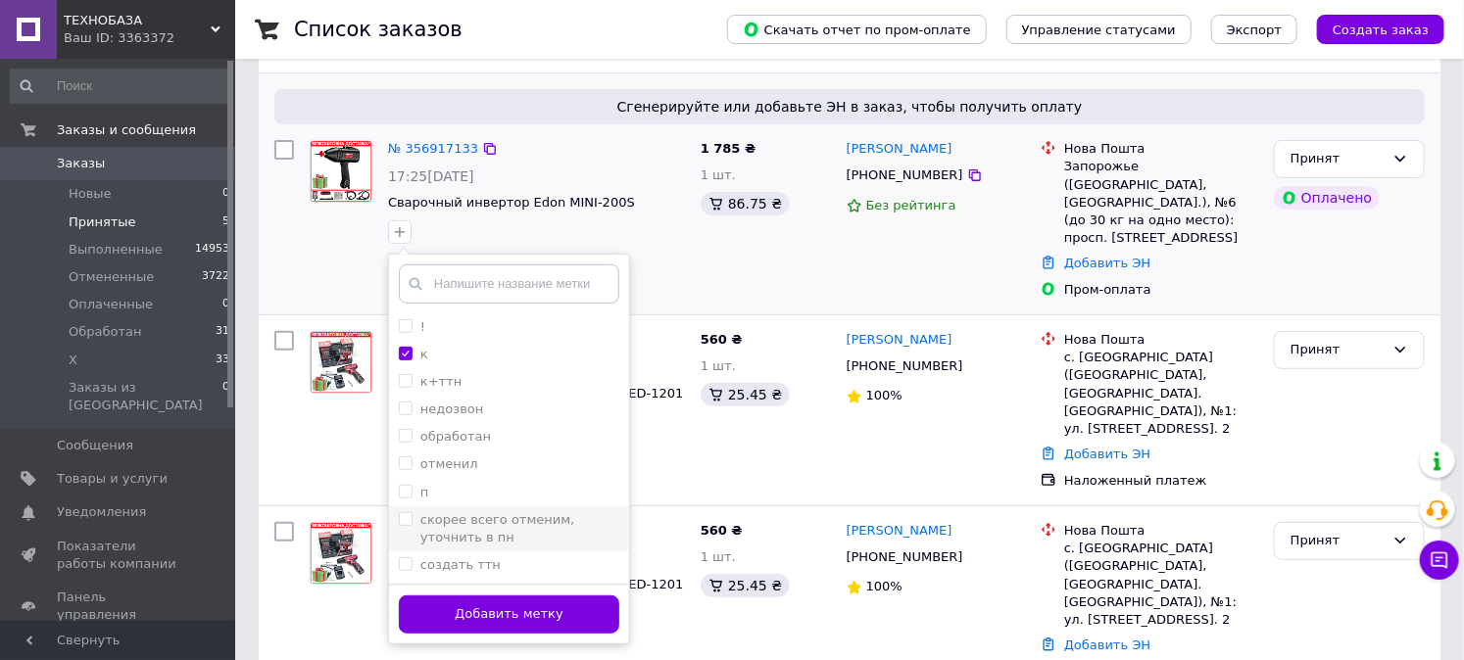
scroll to position [217, 0]
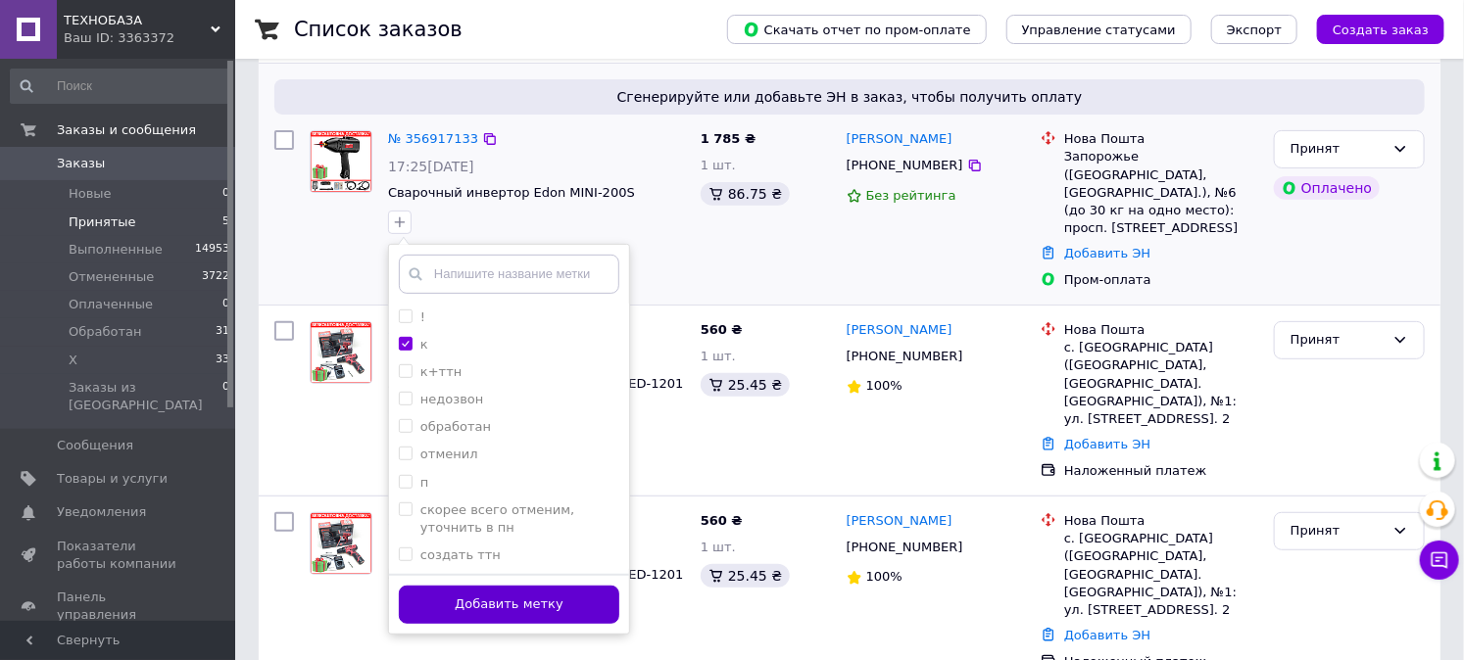
click at [458, 602] on button "Добавить метку" at bounding box center [509, 605] width 220 height 38
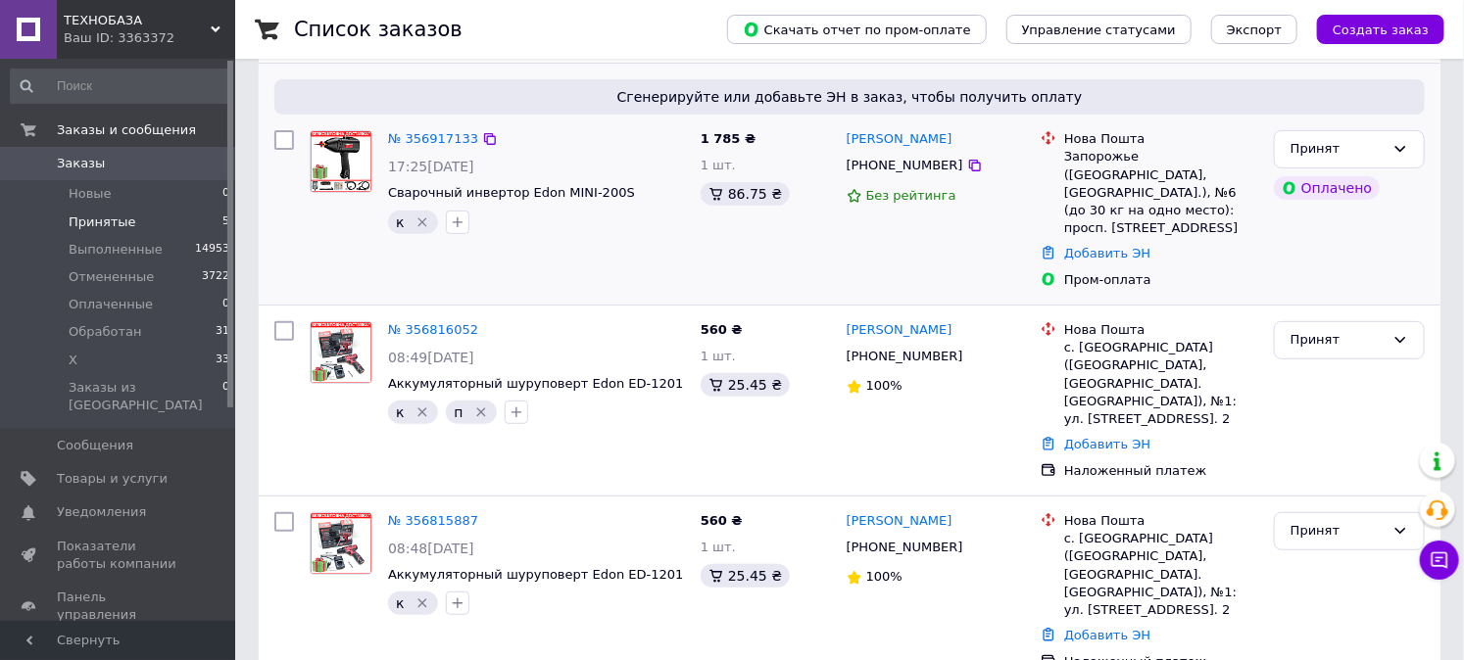
click at [137, 229] on li "Принятые 5" at bounding box center [120, 222] width 241 height 27
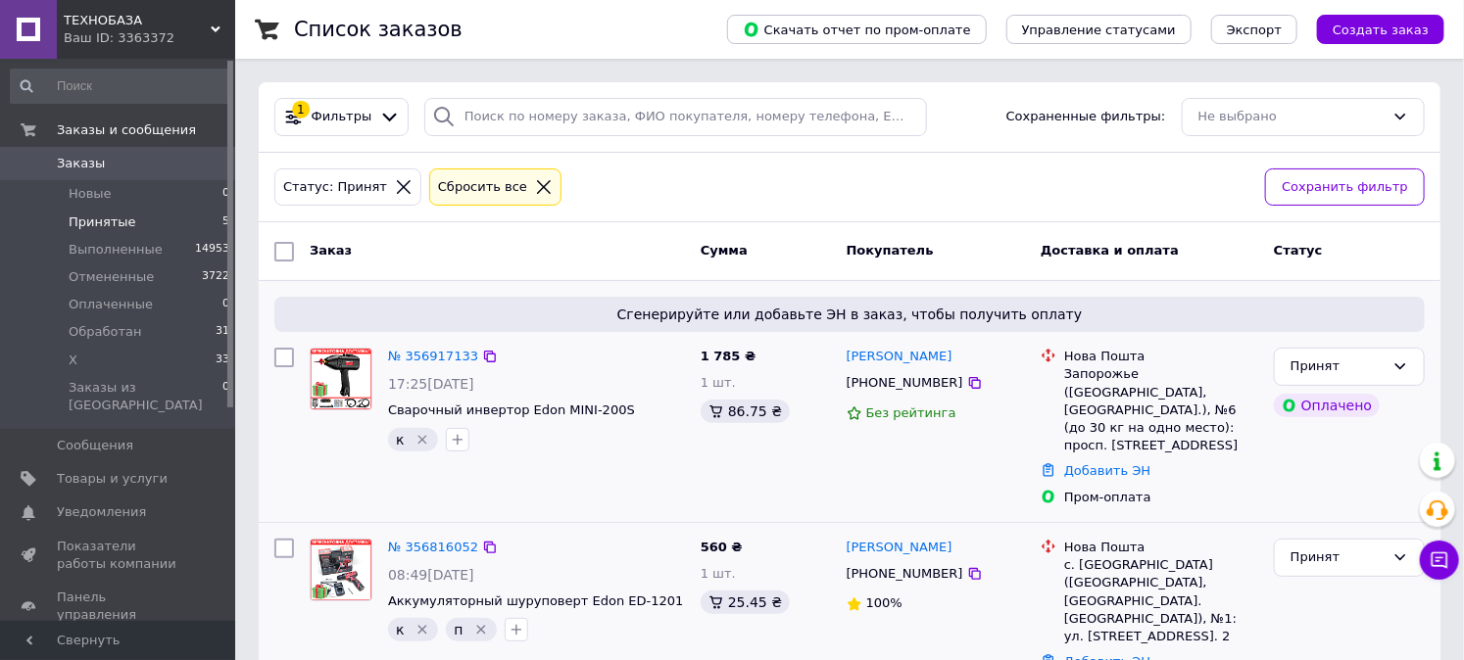
scroll to position [523, 0]
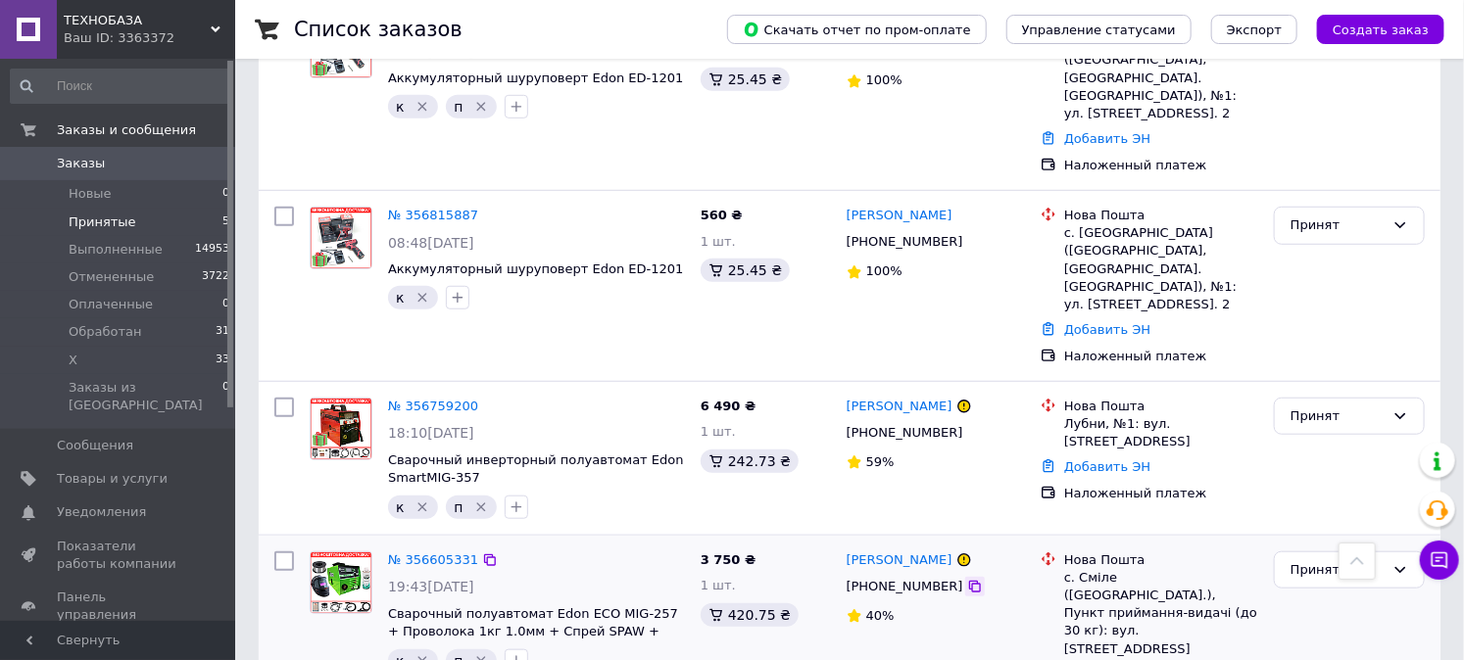
click at [967, 579] on icon at bounding box center [975, 587] width 16 height 16
click at [969, 581] on icon at bounding box center [975, 587] width 12 height 12
click at [967, 425] on icon at bounding box center [975, 433] width 16 height 16
click at [969, 427] on icon at bounding box center [975, 433] width 12 height 12
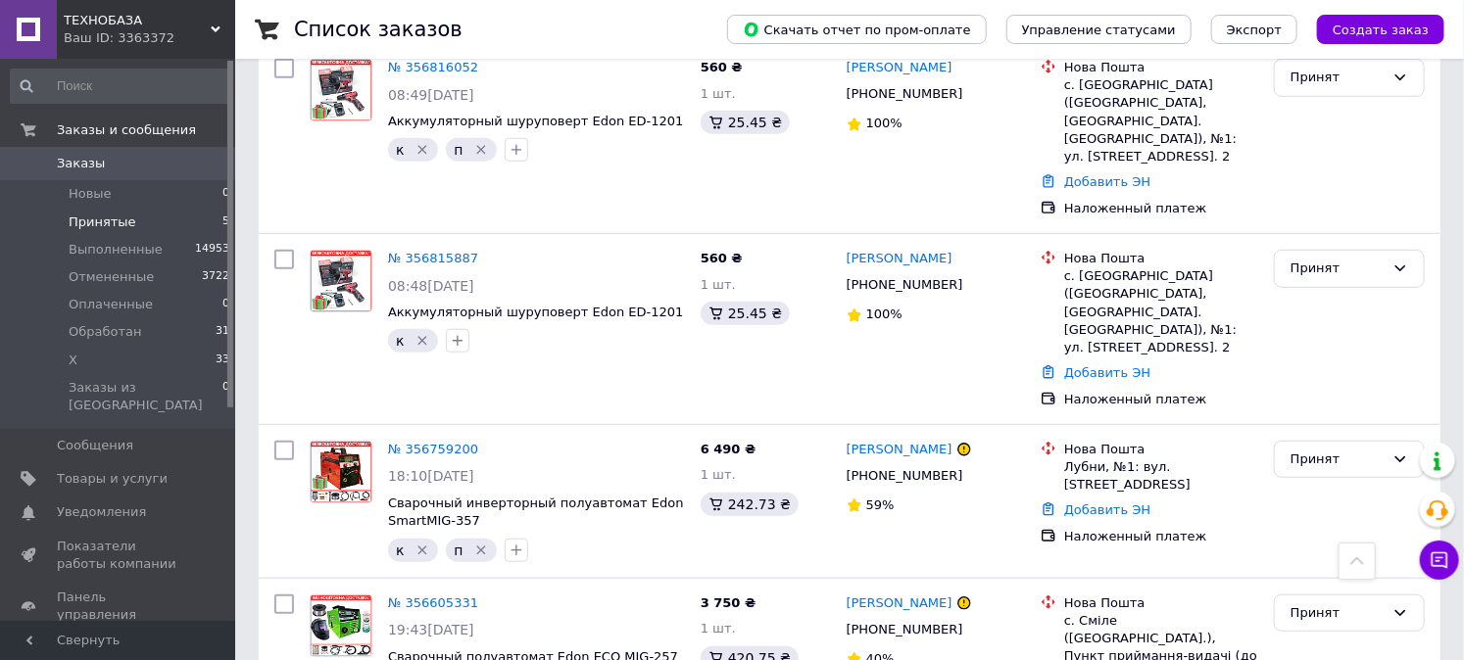
scroll to position [0, 0]
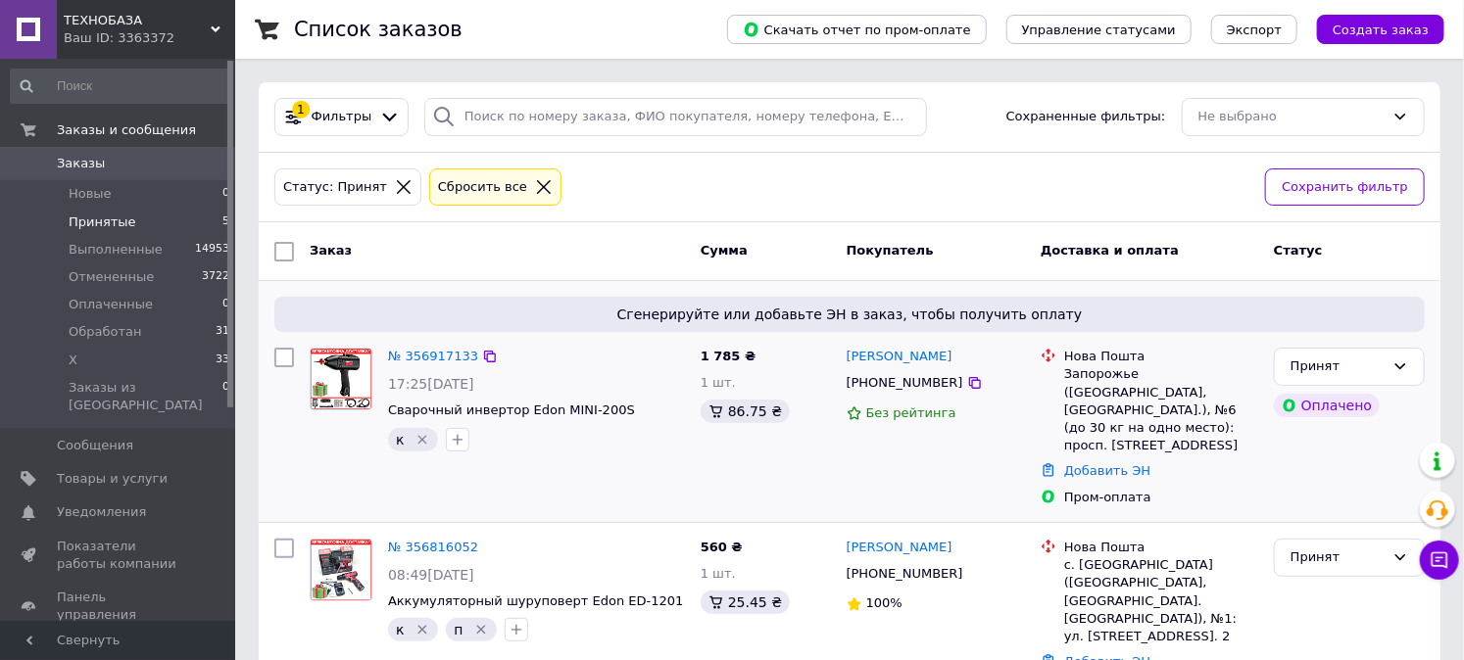
click at [535, 189] on icon at bounding box center [544, 187] width 18 height 18
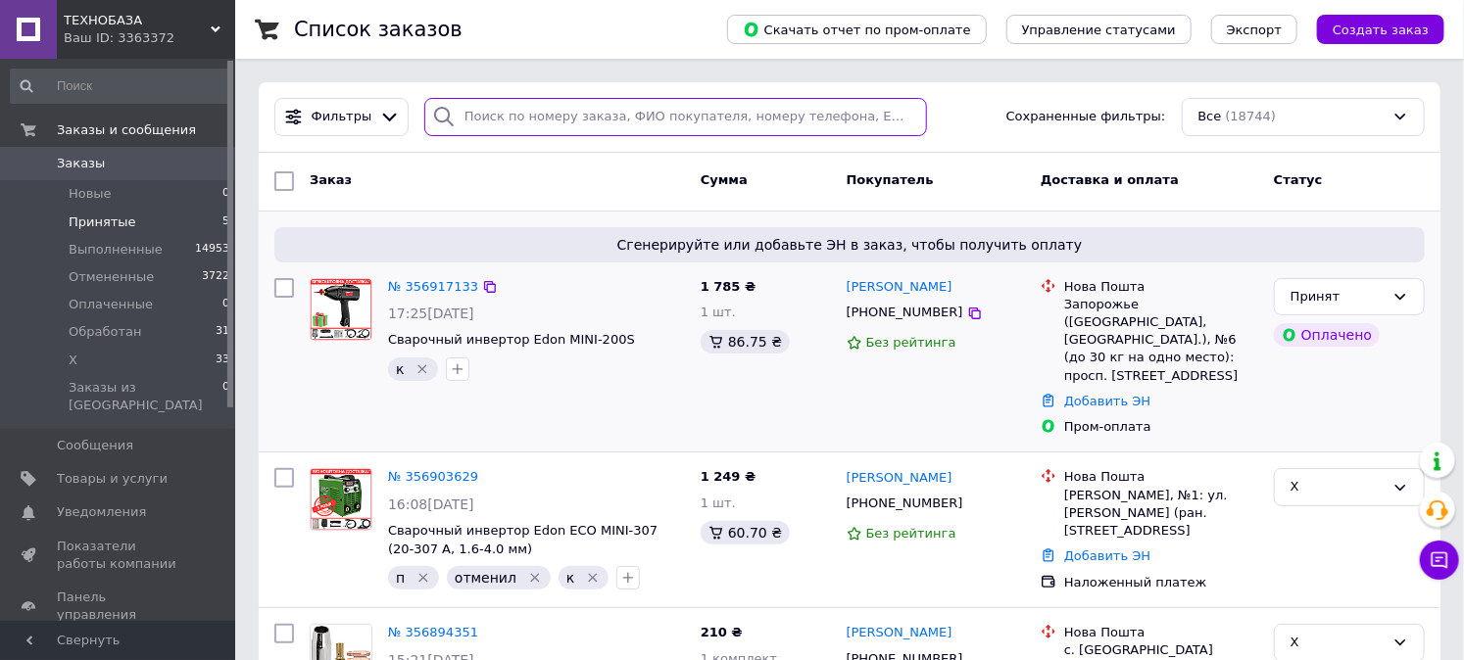
click at [506, 113] on input "search" at bounding box center [675, 117] width 503 height 38
paste input "[PHONE_NUMBER]"
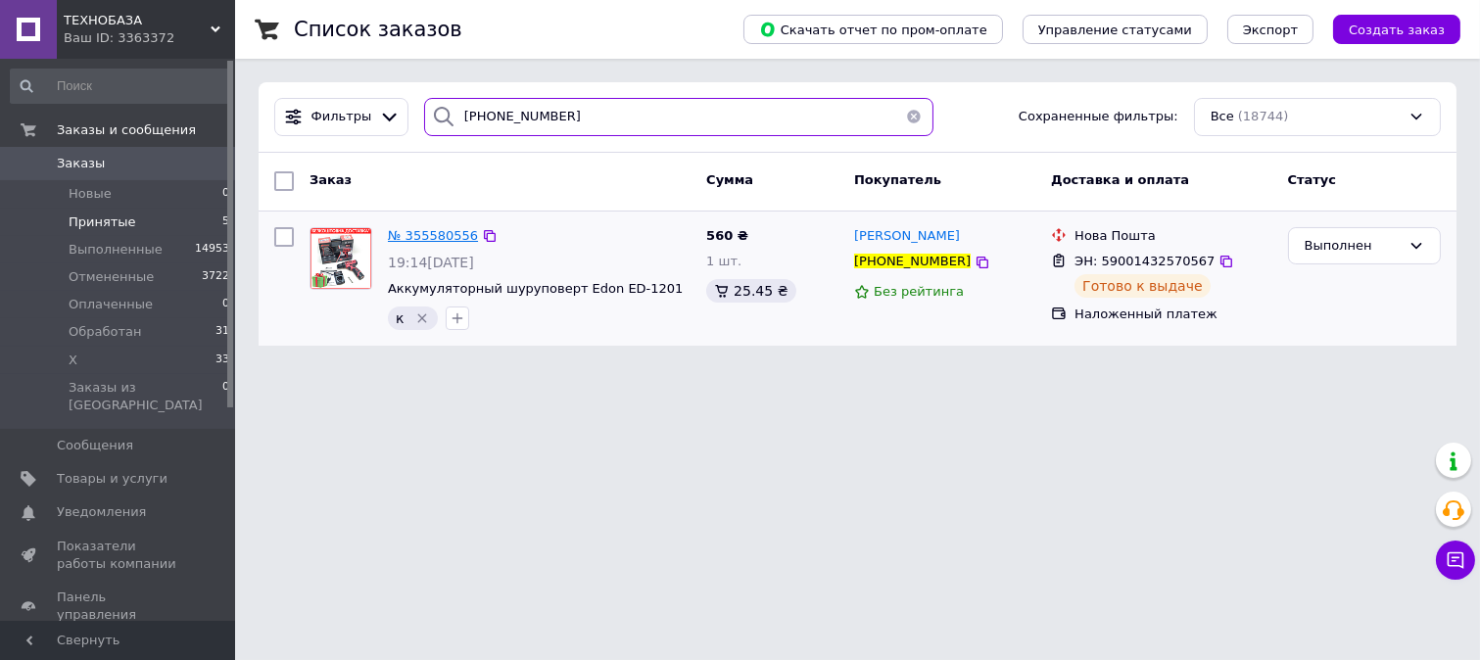
type input "[PHONE_NUMBER]"
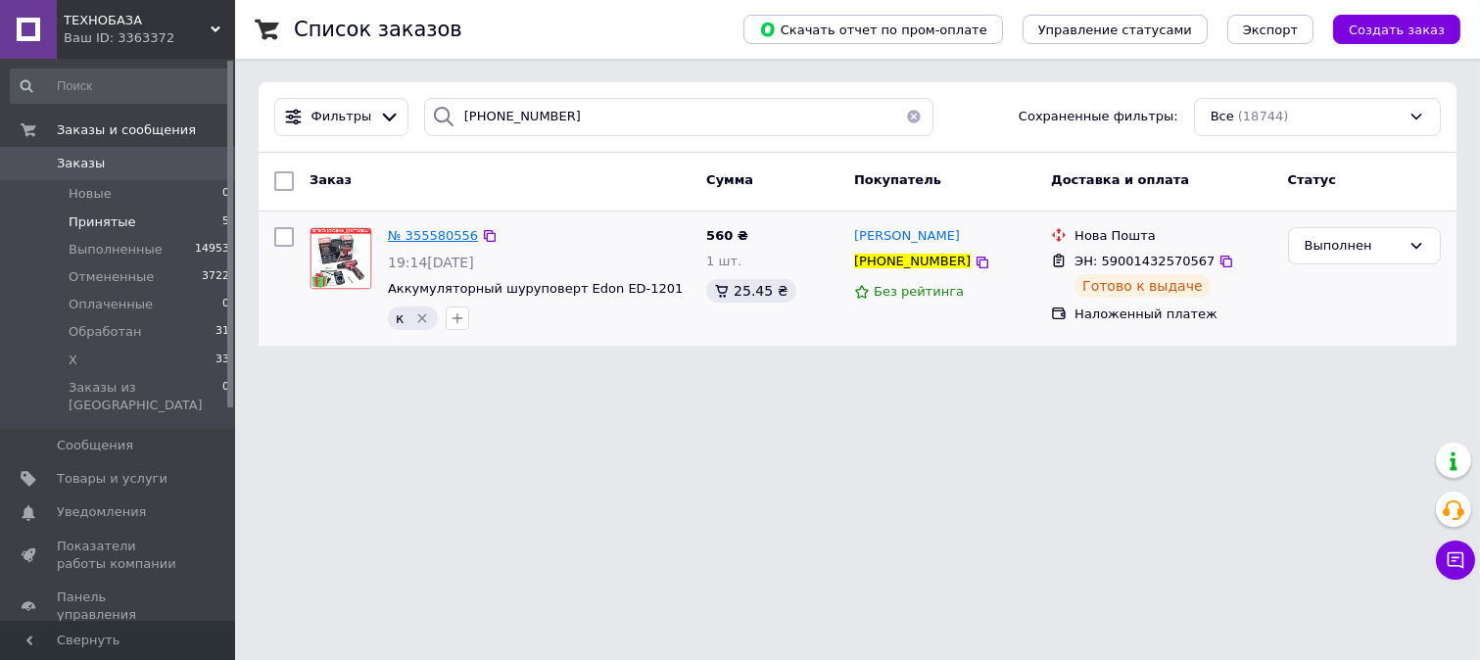
click at [403, 235] on span "№ 355580556" at bounding box center [433, 235] width 90 height 15
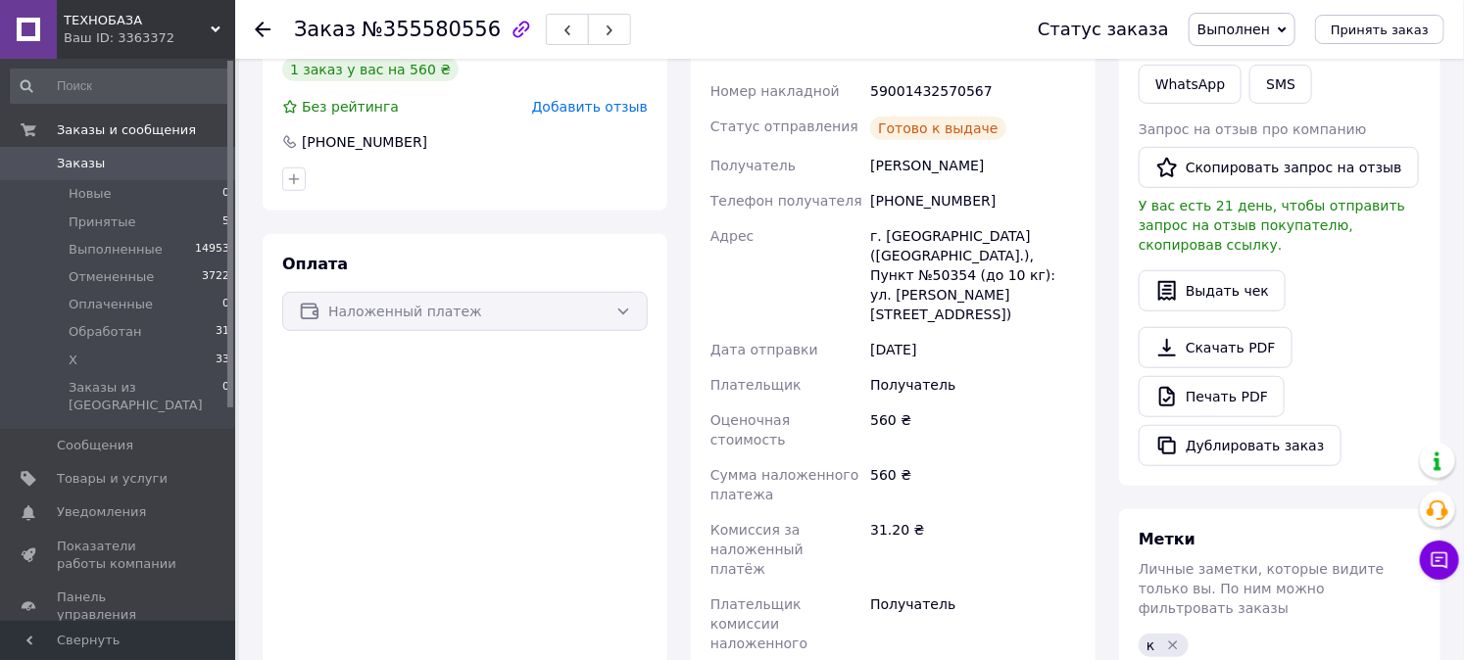
scroll to position [435, 0]
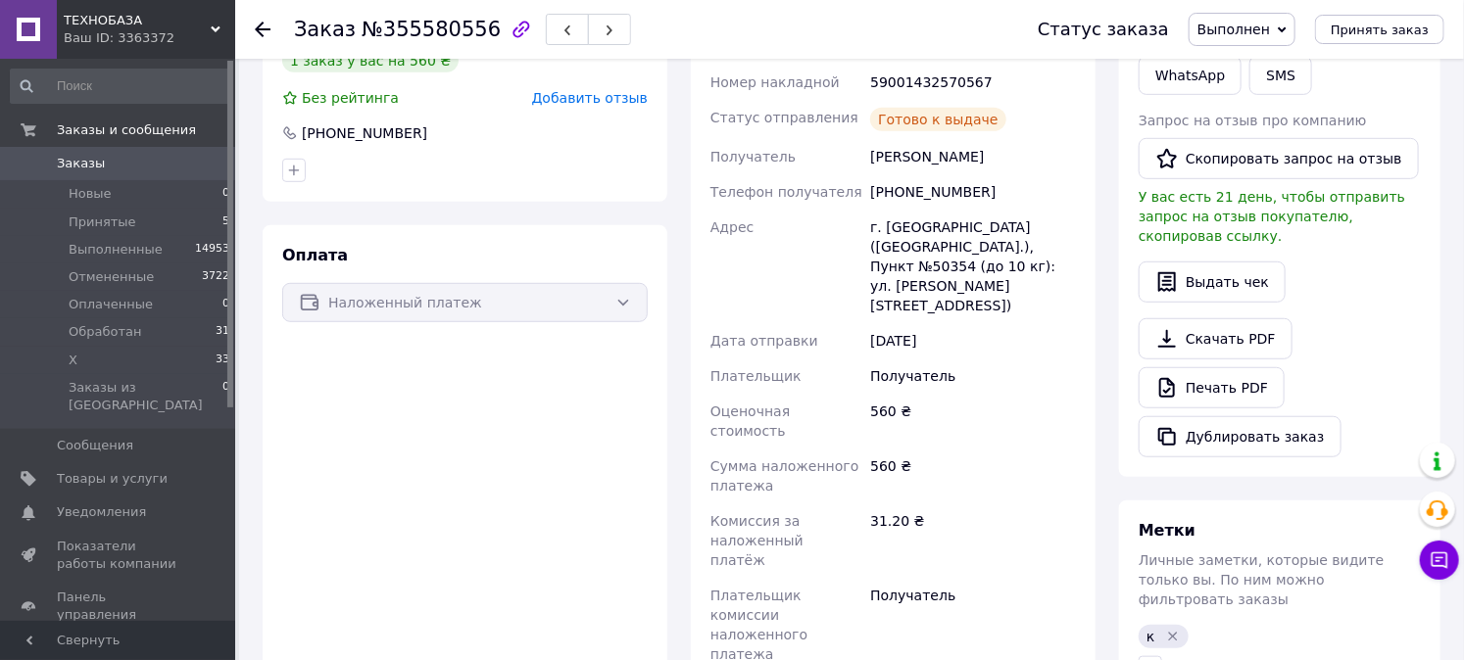
click at [890, 201] on div "[PHONE_NUMBER]" at bounding box center [973, 191] width 214 height 35
copy div "380956100102"
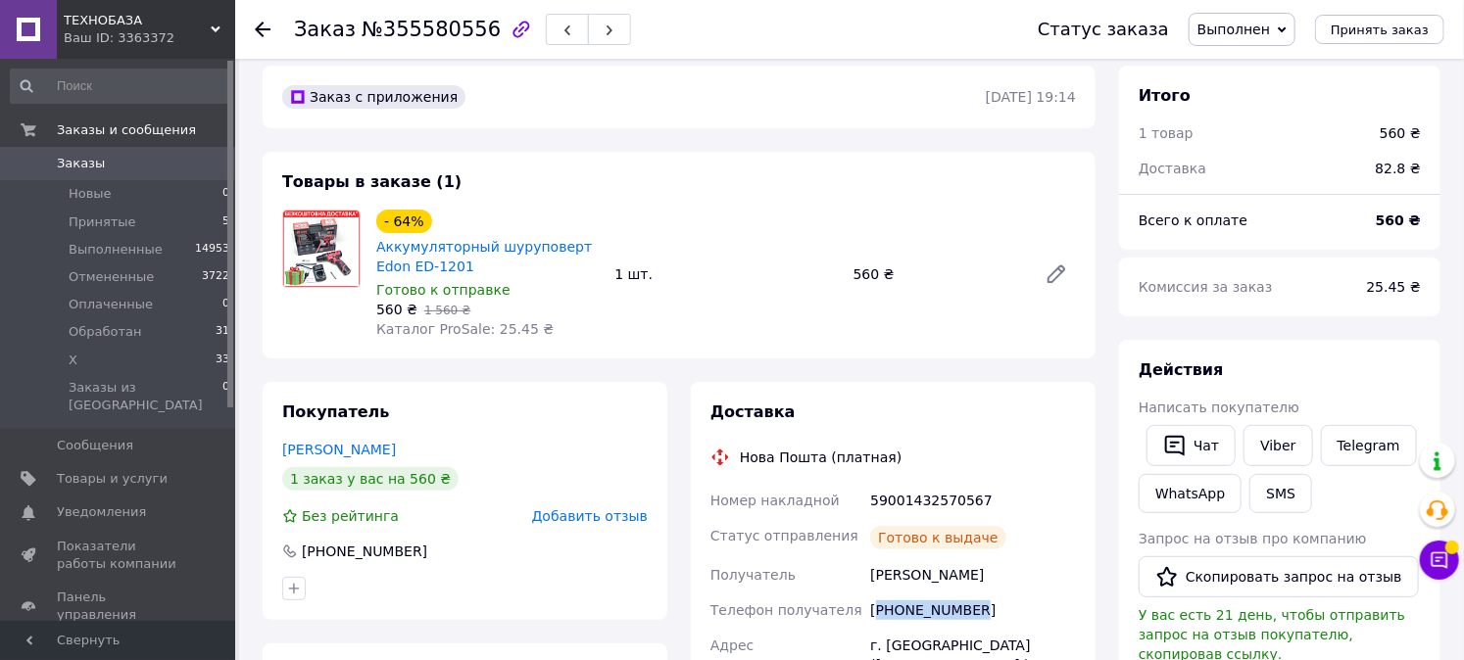
scroll to position [0, 0]
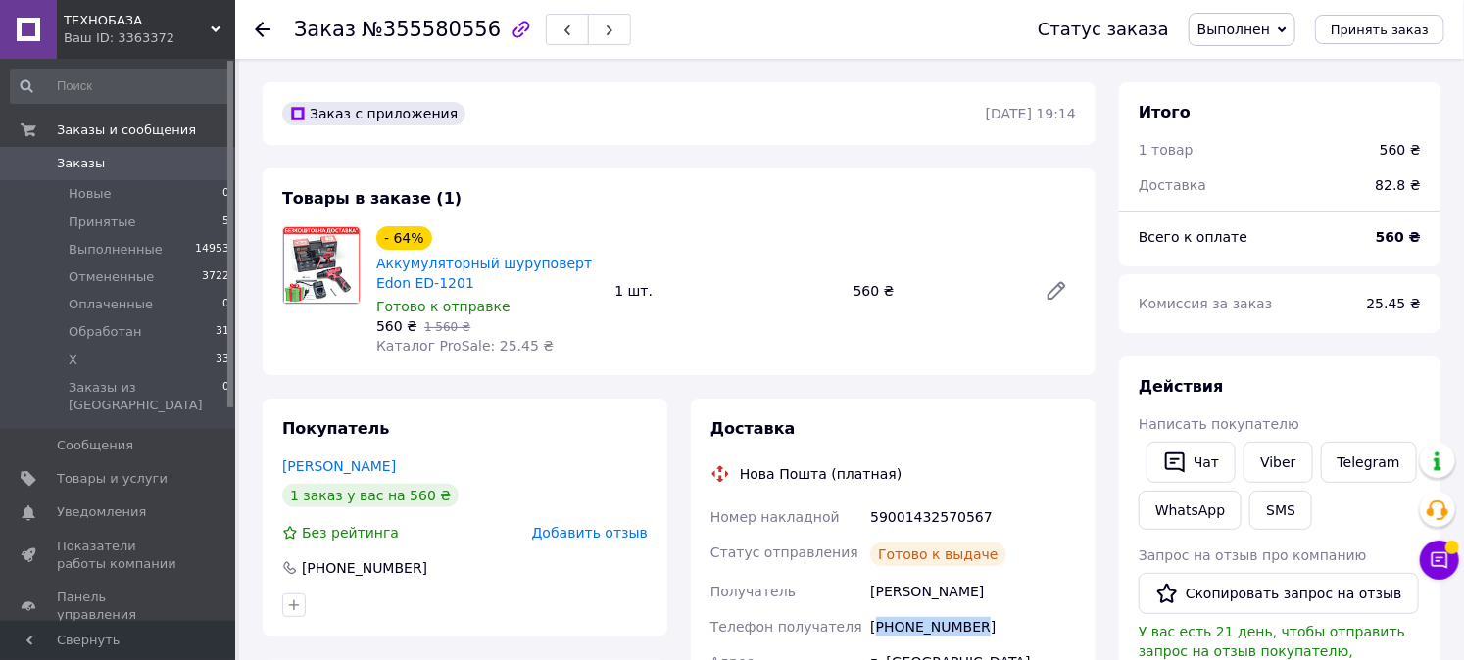
copy div "380956100102"
click at [1356, 193] on div "Доставка" at bounding box center [1245, 185] width 237 height 43
click at [519, 346] on span "Каталог ProSale: 25.45 ₴" at bounding box center [464, 346] width 177 height 16
click at [416, 274] on link "Аккумуляторный шуруповерт Edon ЕD-1201" at bounding box center [484, 273] width 216 height 35
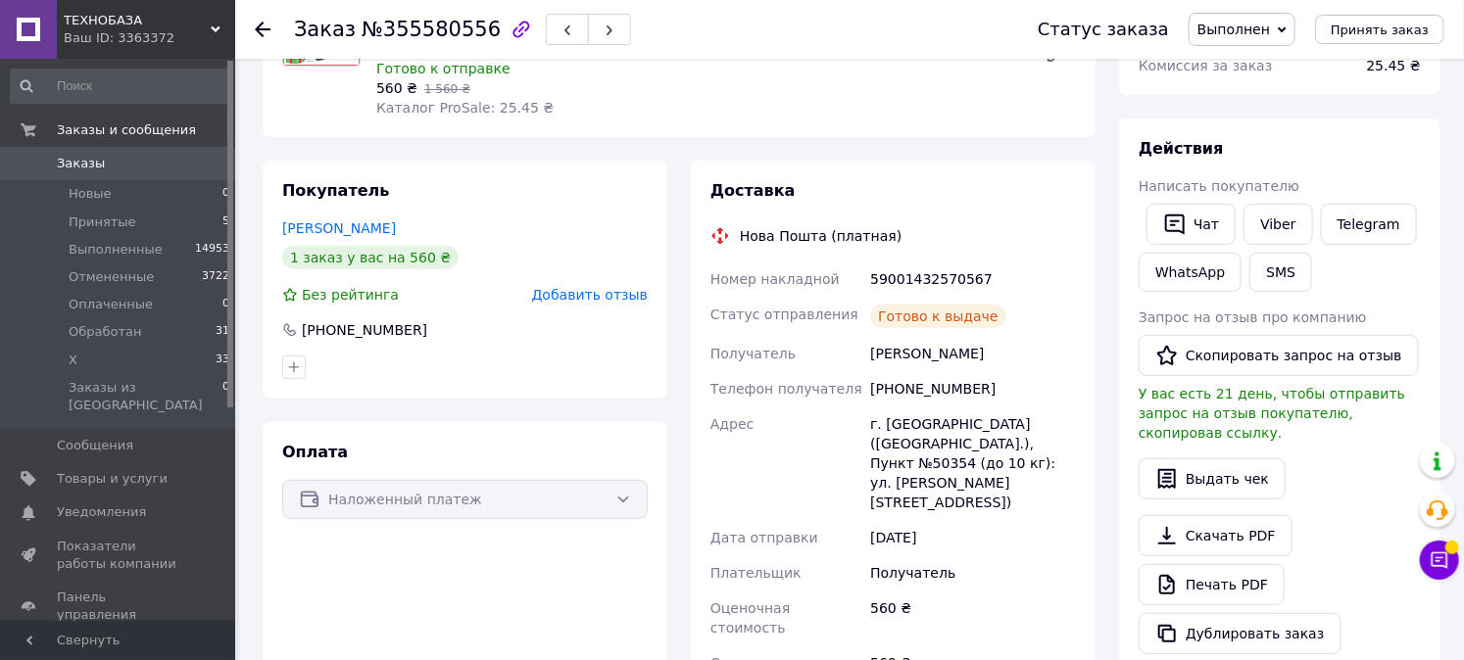
scroll to position [109, 0]
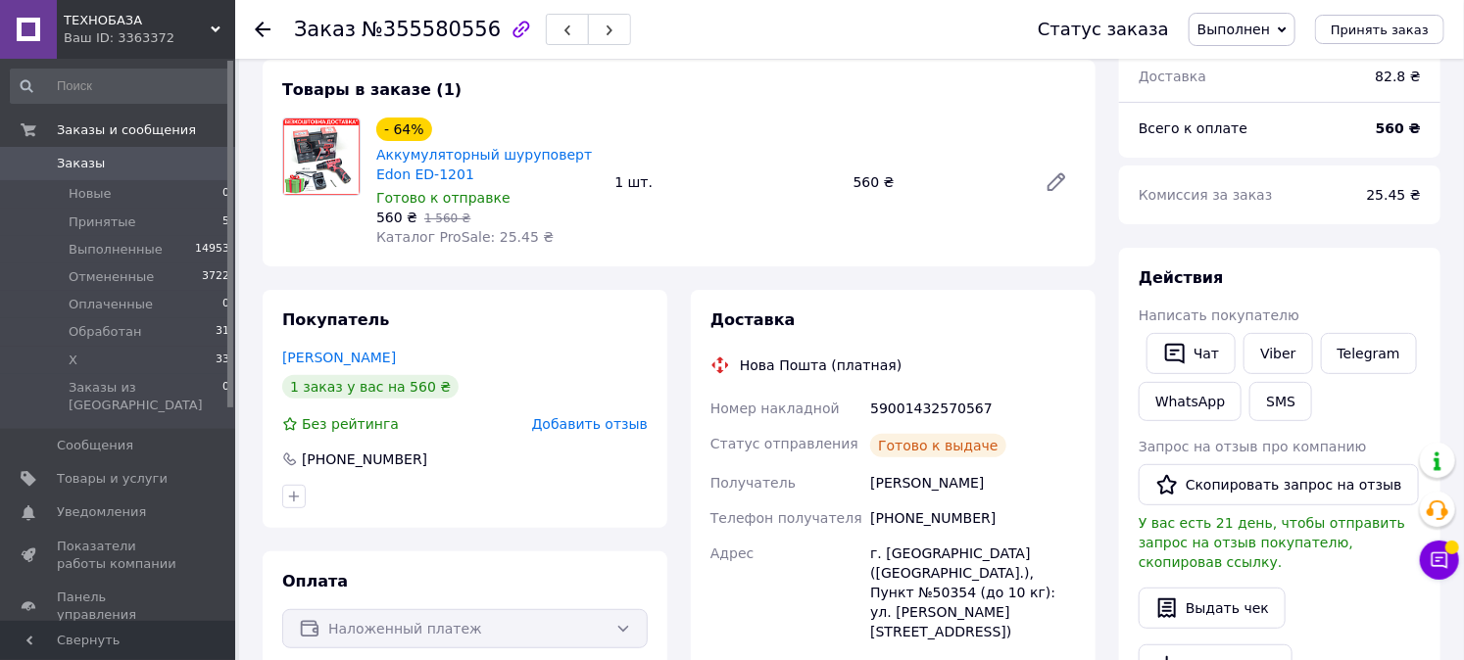
click at [732, 446] on span "Статус отправления" at bounding box center [784, 444] width 148 height 16
click at [1388, 307] on div "Написать покупателю" at bounding box center [1279, 316] width 282 height 20
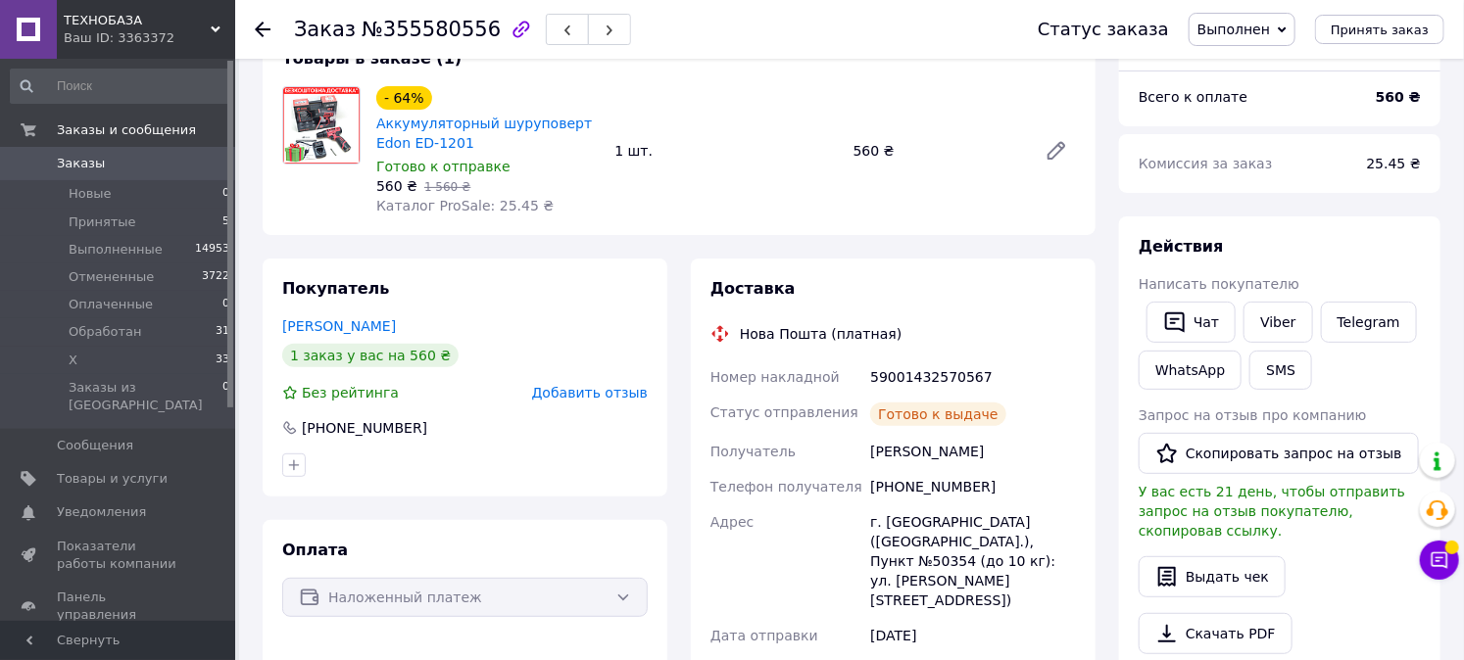
scroll to position [0, 0]
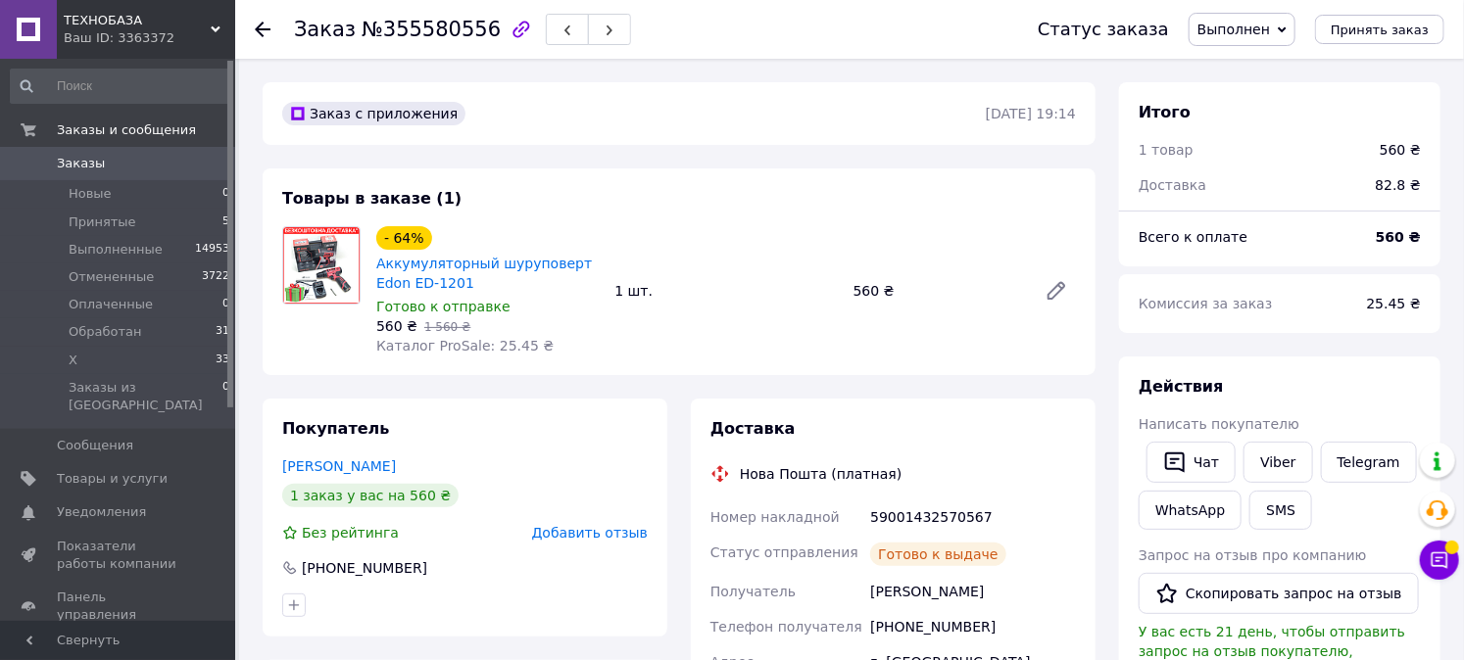
click at [988, 514] on div "59001432570567" at bounding box center [973, 517] width 214 height 35
click at [416, 33] on span "№355580556" at bounding box center [431, 30] width 139 height 24
click at [416, 32] on span "№355580556" at bounding box center [431, 30] width 139 height 24
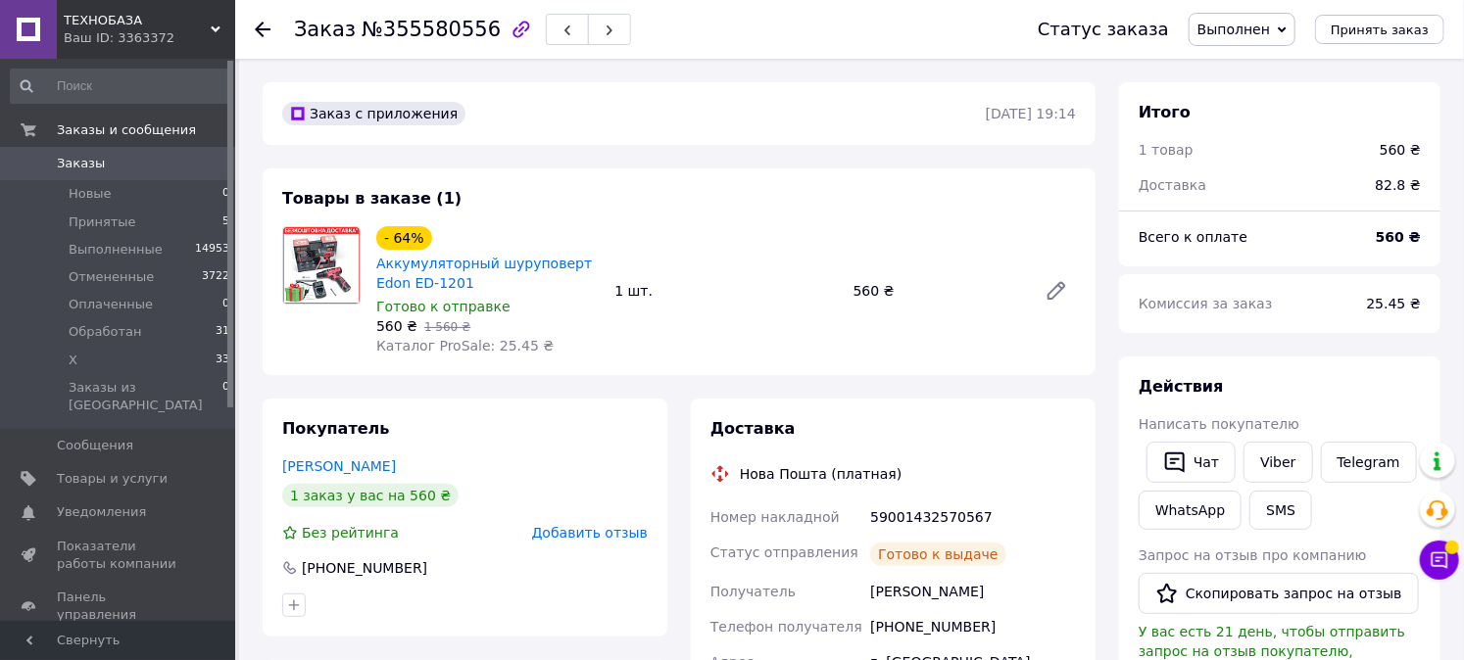
click at [640, 484] on div "1 заказ у вас на 560 ₴" at bounding box center [464, 496] width 365 height 24
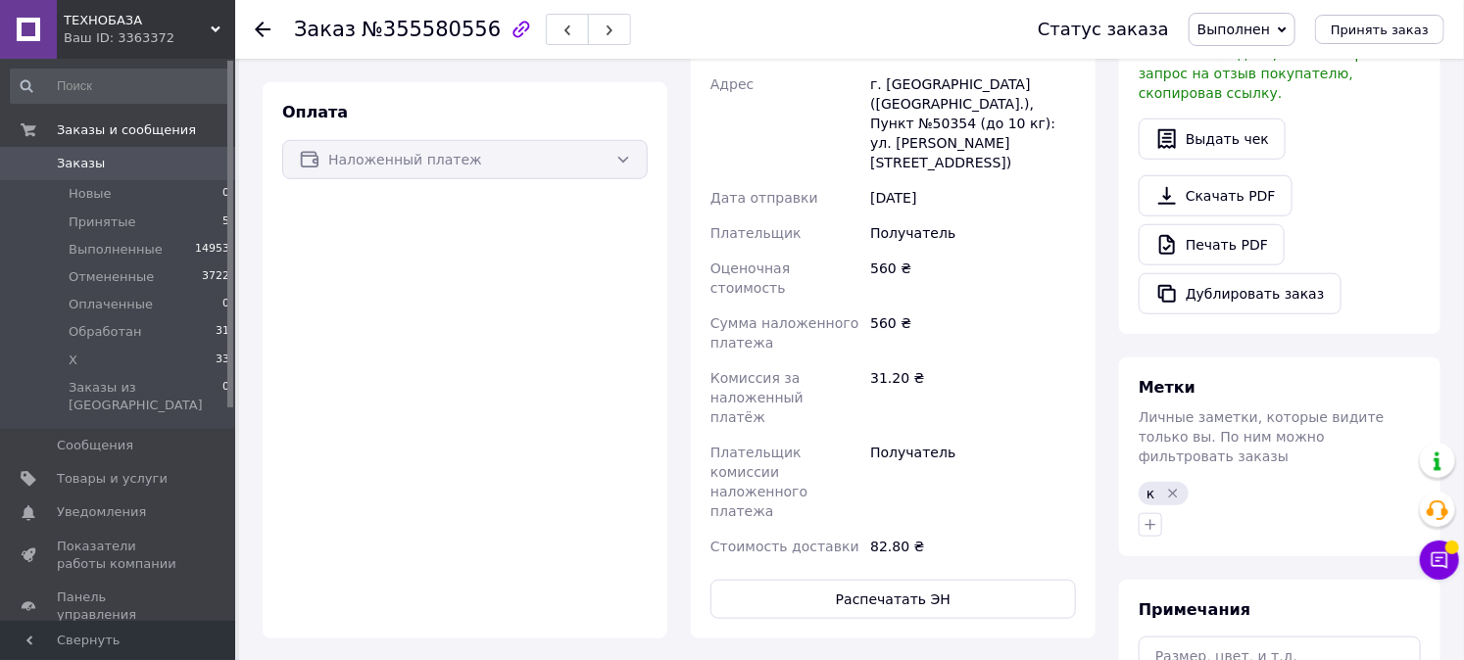
scroll to position [977, 0]
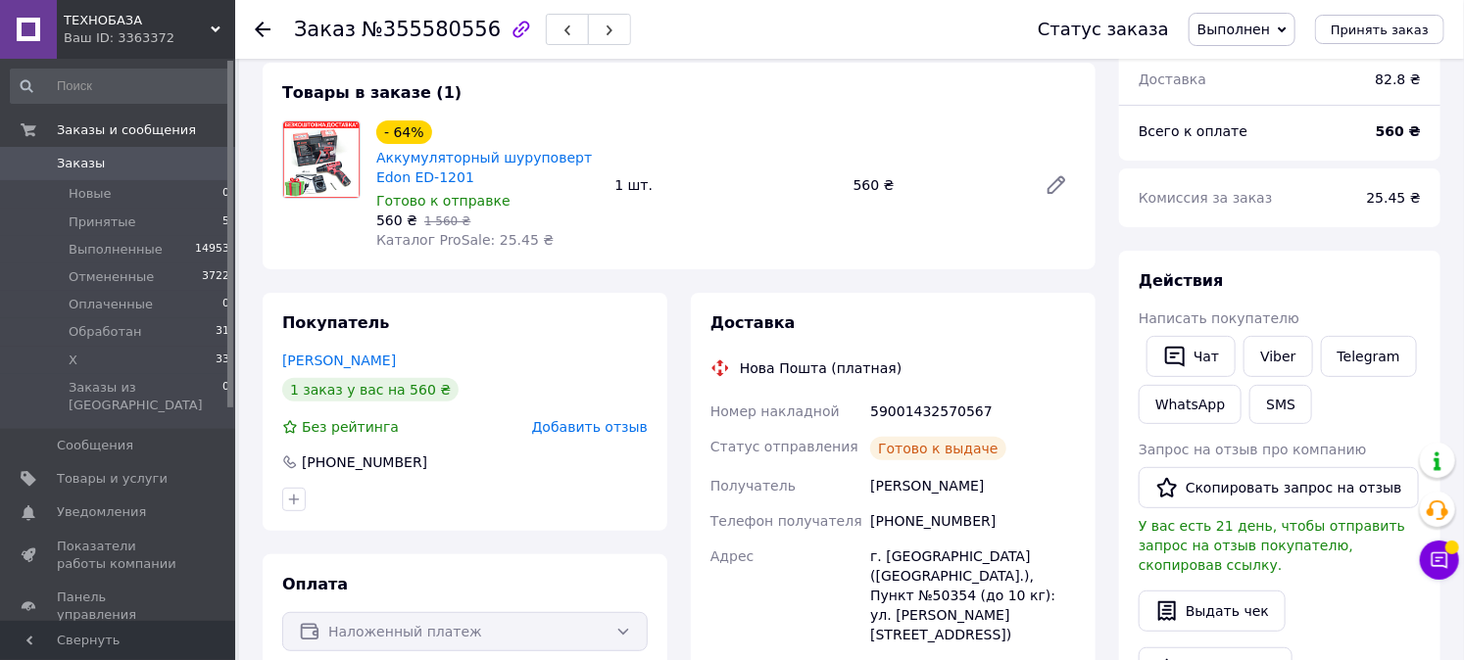
scroll to position [0, 0]
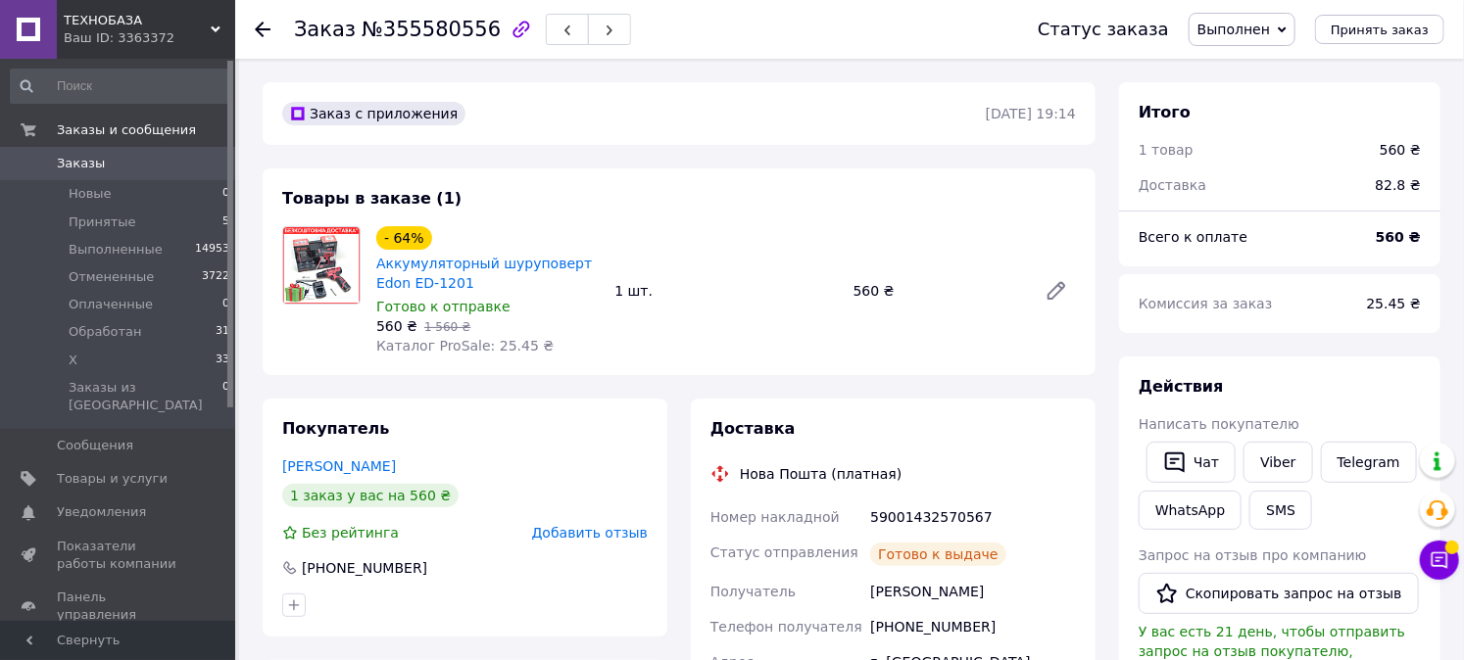
click at [899, 628] on div "[PHONE_NUMBER]" at bounding box center [973, 626] width 214 height 35
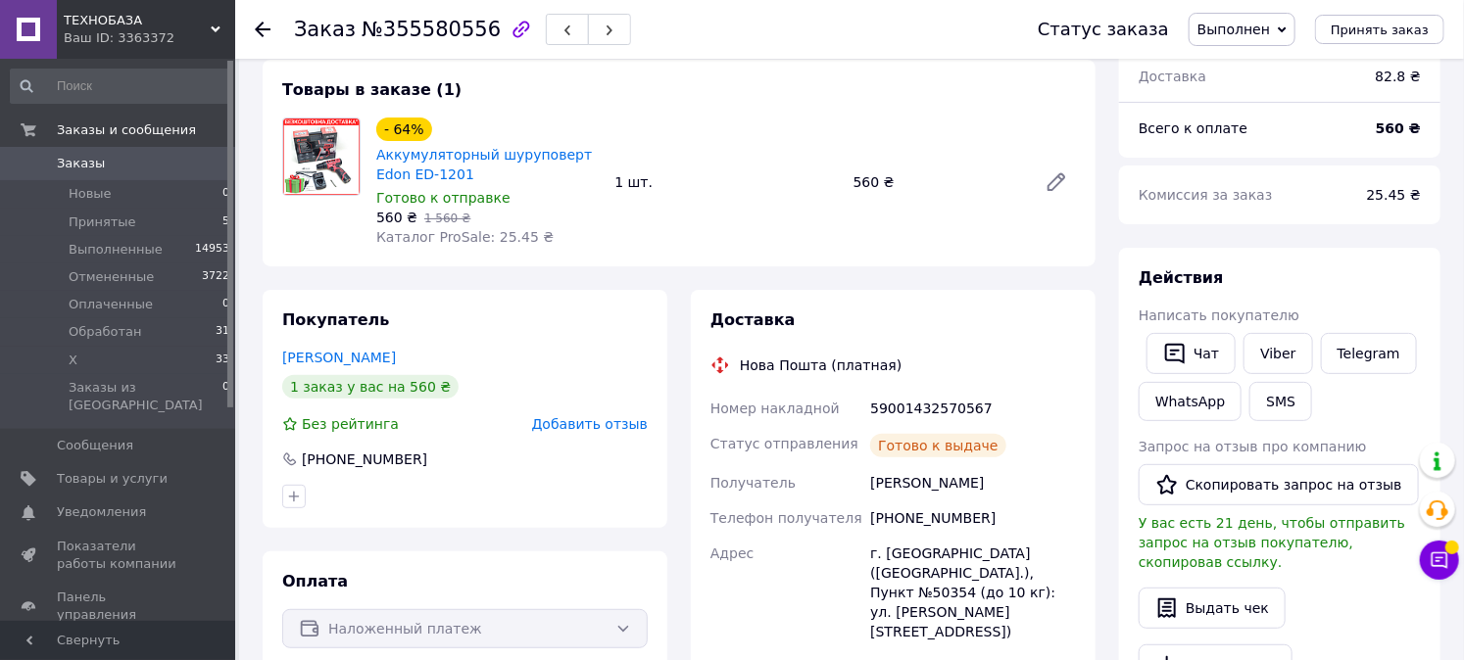
click at [860, 359] on div "Нова Пошта (платная)" at bounding box center [820, 366] width 171 height 20
drag, startPoint x: 875, startPoint y: 359, endPoint x: 728, endPoint y: 373, distance: 147.7
click at [728, 373] on div "Нова Пошта (платная)" at bounding box center [892, 366] width 375 height 20
drag, startPoint x: 909, startPoint y: 357, endPoint x: 717, endPoint y: 373, distance: 192.7
click at [717, 373] on div "Нова Пошта (платная)" at bounding box center [892, 366] width 375 height 20
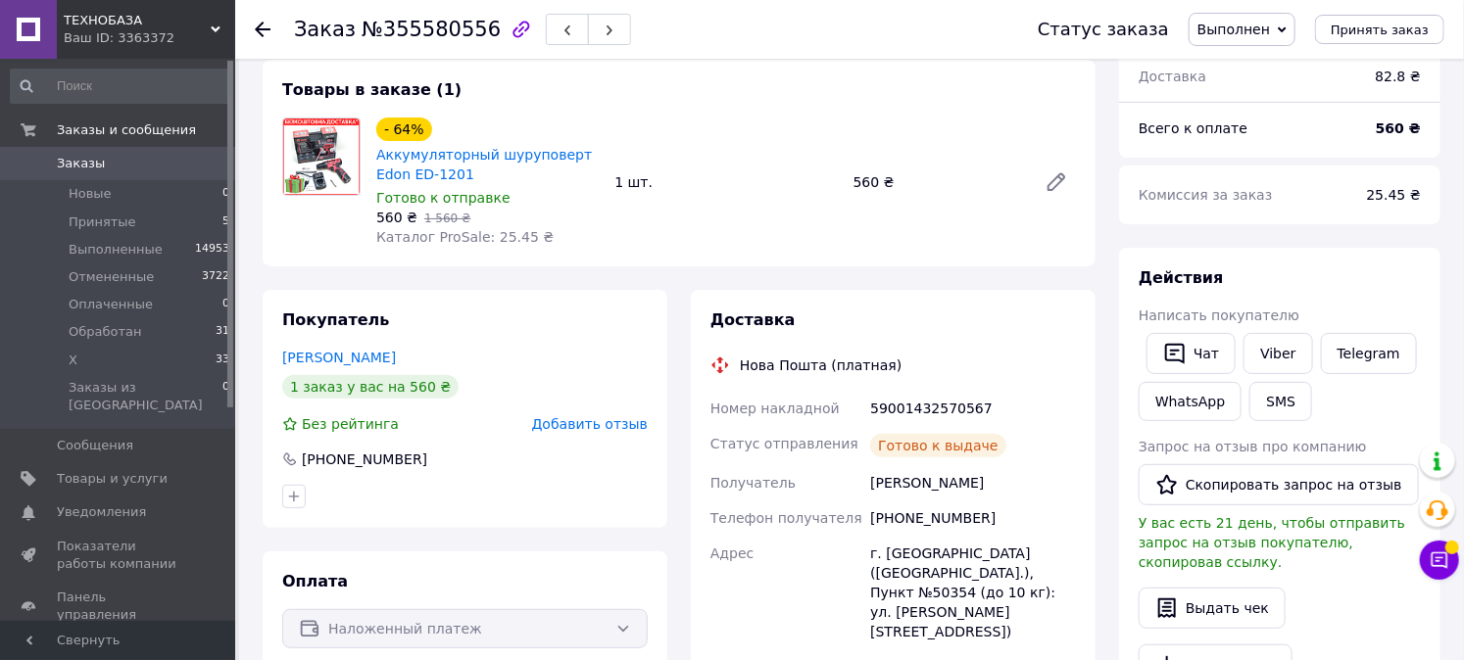
click at [899, 516] on div "[PHONE_NUMBER]" at bounding box center [973, 518] width 214 height 35
click at [899, 517] on div "[PHONE_NUMBER]" at bounding box center [973, 518] width 214 height 35
drag, startPoint x: 880, startPoint y: 514, endPoint x: 1022, endPoint y: 512, distance: 142.1
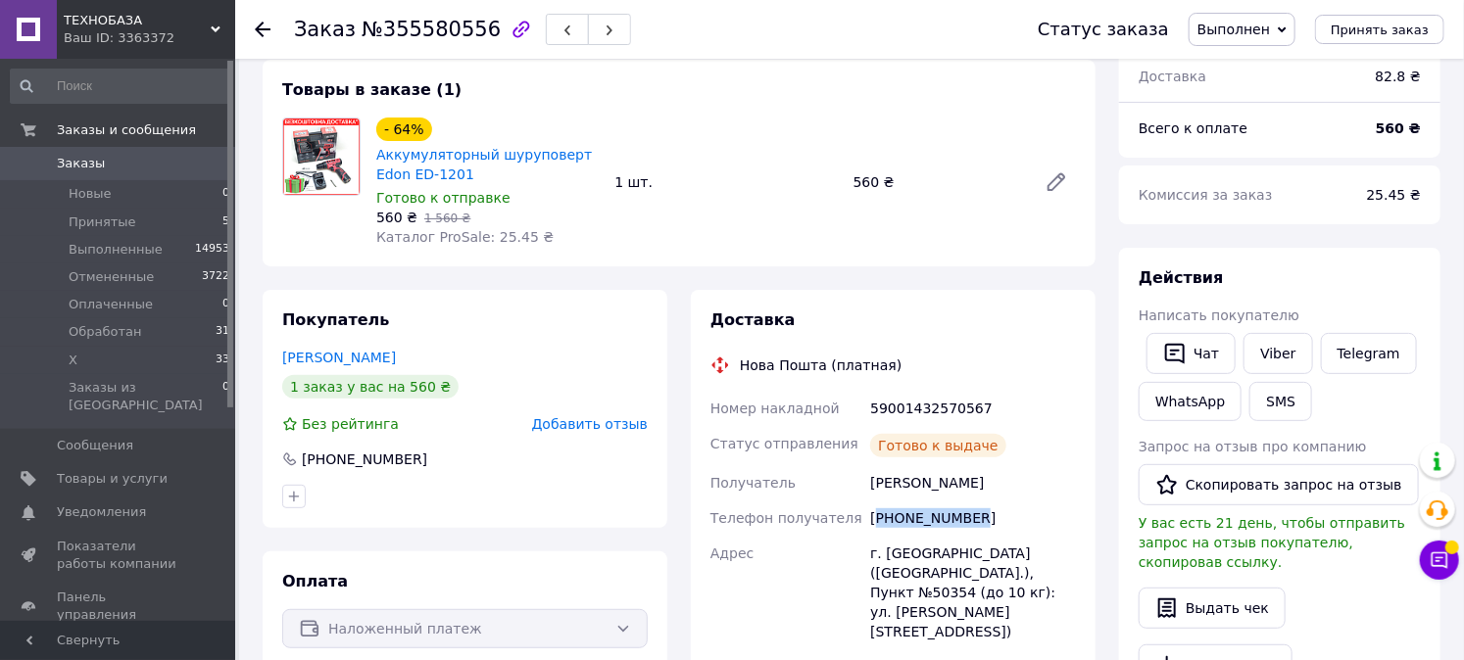
click at [1022, 512] on div "[PHONE_NUMBER]" at bounding box center [973, 518] width 214 height 35
click at [911, 522] on div "[PHONE_NUMBER]" at bounding box center [973, 518] width 214 height 35
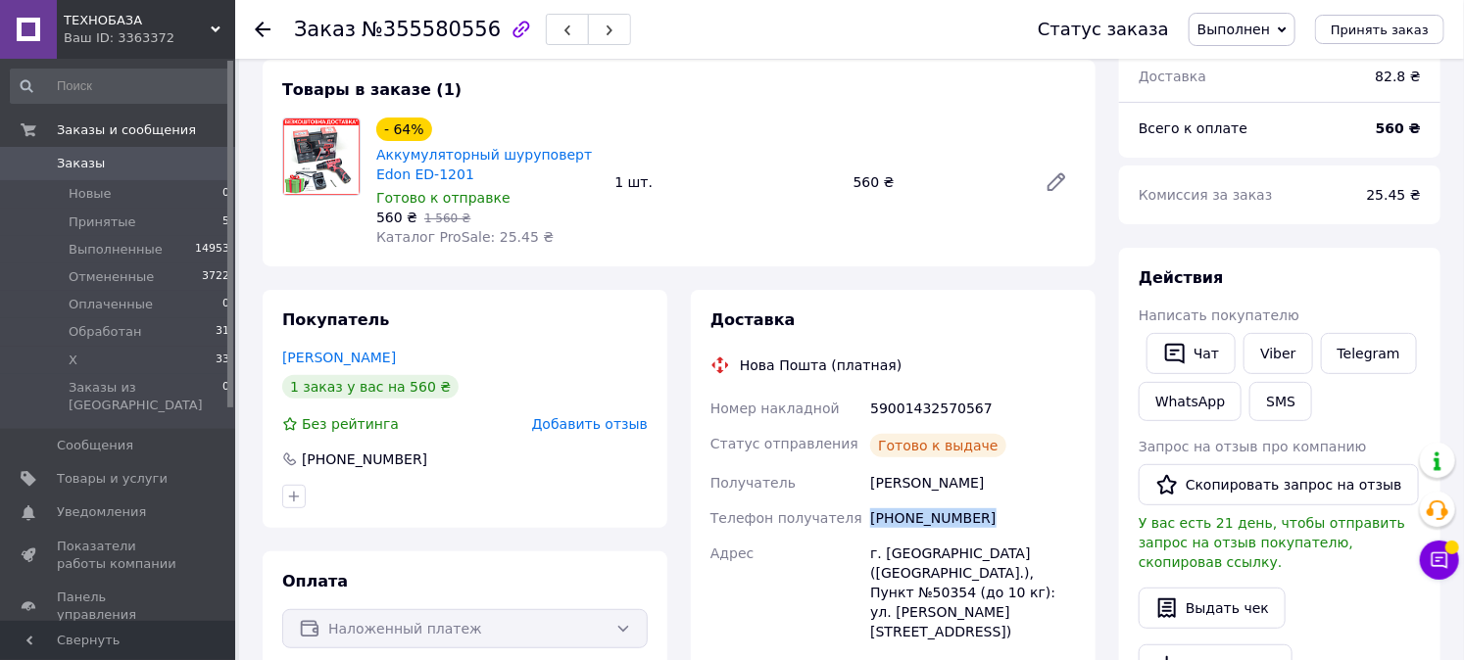
copy div "[PHONE_NUMBER]"
drag, startPoint x: 140, startPoint y: 221, endPoint x: 177, endPoint y: 41, distance: 184.1
click at [140, 220] on li "Принятые 5" at bounding box center [120, 222] width 241 height 27
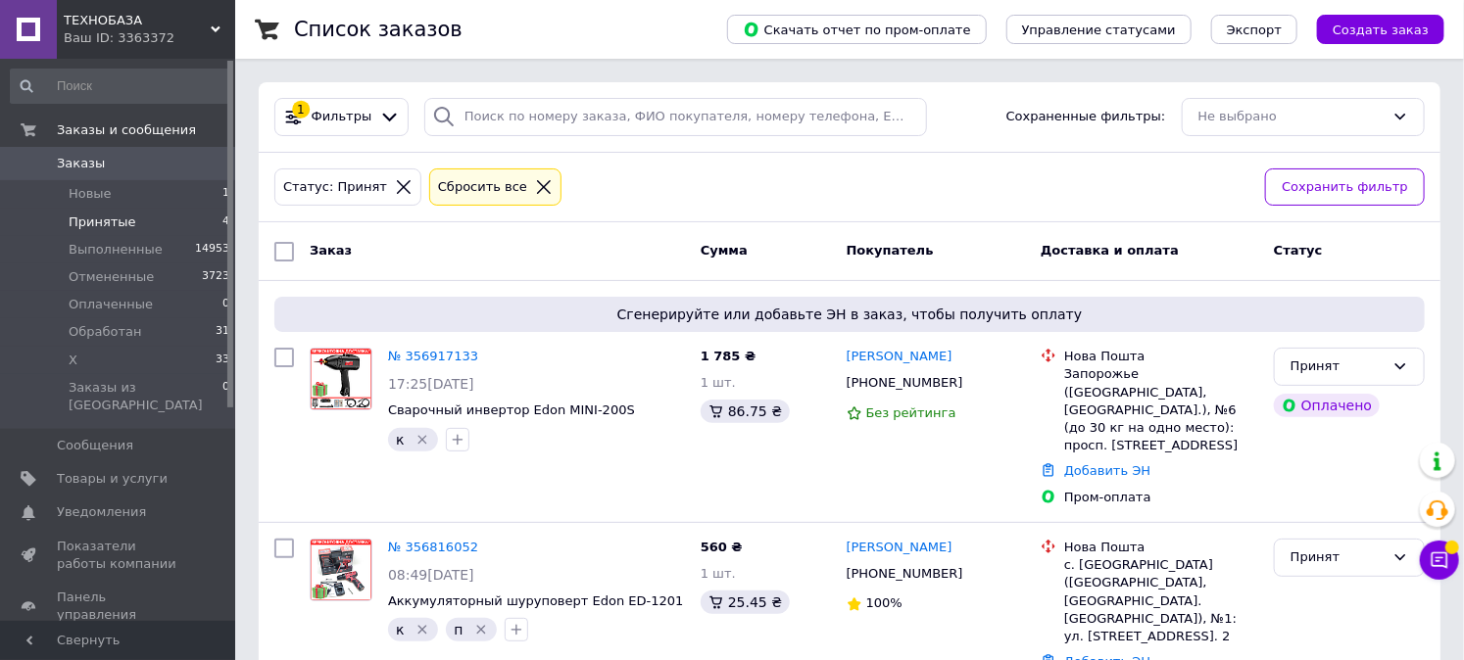
click at [152, 165] on span "Заказы" at bounding box center [119, 164] width 124 height 18
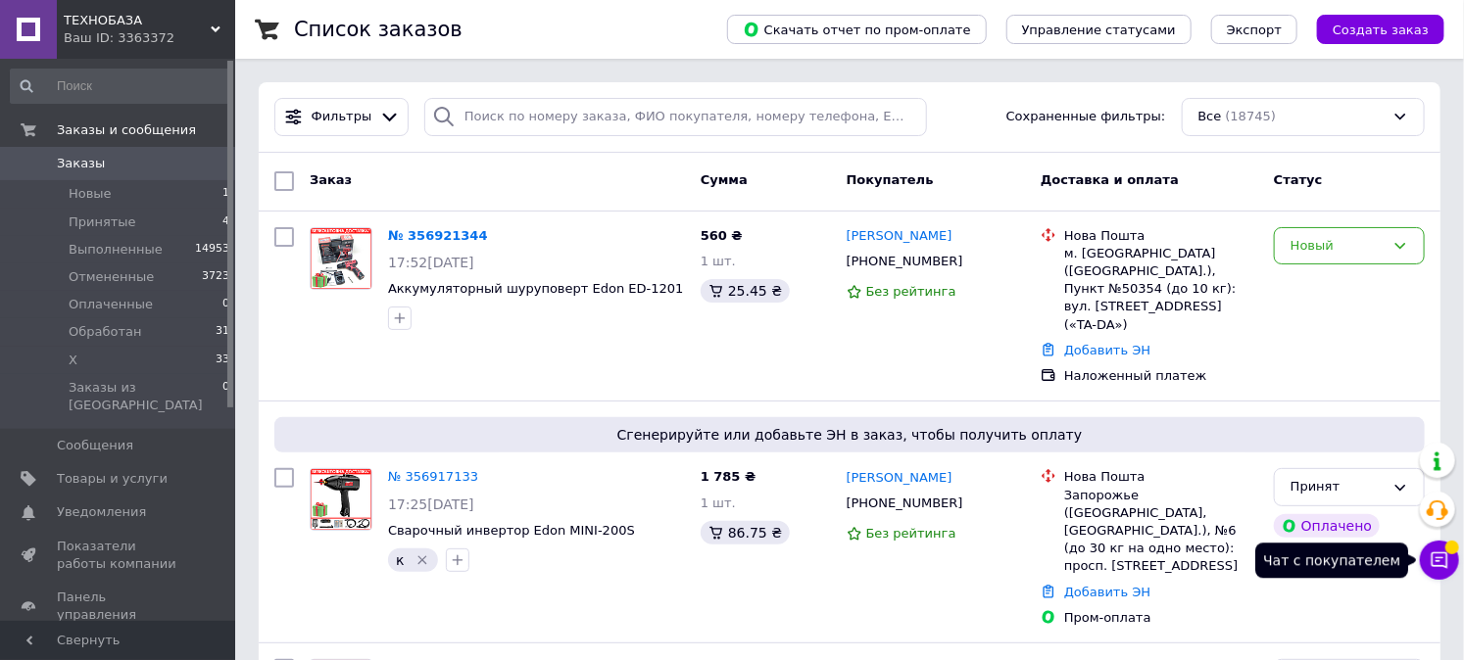
click at [1427, 564] on button "Чат с покупателем" at bounding box center [1439, 560] width 39 height 39
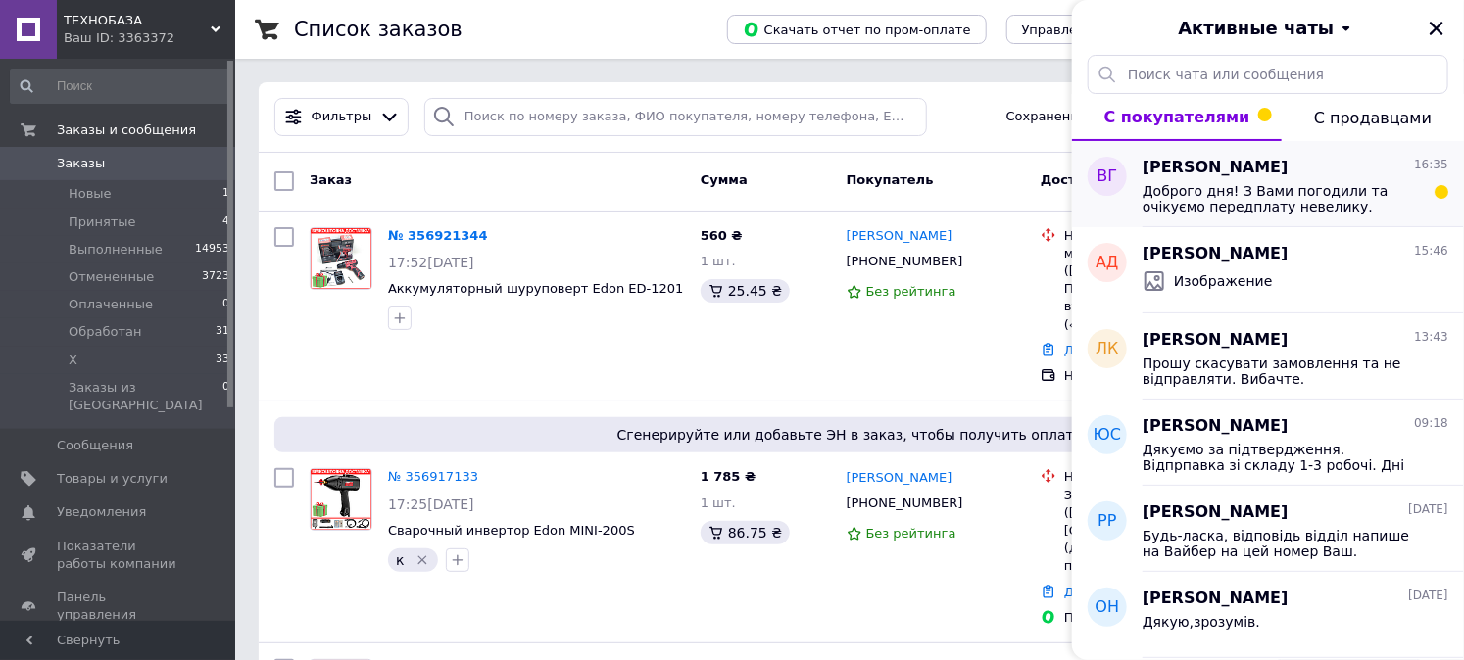
click at [1177, 198] on span "Доброго дня! З Вами погодили та очікуємо передплату невелику. Писали на Вайбер …" at bounding box center [1281, 198] width 278 height 31
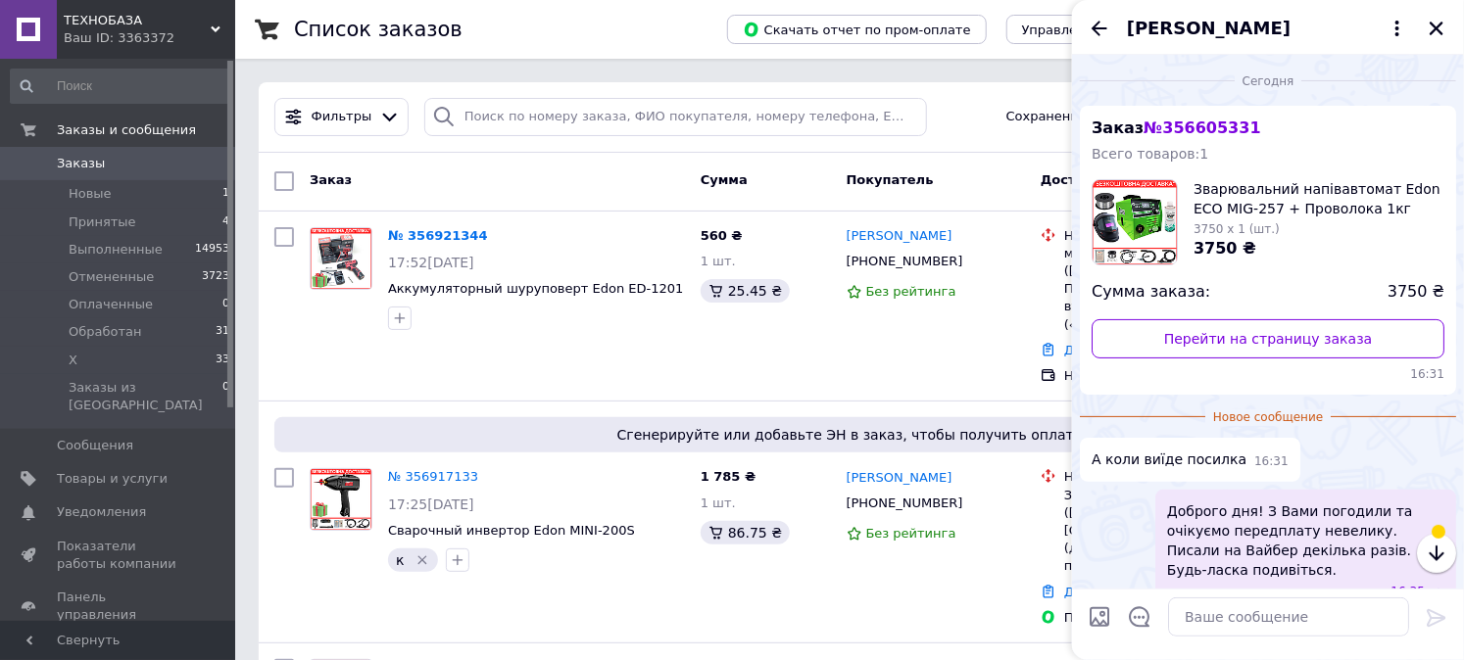
scroll to position [11, 0]
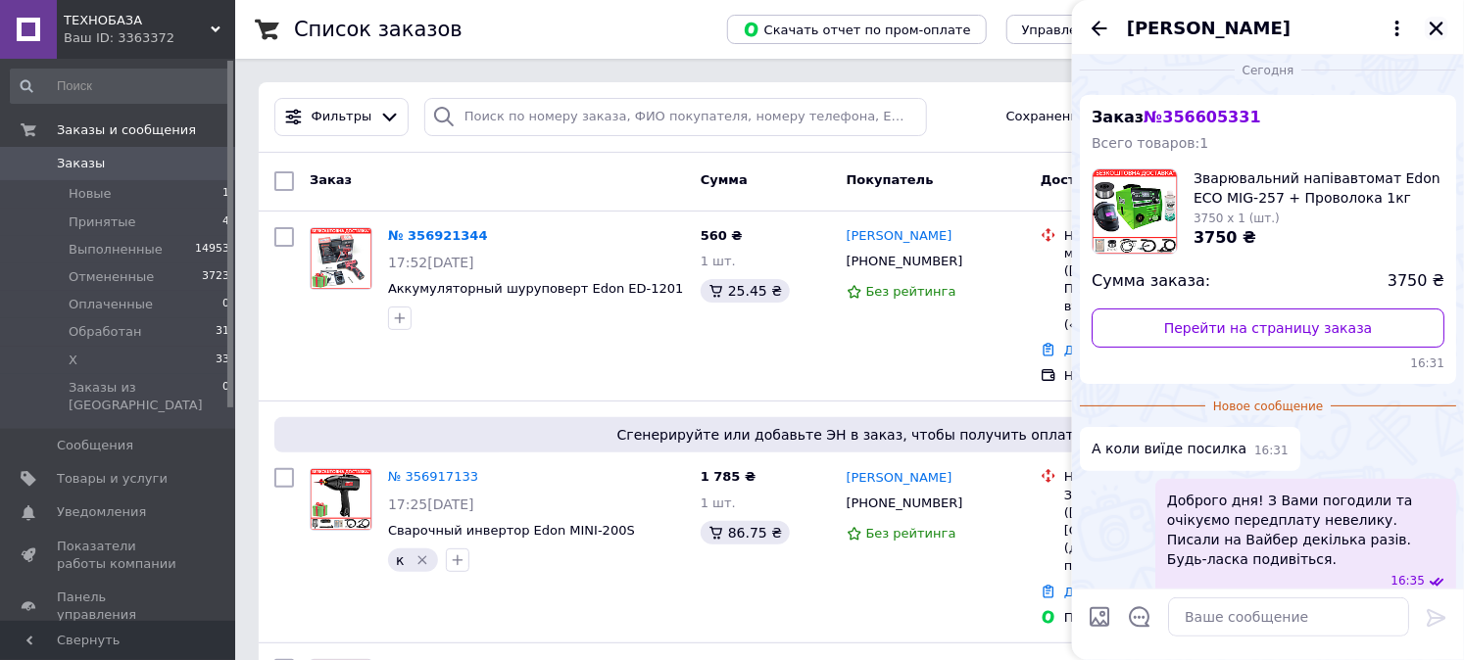
click at [1428, 26] on icon "Закрыть" at bounding box center [1436, 29] width 18 height 18
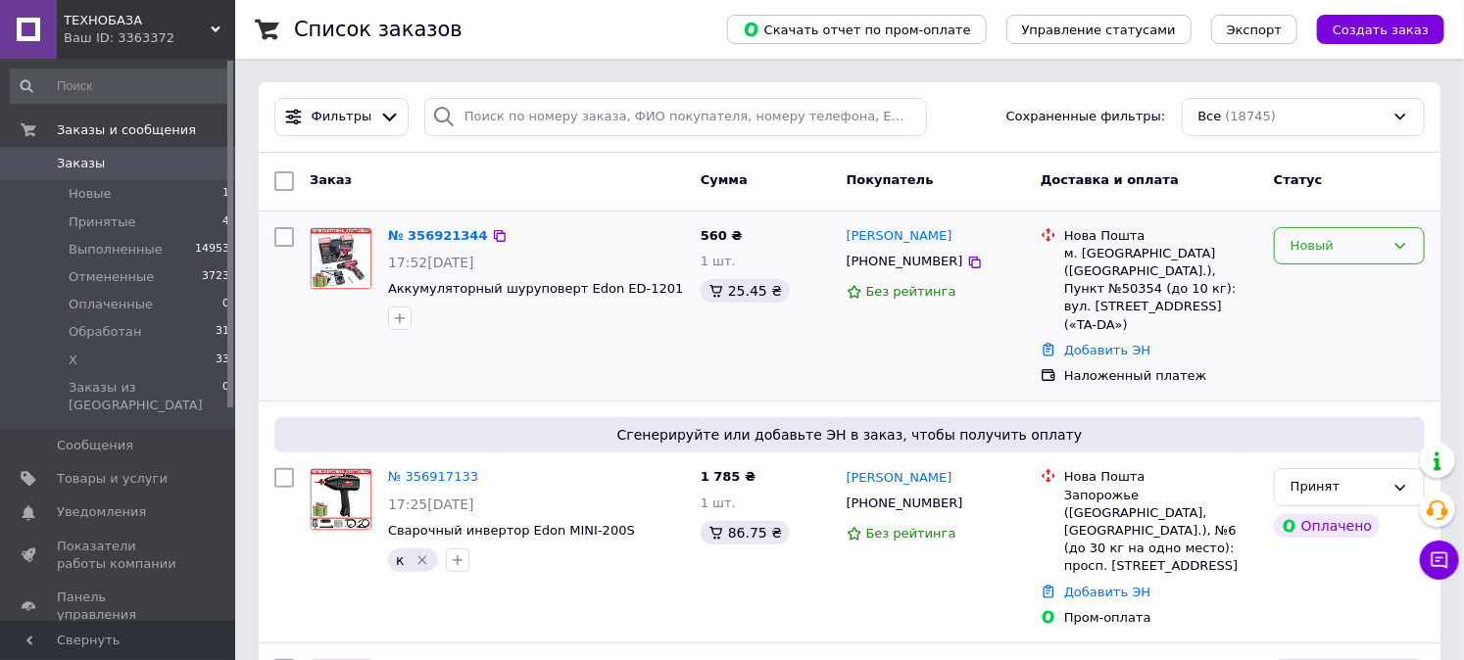
click at [1353, 263] on div "Новый" at bounding box center [1349, 246] width 151 height 38
click at [1335, 285] on li "Принят" at bounding box center [1349, 286] width 149 height 36
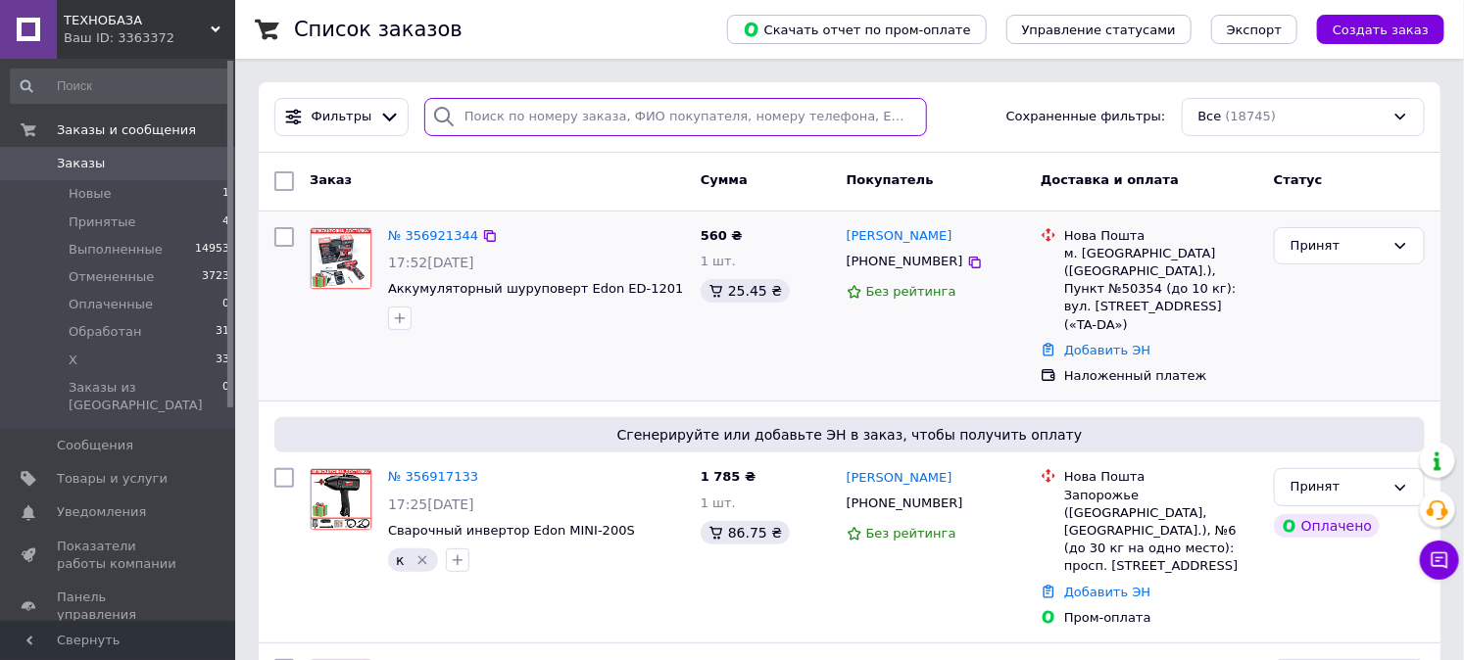
click at [590, 119] on input "search" at bounding box center [675, 117] width 503 height 38
paste input "380687832614"
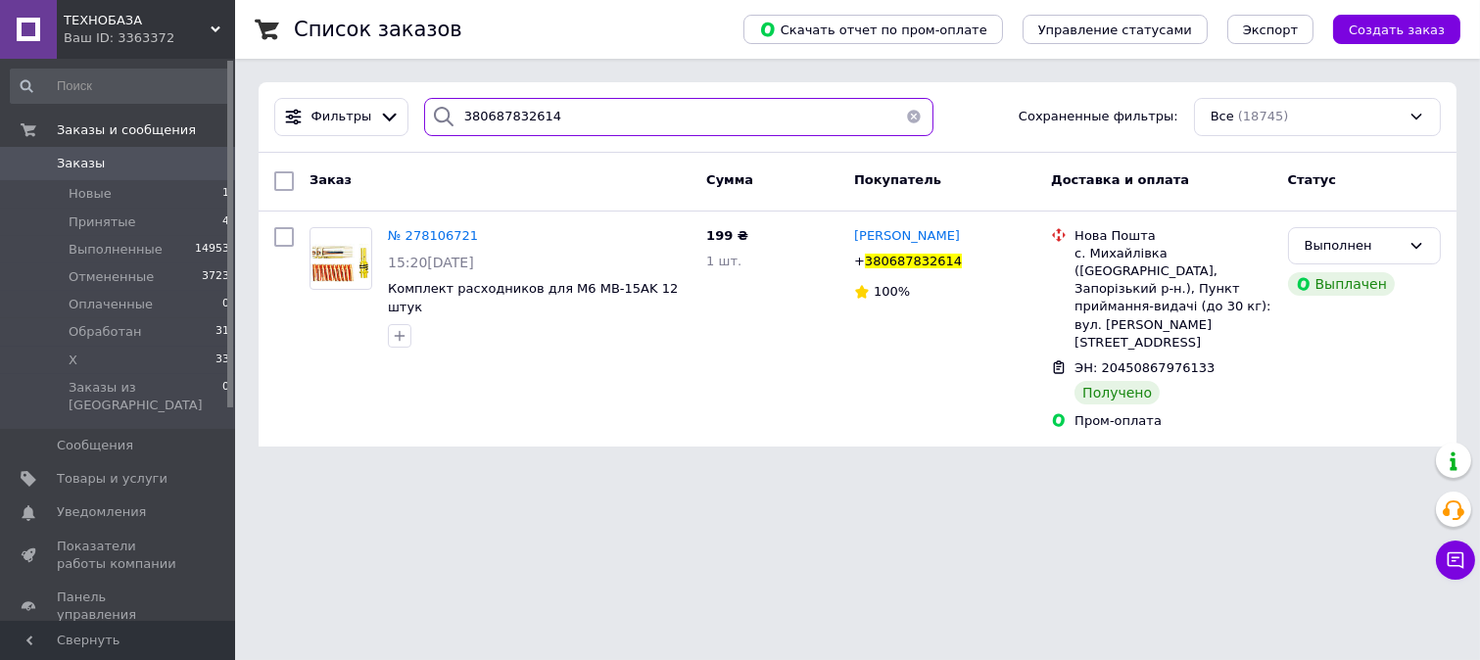
type input "380687832614"
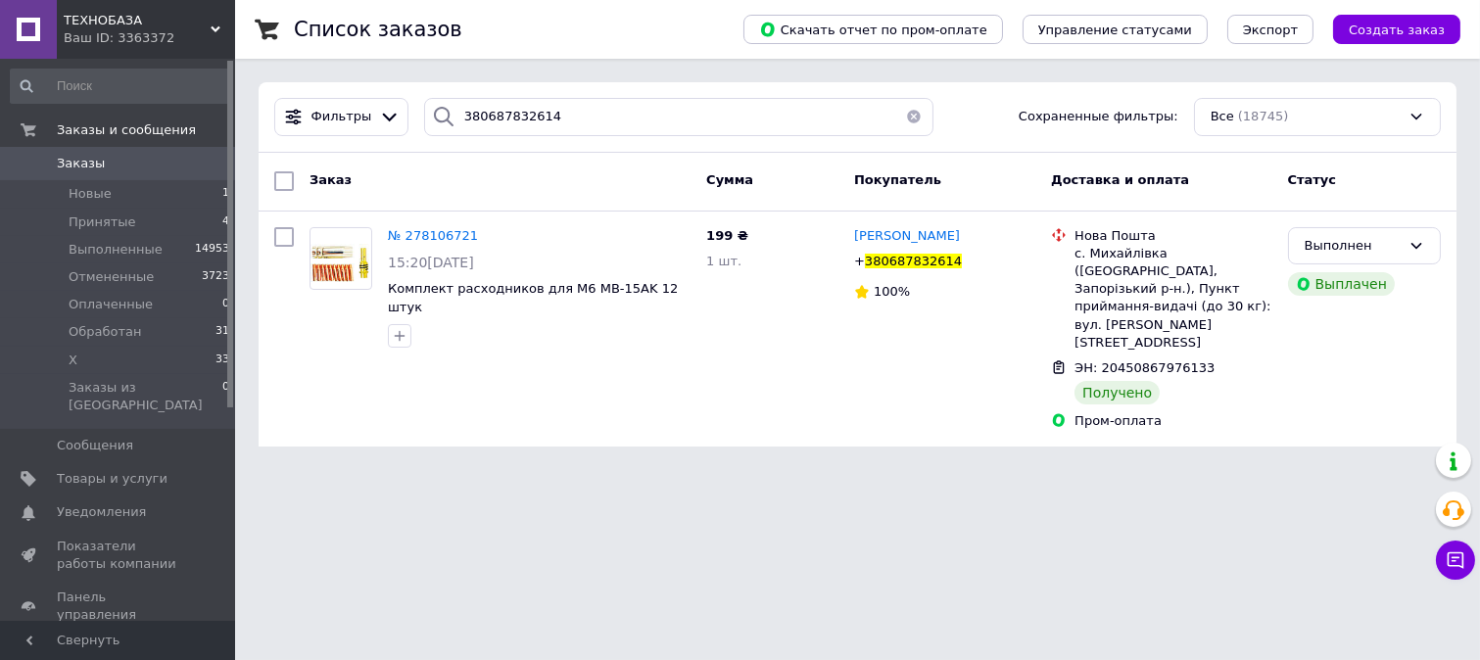
click at [122, 163] on span "Заказы" at bounding box center [119, 164] width 124 height 18
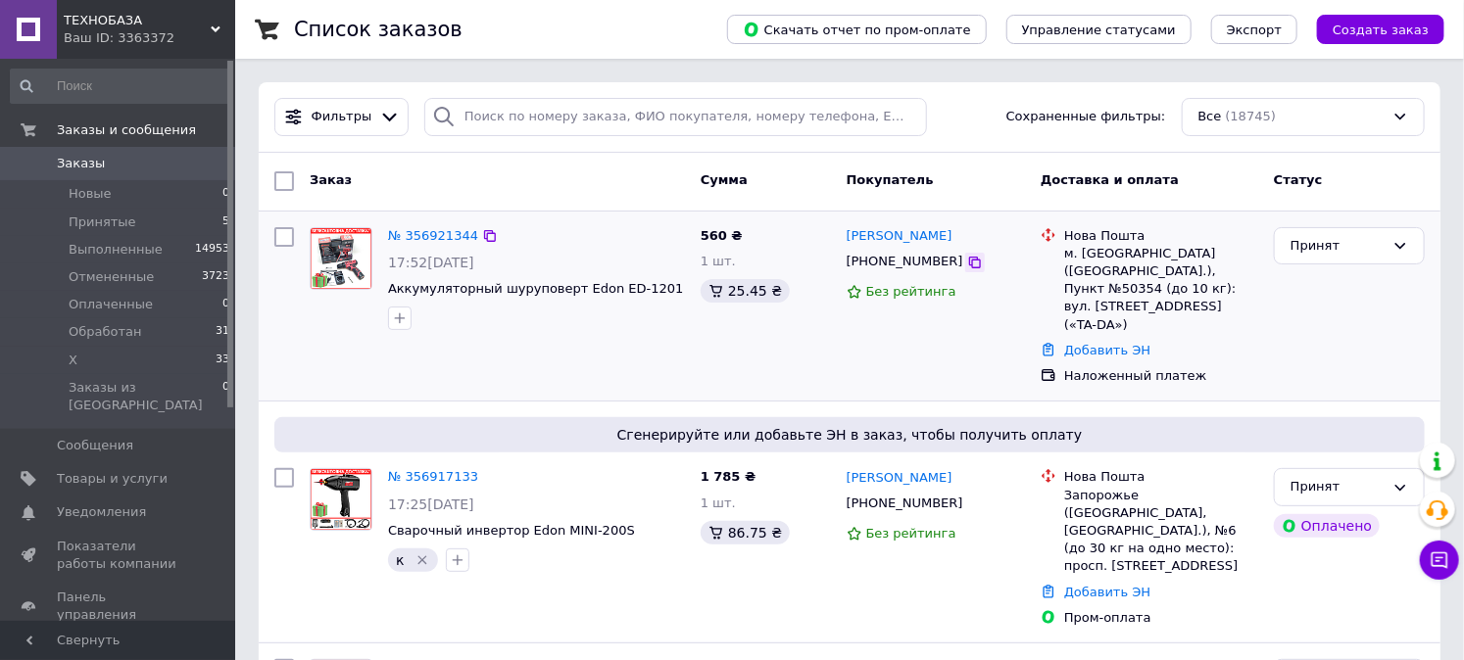
click at [969, 268] on icon at bounding box center [975, 263] width 12 height 12
click at [969, 261] on icon at bounding box center [975, 263] width 12 height 12
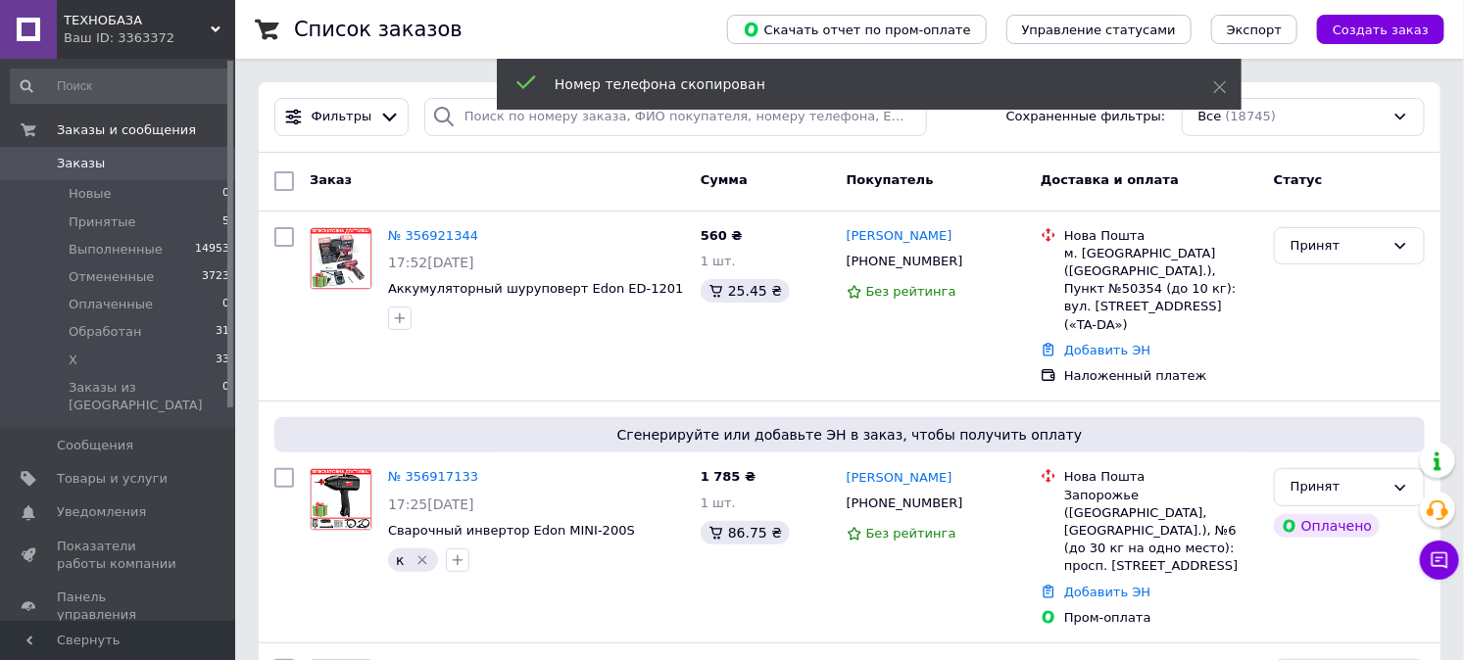
click at [449, 119] on div at bounding box center [443, 117] width 39 height 38
click at [464, 118] on input "search" at bounding box center [675, 117] width 503 height 38
paste input "[PHONE_NUMBER]"
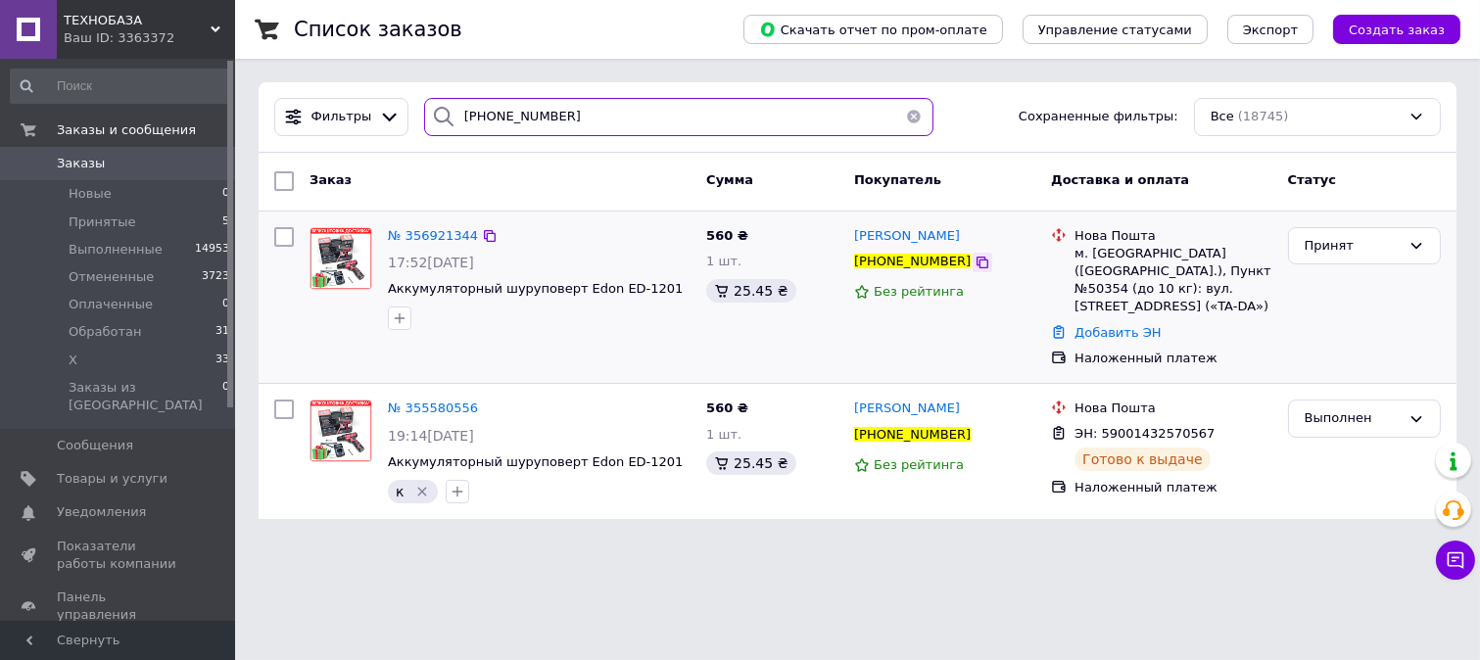
type input "[PHONE_NUMBER]"
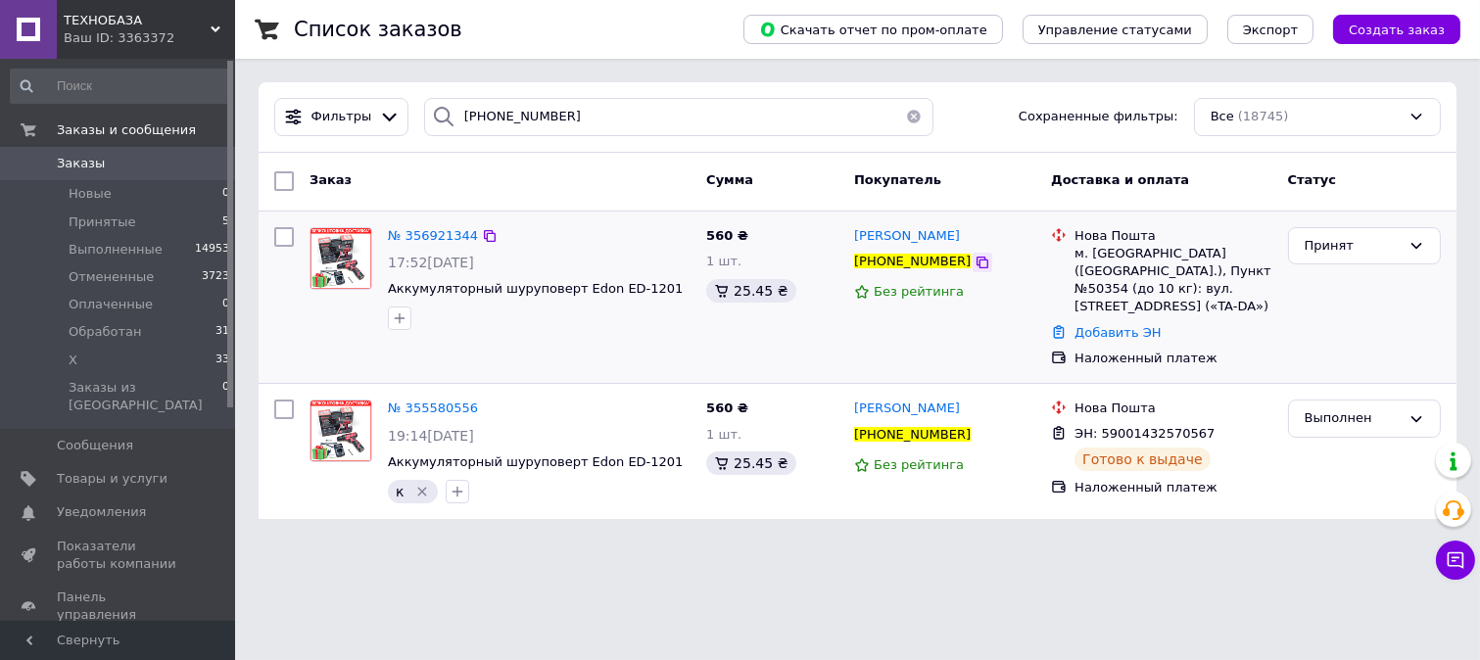
click at [977, 268] on icon at bounding box center [983, 263] width 12 height 12
click at [1258, 523] on div "Список заказов Скачать отчет по пром-оплате Управление статусами Экспорт Создат…" at bounding box center [857, 271] width 1245 height 543
click at [1317, 510] on div "Список заказов Скачать отчет по пром-оплате Управление статусами Экспорт Создат…" at bounding box center [857, 271] width 1245 height 543
click at [956, 272] on div "[PHONE_NUMBER]" at bounding box center [944, 262] width 185 height 23
click at [973, 271] on div at bounding box center [983, 263] width 20 height 20
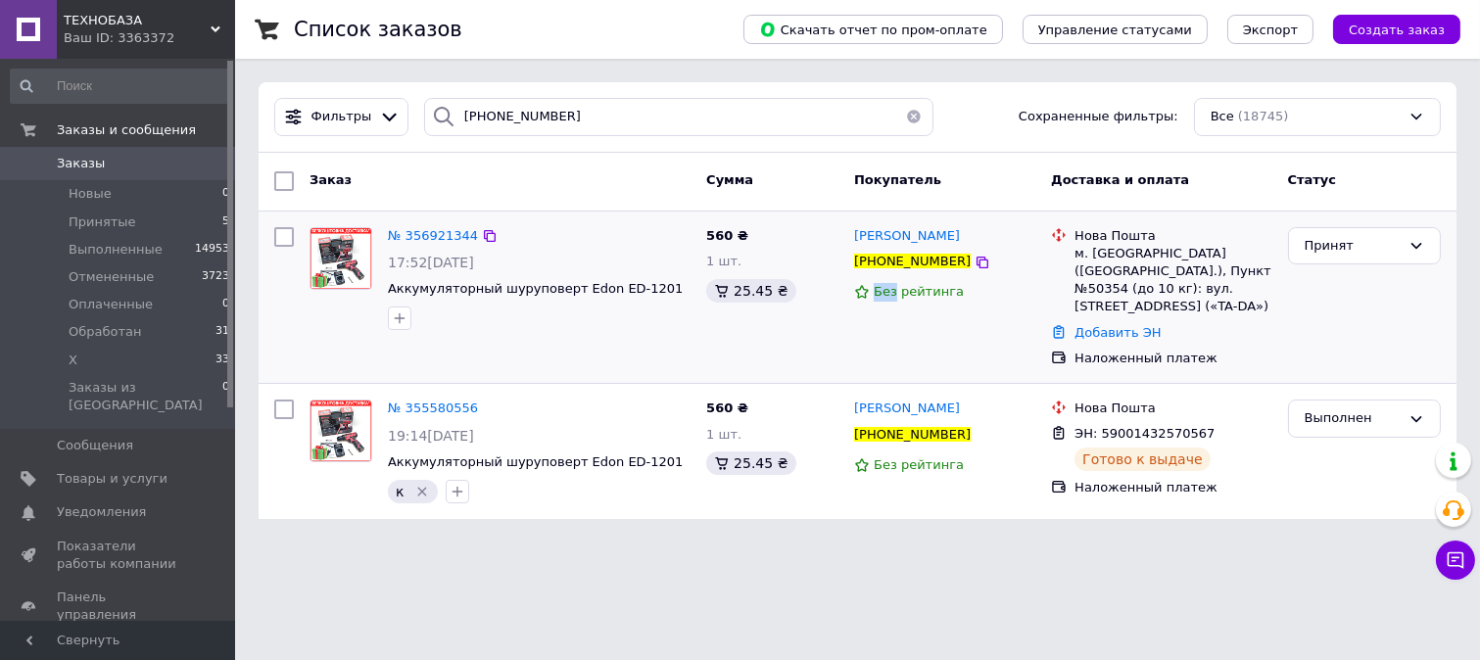
drag, startPoint x: 957, startPoint y: 271, endPoint x: 951, endPoint y: 284, distance: 14.0
click at [944, 258] on div at bounding box center [944, 258] width 0 height 0
click at [985, 281] on div "Без рейтинга" at bounding box center [944, 292] width 181 height 26
click at [975, 262] on icon at bounding box center [983, 263] width 16 height 16
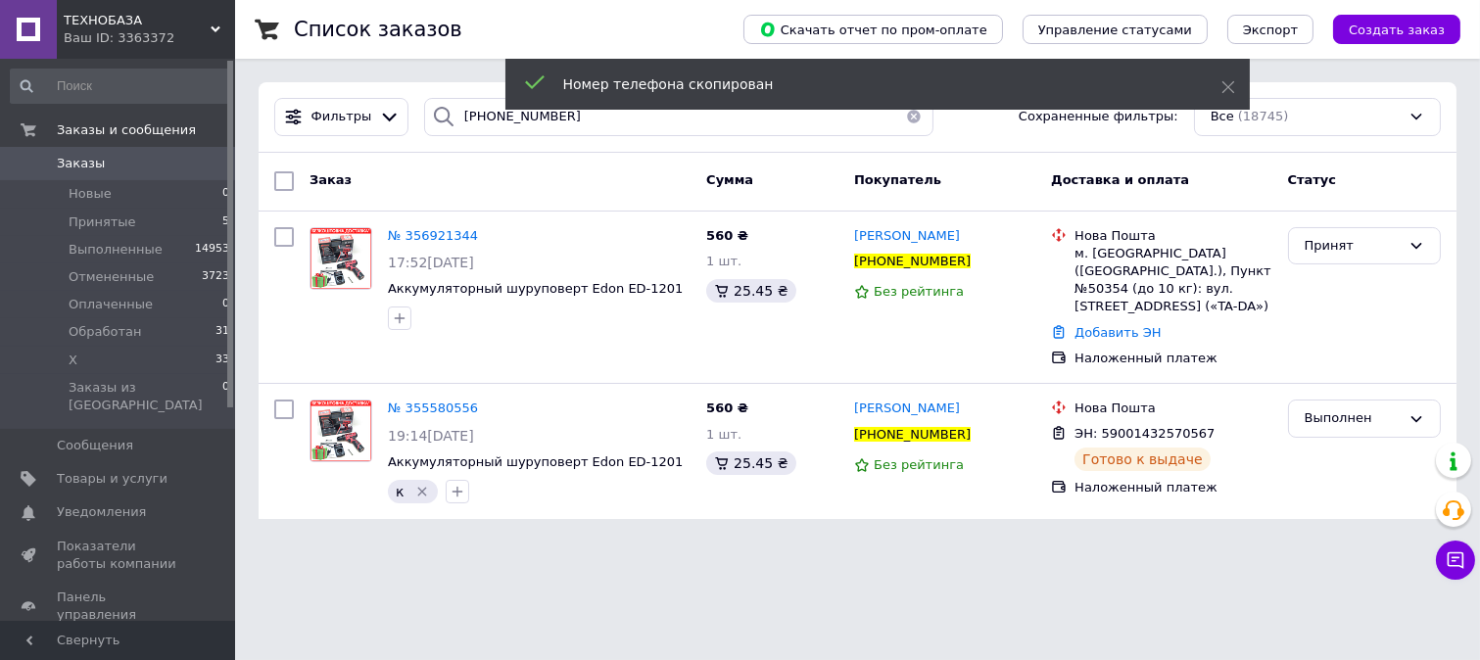
click at [691, 543] on html "ТЕХНОБАЗА Ваш ID: 3363372 Сайт ТЕХНОБАЗА Кабинет покупателя Проверить состояние…" at bounding box center [740, 271] width 1480 height 543
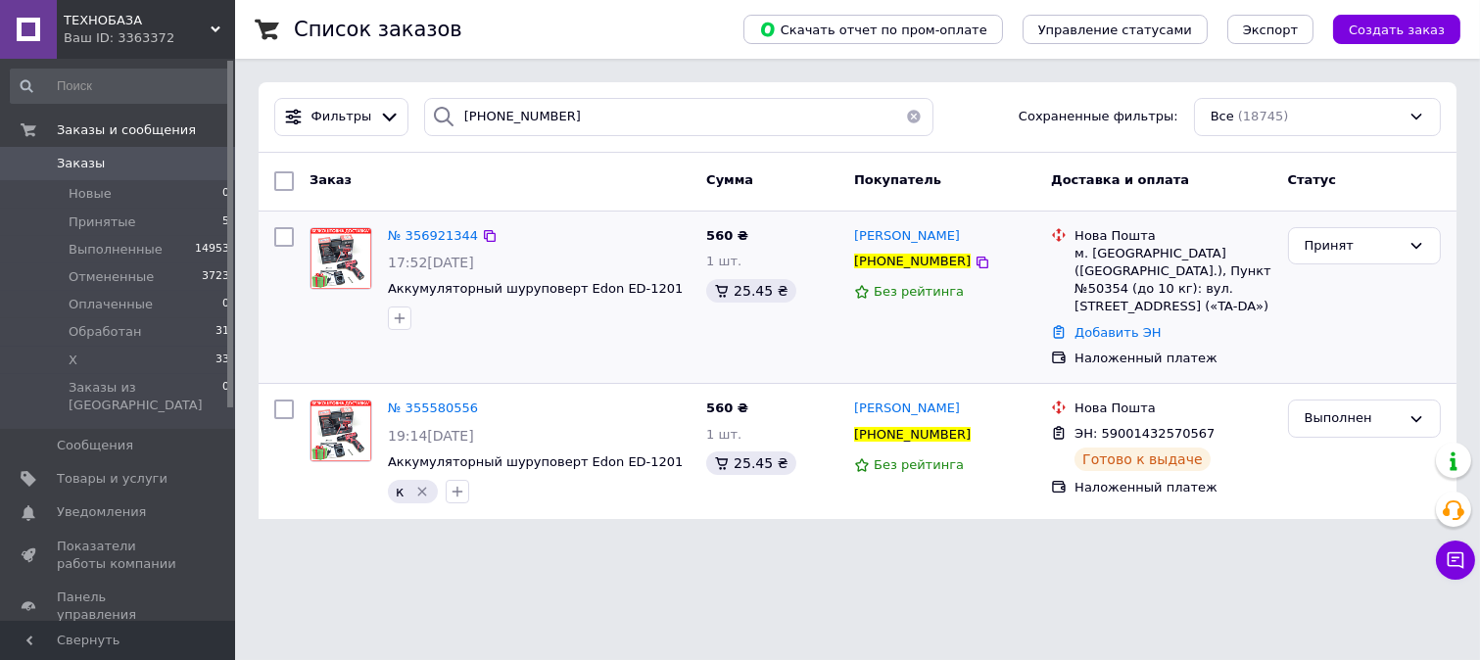
click at [445, 250] on div "№ 356921344 17:52[DATE] Аккумуляторный шуруповерт Edon ЕD-1201" at bounding box center [539, 278] width 318 height 119
click at [443, 245] on div "№ 356921344" at bounding box center [433, 236] width 94 height 23
click at [443, 235] on span "№ 356921344" at bounding box center [433, 235] width 90 height 15
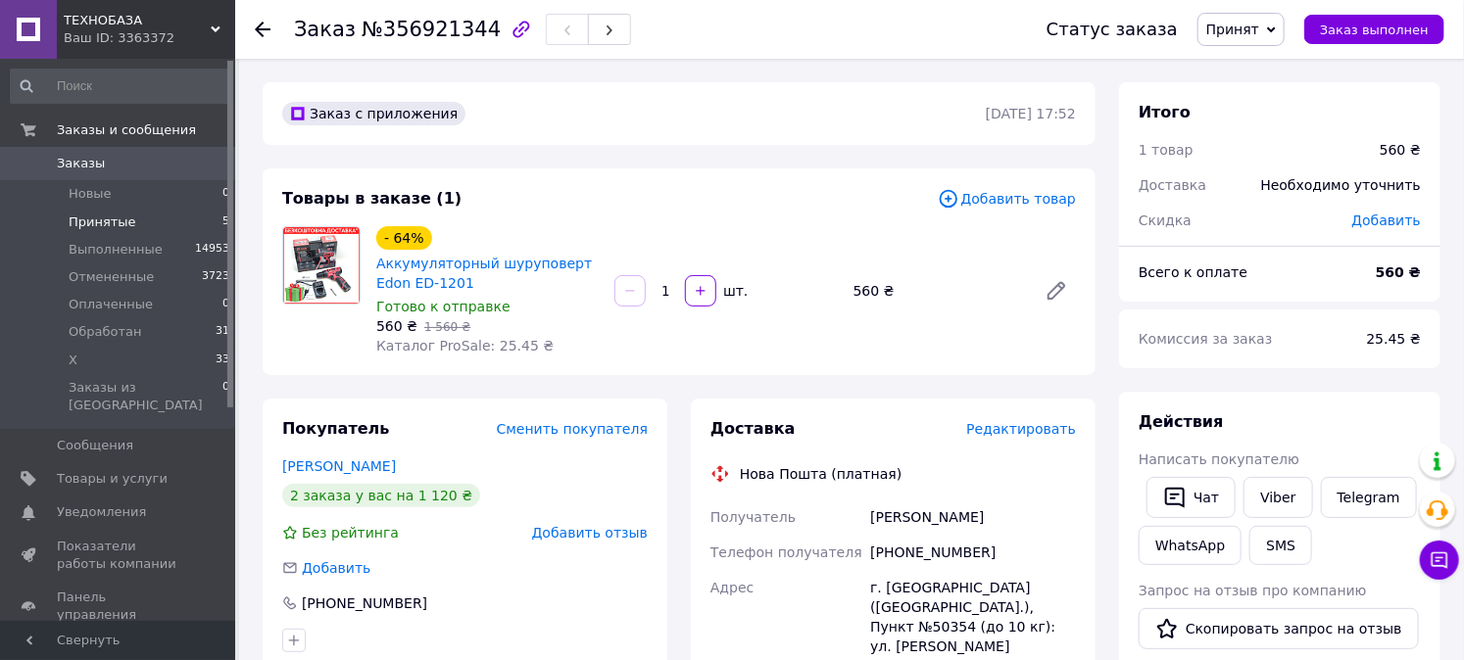
click at [85, 222] on span "Принятые" at bounding box center [103, 223] width 68 height 18
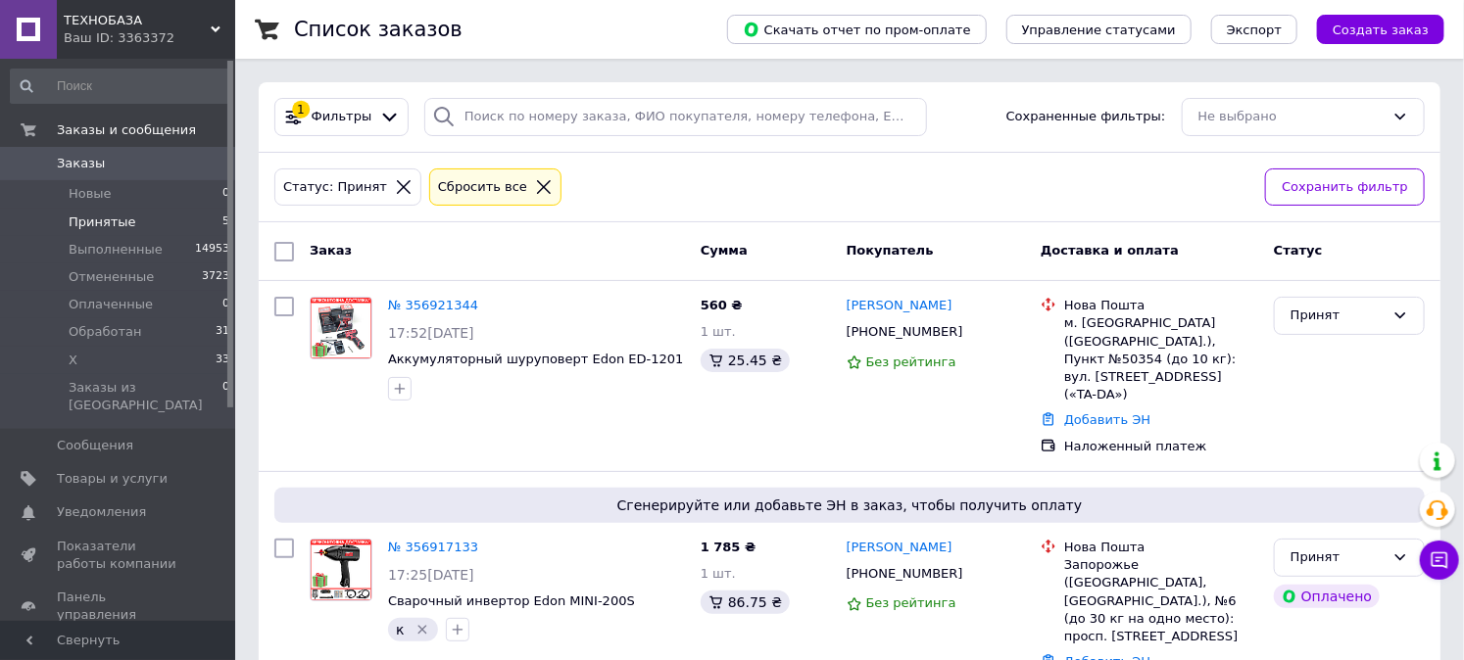
click at [155, 227] on li "Принятые 5" at bounding box center [120, 222] width 241 height 27
click at [560, 95] on div "1 Фильтры Сохраненные фильтры: Не выбрано" at bounding box center [850, 117] width 1182 height 71
click at [535, 193] on icon at bounding box center [544, 187] width 18 height 18
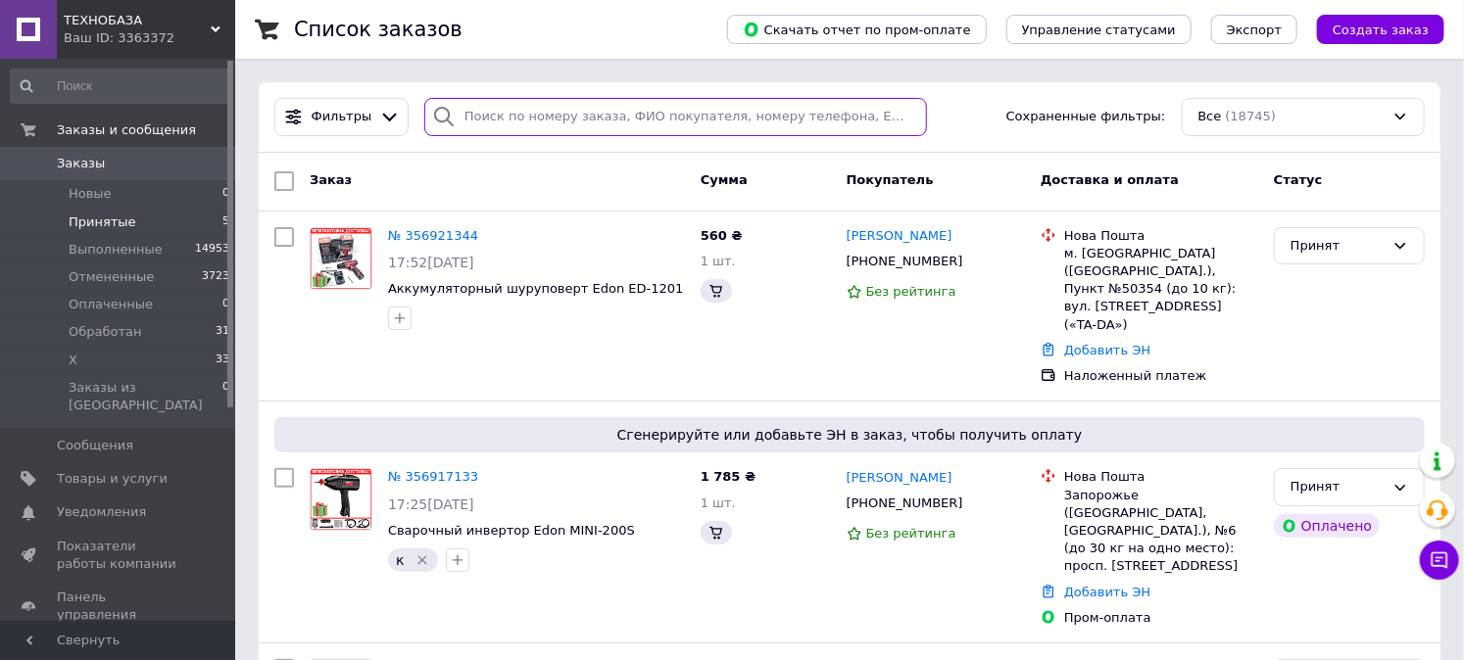
click at [546, 111] on input "search" at bounding box center [675, 117] width 503 height 38
paste input "0677944988"
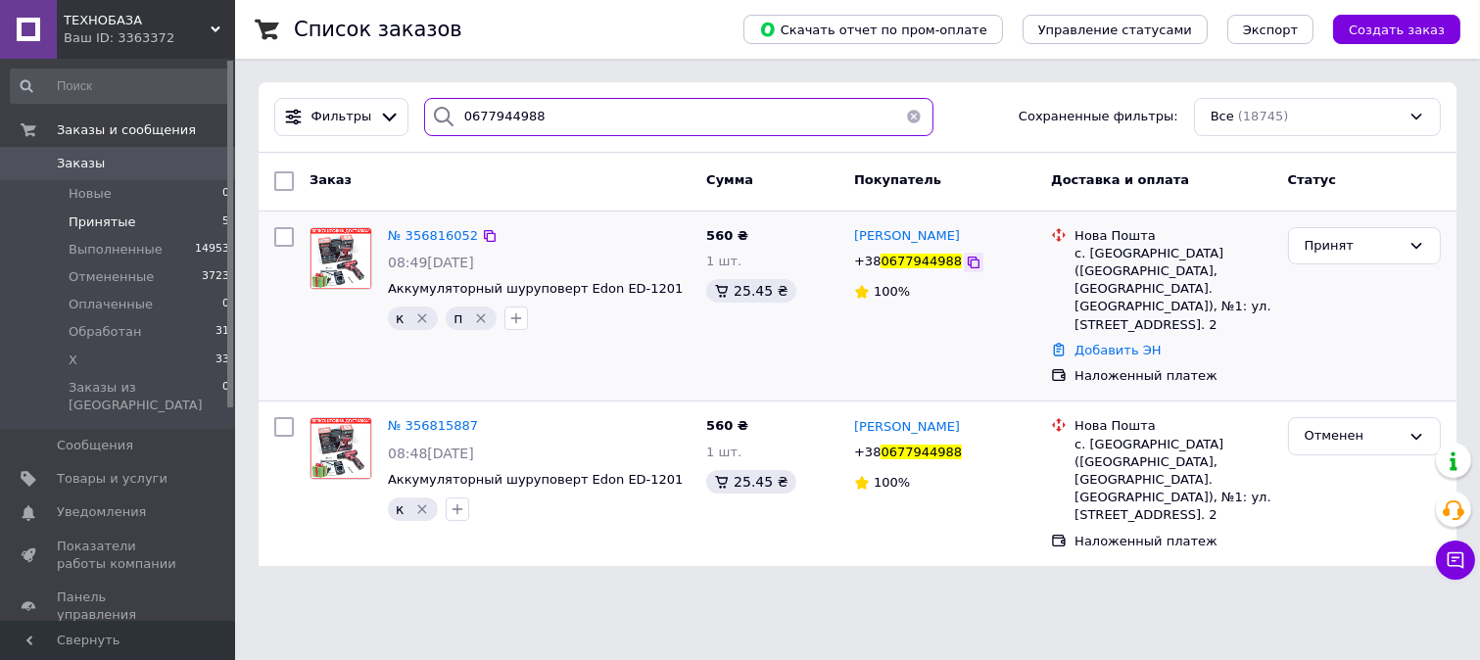
type input "0677944988"
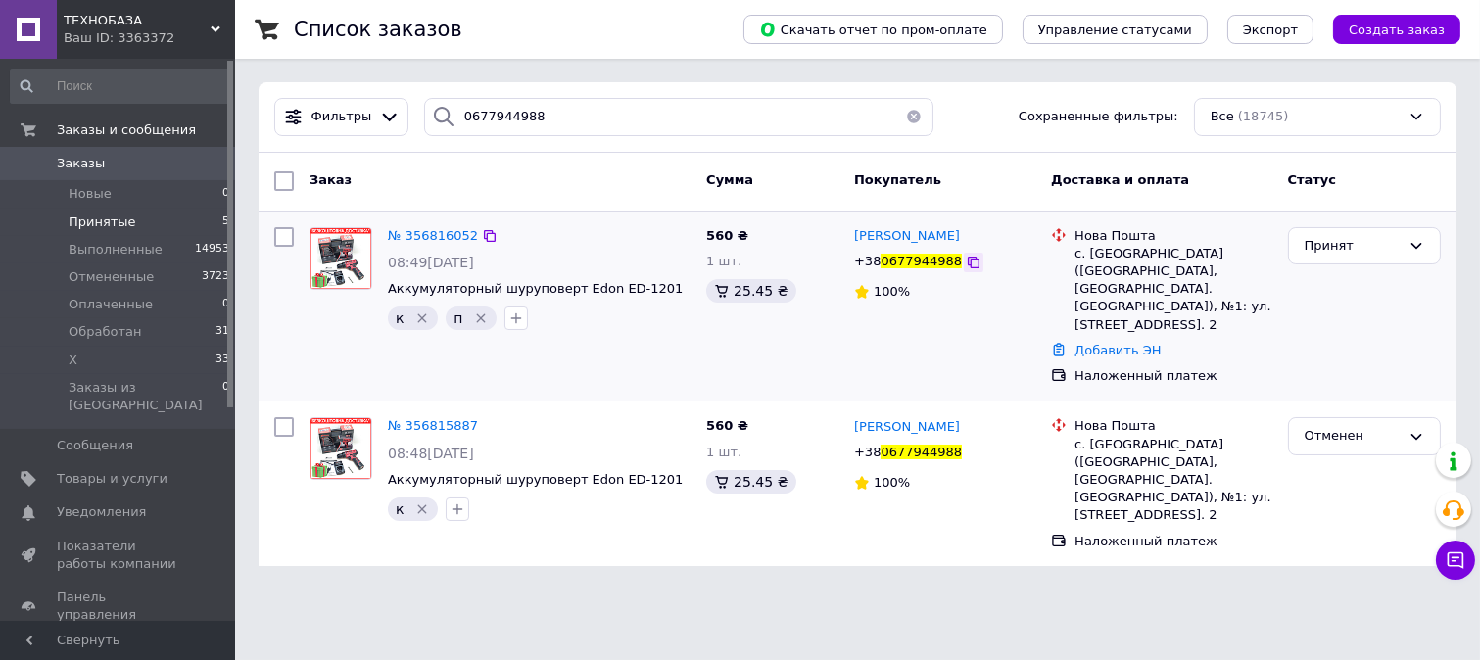
click at [966, 265] on icon at bounding box center [974, 263] width 16 height 16
click at [1329, 579] on html "ТЕХНОБАЗА Ваш ID: 3363372 Сайт ТЕХНОБАЗА Кабинет покупателя Проверить состояние…" at bounding box center [740, 295] width 1480 height 590
click at [966, 446] on icon at bounding box center [974, 454] width 16 height 16
click at [456, 504] on icon "button" at bounding box center [458, 509] width 11 height 11
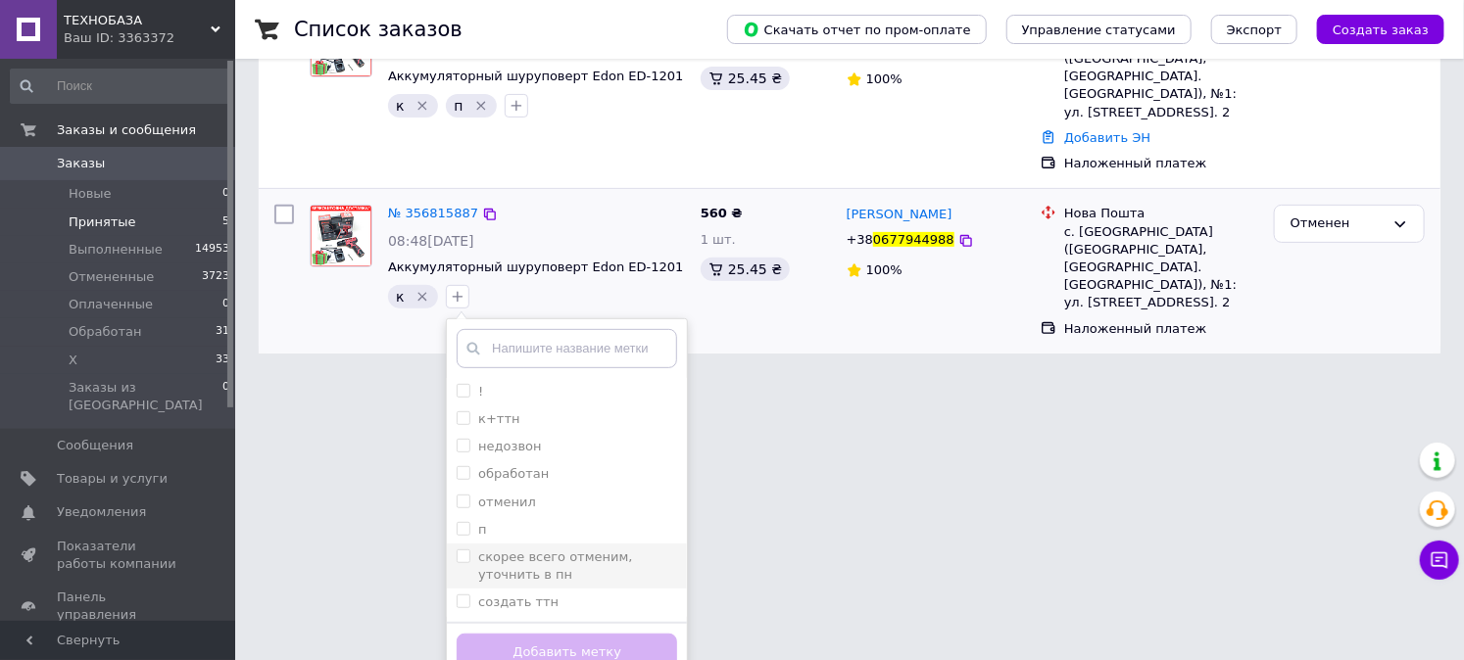
scroll to position [216, 0]
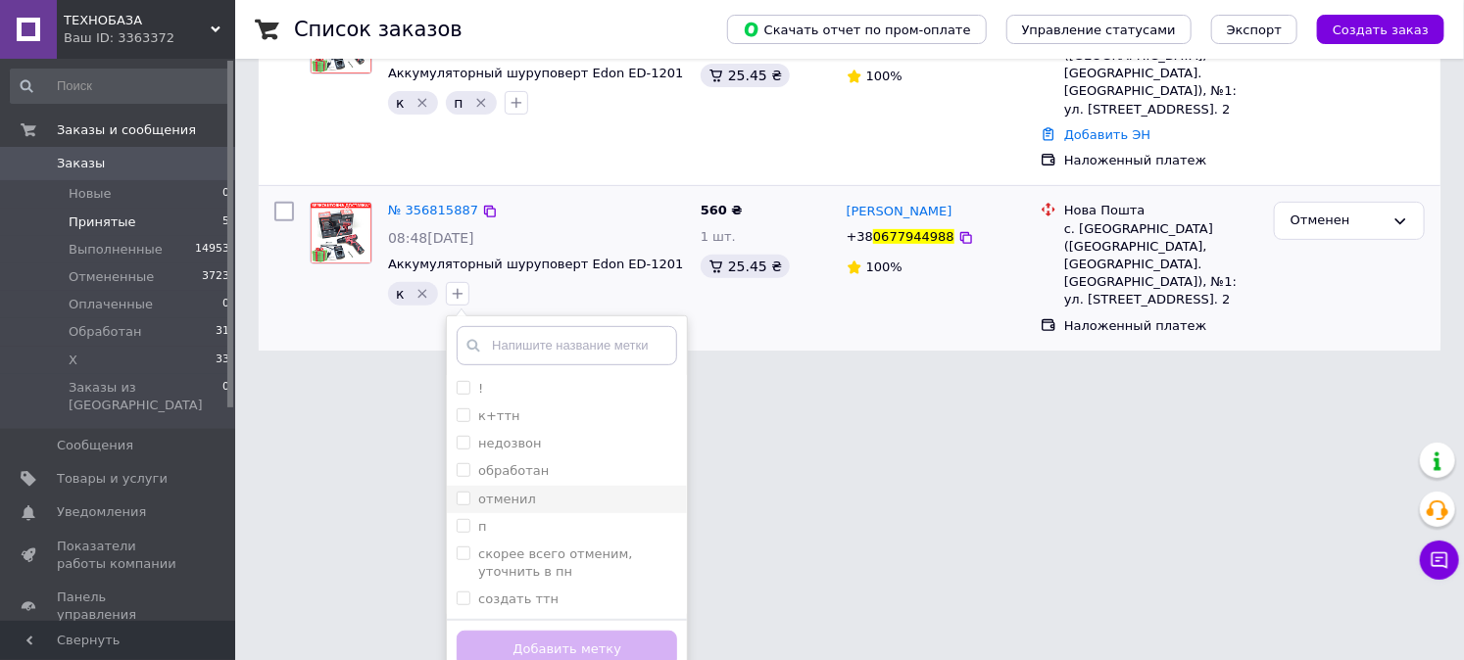
click at [457, 492] on input "отменил" at bounding box center [463, 498] width 13 height 13
checkbox input "true"
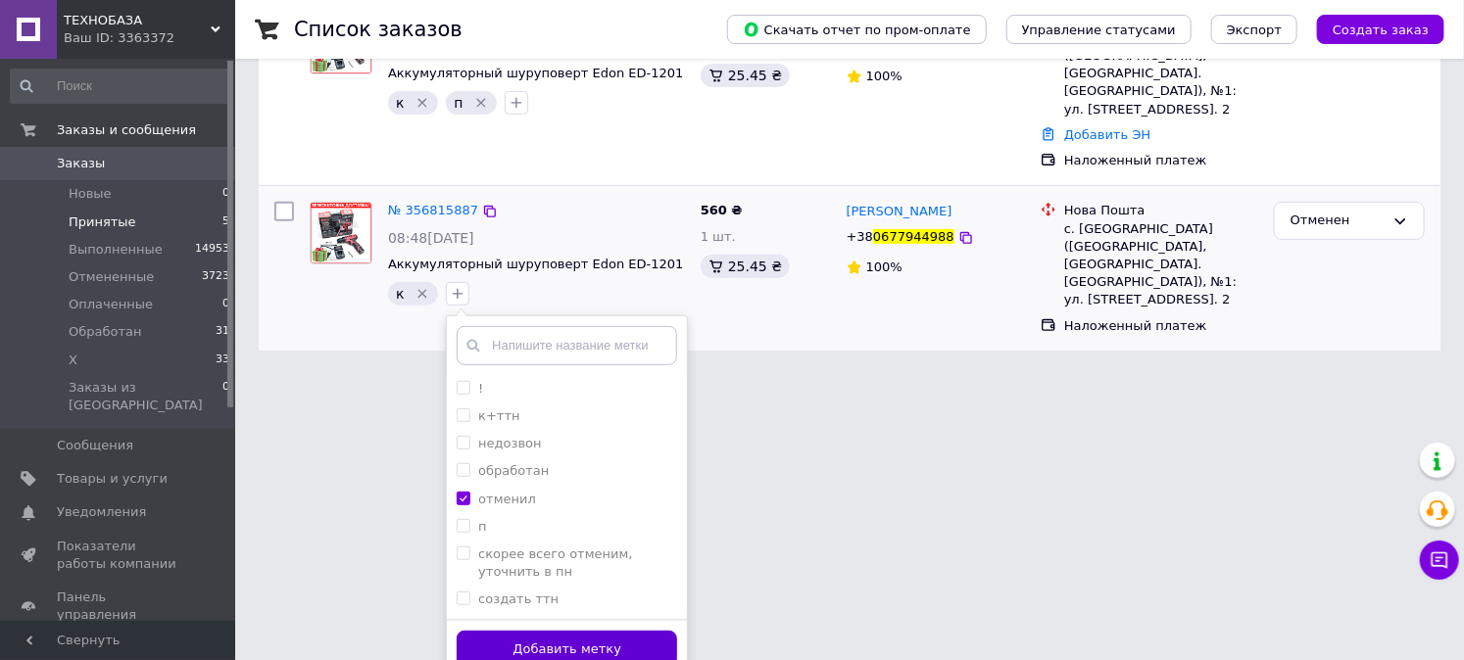
click at [501, 631] on button "Добавить метку" at bounding box center [567, 650] width 220 height 38
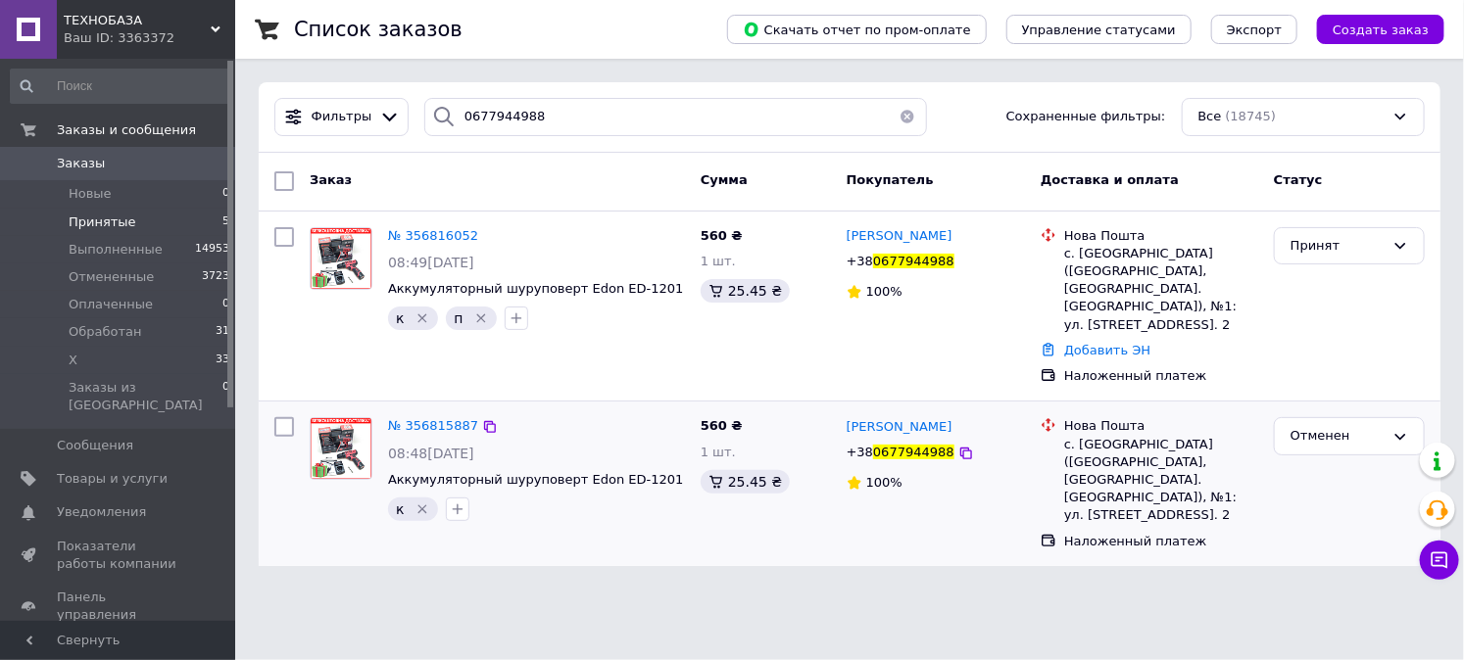
scroll to position [0, 0]
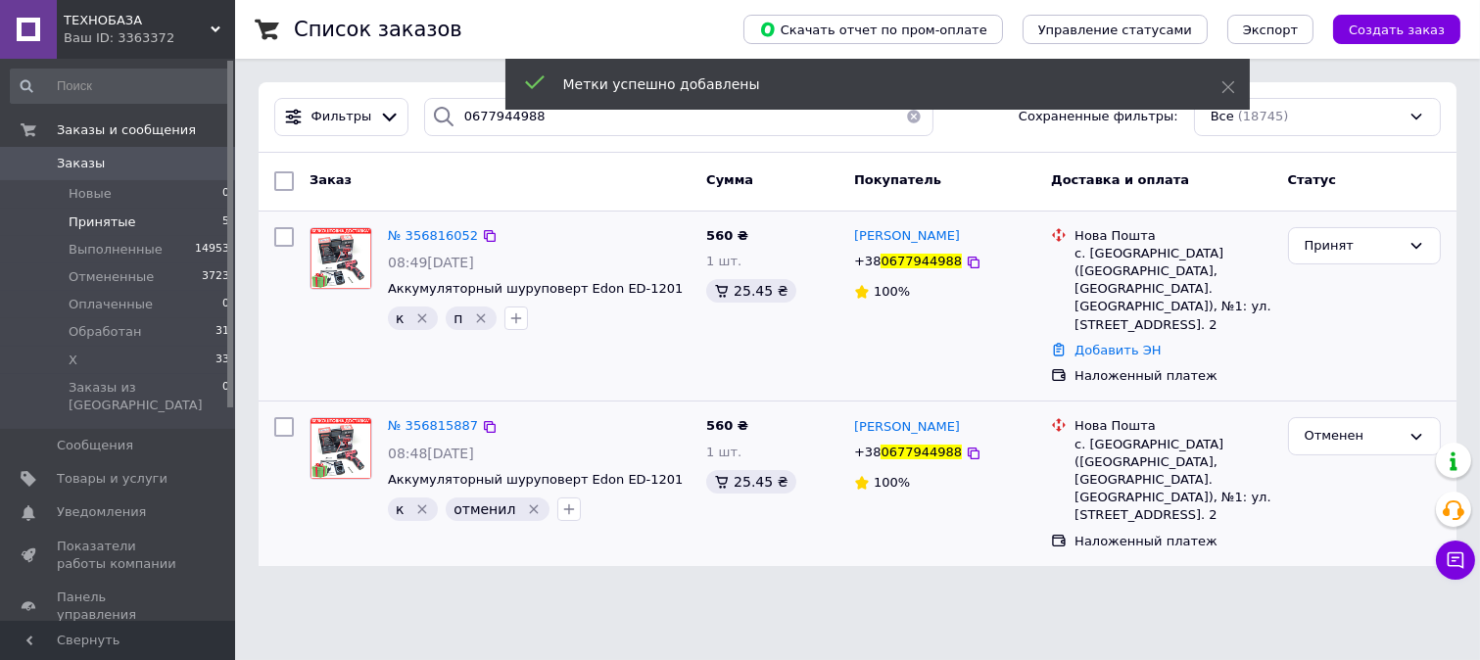
click at [476, 317] on icon "Удалить метку" at bounding box center [481, 319] width 16 height 16
click at [968, 261] on icon at bounding box center [974, 263] width 12 height 12
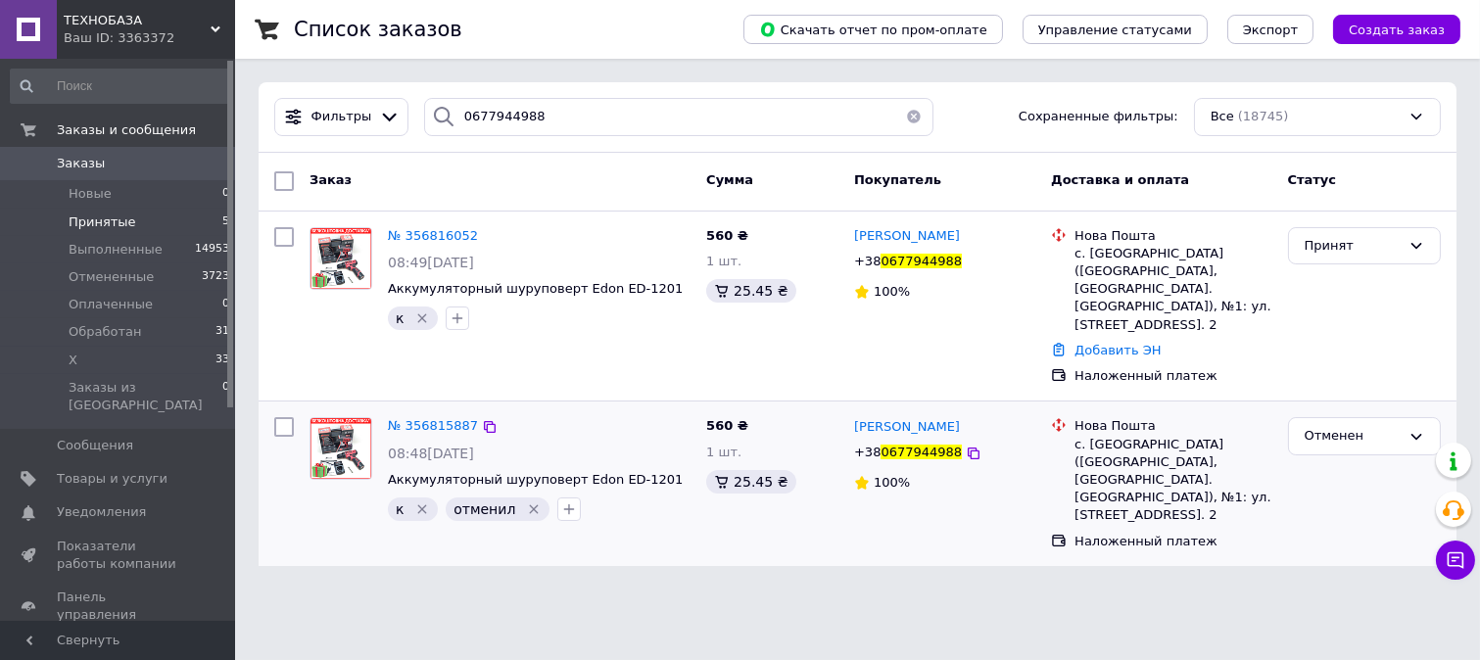
click at [1111, 436] on div "с. [GEOGRAPHIC_DATA] ([GEOGRAPHIC_DATA], [GEOGRAPHIC_DATA]. [GEOGRAPHIC_DATA]),…" at bounding box center [1173, 480] width 197 height 89
copy div "[GEOGRAPHIC_DATA]"
click at [635, 590] on html "ТЕХНОБАЗА Ваш ID: 3363372 Сайт ТЕХНОБАЗА Кабинет покупателя Проверить состояние…" at bounding box center [740, 295] width 1480 height 590
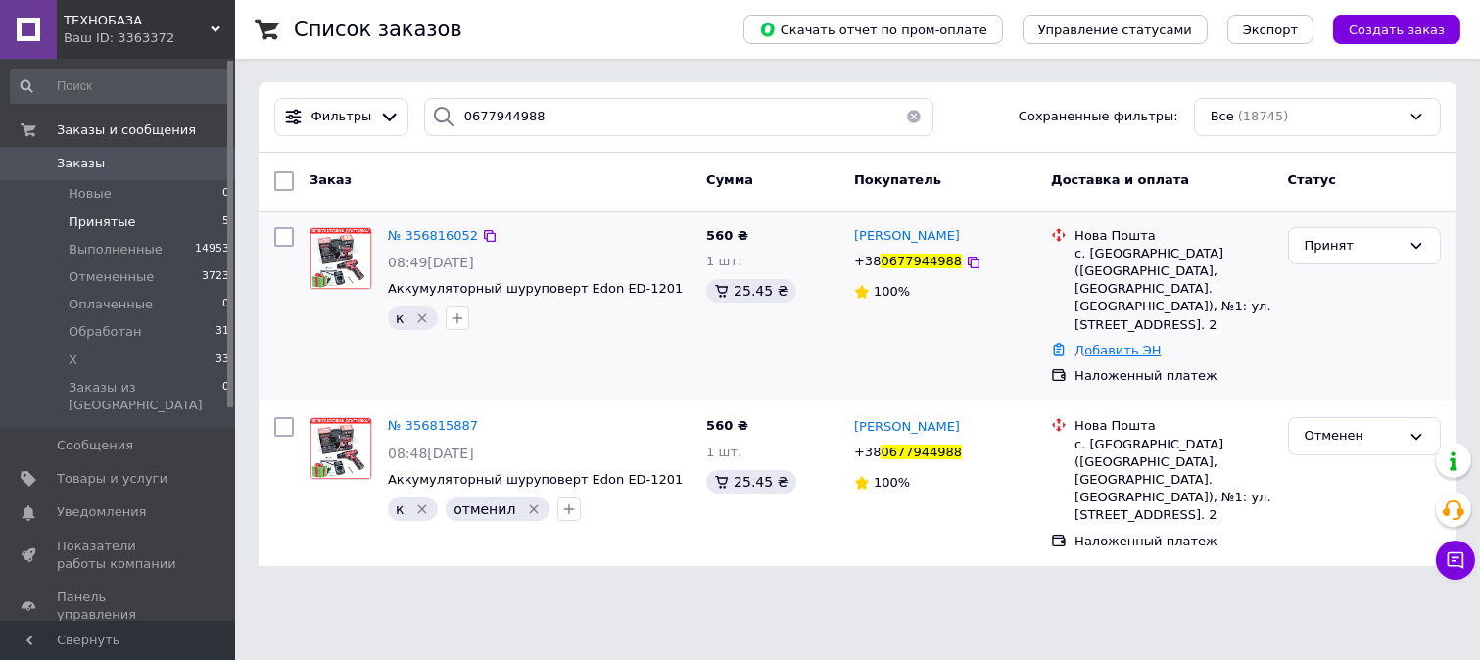
click at [1105, 343] on link "Добавить ЭН" at bounding box center [1118, 350] width 86 height 15
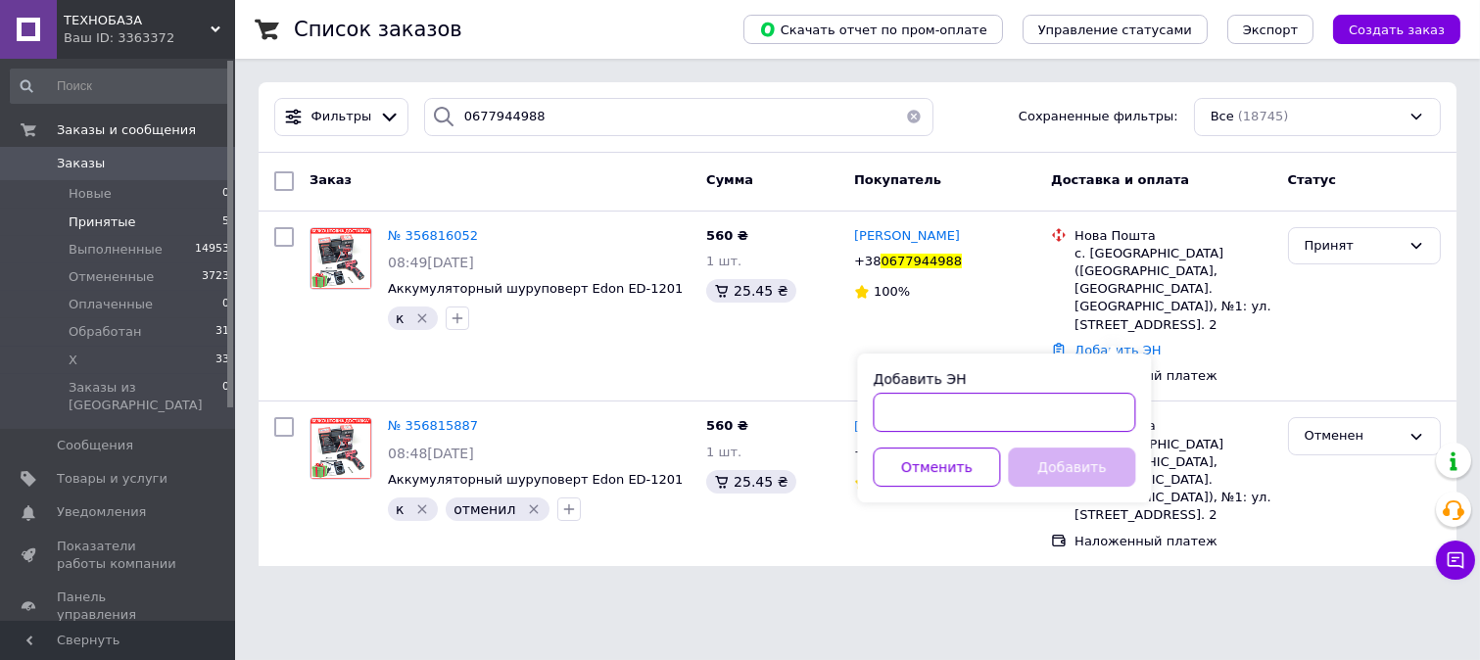
click at [898, 408] on input "Добавить ЭН" at bounding box center [1004, 412] width 263 height 39
paste input "20451225359700"
type input "20451225359700"
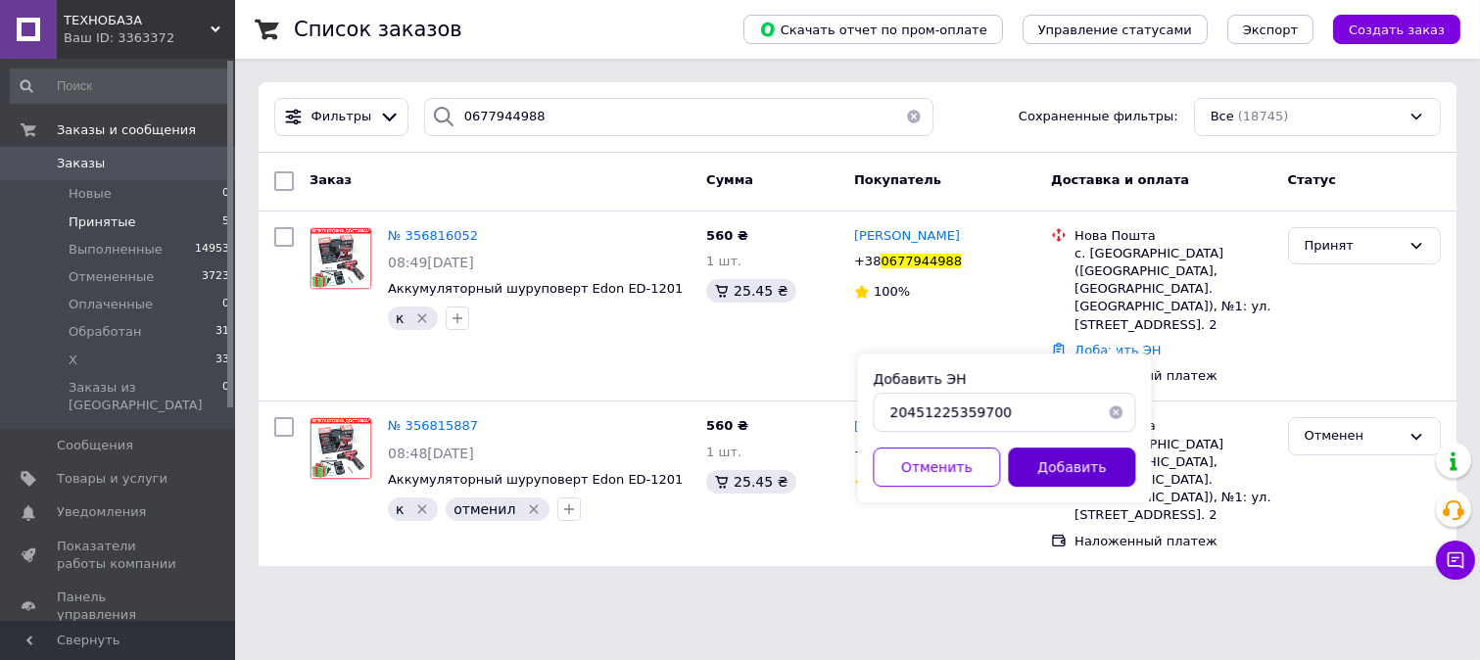
click at [1121, 460] on button "Добавить" at bounding box center [1071, 467] width 127 height 39
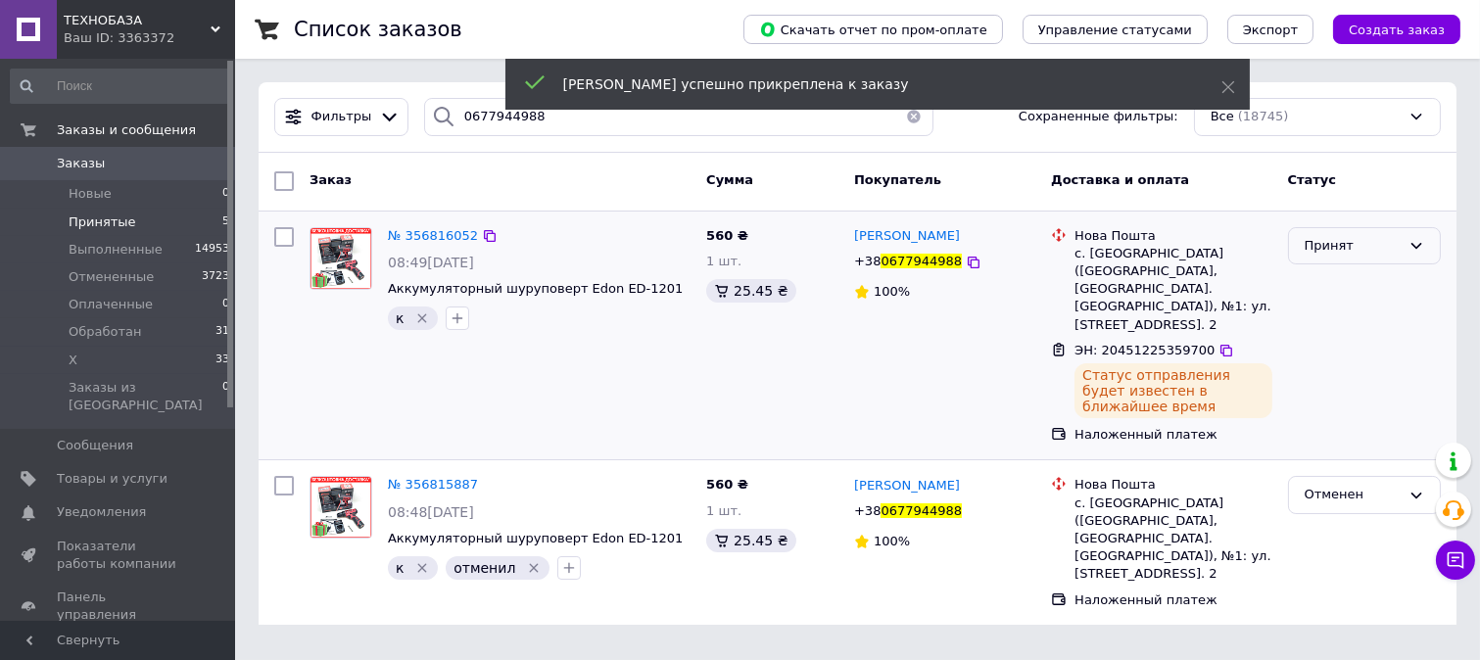
click at [1364, 241] on div "Принят" at bounding box center [1353, 246] width 96 height 21
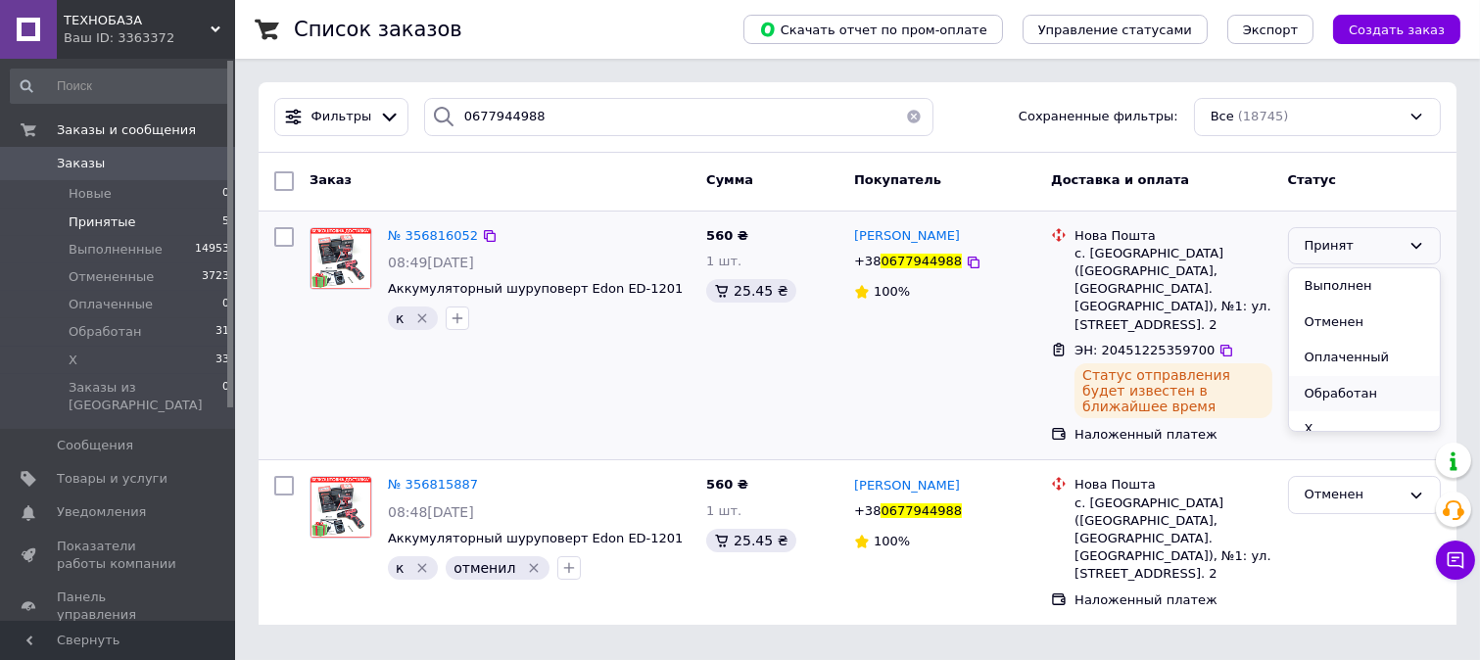
click at [1355, 400] on li "Обработан" at bounding box center [1364, 394] width 151 height 36
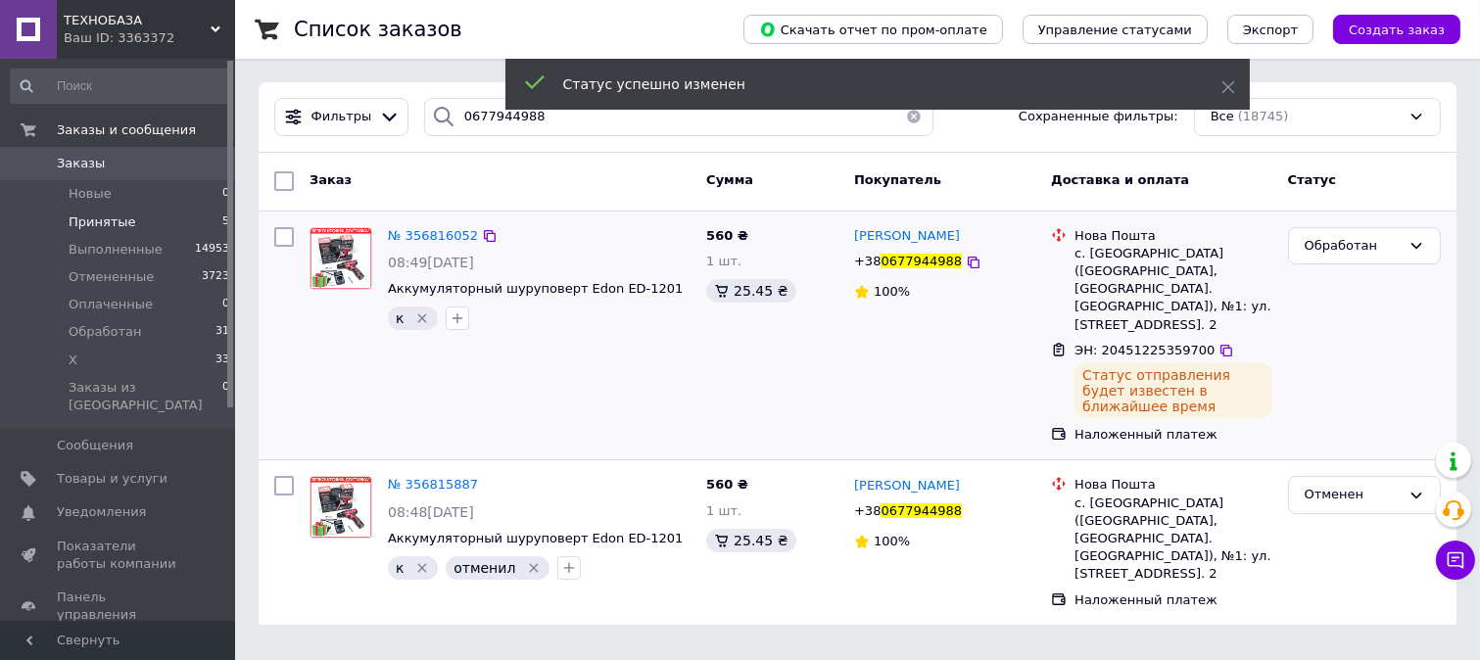
click at [123, 219] on span "Принятые" at bounding box center [103, 223] width 68 height 18
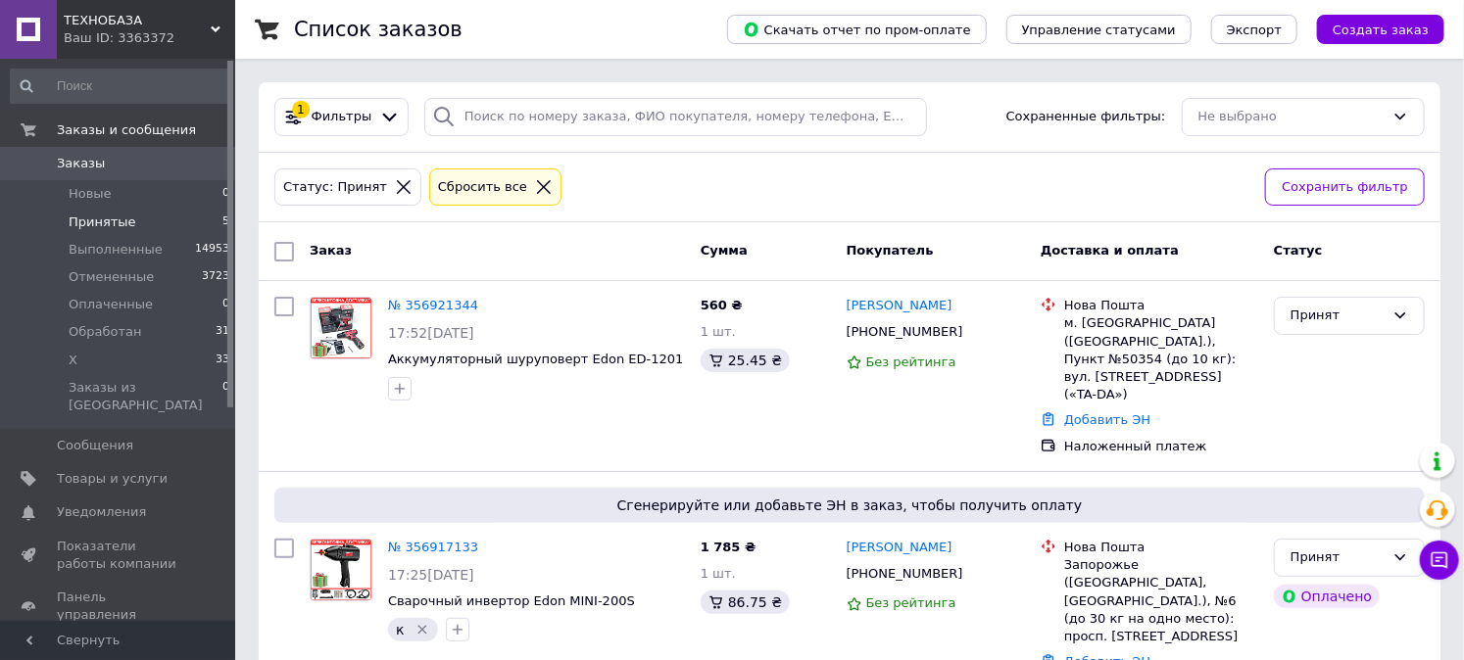
click at [92, 157] on span "Заказы" at bounding box center [81, 164] width 48 height 18
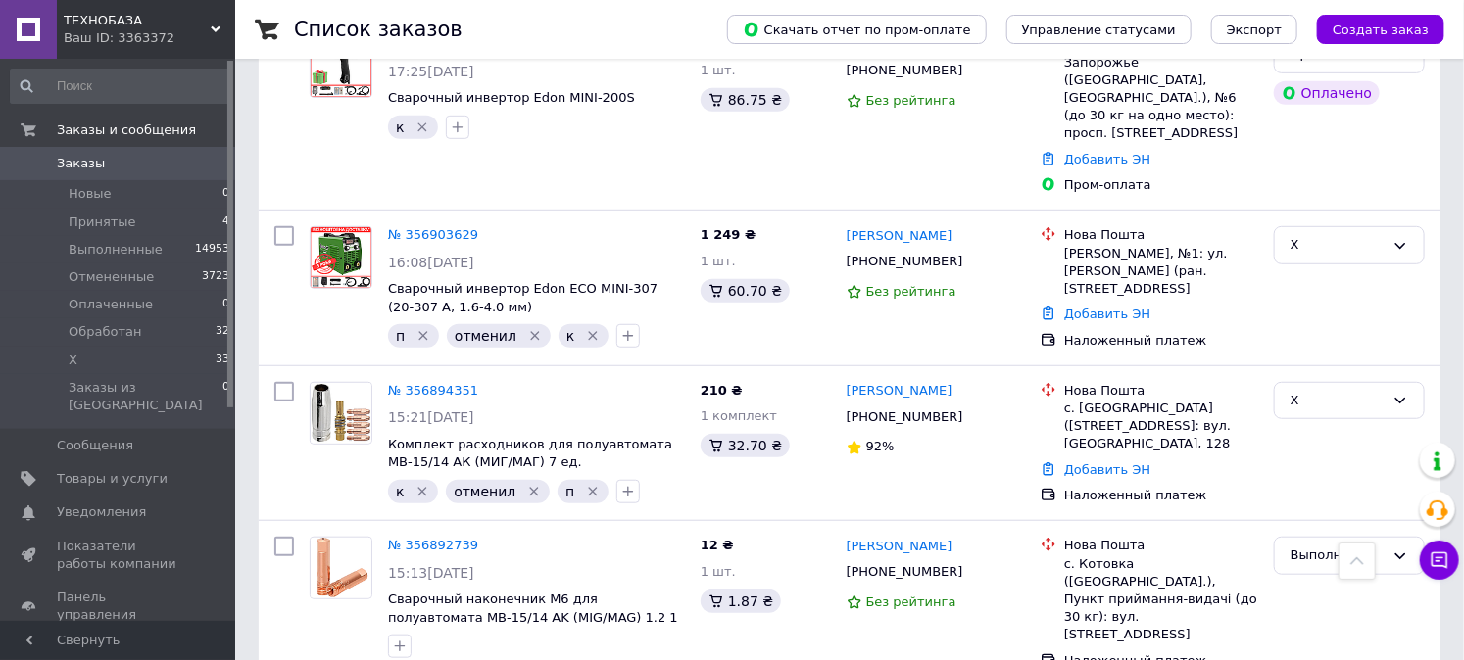
scroll to position [326, 0]
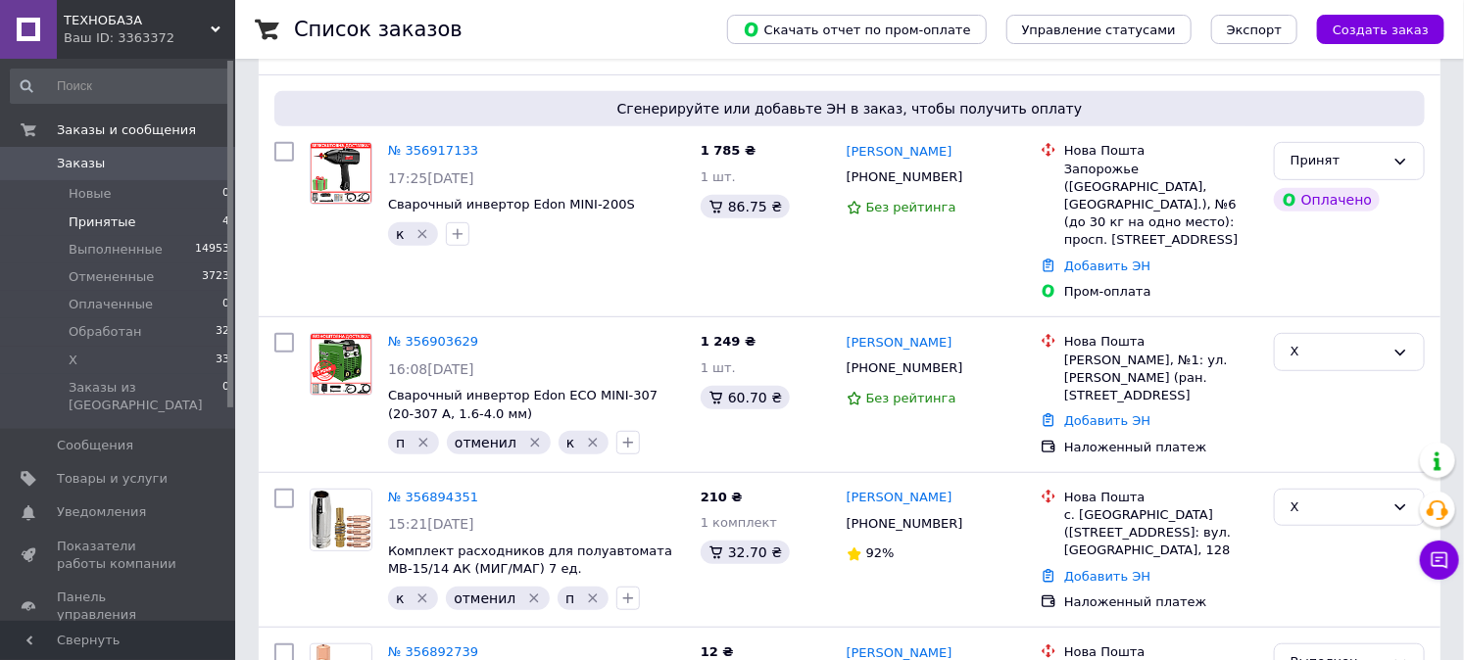
click at [121, 216] on span "Принятые" at bounding box center [103, 223] width 68 height 18
